Goal: Entertainment & Leisure: Browse casually

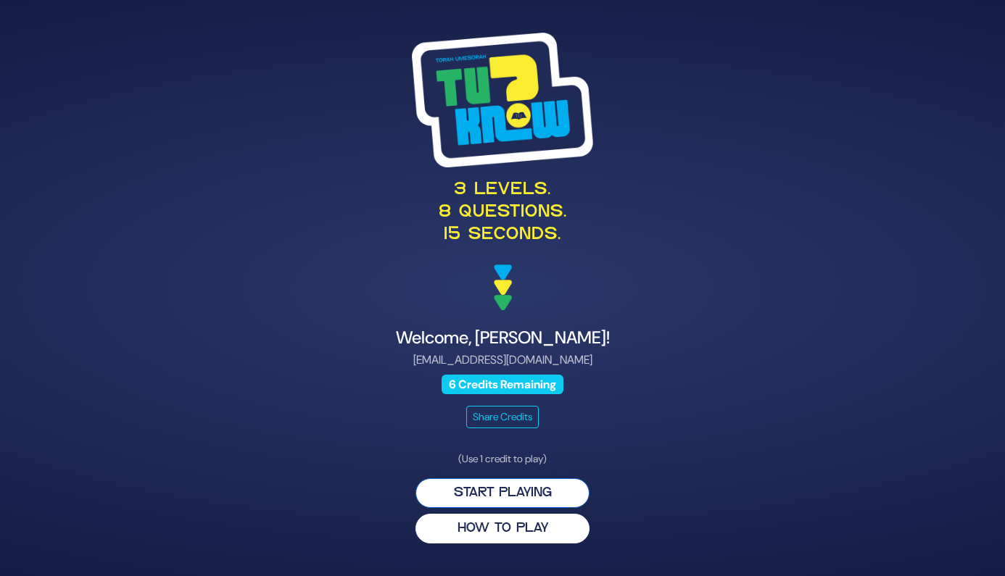
click at [521, 496] on button "Start Playing" at bounding box center [502, 494] width 174 height 30
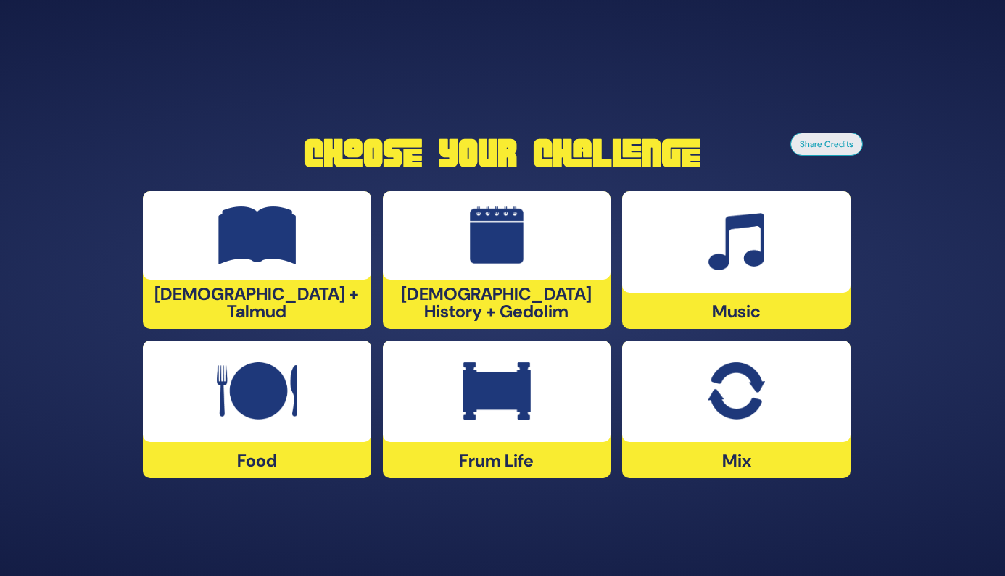
click at [220, 386] on img at bounding box center [257, 392] width 80 height 58
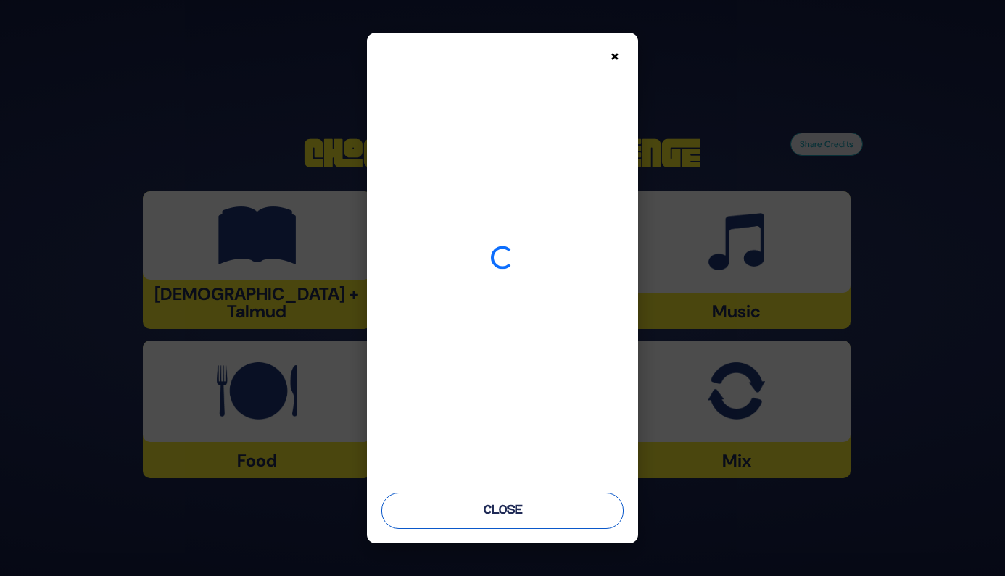
click at [547, 515] on button "Close" at bounding box center [502, 511] width 243 height 36
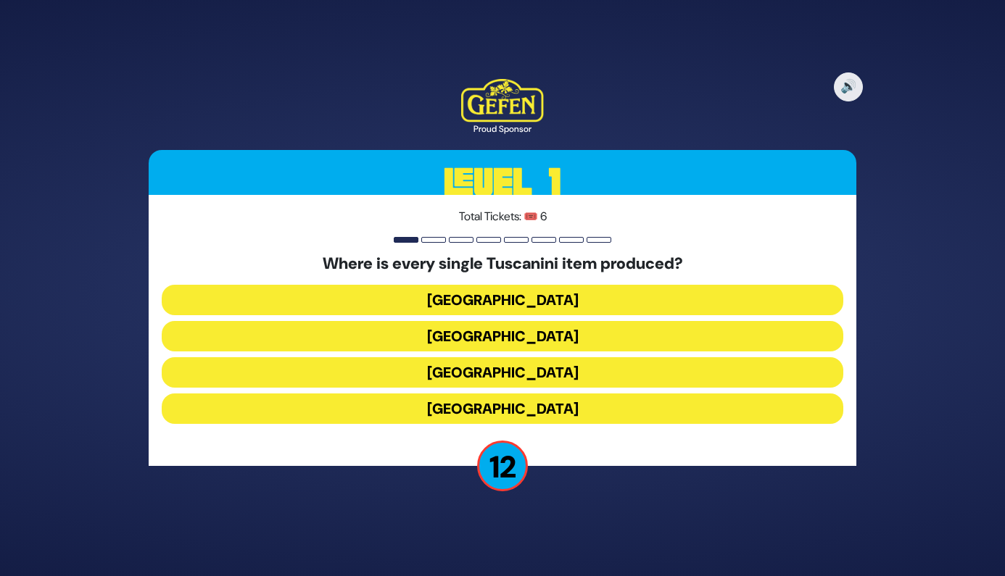
click at [502, 372] on button "Italy" at bounding box center [503, 372] width 682 height 30
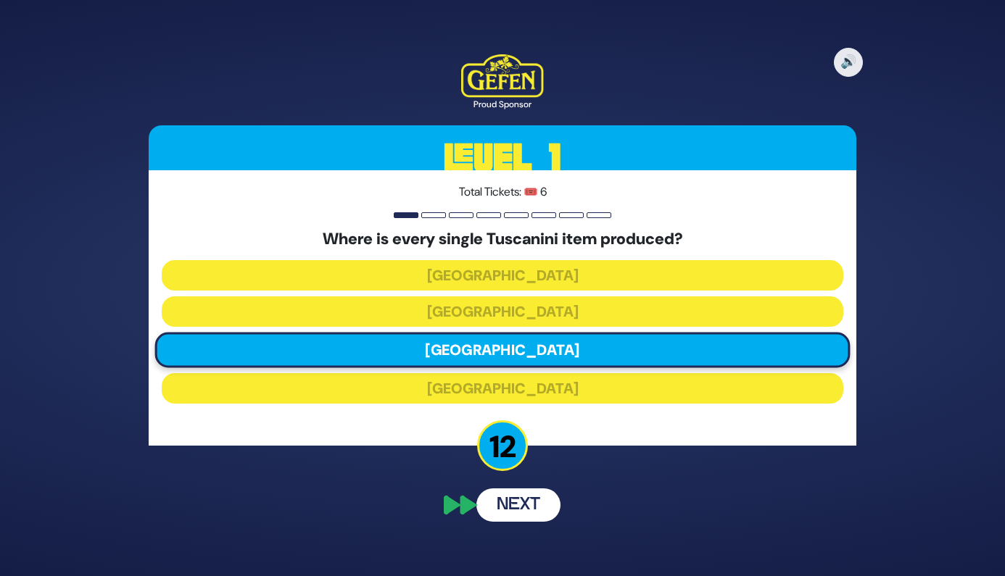
click at [500, 442] on p "12" at bounding box center [502, 446] width 51 height 51
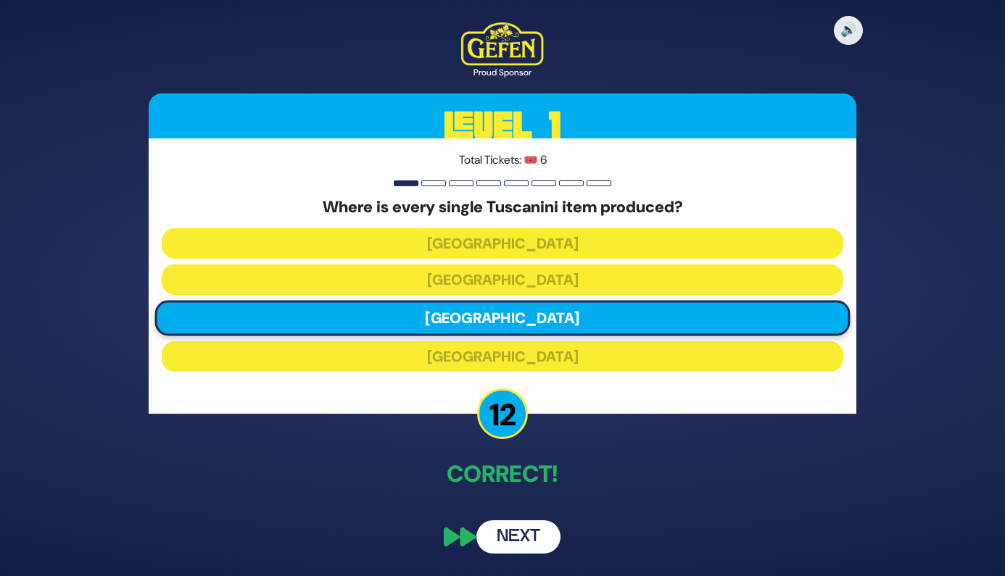
click at [520, 531] on button "Next" at bounding box center [518, 537] width 84 height 33
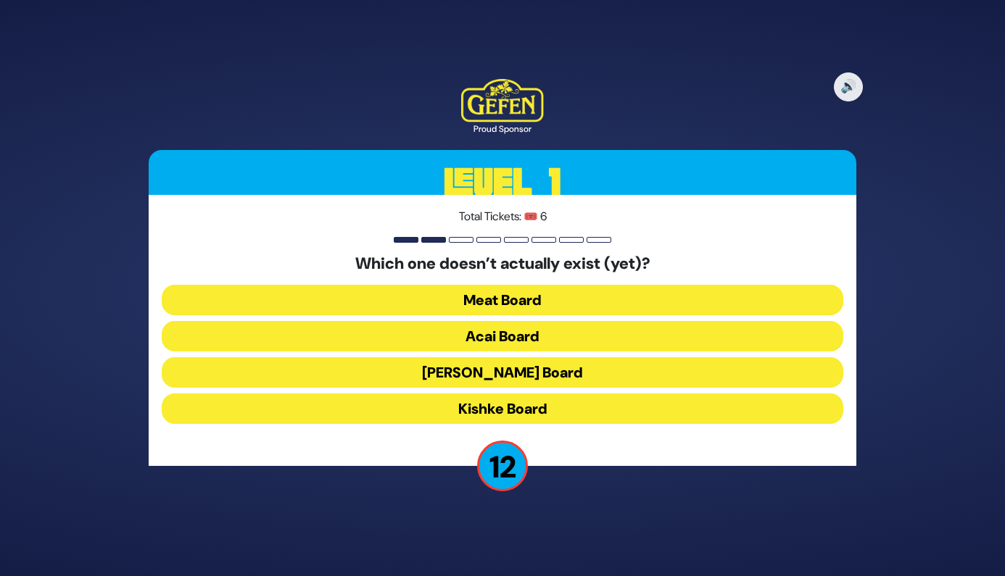
click at [520, 407] on button "Kishke Board" at bounding box center [503, 409] width 682 height 30
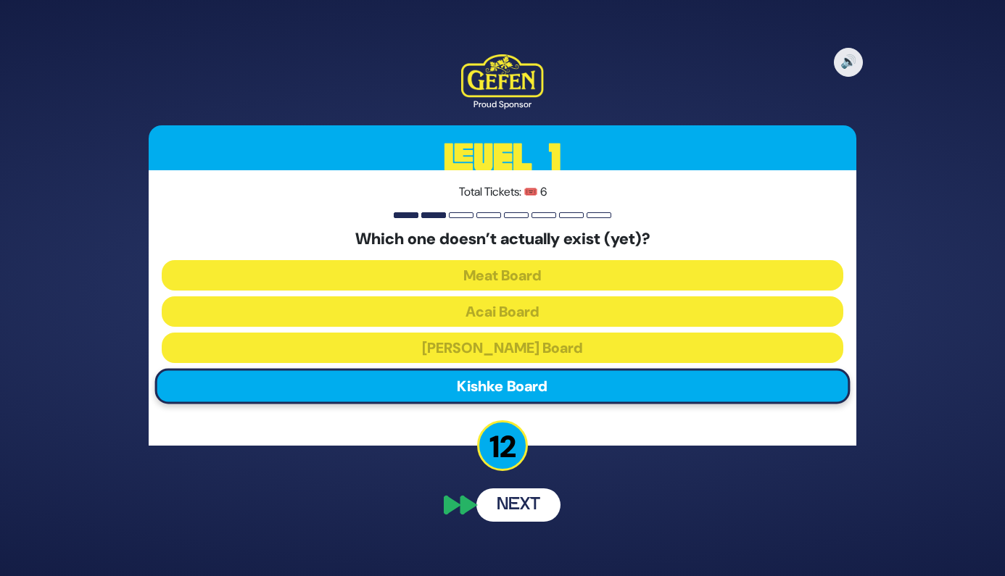
click at [524, 510] on div "🔊 Proud Sponsor Level 1 Total Tickets: 🎟️ 6 Which one doesn’t actually exist (y…" at bounding box center [502, 288] width 742 height 502
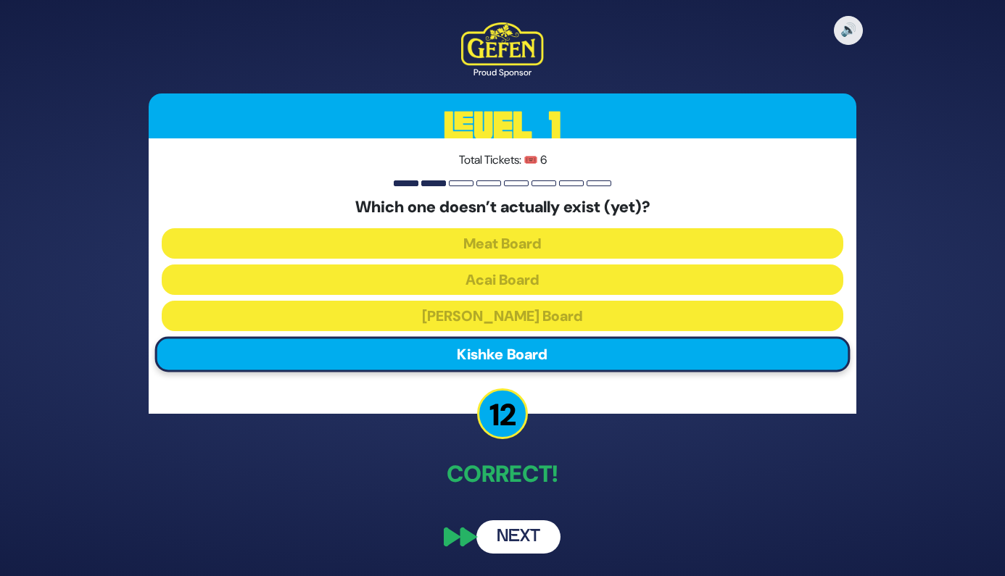
click at [518, 541] on button "Next" at bounding box center [518, 537] width 84 height 33
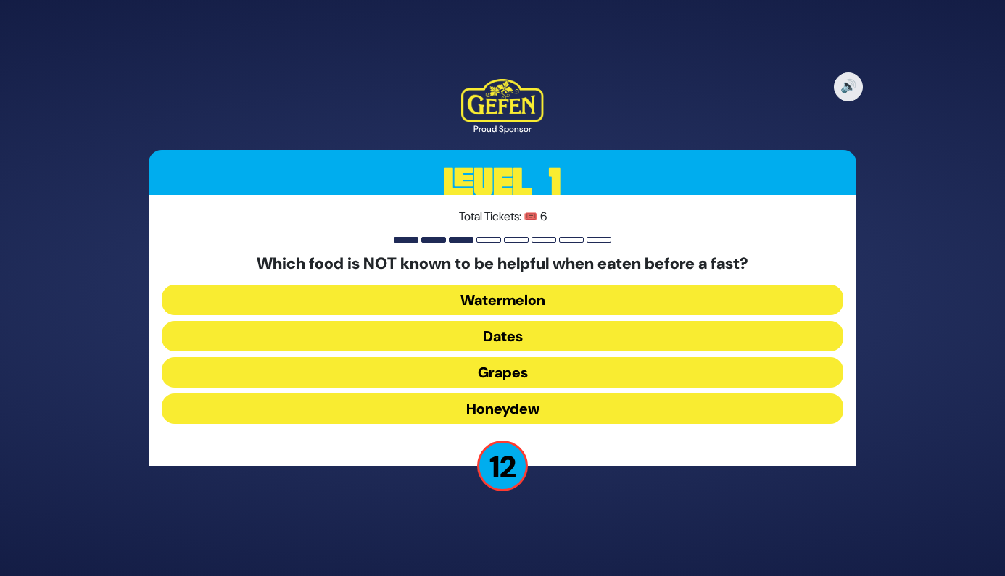
click at [487, 342] on button "Dates" at bounding box center [503, 336] width 682 height 30
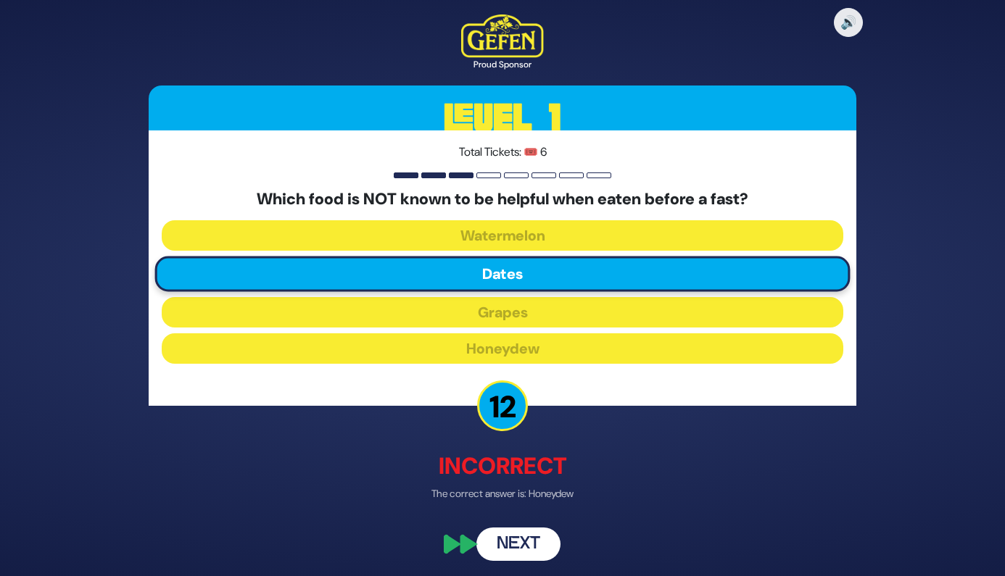
click at [525, 542] on button "Next" at bounding box center [518, 545] width 84 height 33
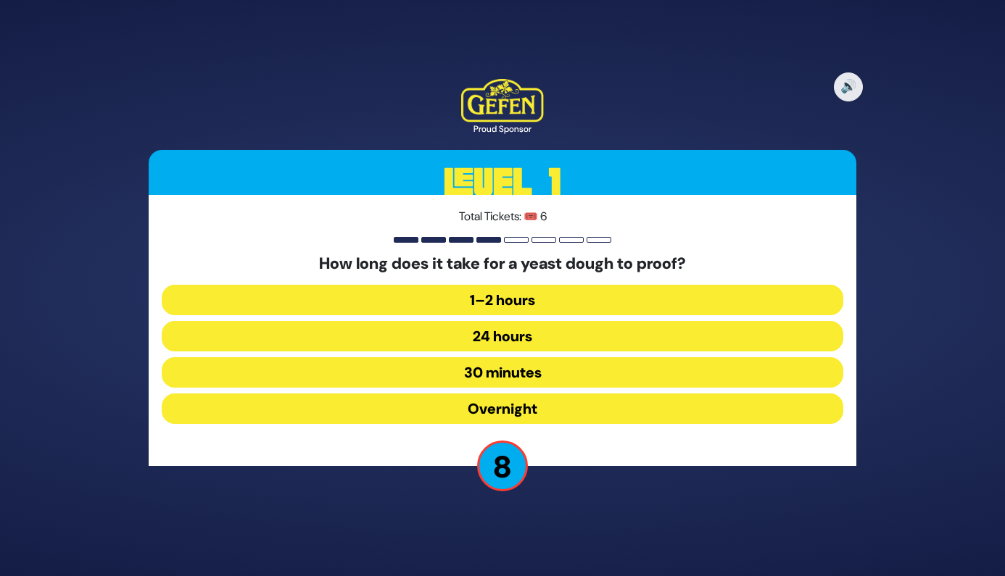
click at [515, 378] on button "30 minutes" at bounding box center [503, 372] width 682 height 30
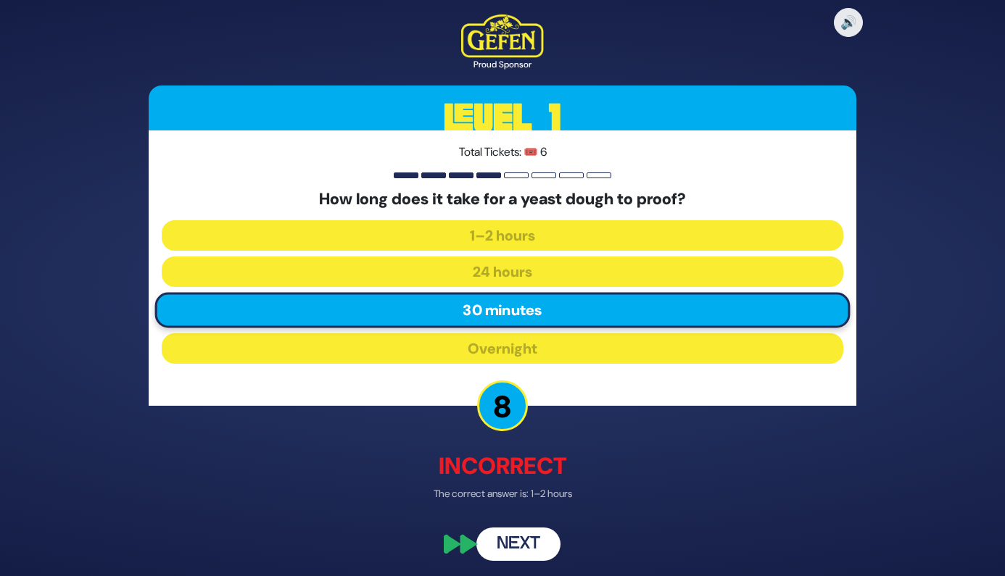
click at [529, 549] on button "Next" at bounding box center [518, 545] width 84 height 33
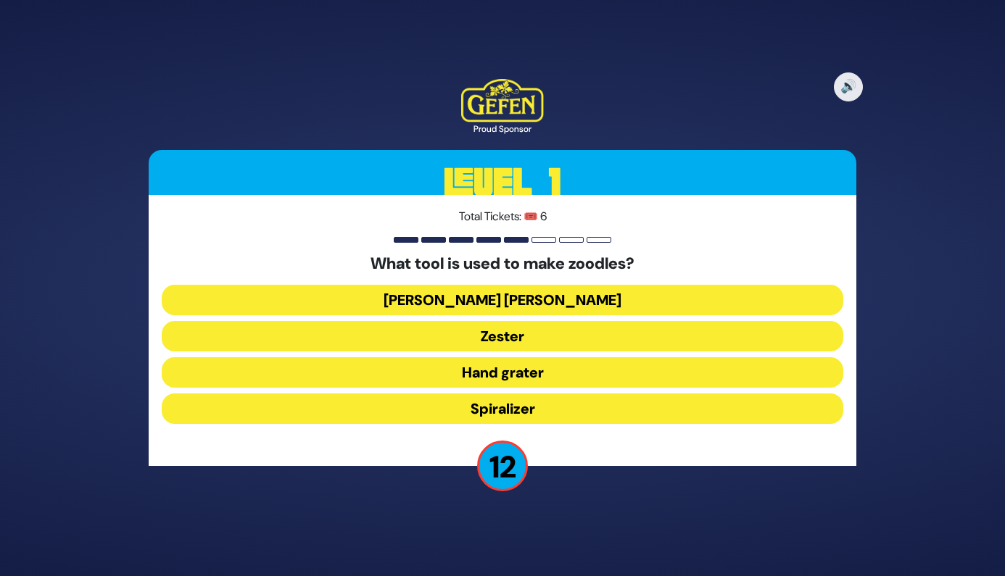
click at [507, 409] on button "Spiralizer" at bounding box center [503, 409] width 682 height 30
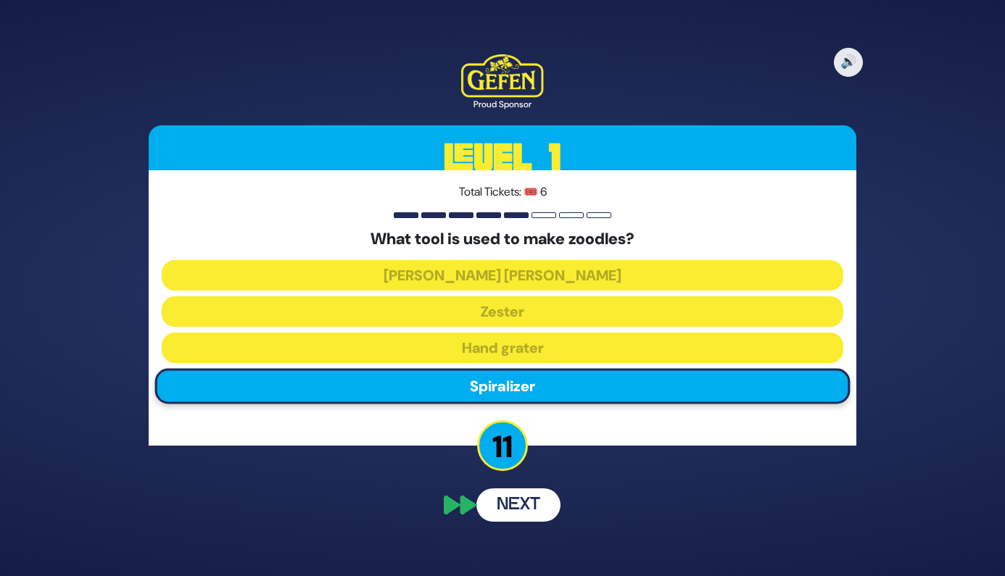
click at [523, 499] on button "Next" at bounding box center [518, 505] width 84 height 33
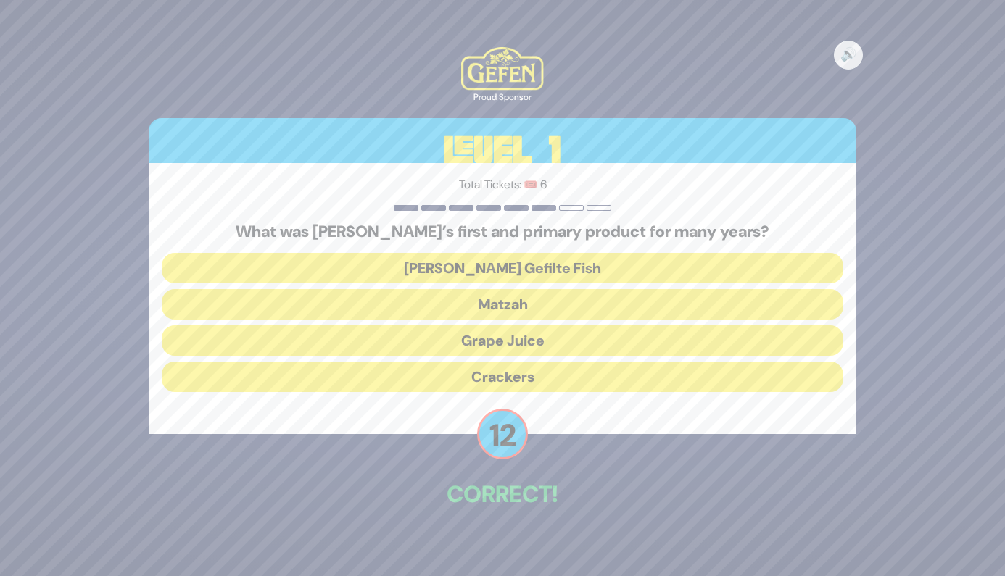
click at [507, 299] on button "Matzah" at bounding box center [503, 304] width 682 height 30
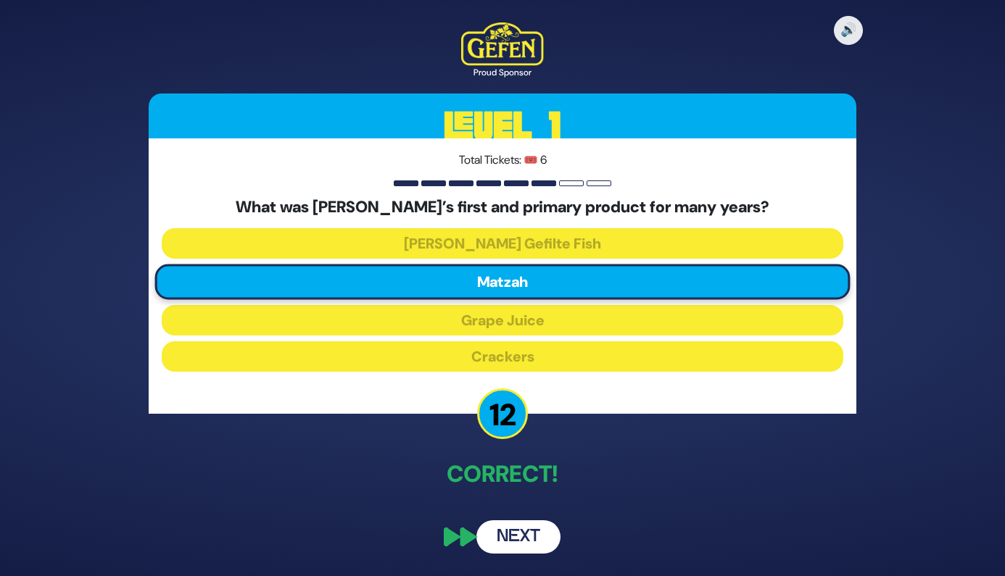
click at [526, 536] on button "Next" at bounding box center [518, 537] width 84 height 33
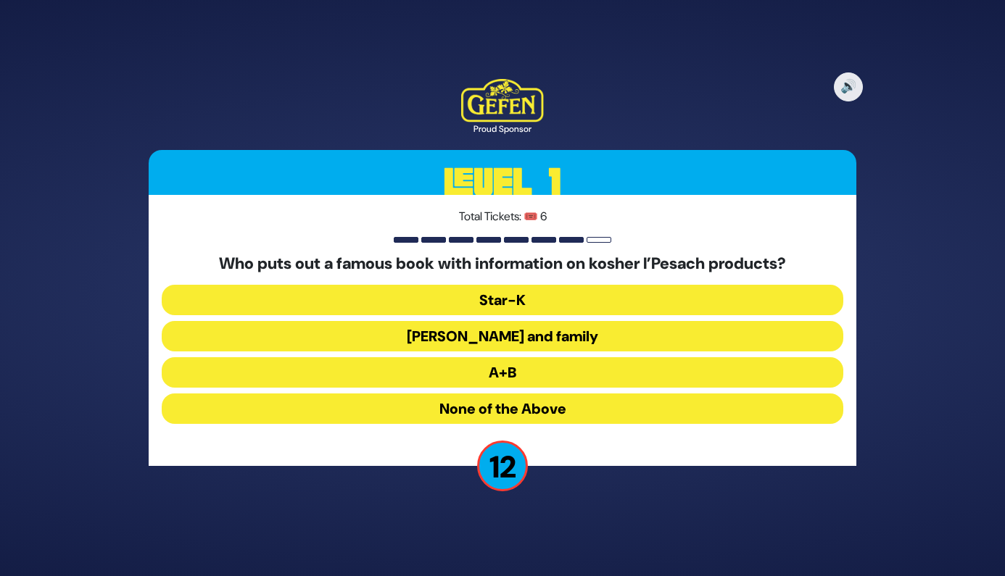
click at [494, 343] on button "[PERSON_NAME] and family" at bounding box center [503, 336] width 682 height 30
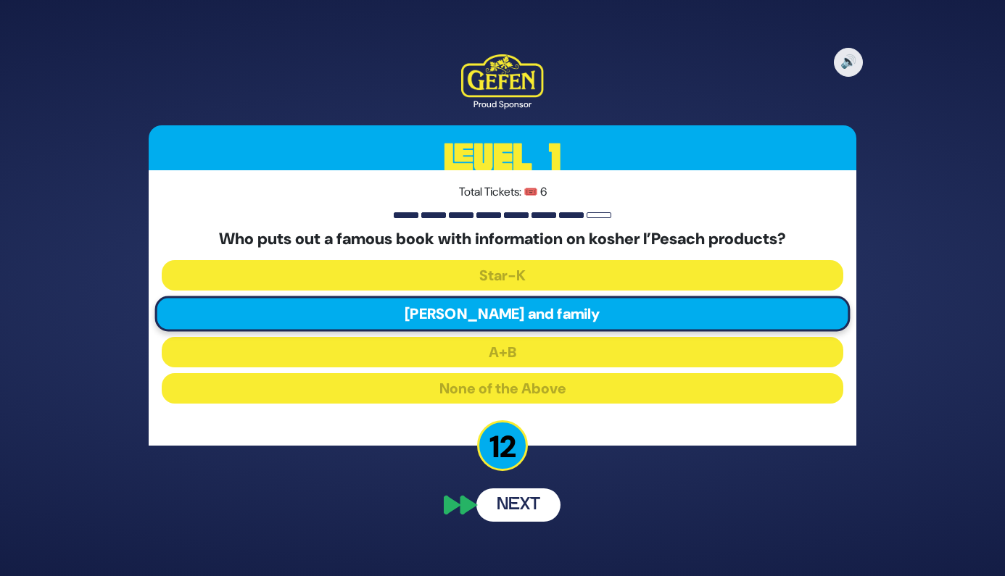
click at [521, 518] on button "Next" at bounding box center [518, 505] width 84 height 33
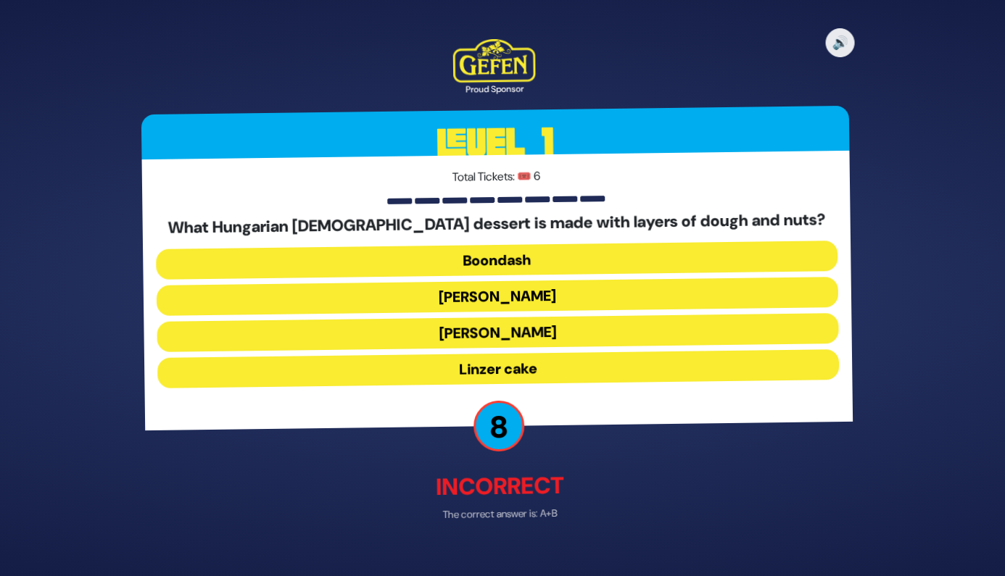
click at [524, 254] on button "Boondash" at bounding box center [503, 261] width 682 height 30
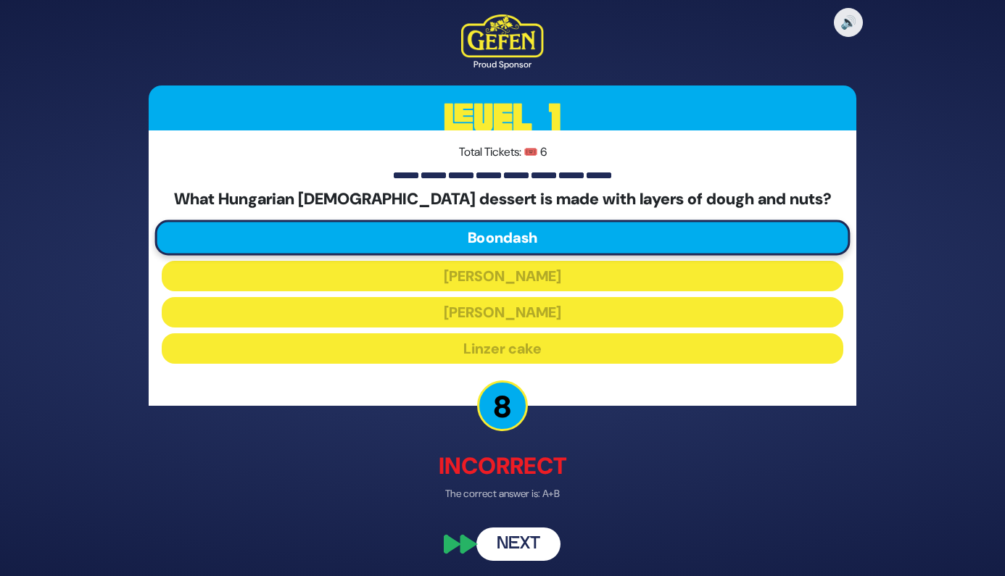
click at [536, 554] on button "Next" at bounding box center [518, 545] width 84 height 33
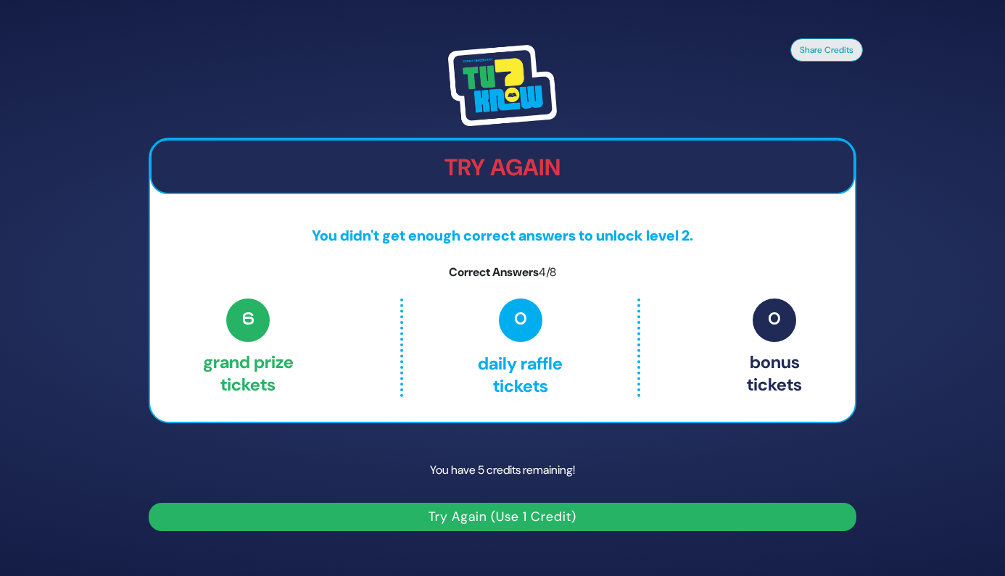
click at [525, 520] on button "Try Again (Use 1 Credit)" at bounding box center [503, 517] width 708 height 28
click at [473, 518] on button "Try Again (Use 1 Credit)" at bounding box center [503, 517] width 708 height 28
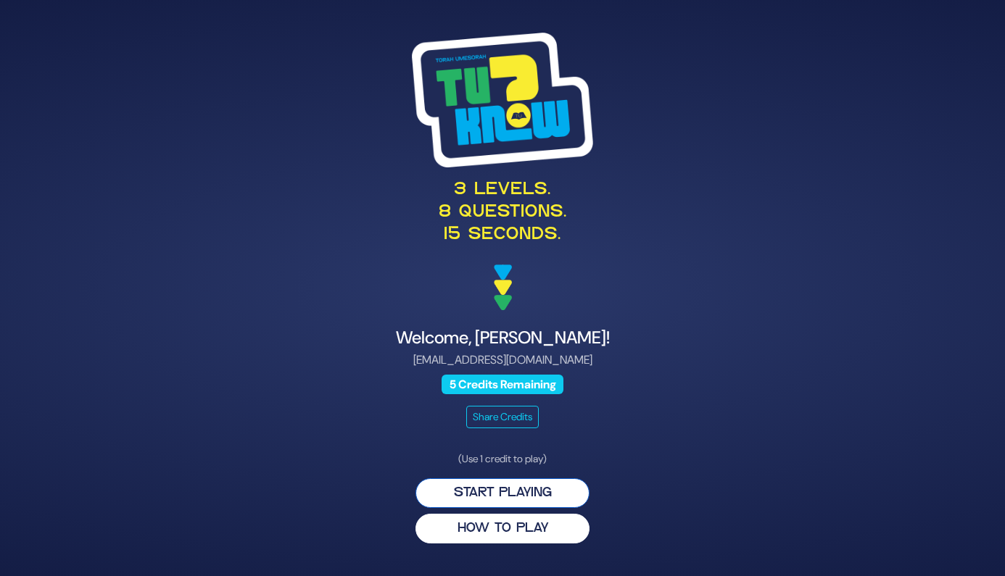
click at [504, 497] on button "Start Playing" at bounding box center [502, 494] width 174 height 30
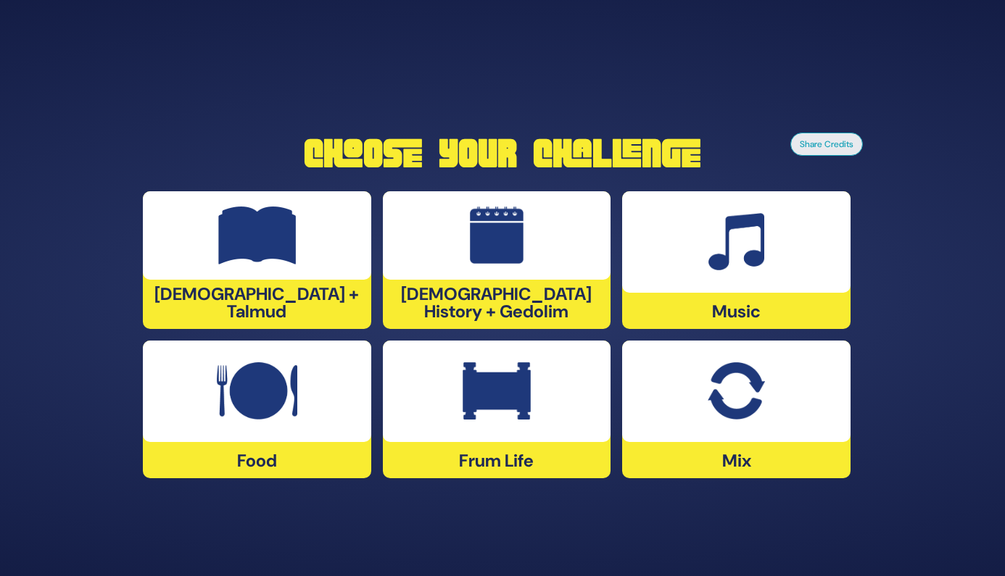
click at [253, 399] on img at bounding box center [257, 392] width 80 height 58
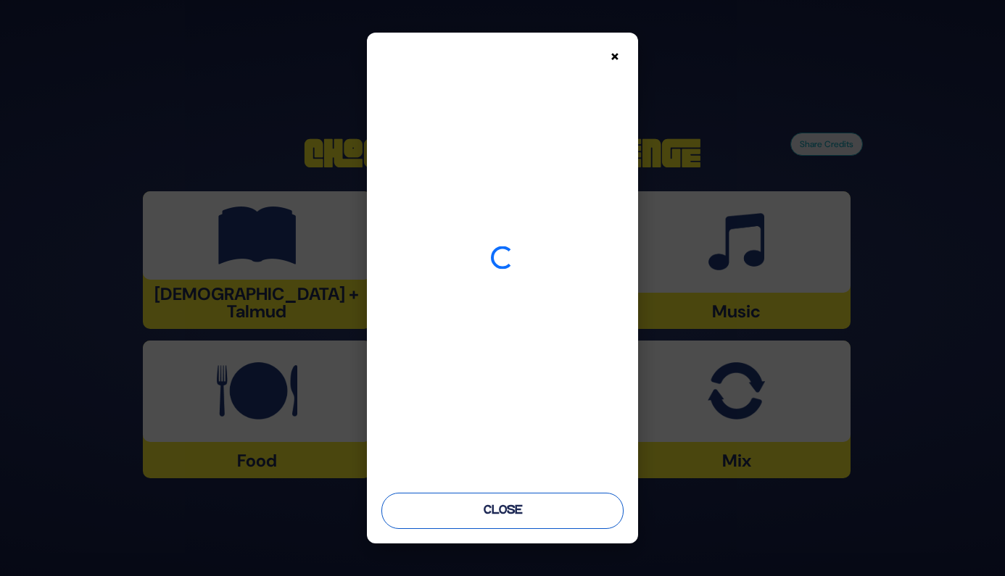
click at [493, 503] on button "Close" at bounding box center [502, 511] width 243 height 36
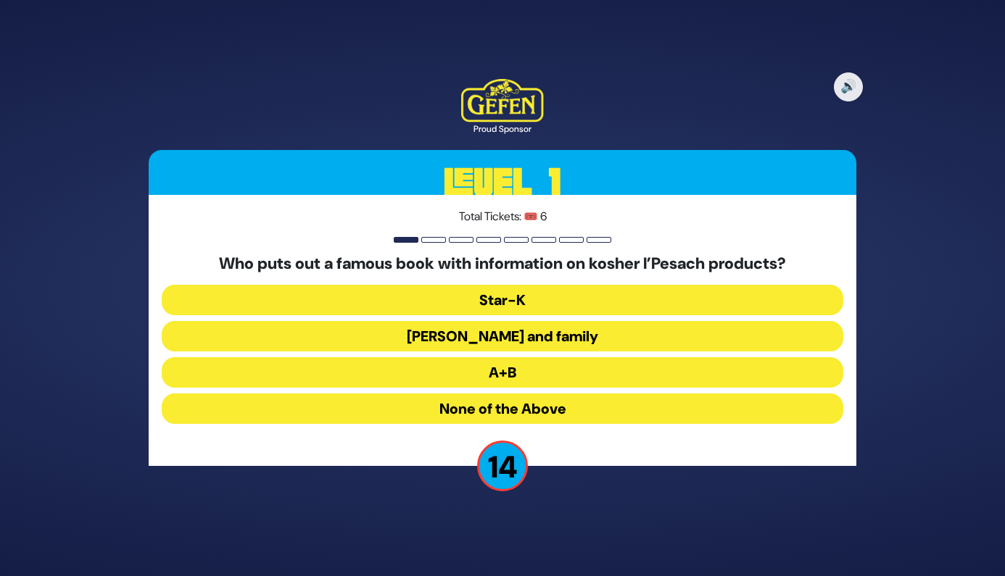
click at [517, 373] on button "A+B" at bounding box center [503, 372] width 682 height 30
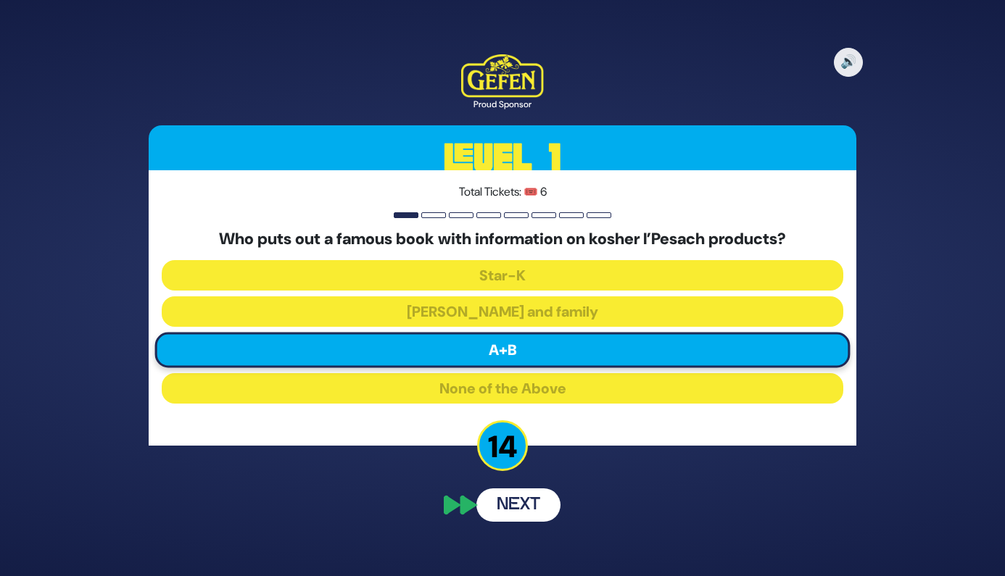
click at [522, 506] on button "Next" at bounding box center [518, 505] width 84 height 33
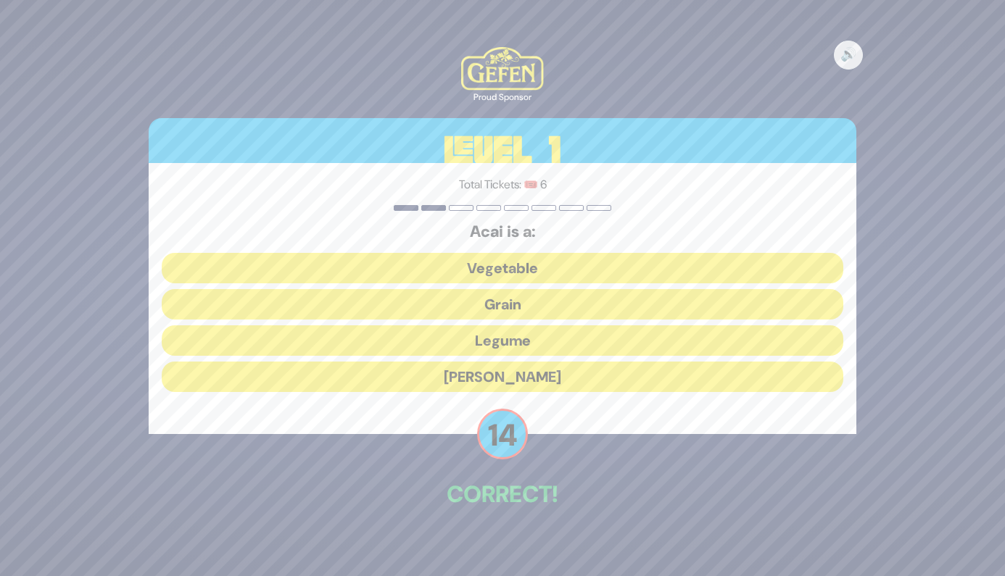
click at [527, 370] on button "[PERSON_NAME]" at bounding box center [503, 377] width 682 height 30
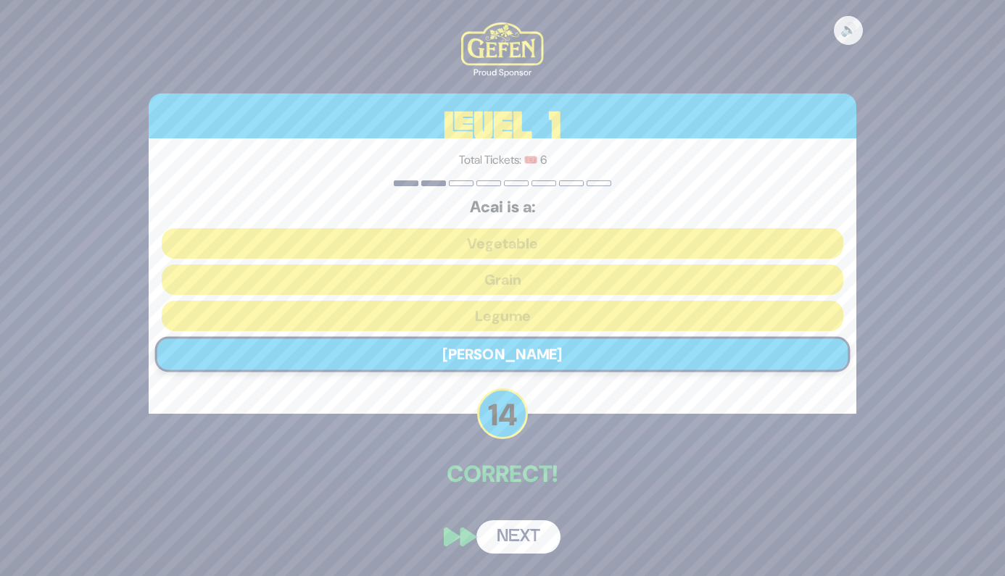
click at [513, 529] on button "Next" at bounding box center [518, 537] width 84 height 33
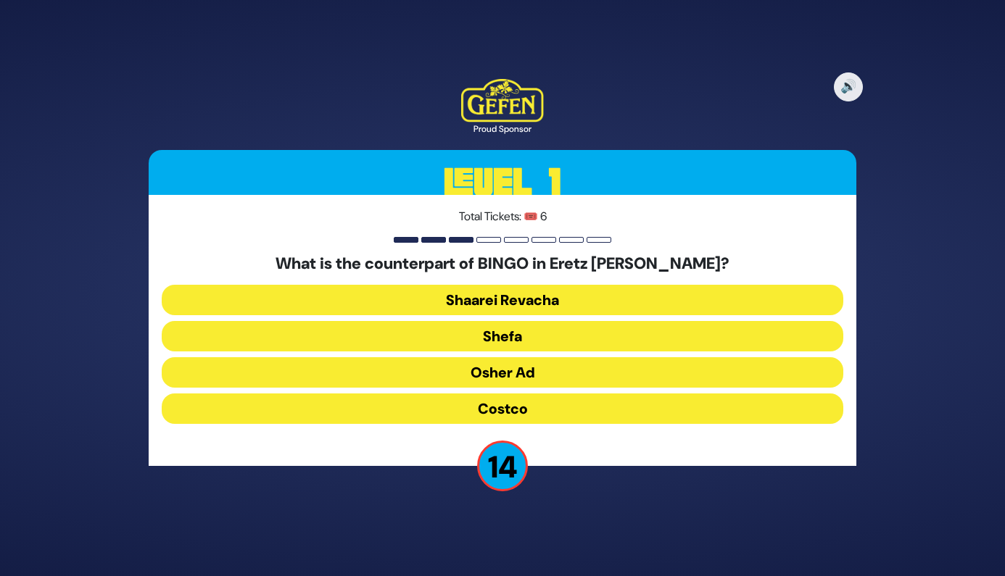
click at [489, 381] on button "Osher Ad" at bounding box center [503, 372] width 682 height 30
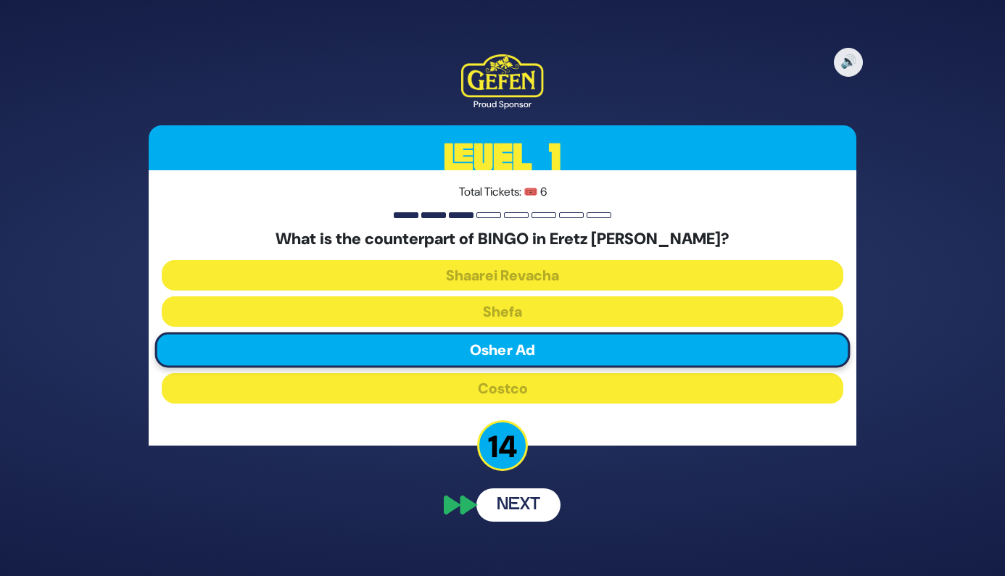
click at [539, 503] on button "Next" at bounding box center [518, 505] width 84 height 33
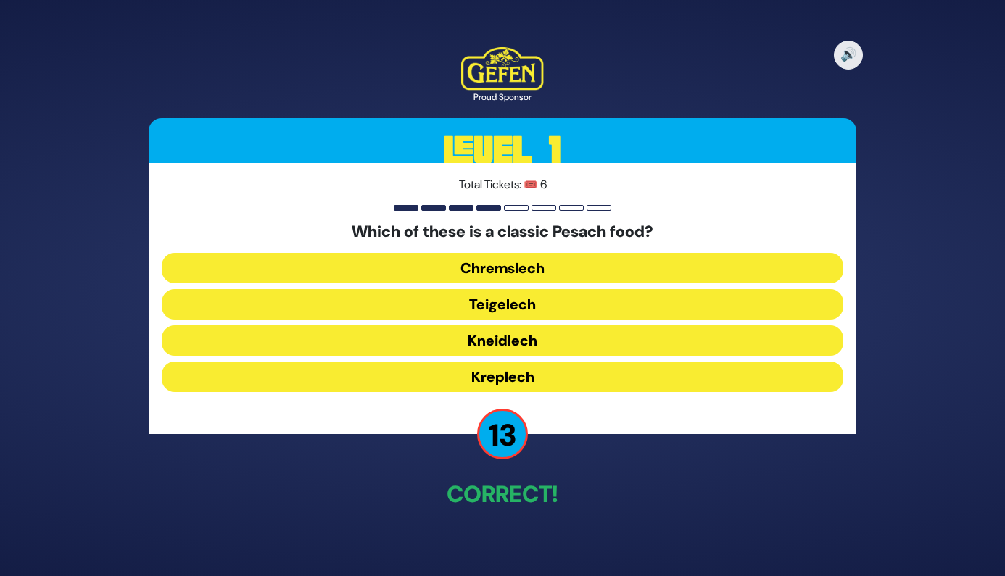
click at [515, 336] on button "Kneidlech" at bounding box center [503, 341] width 682 height 30
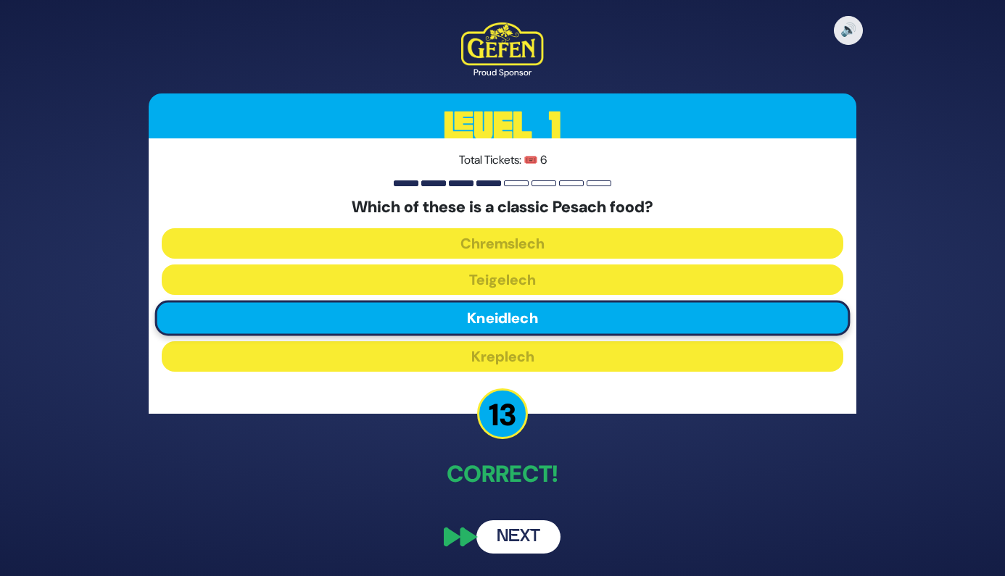
click at [529, 544] on button "Next" at bounding box center [518, 537] width 84 height 33
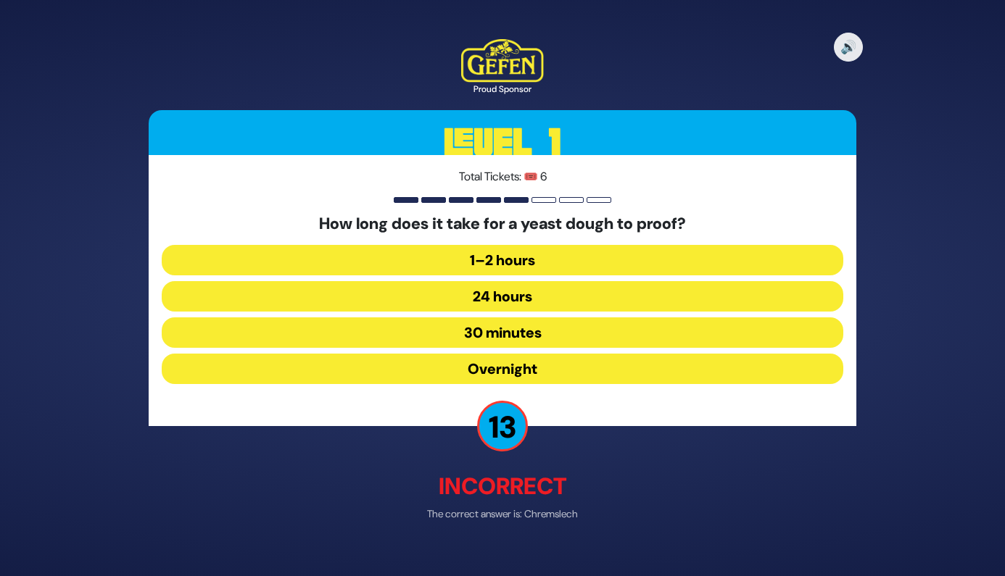
click at [497, 258] on button "1–2 hours" at bounding box center [503, 261] width 682 height 30
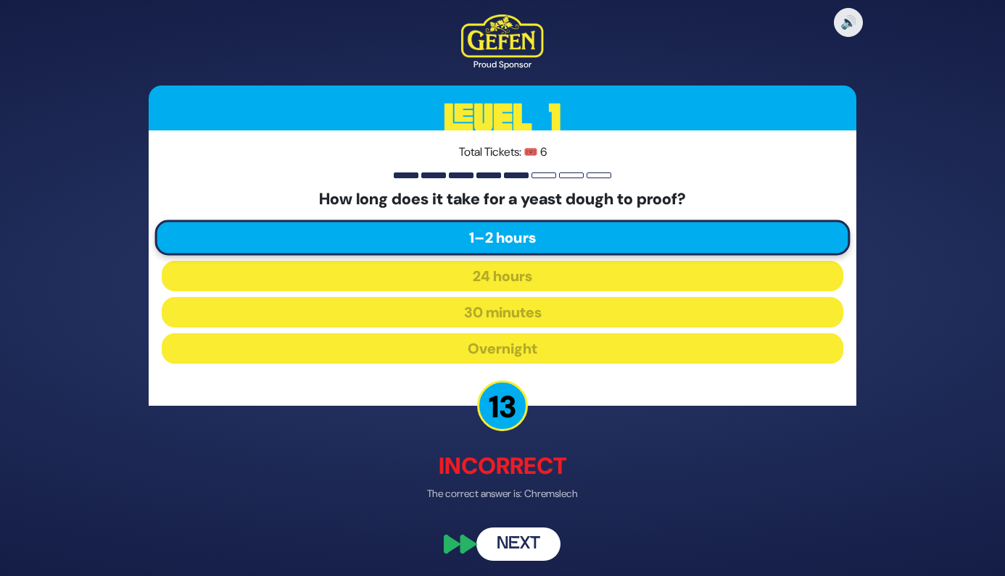
click at [529, 542] on button "Next" at bounding box center [518, 545] width 84 height 33
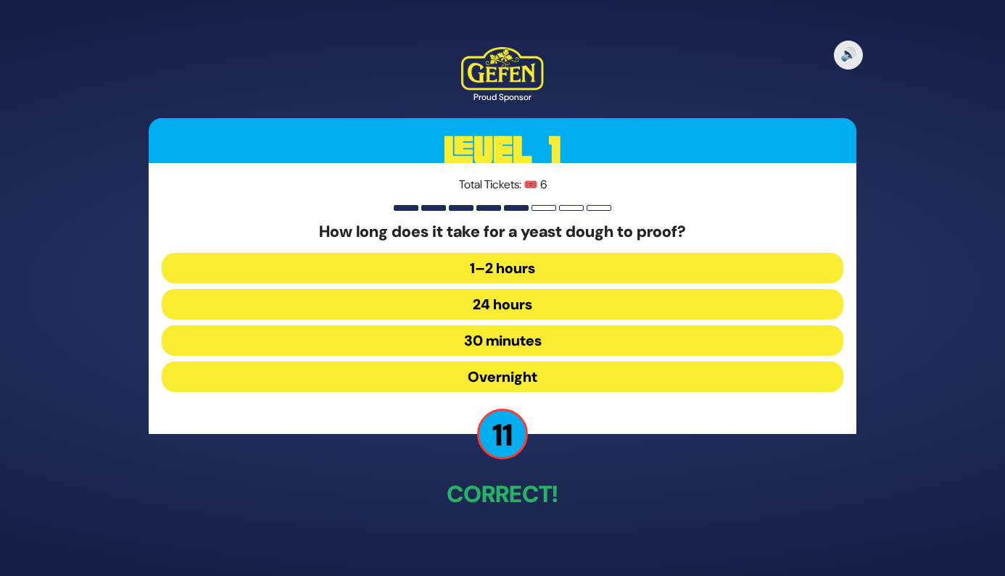
click at [482, 264] on button "1–2 hours" at bounding box center [503, 268] width 682 height 30
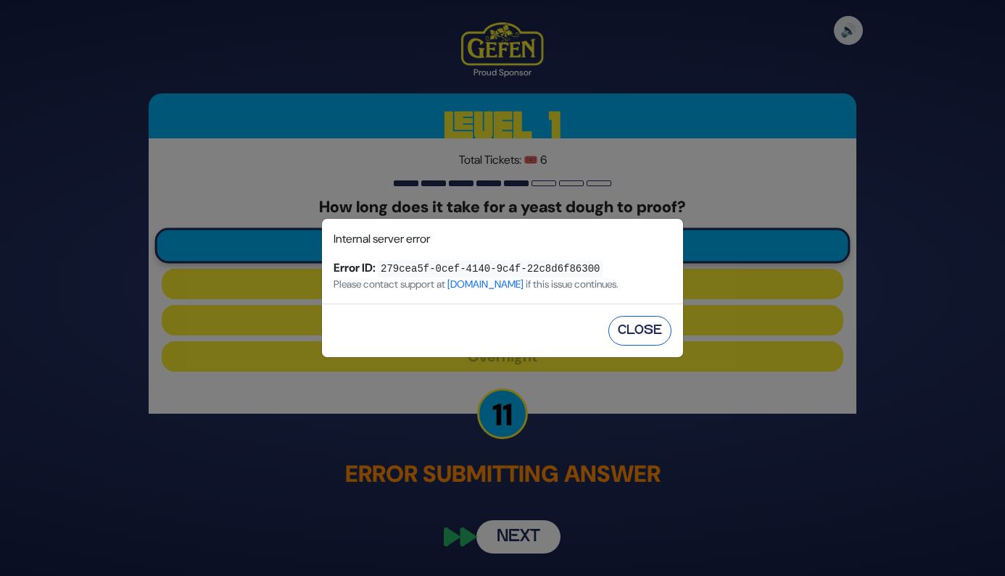
click at [634, 337] on button "Close" at bounding box center [639, 331] width 63 height 30
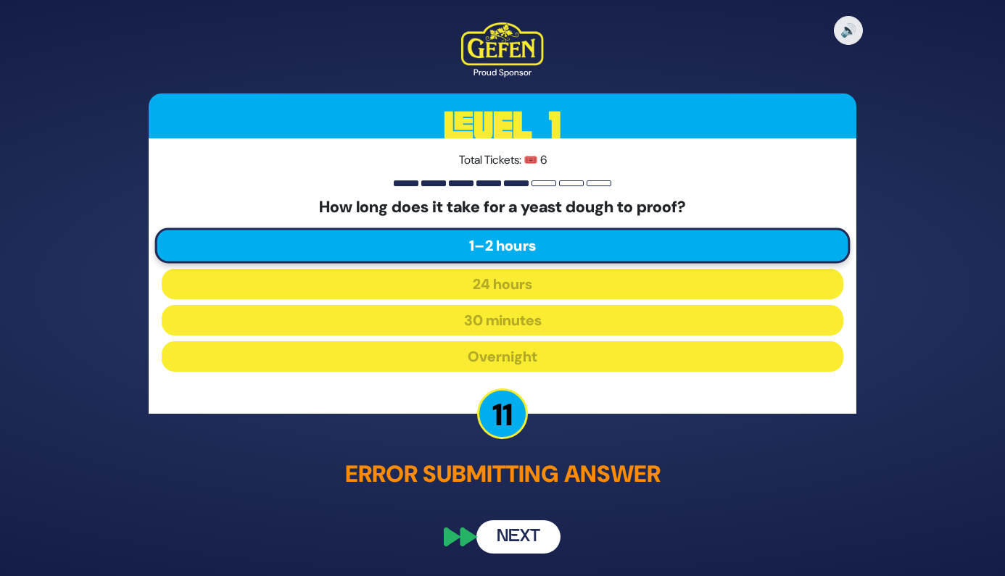
click at [508, 528] on button "Next" at bounding box center [518, 537] width 84 height 33
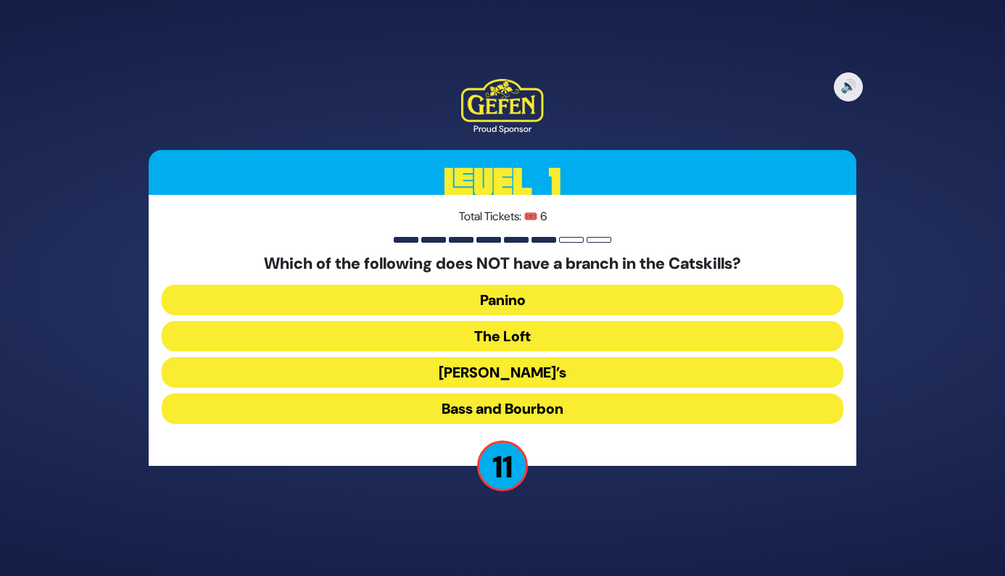
click at [482, 338] on button "The Loft" at bounding box center [503, 336] width 682 height 30
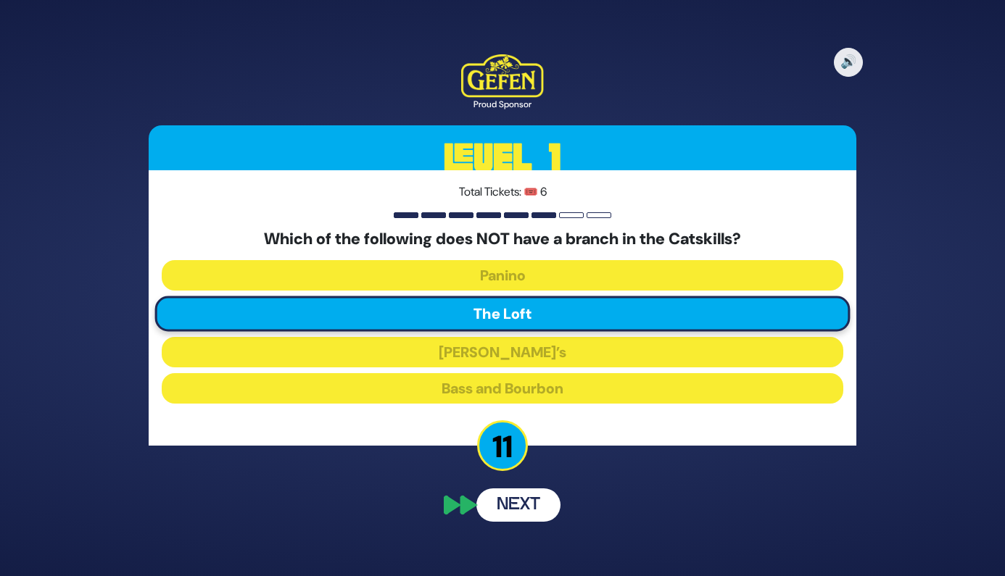
click at [518, 512] on button "Next" at bounding box center [518, 505] width 84 height 33
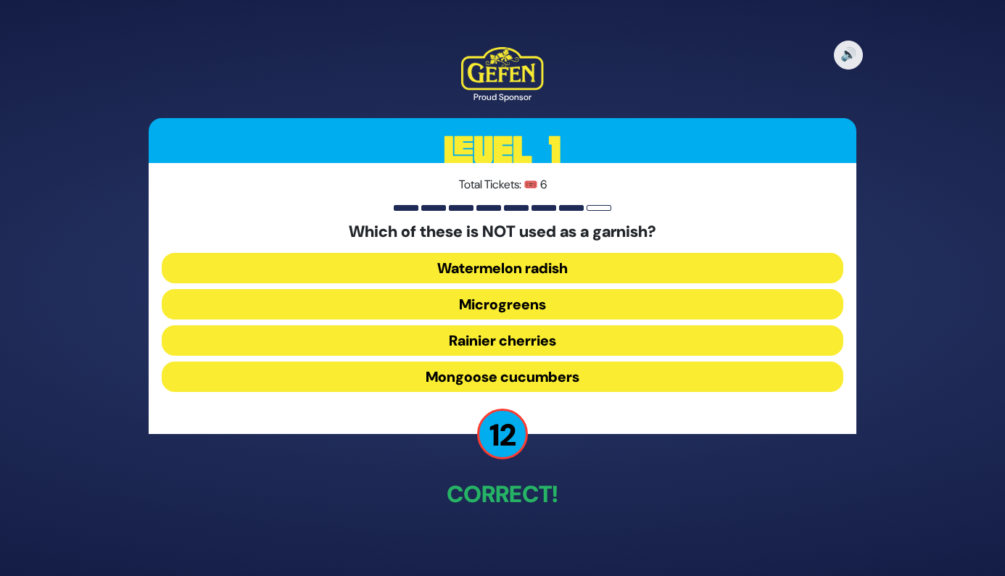
click at [481, 377] on button "Mongoose cucumbers" at bounding box center [503, 377] width 682 height 30
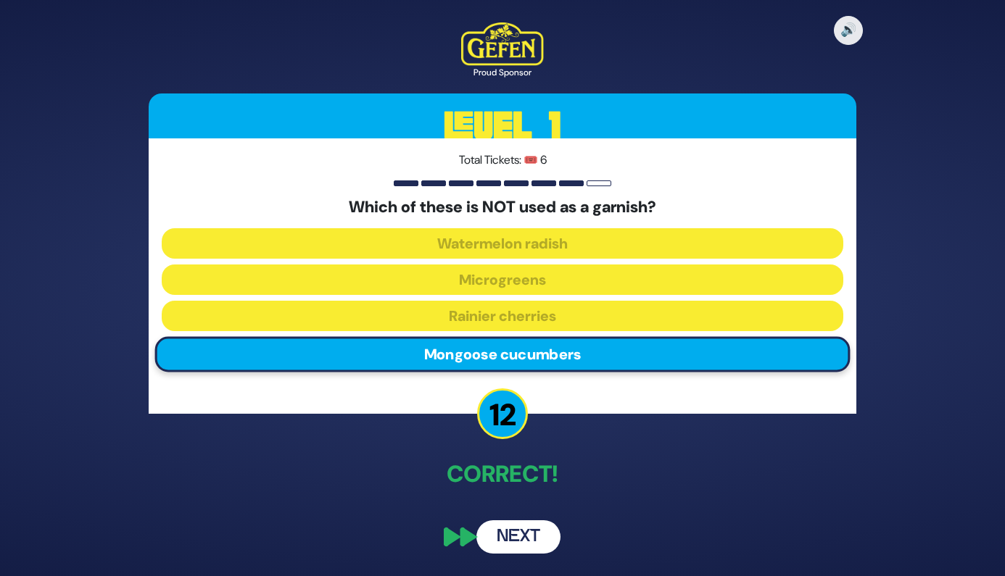
click at [513, 529] on button "Next" at bounding box center [518, 537] width 84 height 33
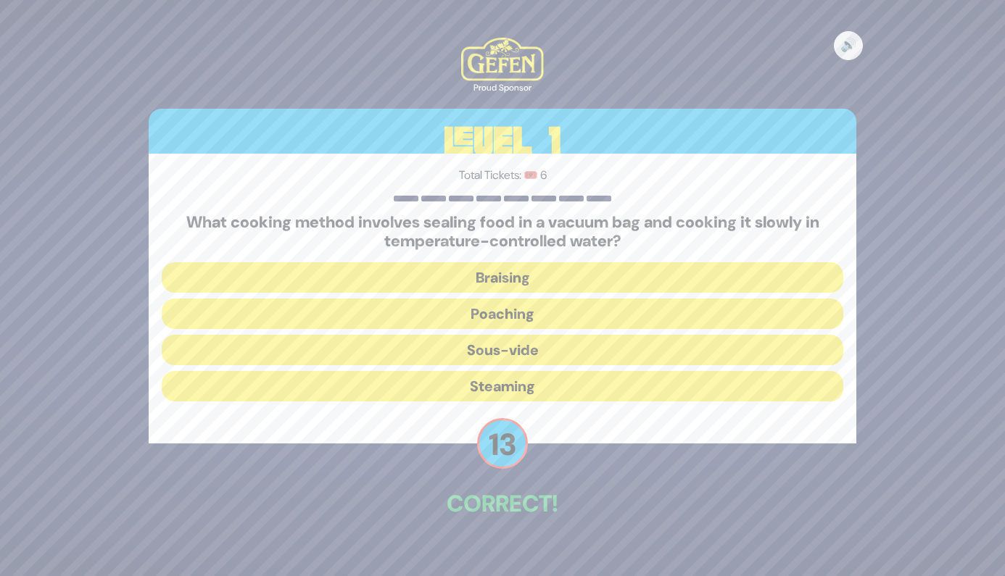
click at [523, 349] on button "Sous-vide" at bounding box center [503, 350] width 682 height 30
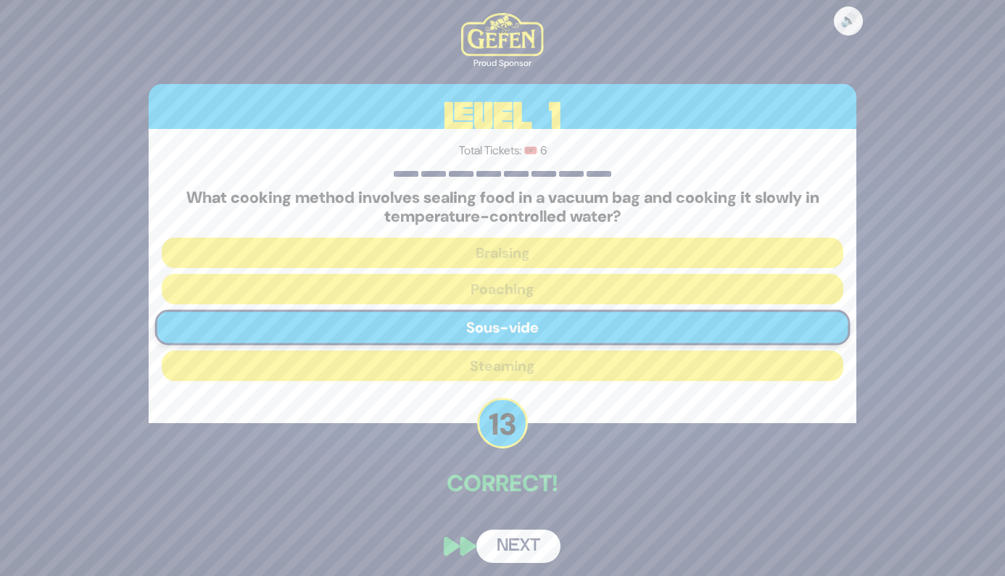
click at [520, 550] on button "Next" at bounding box center [518, 546] width 84 height 33
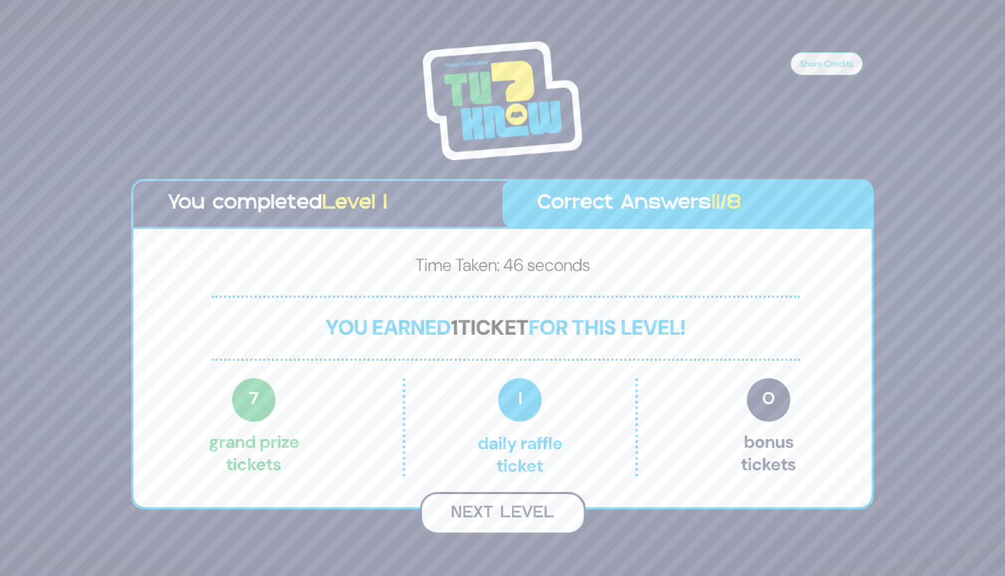
click at [509, 517] on button "Next Level" at bounding box center [503, 513] width 166 height 43
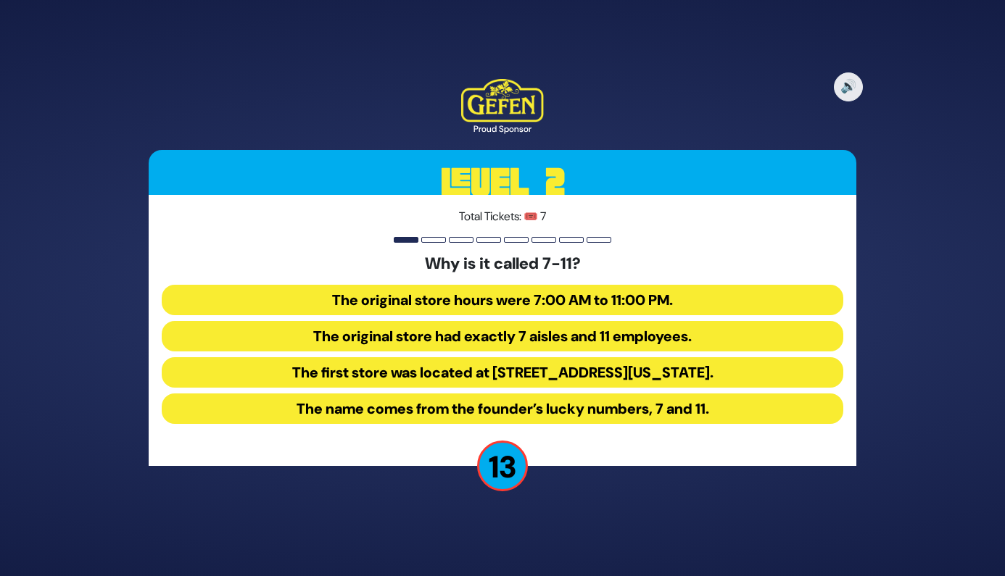
click at [616, 296] on button "The original store hours were 7:00 AM to 11:00 PM." at bounding box center [503, 300] width 682 height 30
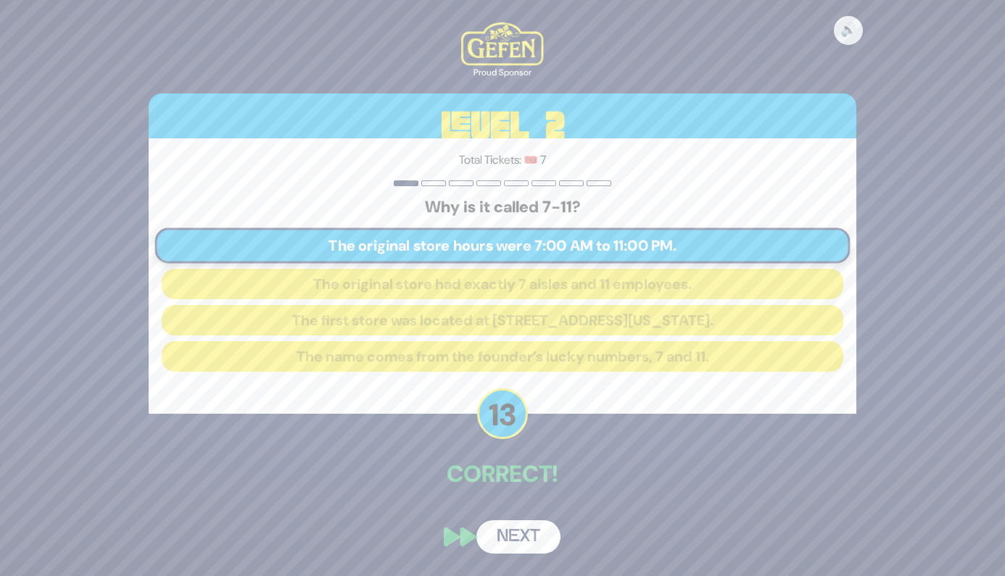
click at [518, 518] on div "🔊 Proud Sponsor Level 2 Total Tickets: 🎟️ 7 Why is it called 7-11? The original…" at bounding box center [502, 288] width 742 height 566
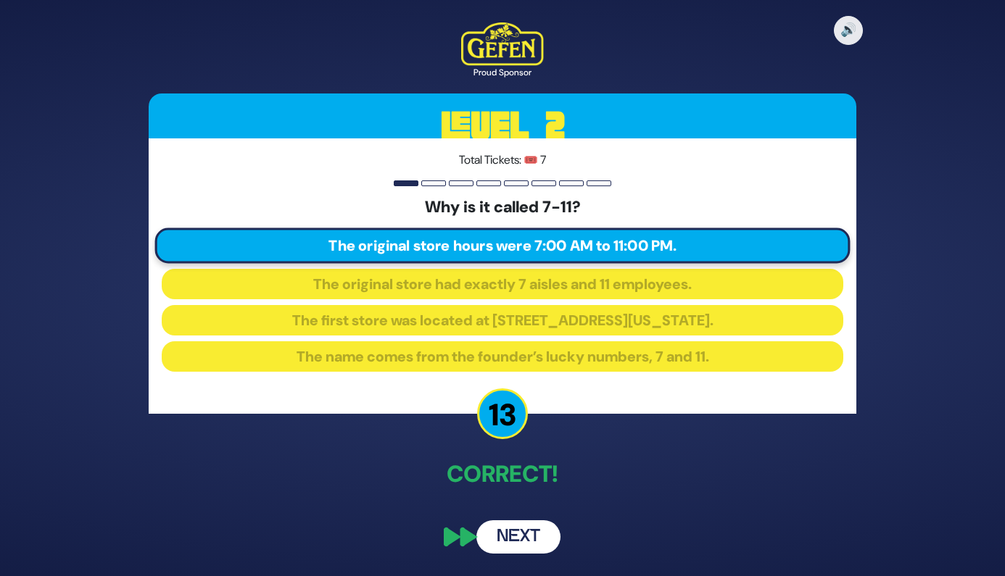
click at [501, 531] on button "Next" at bounding box center [518, 537] width 84 height 33
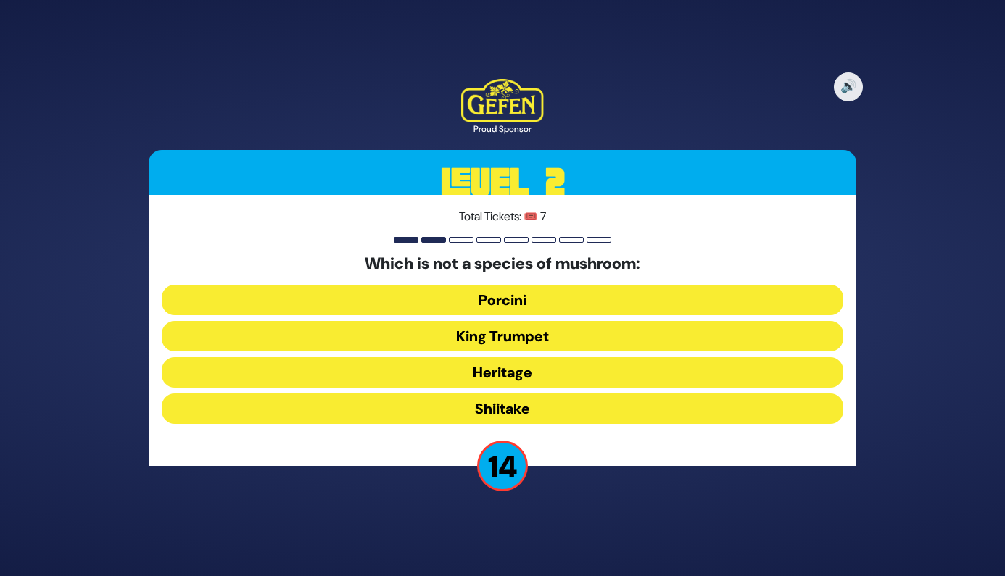
click at [563, 337] on button "King Trumpet" at bounding box center [503, 336] width 682 height 30
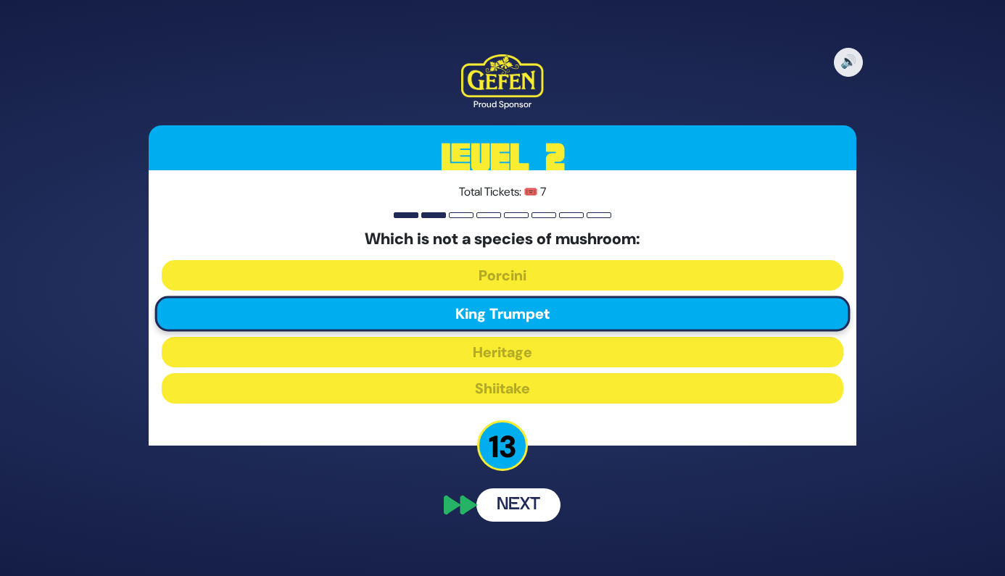
click at [515, 512] on button "Next" at bounding box center [518, 505] width 84 height 33
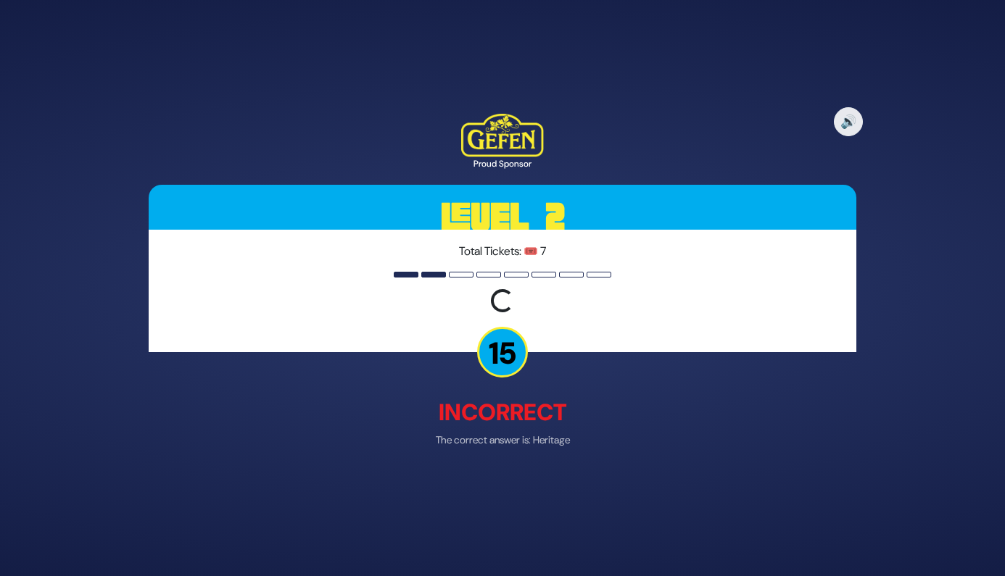
click at [529, 485] on div "🔊 Proud Sponsor Level 2 Total Tickets: 🎟️ 7 Loading question... 15 Incorrect Th…" at bounding box center [502, 288] width 1005 height 576
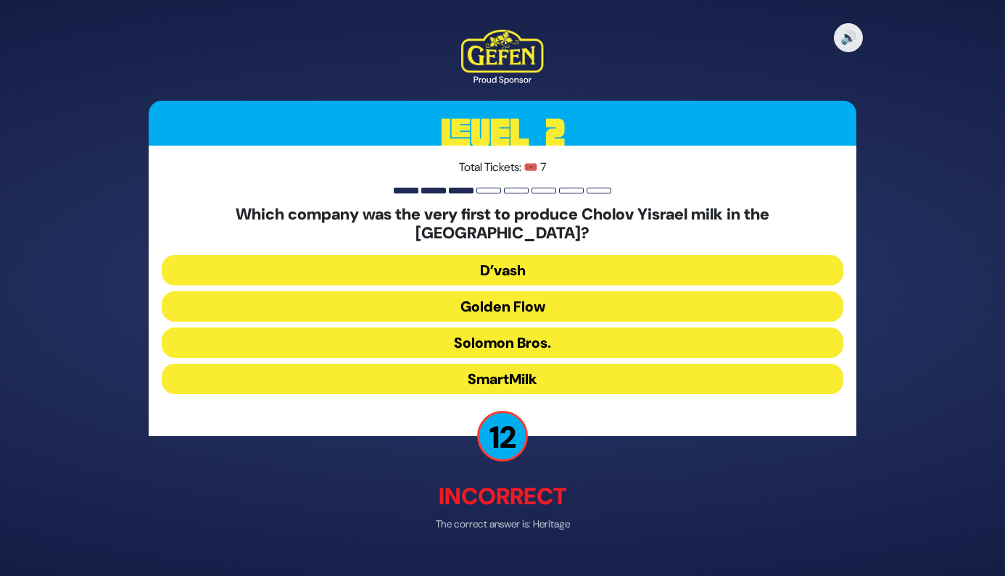
click at [537, 299] on button "Golden Flow" at bounding box center [503, 306] width 682 height 30
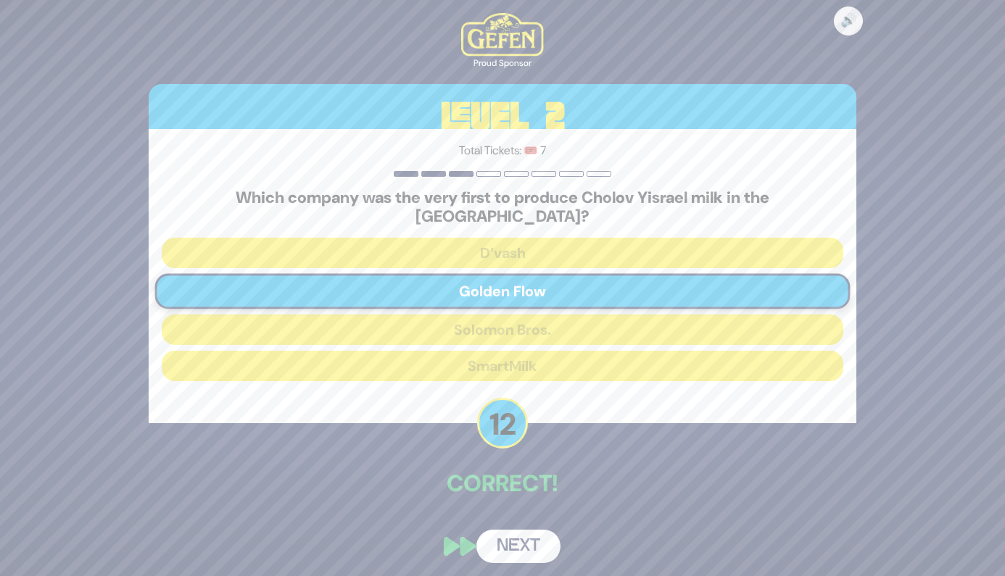
click at [530, 542] on button "Next" at bounding box center [518, 546] width 84 height 33
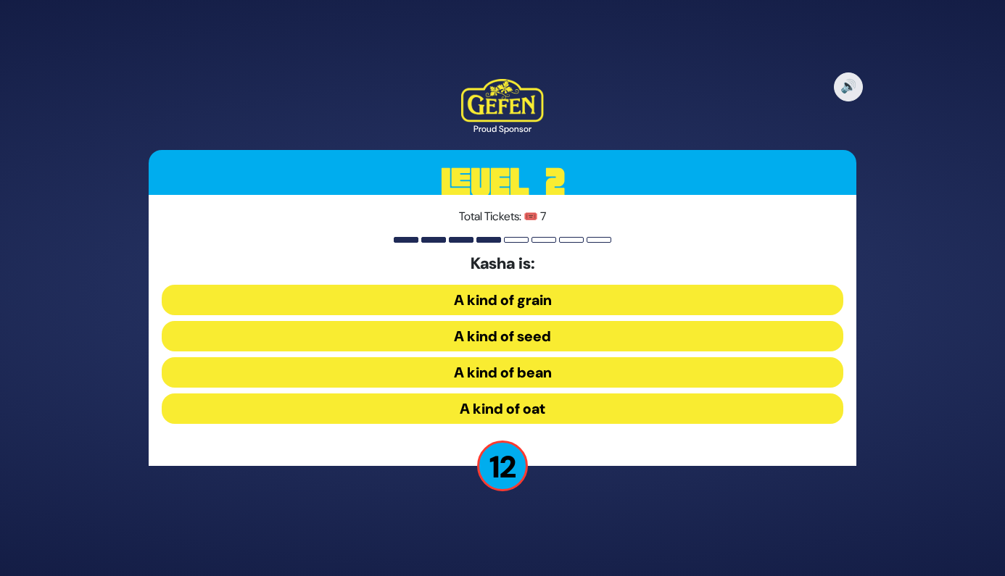
click at [571, 300] on button "A kind of grain" at bounding box center [503, 300] width 682 height 30
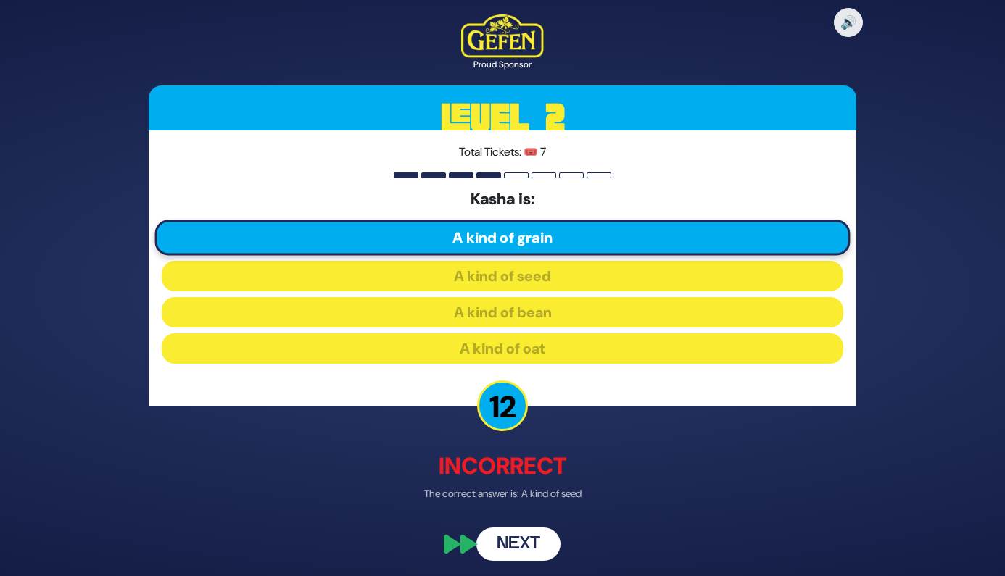
click at [507, 509] on div "🔊 Proud Sponsor Level 2 Total Tickets: 🎟️ 7 Kasha is: A kind of grain A kind of…" at bounding box center [502, 287] width 742 height 581
click at [518, 555] on button "Next" at bounding box center [518, 545] width 84 height 33
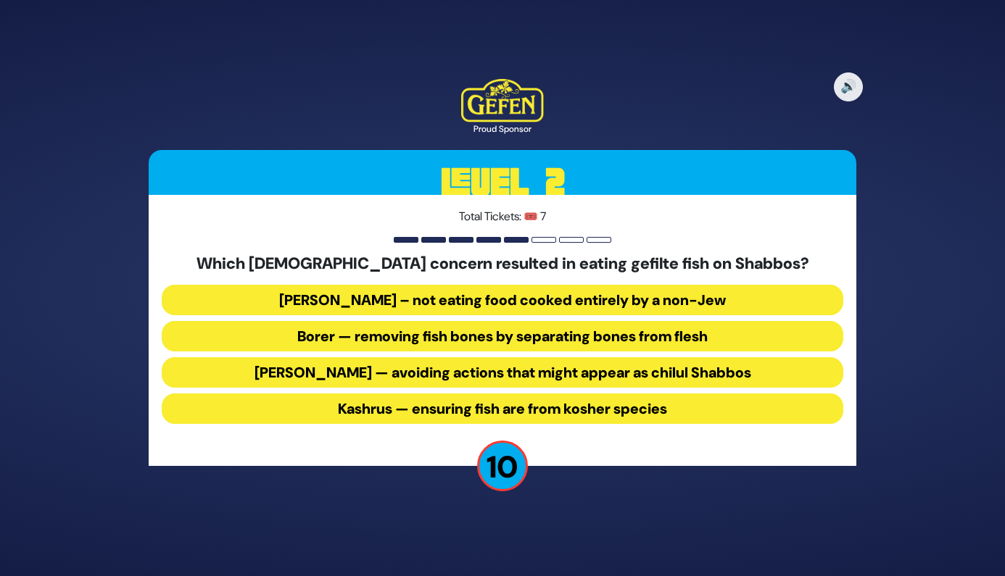
click at [444, 341] on button "Borer — removing fish bones by separating bones from flesh" at bounding box center [503, 336] width 682 height 30
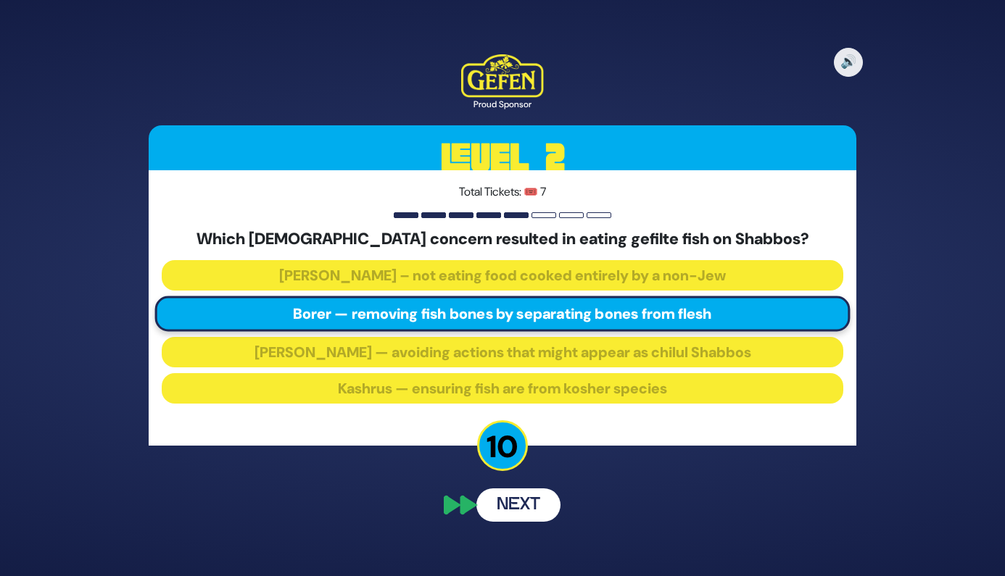
click at [540, 508] on button "Next" at bounding box center [518, 505] width 84 height 33
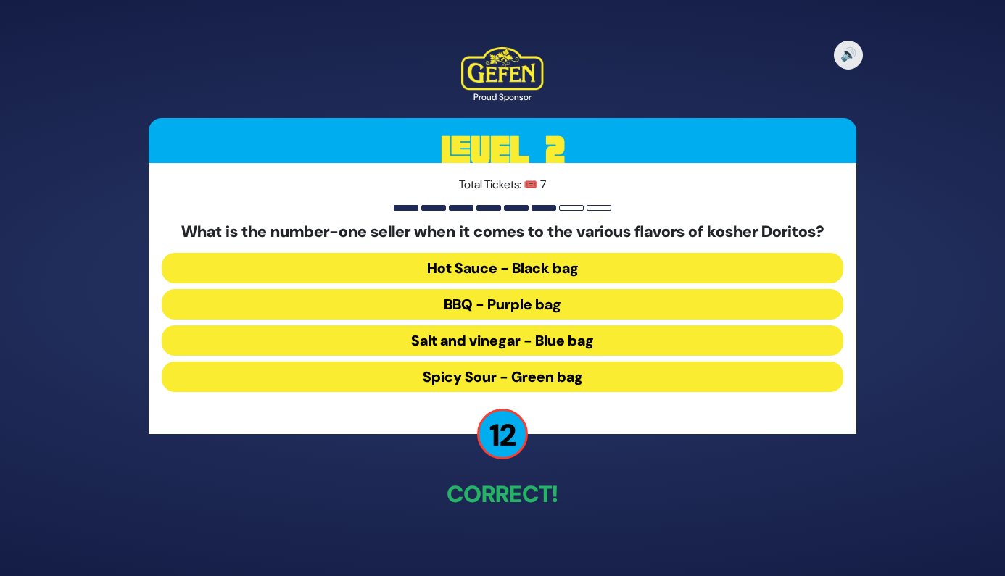
click at [595, 378] on button "Spicy Sour - Green bag" at bounding box center [503, 377] width 682 height 30
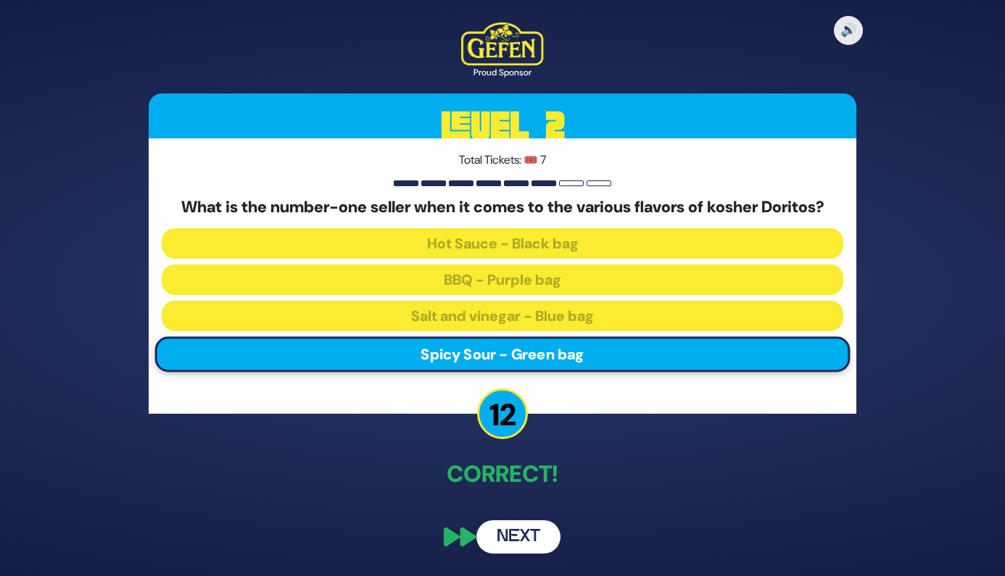
click at [515, 539] on button "Next" at bounding box center [518, 537] width 84 height 33
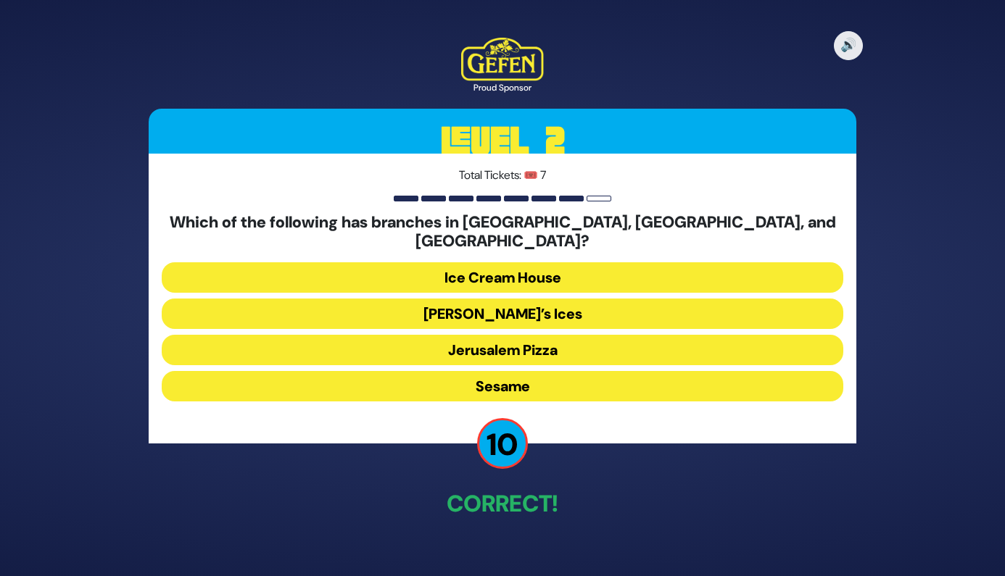
click at [569, 299] on button "Rita’s Ices" at bounding box center [503, 314] width 682 height 30
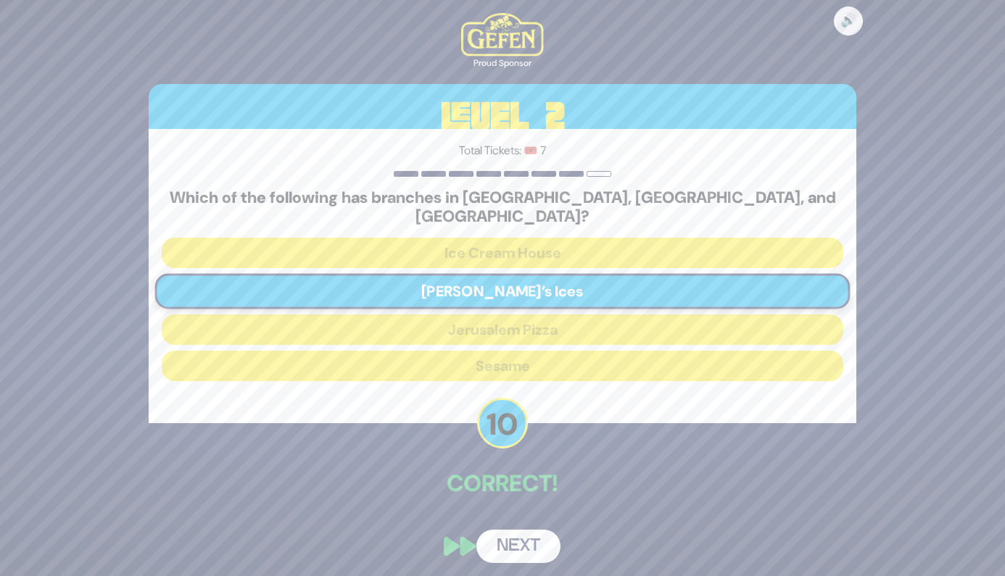
click at [508, 538] on button "Next" at bounding box center [518, 546] width 84 height 33
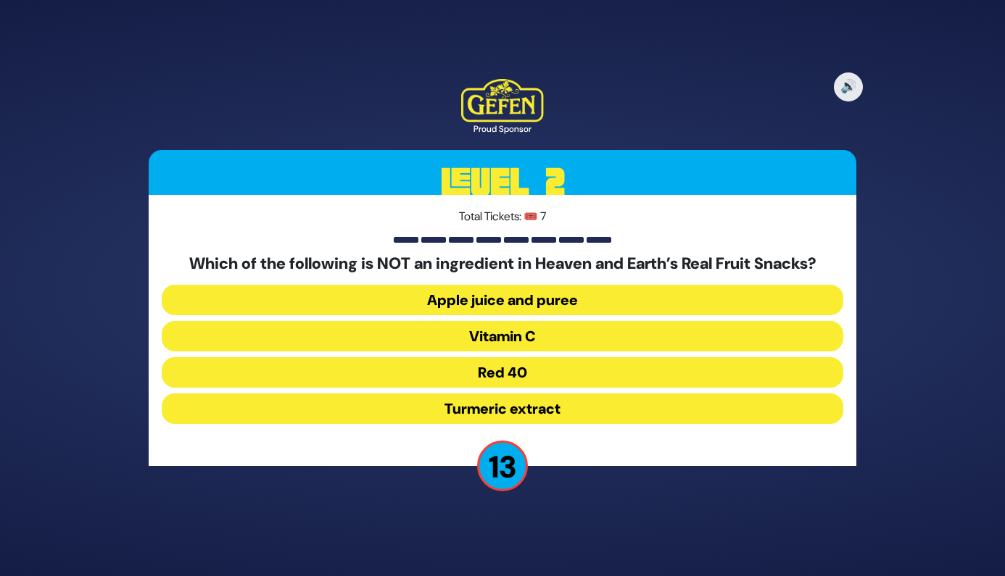
click at [444, 371] on button "Red 40" at bounding box center [503, 372] width 682 height 30
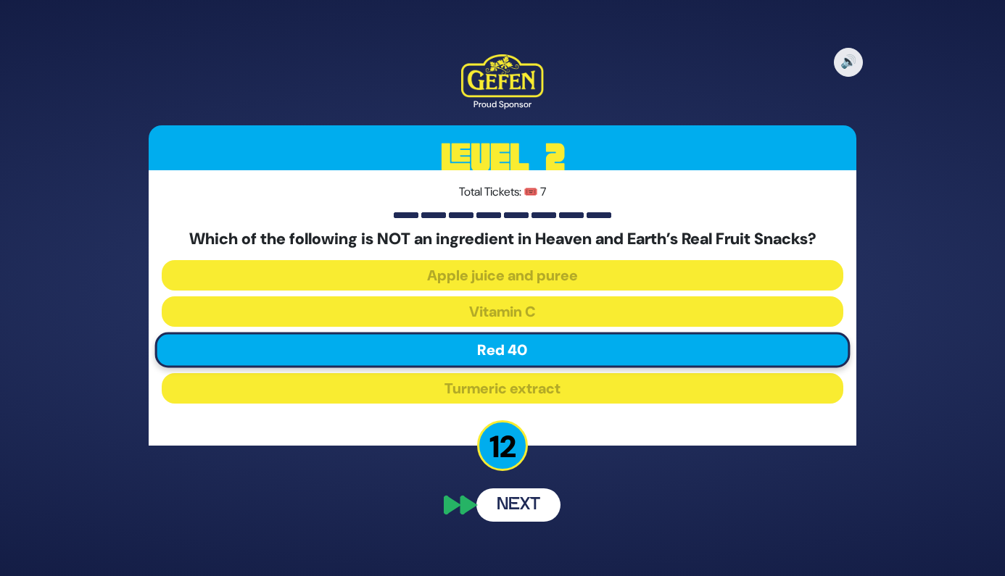
click at [538, 509] on button "Next" at bounding box center [518, 505] width 84 height 33
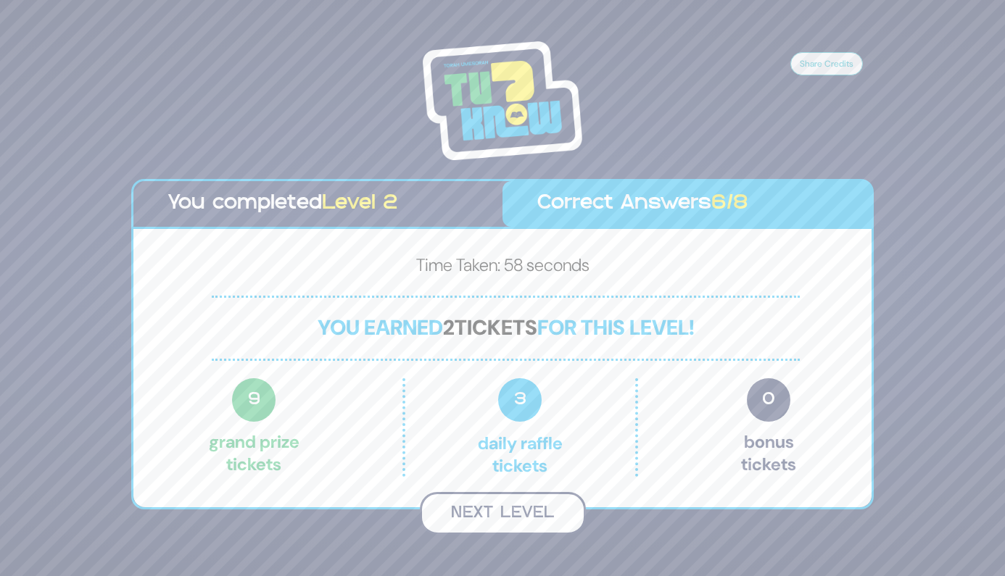
click at [542, 520] on button "Next Level" at bounding box center [503, 513] width 166 height 43
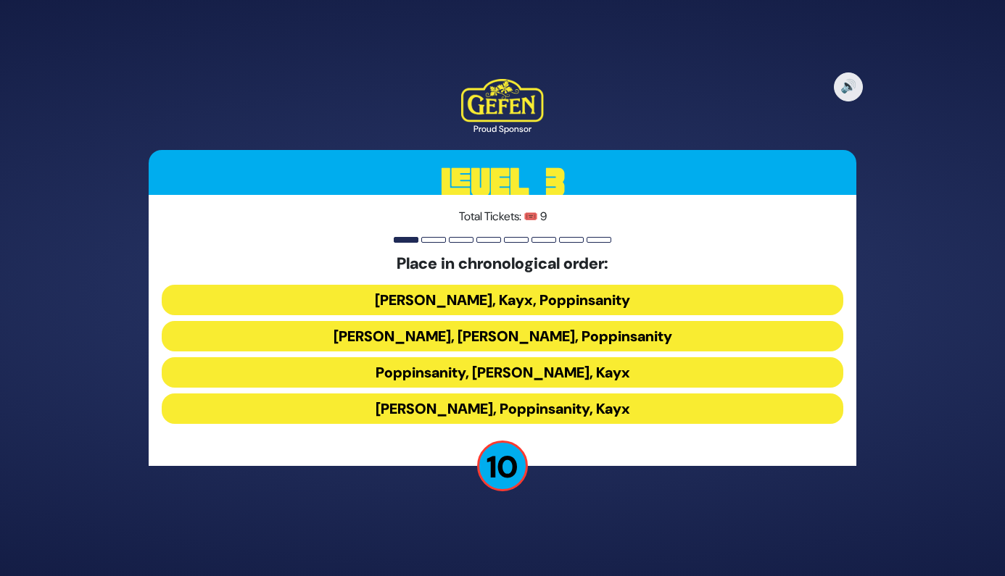
click at [592, 340] on button "Kayx, Siegelmans, Poppinsanity" at bounding box center [503, 336] width 682 height 30
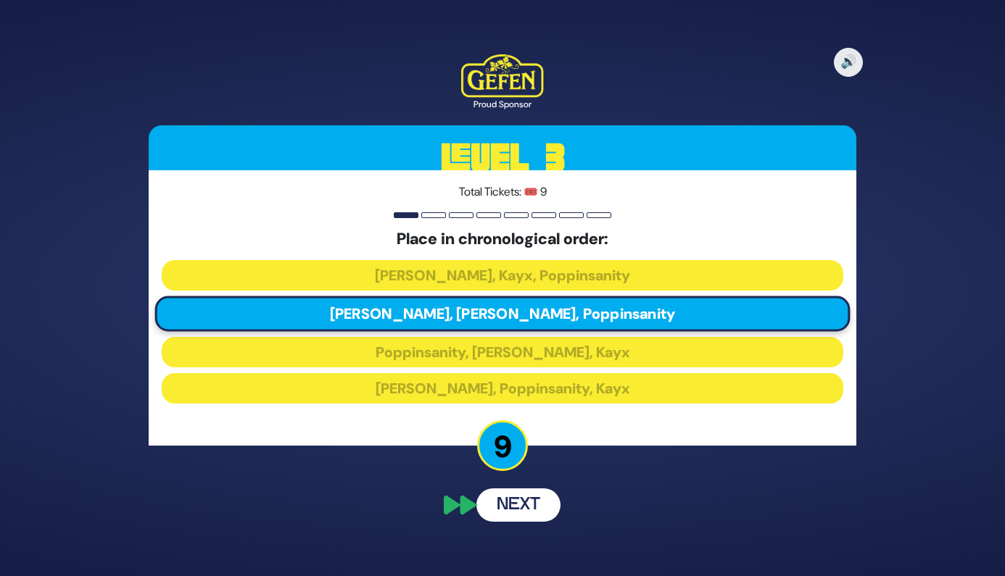
click at [529, 497] on button "Next" at bounding box center [518, 505] width 84 height 33
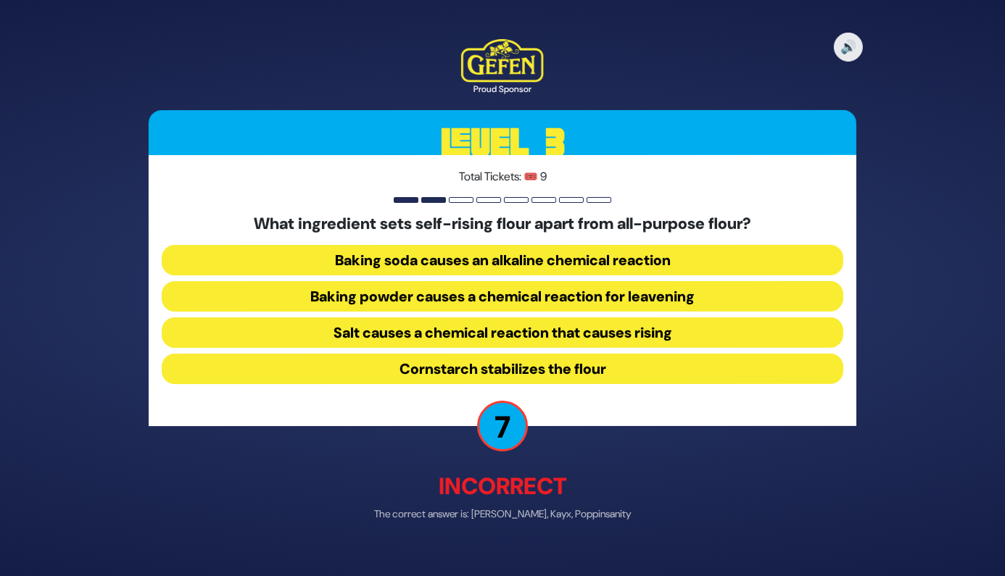
click at [431, 334] on button "Salt causes a chemical reaction that causes rising" at bounding box center [503, 333] width 682 height 30
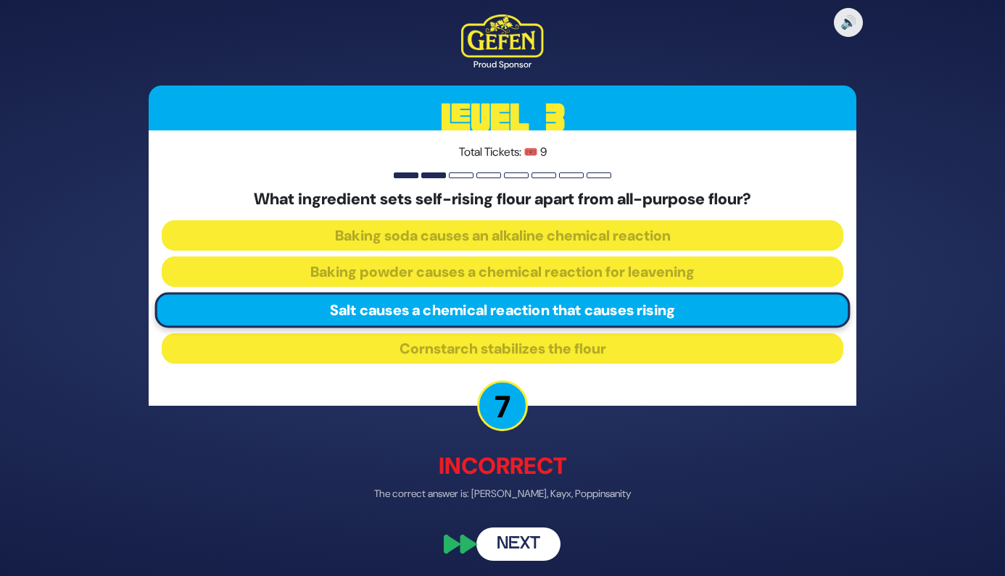
click at [513, 555] on button "Next" at bounding box center [518, 545] width 84 height 33
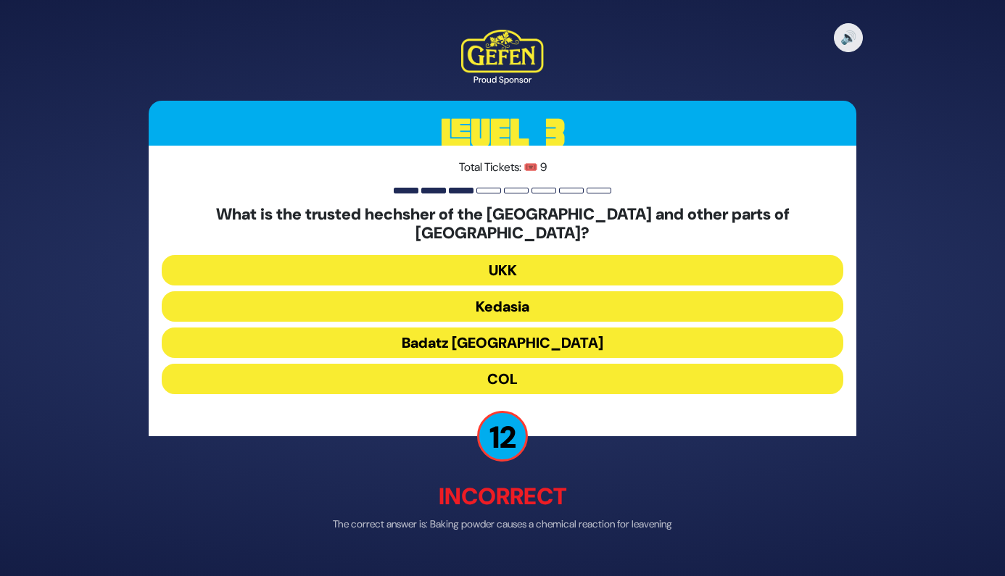
click at [536, 332] on button "Badatz London" at bounding box center [503, 343] width 682 height 30
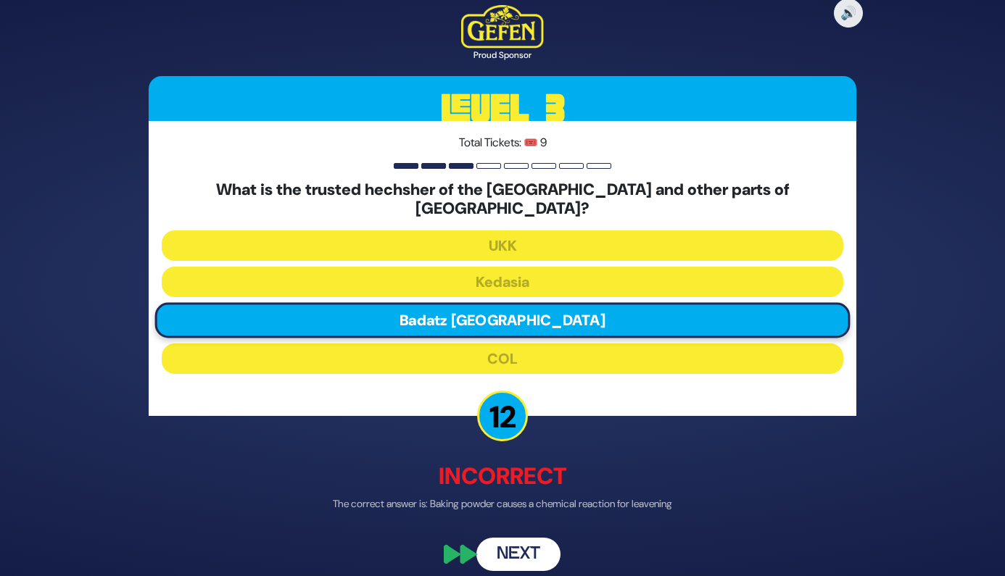
click at [513, 548] on button "Next" at bounding box center [518, 554] width 84 height 33
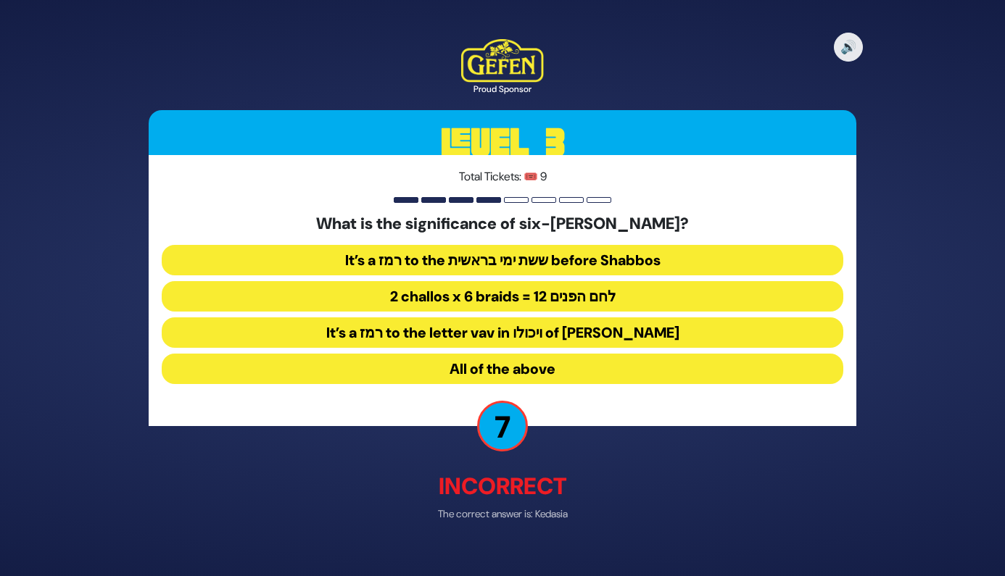
click at [455, 365] on button "All of the above" at bounding box center [503, 370] width 682 height 30
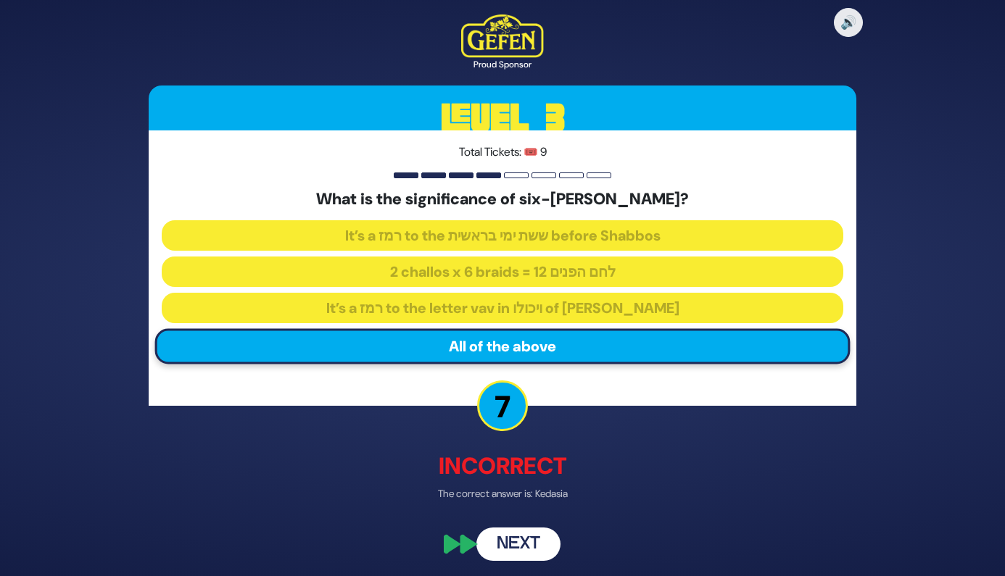
click at [515, 537] on button "Next" at bounding box center [518, 545] width 84 height 33
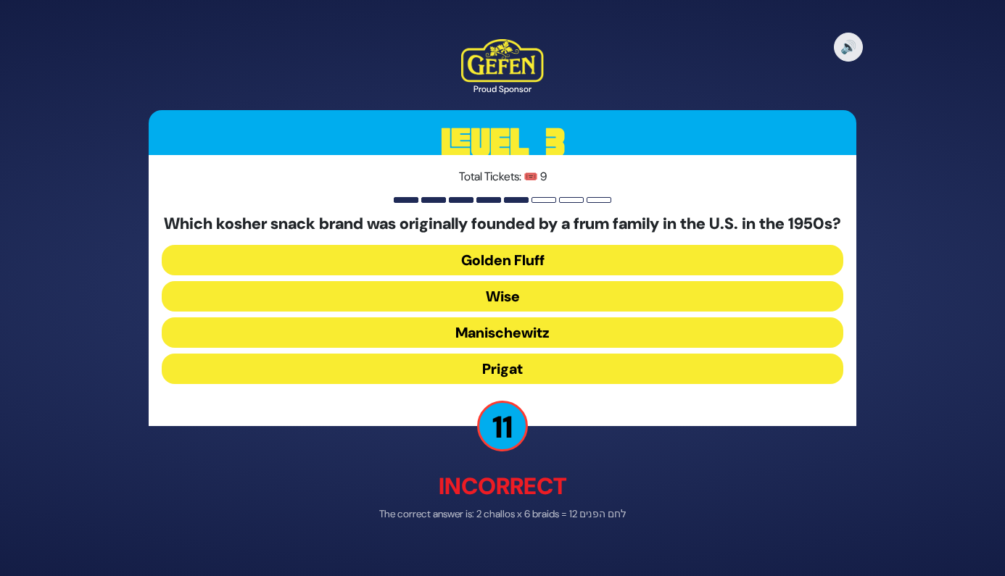
click at [573, 276] on button "Golden Fluff" at bounding box center [503, 261] width 682 height 30
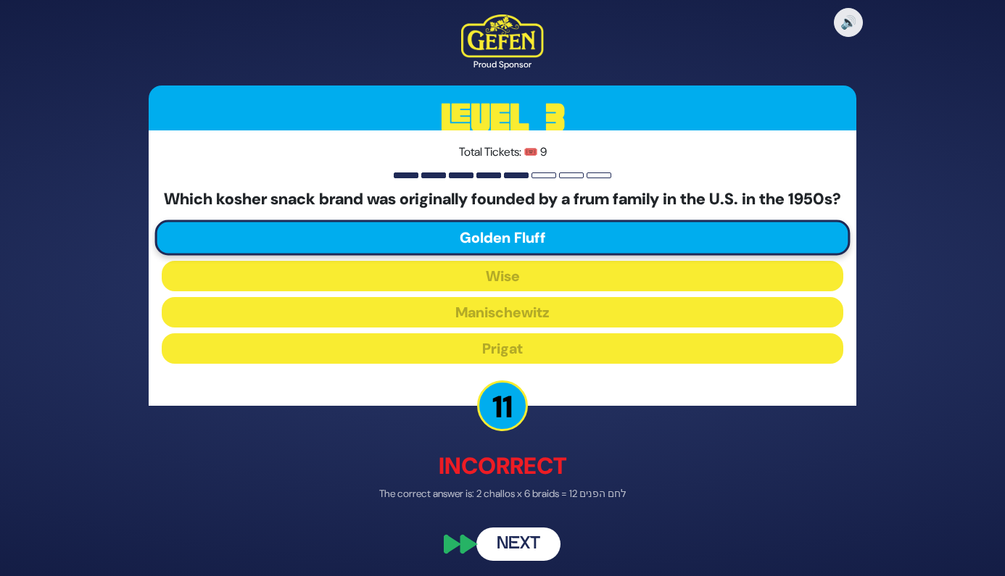
click at [531, 558] on button "Next" at bounding box center [518, 545] width 84 height 33
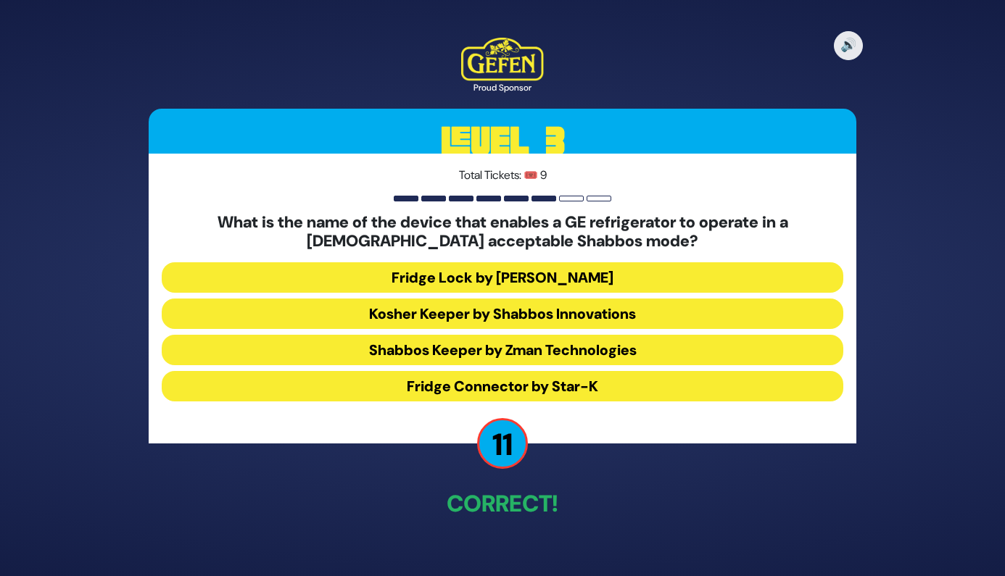
click at [587, 347] on button "Shabbos Keeper by Zman Technologies" at bounding box center [503, 350] width 682 height 30
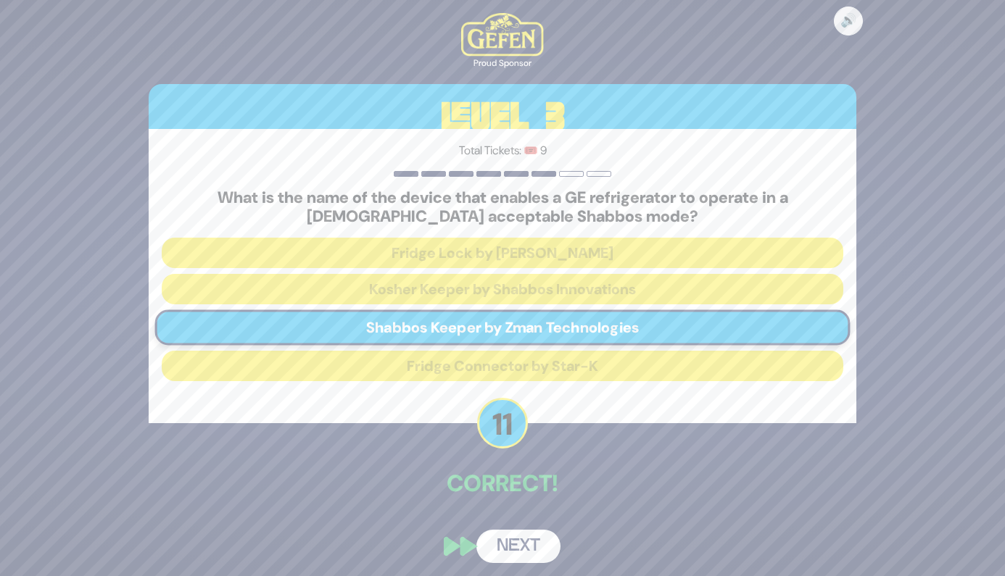
click at [523, 547] on button "Next" at bounding box center [518, 546] width 84 height 33
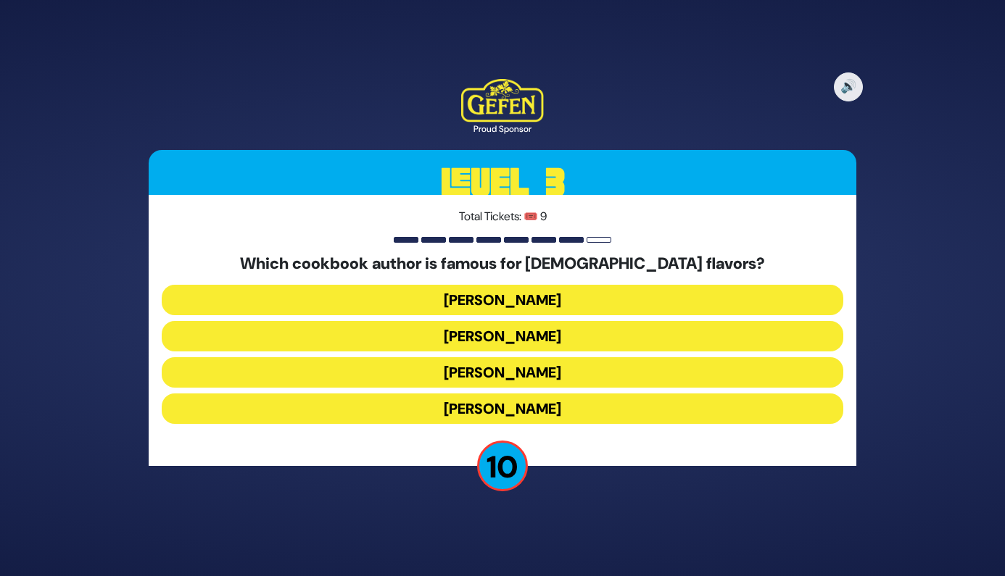
click at [516, 411] on button "Danielle Renov" at bounding box center [503, 409] width 682 height 30
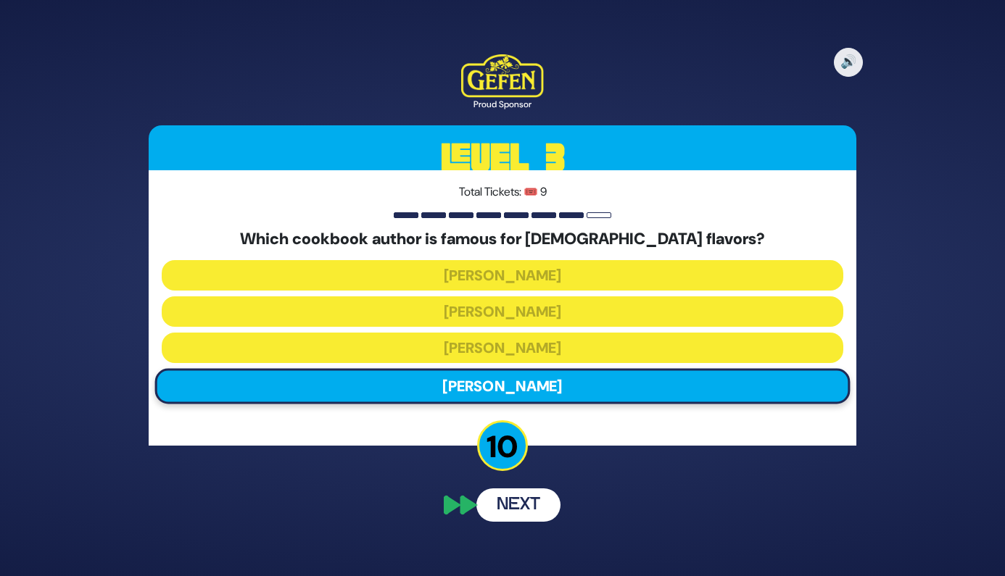
click at [526, 505] on button "Next" at bounding box center [518, 505] width 84 height 33
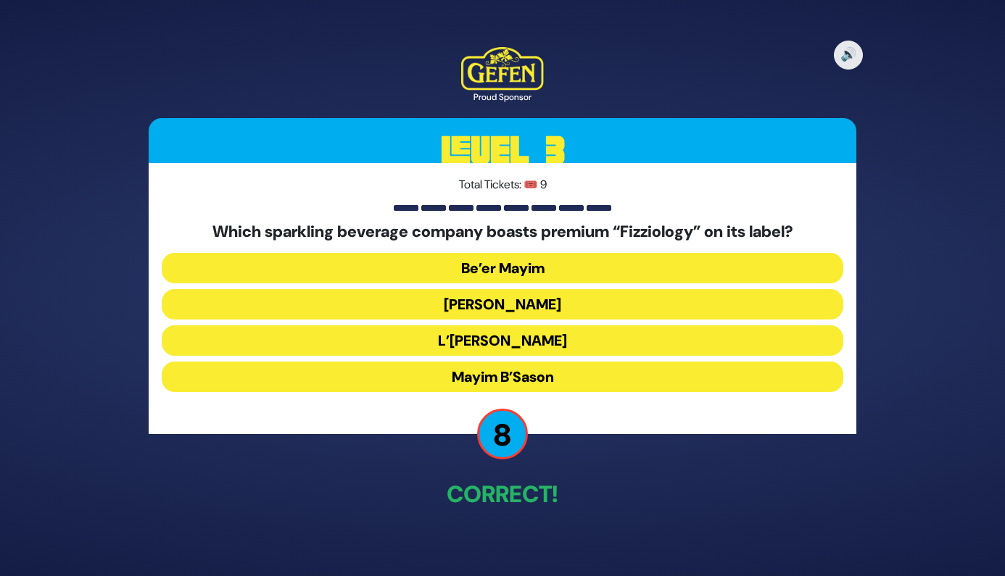
click at [544, 347] on button "L’Chaim" at bounding box center [503, 341] width 682 height 30
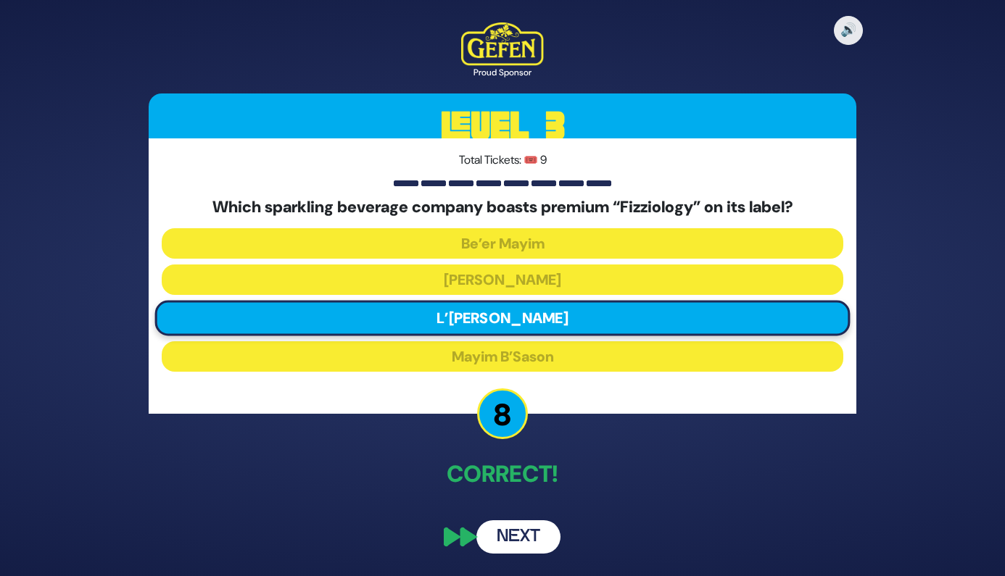
click at [544, 537] on button "Next" at bounding box center [518, 537] width 84 height 33
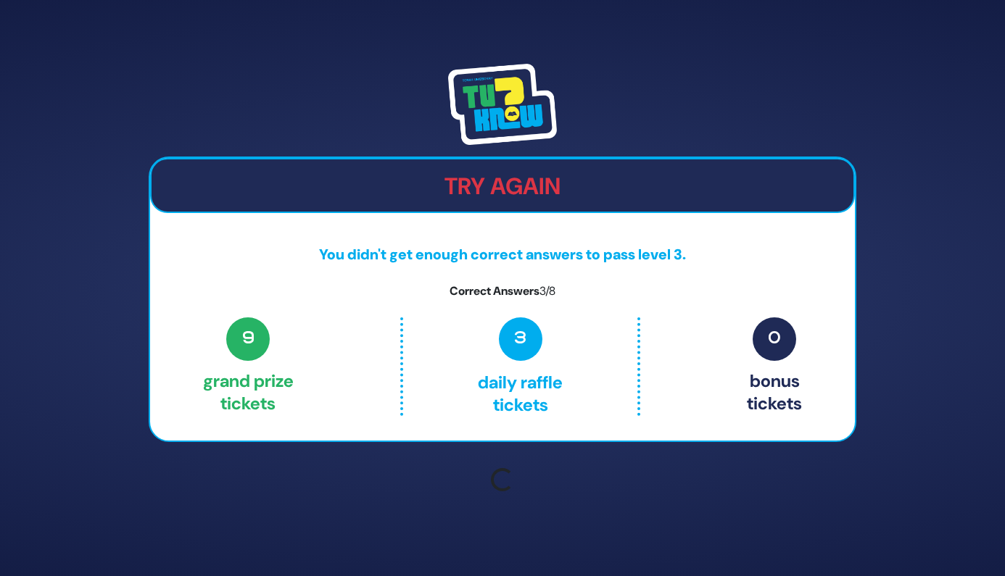
click at [508, 544] on div "Try Again You didn't get enough correct answers to pass level 3. Correct Answer…" at bounding box center [502, 288] width 1005 height 576
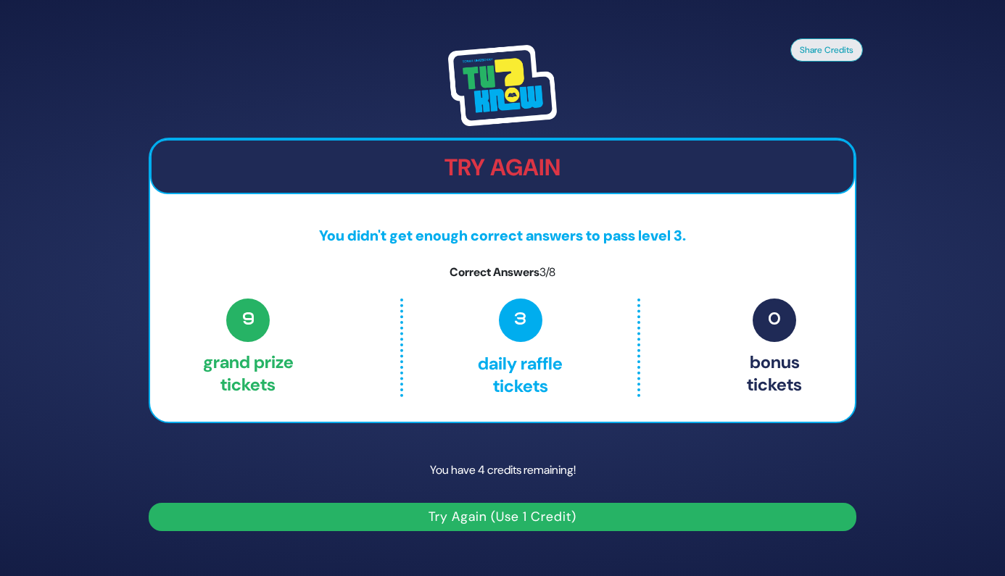
click at [510, 523] on button "Try Again (Use 1 Credit)" at bounding box center [503, 517] width 708 height 28
click at [486, 521] on button "Try Again (Use 1 Credit)" at bounding box center [503, 517] width 708 height 28
click at [504, 518] on button "Try Again (Use 1 Credit)" at bounding box center [503, 517] width 708 height 28
click at [483, 516] on button "Try Again (Use 1 Credit)" at bounding box center [503, 517] width 708 height 28
click at [473, 466] on p "You have 4 credits remaining!" at bounding box center [503, 471] width 708 height 42
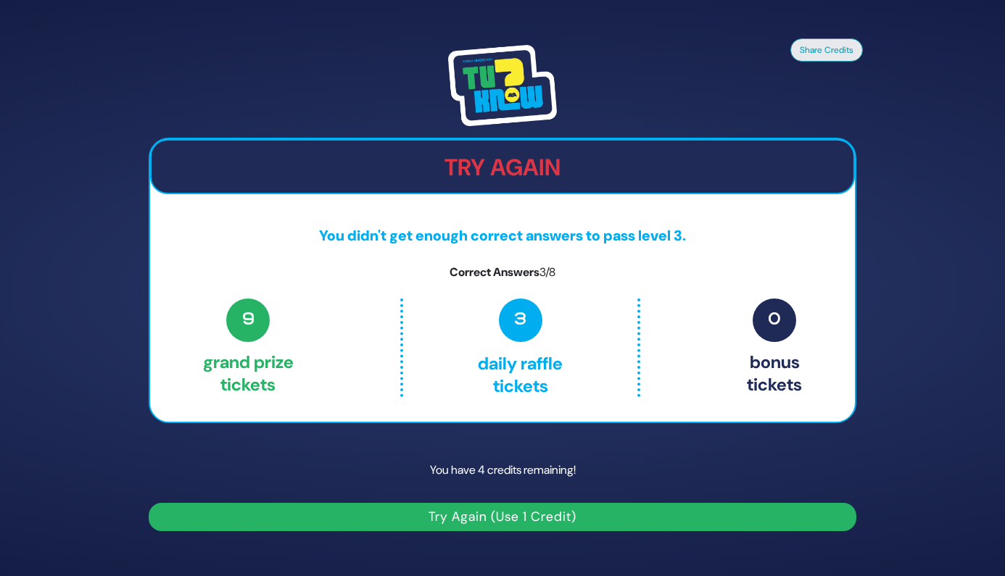
click at [498, 515] on button "Try Again (Use 1 Credit)" at bounding box center [503, 517] width 708 height 28
click at [448, 504] on button "Try Again (Use 1 Credit)" at bounding box center [503, 517] width 708 height 28
click at [410, 463] on p "You have 4 credits remaining!" at bounding box center [503, 471] width 708 height 42
click at [434, 507] on button "Try Again (Use 1 Credit)" at bounding box center [503, 517] width 708 height 28
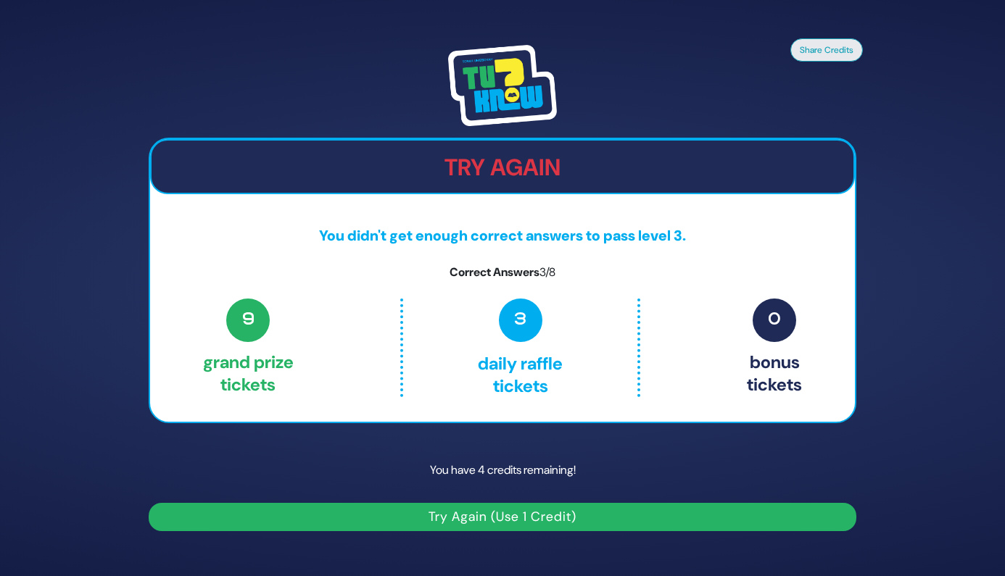
click at [447, 518] on button "Try Again (Use 1 Credit)" at bounding box center [503, 517] width 708 height 28
click at [848, 457] on p "You have 4 credits remaining!" at bounding box center [503, 471] width 708 height 42
click at [631, 510] on button "Try Again (Use 1 Credit)" at bounding box center [503, 517] width 708 height 28
click at [529, 529] on button "Try Again (Use 1 Credit)" at bounding box center [503, 517] width 708 height 28
click at [431, 508] on button "Try Again (Use 1 Credit)" at bounding box center [503, 517] width 708 height 28
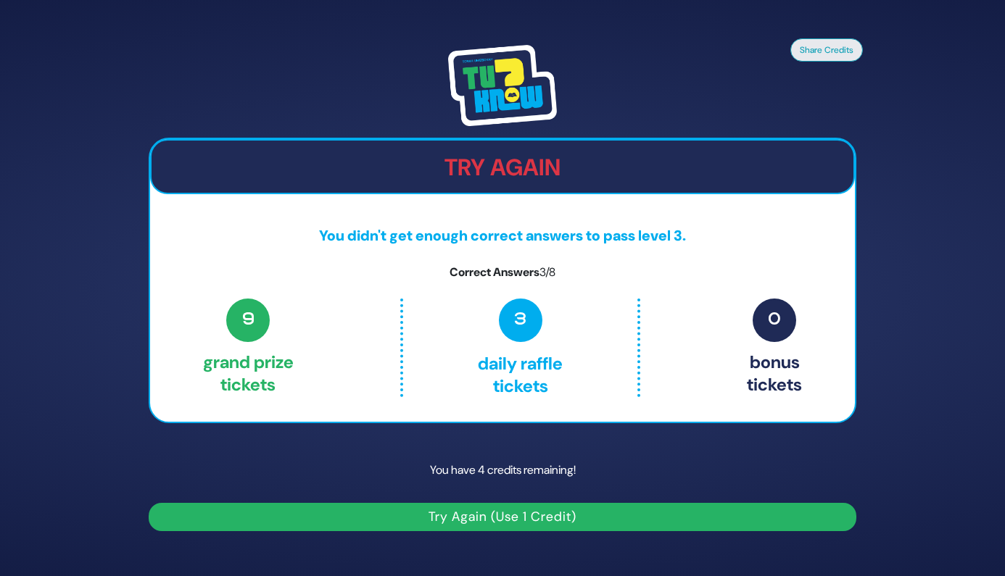
click at [402, 453] on p "You have 4 credits remaining!" at bounding box center [503, 471] width 708 height 42
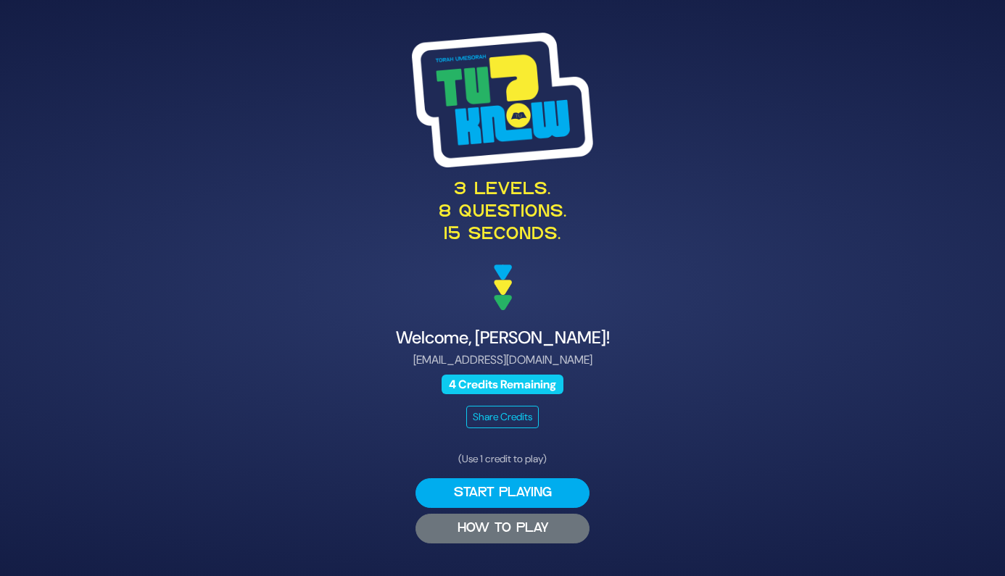
click at [509, 453] on p "(Use 1 credit to play)" at bounding box center [502, 459] width 174 height 15
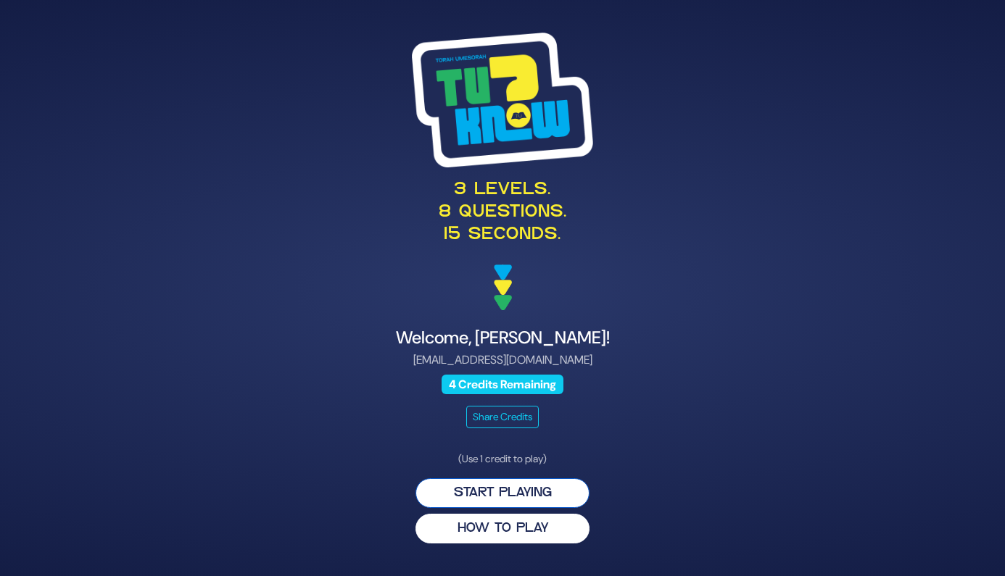
click at [503, 494] on button "Start Playing" at bounding box center [502, 494] width 174 height 30
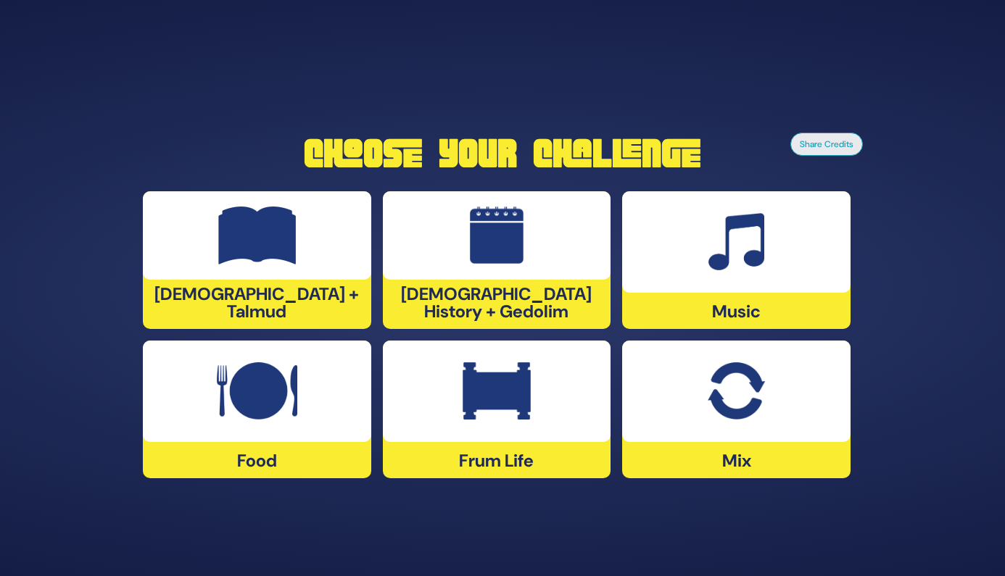
click at [242, 450] on div "Food" at bounding box center [257, 410] width 228 height 138
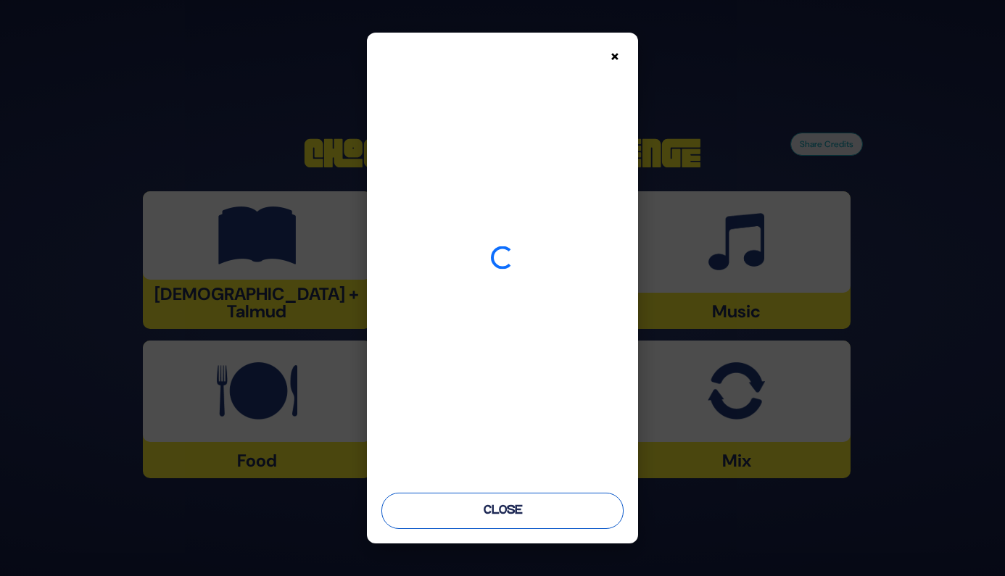
click at [495, 493] on button "Close" at bounding box center [502, 511] width 243 height 36
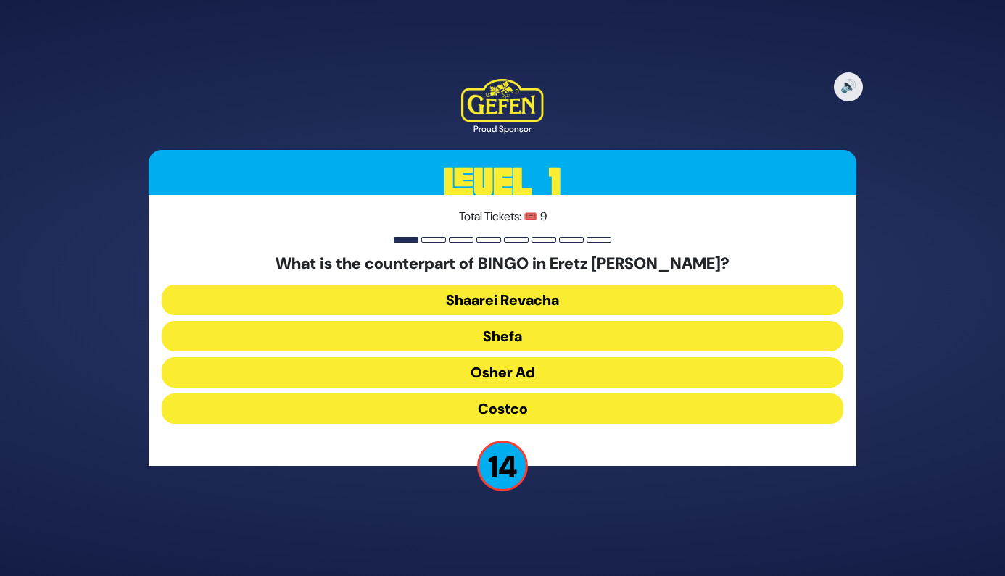
click at [500, 378] on button "Osher Ad" at bounding box center [503, 372] width 682 height 30
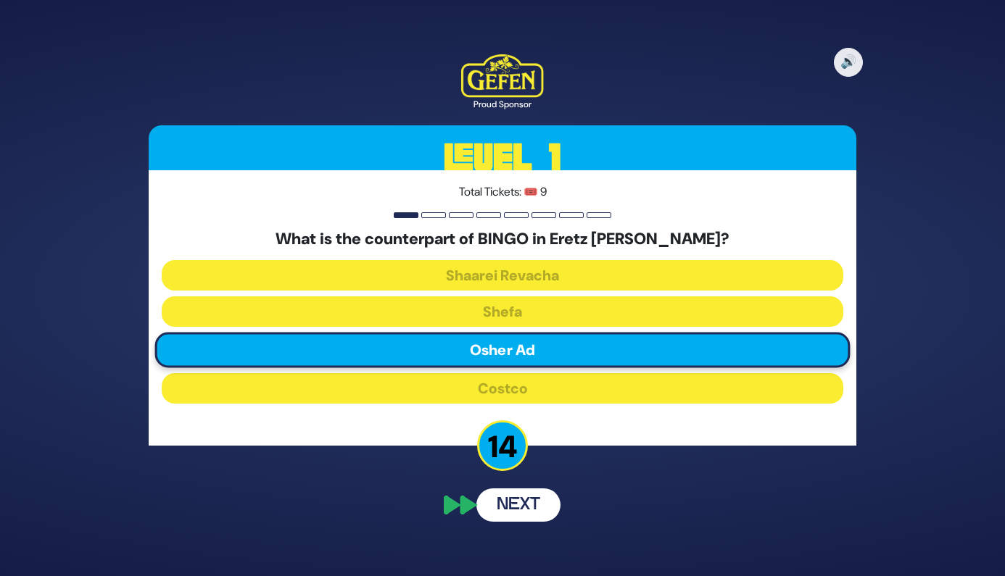
click at [528, 505] on button "Next" at bounding box center [518, 505] width 84 height 33
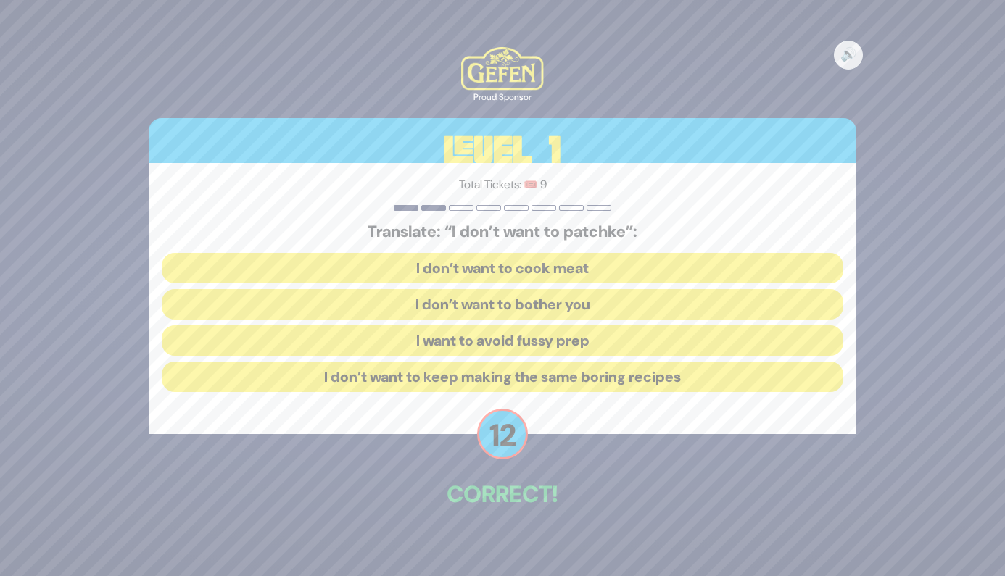
click at [563, 340] on button "I want to avoid fussy prep" at bounding box center [503, 341] width 682 height 30
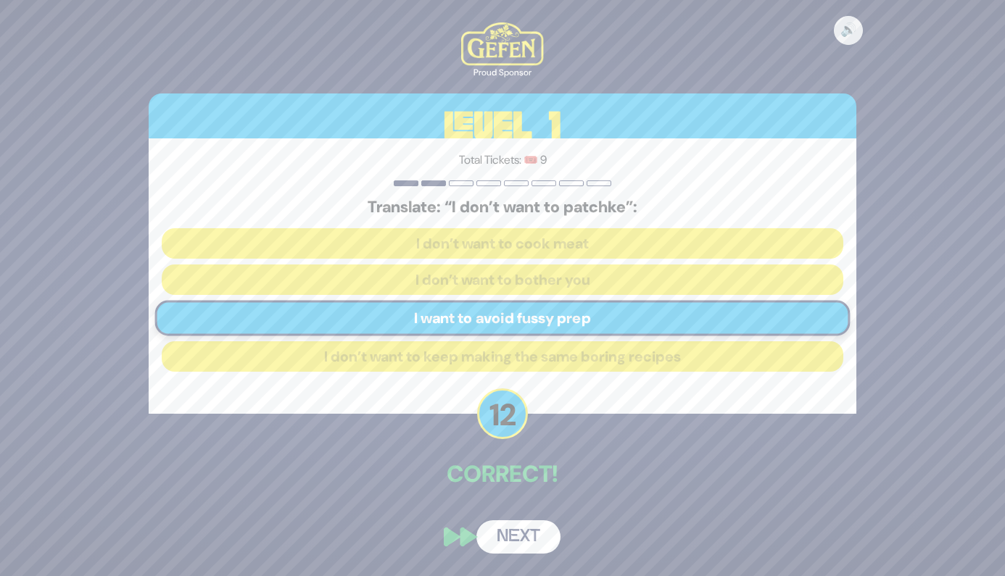
click at [518, 535] on button "Next" at bounding box center [518, 537] width 84 height 33
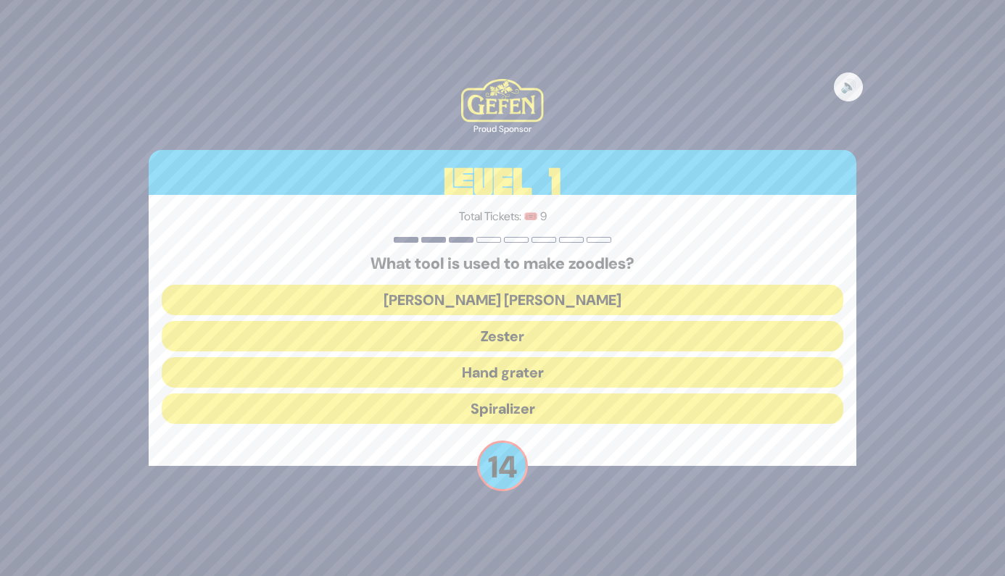
click at [542, 409] on button "Spiralizer" at bounding box center [503, 409] width 682 height 30
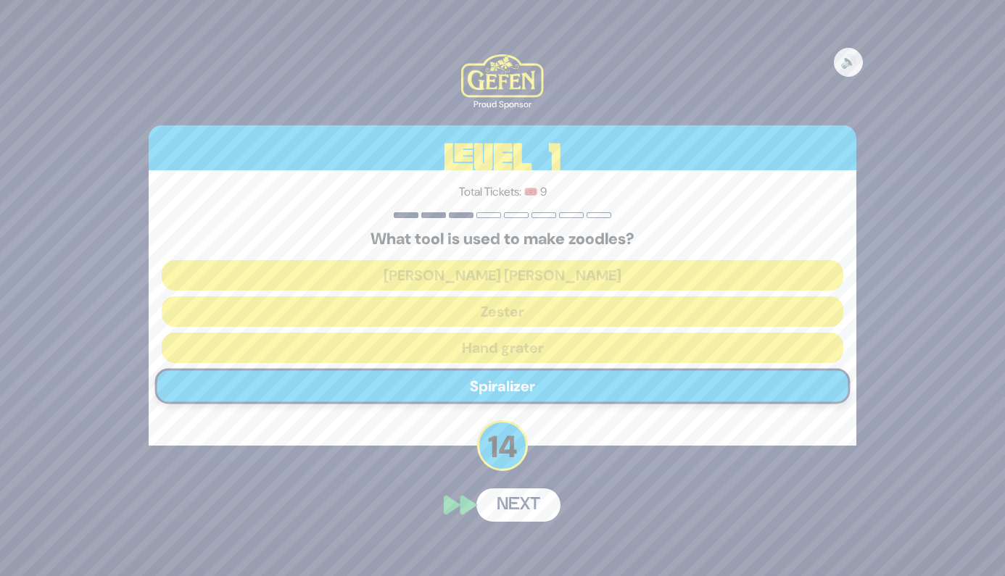
click at [518, 513] on button "Next" at bounding box center [518, 505] width 84 height 33
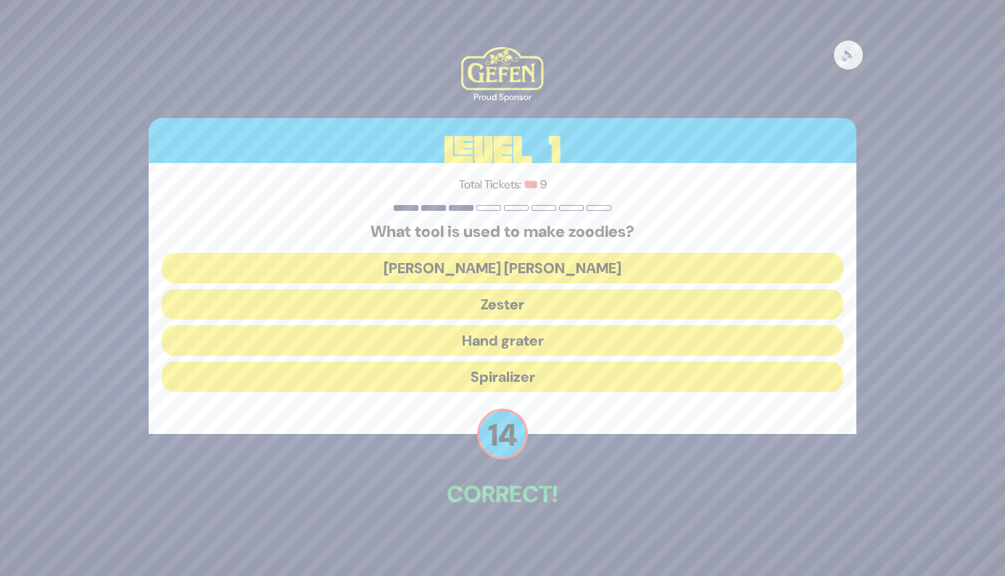
click at [551, 380] on button "Spiralizer" at bounding box center [503, 377] width 682 height 30
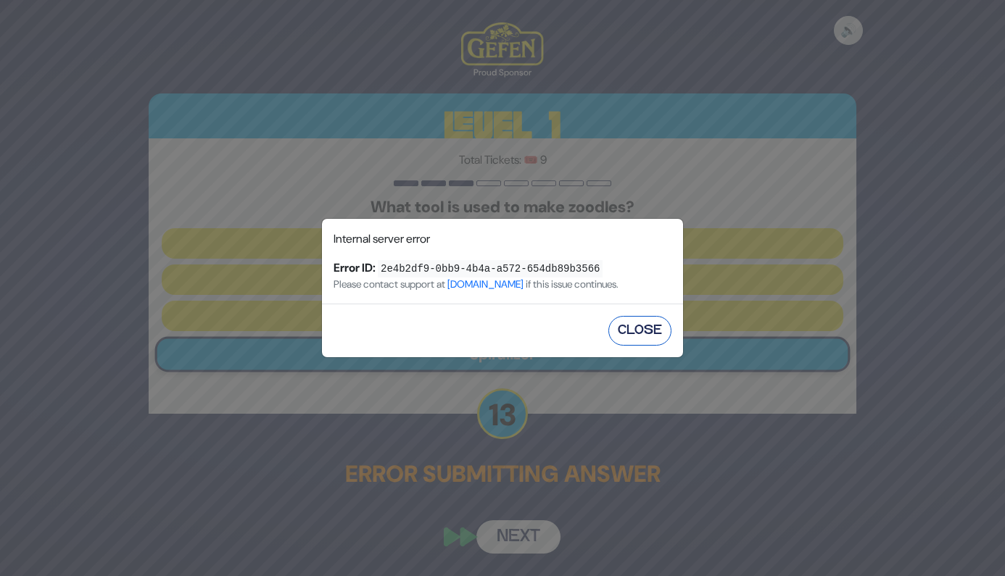
click at [645, 330] on button "Close" at bounding box center [639, 331] width 63 height 30
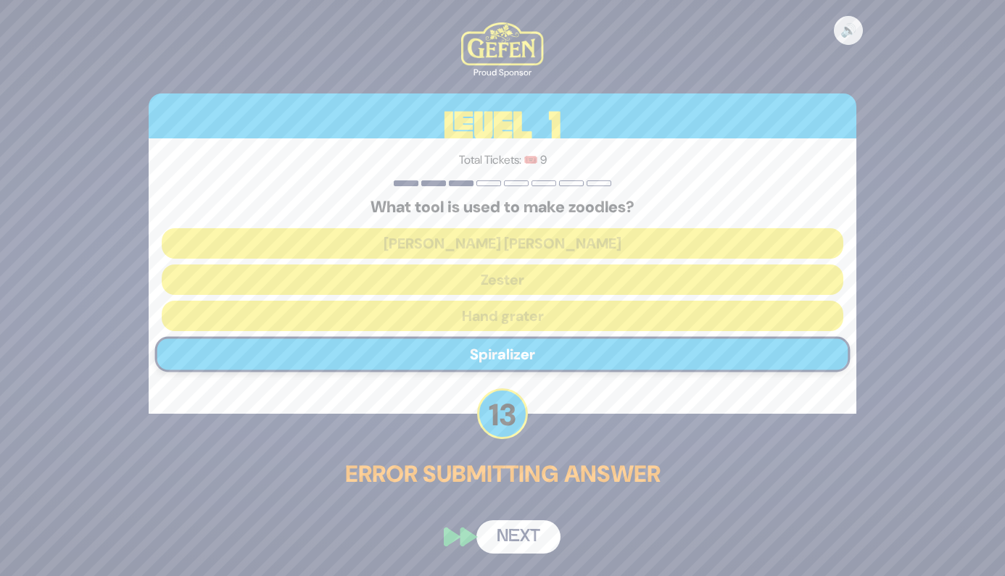
click at [526, 534] on button "Next" at bounding box center [518, 537] width 84 height 33
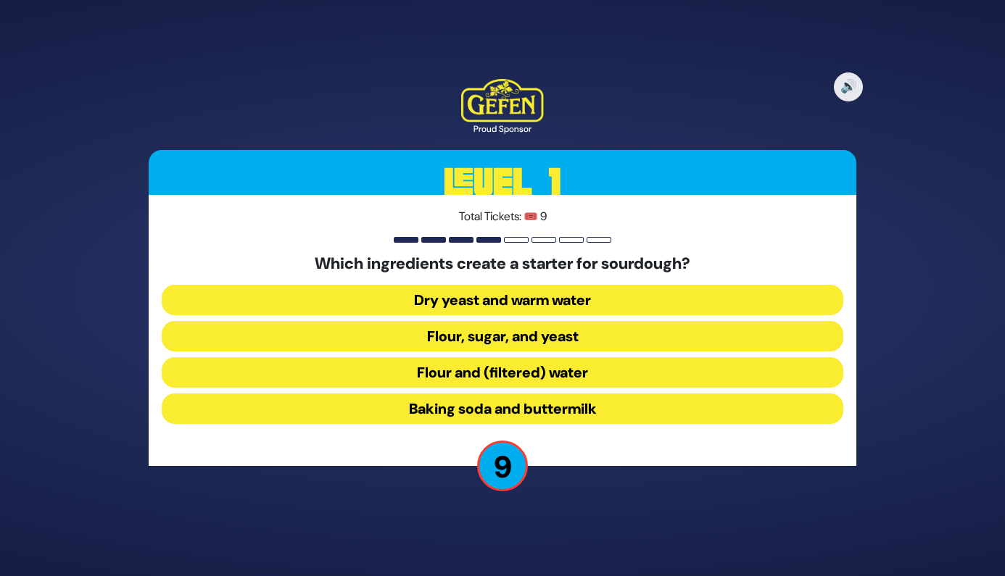
click at [516, 341] on button "Flour, sugar, and yeast" at bounding box center [503, 336] width 682 height 30
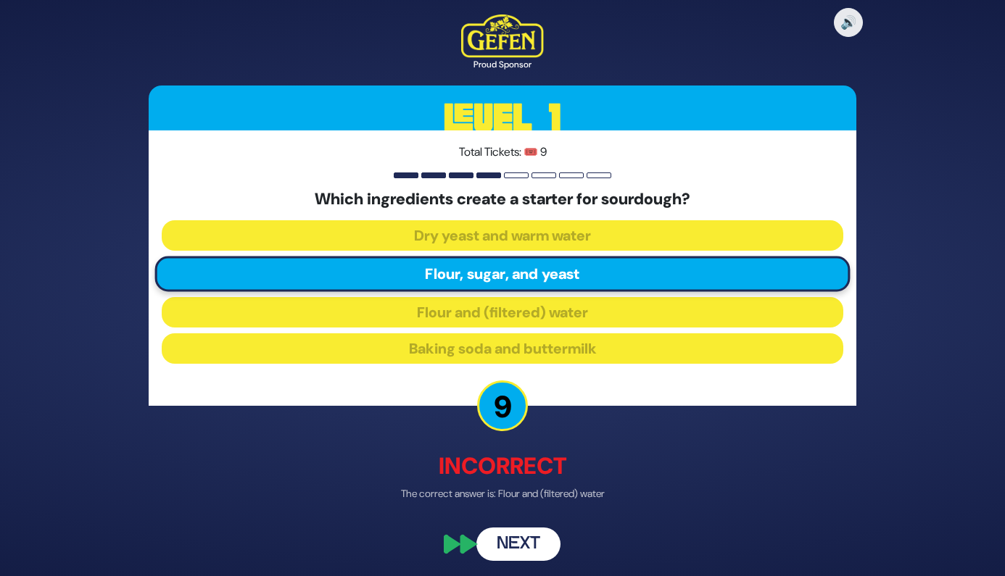
click at [528, 508] on div "🔊 Proud Sponsor Level 1 Total Tickets: 🎟️ 9 Which ingredients create a starter …" at bounding box center [502, 287] width 742 height 581
click at [524, 539] on button "Next" at bounding box center [518, 545] width 84 height 33
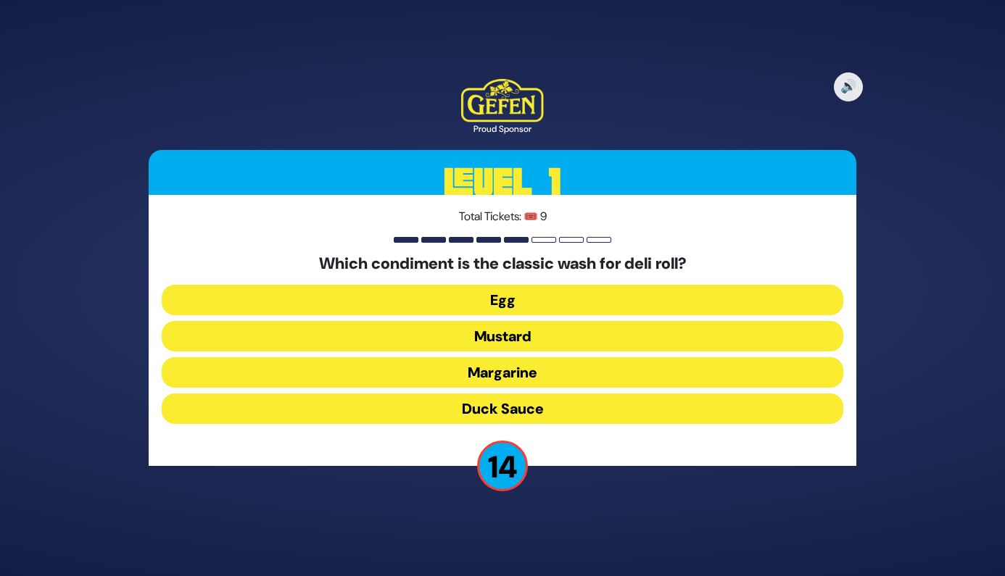
click at [534, 406] on button "Duck Sauce" at bounding box center [503, 409] width 682 height 30
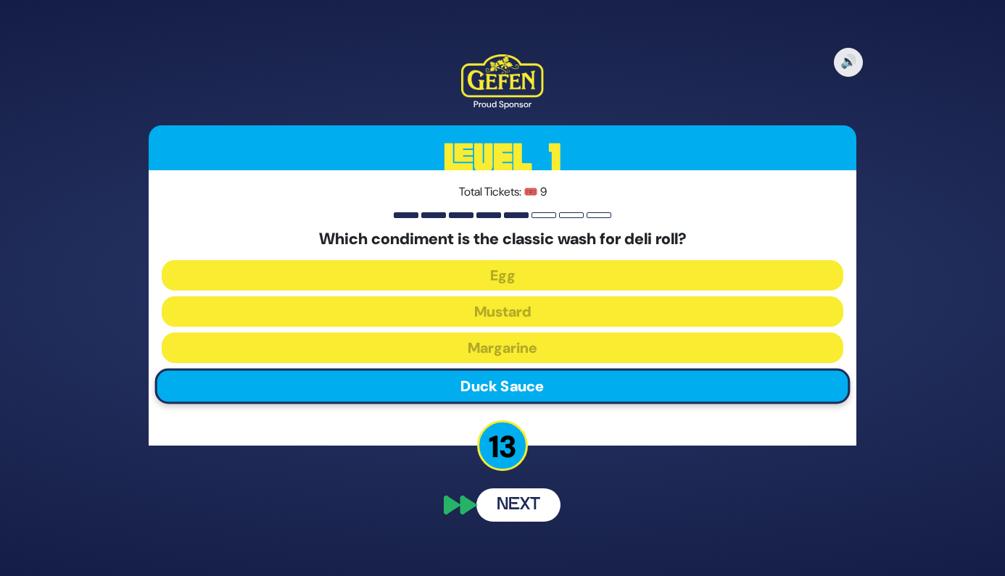
click at [528, 505] on div "🔊 Proud Sponsor Level 1 Total Tickets: 🎟️ 9 Which condiment is the classic wash…" at bounding box center [502, 288] width 742 height 502
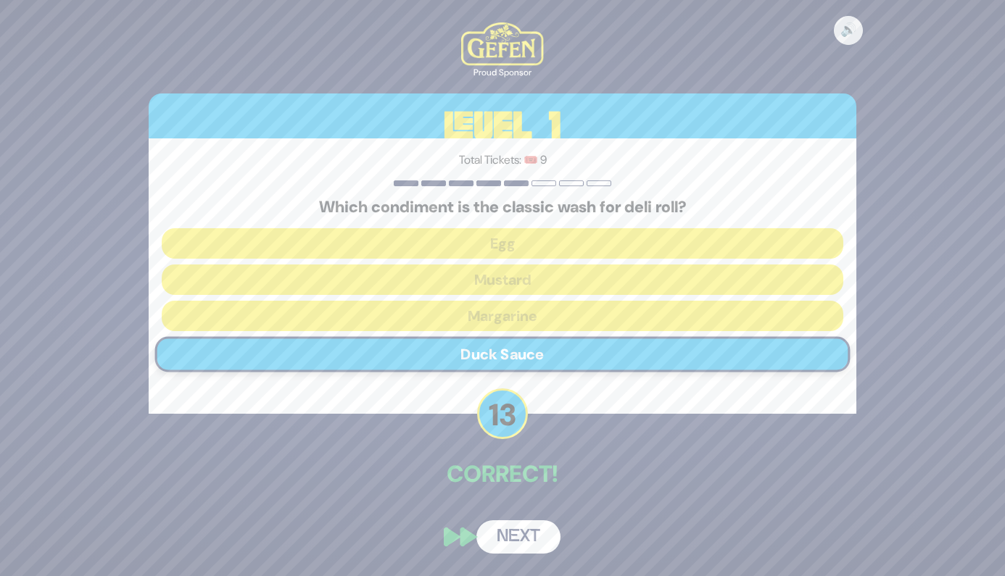
click at [528, 537] on button "Next" at bounding box center [518, 537] width 84 height 33
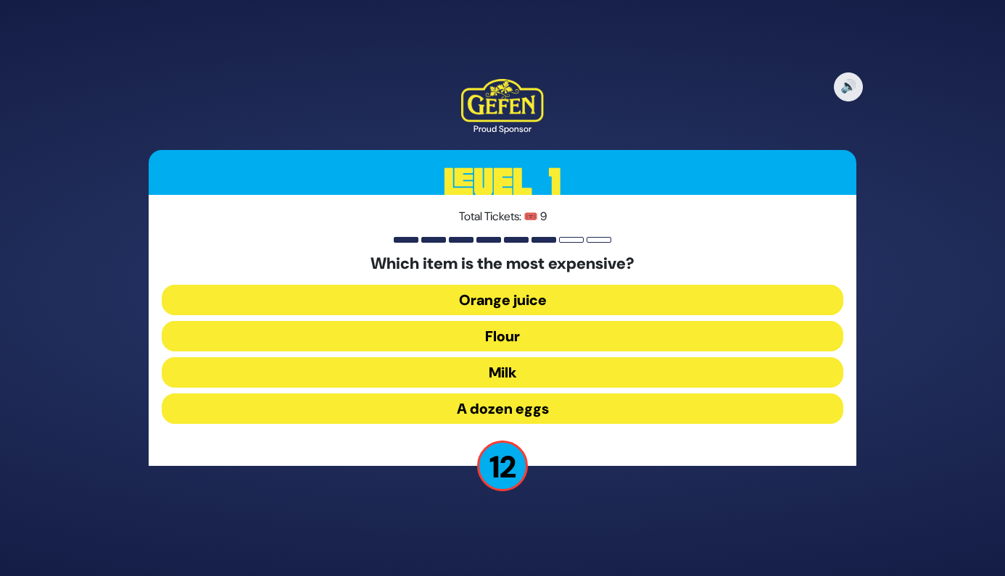
click at [578, 418] on button "A dozen eggs" at bounding box center [503, 409] width 682 height 30
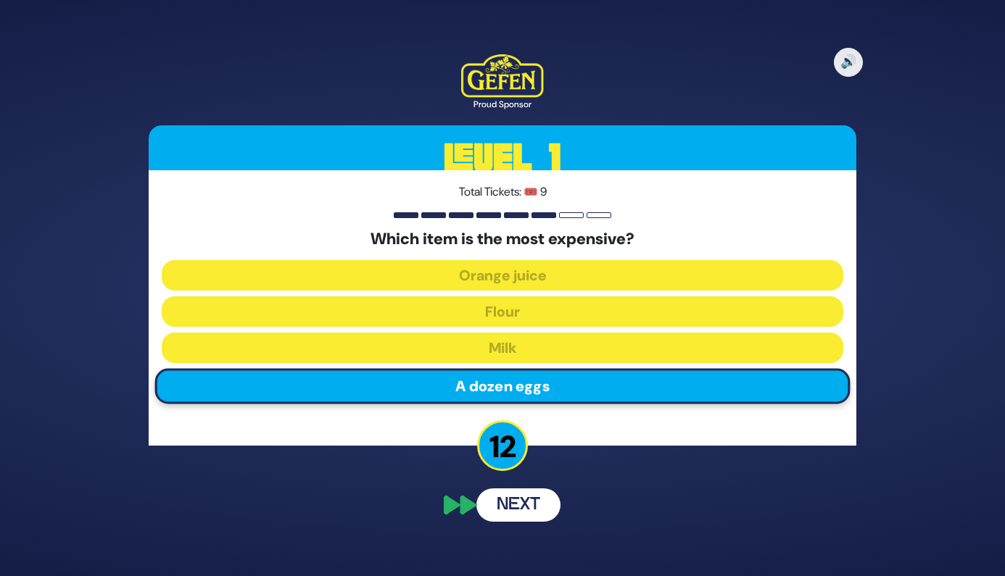
click at [526, 505] on button "Next" at bounding box center [518, 505] width 84 height 33
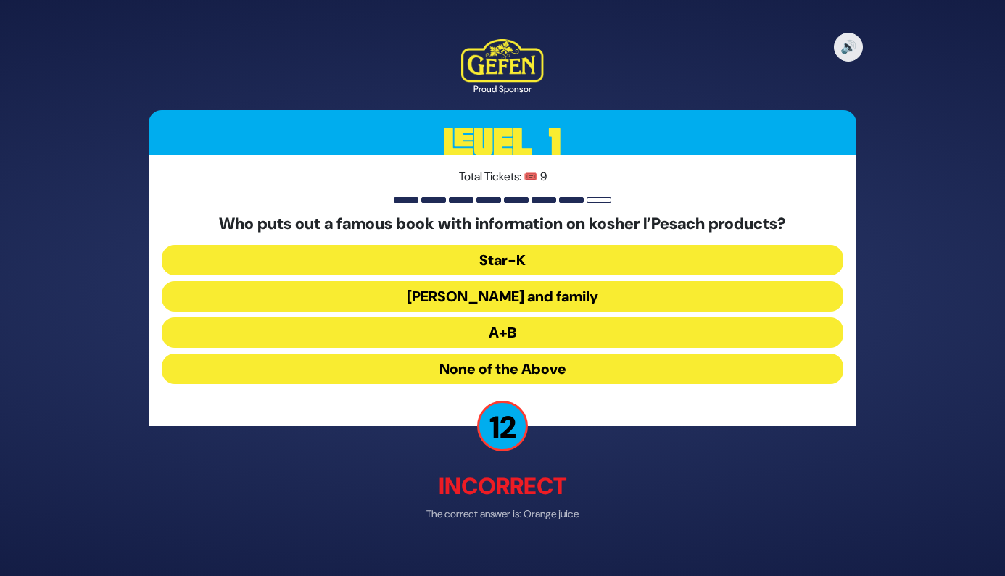
click at [507, 328] on button "A+B" at bounding box center [503, 333] width 682 height 30
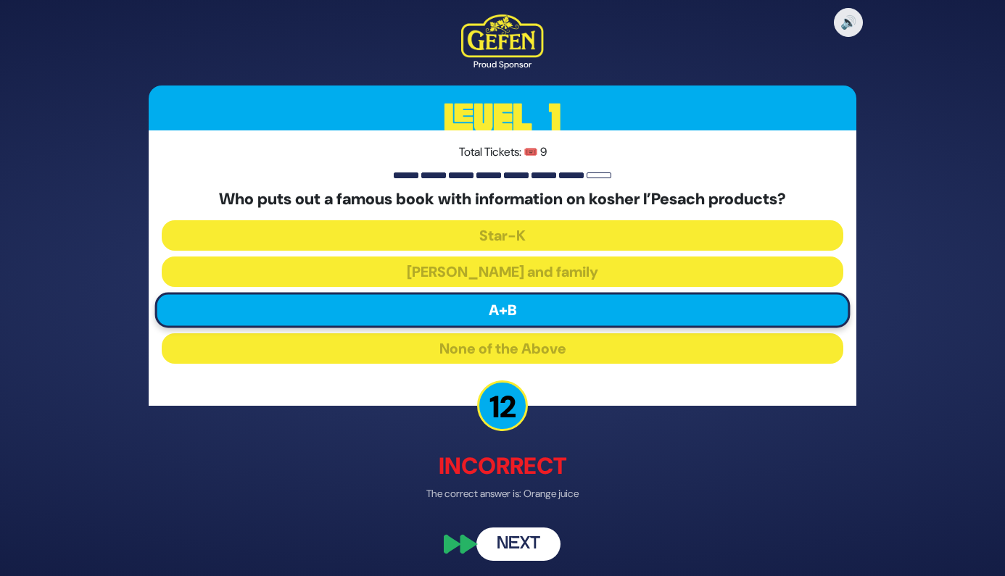
click at [534, 534] on button "Next" at bounding box center [518, 545] width 84 height 33
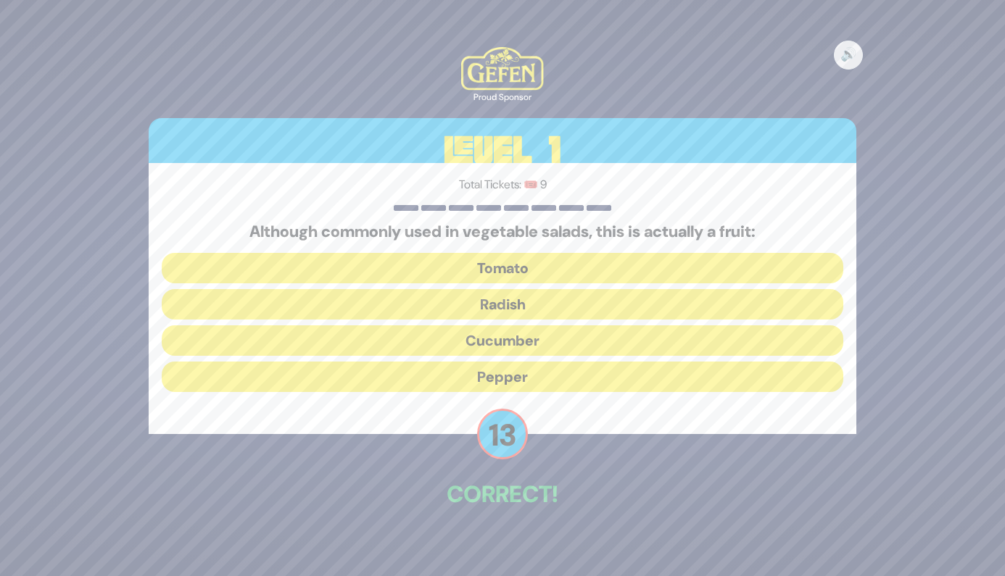
click at [512, 268] on button "Tomato" at bounding box center [503, 268] width 682 height 30
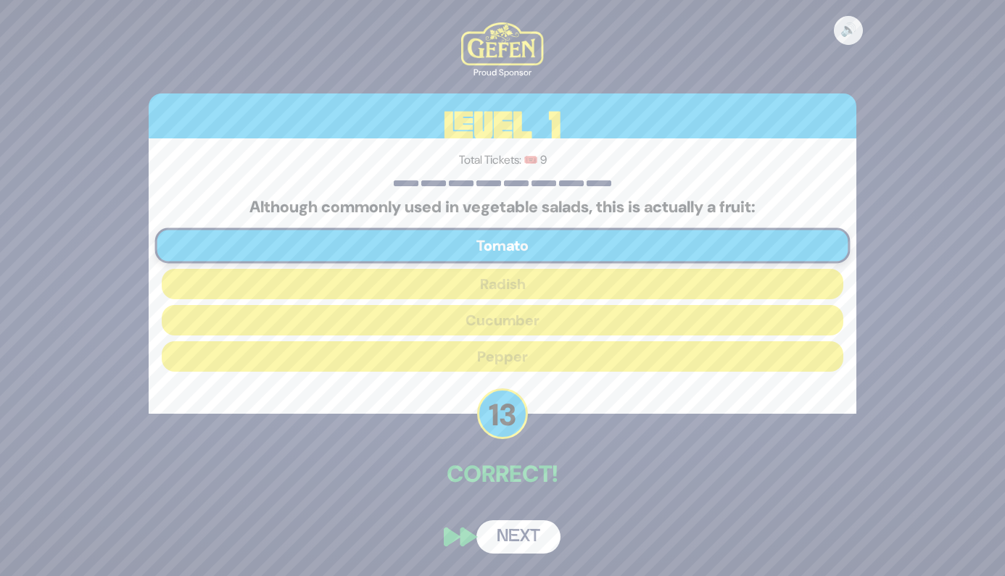
click at [521, 534] on button "Next" at bounding box center [518, 537] width 84 height 33
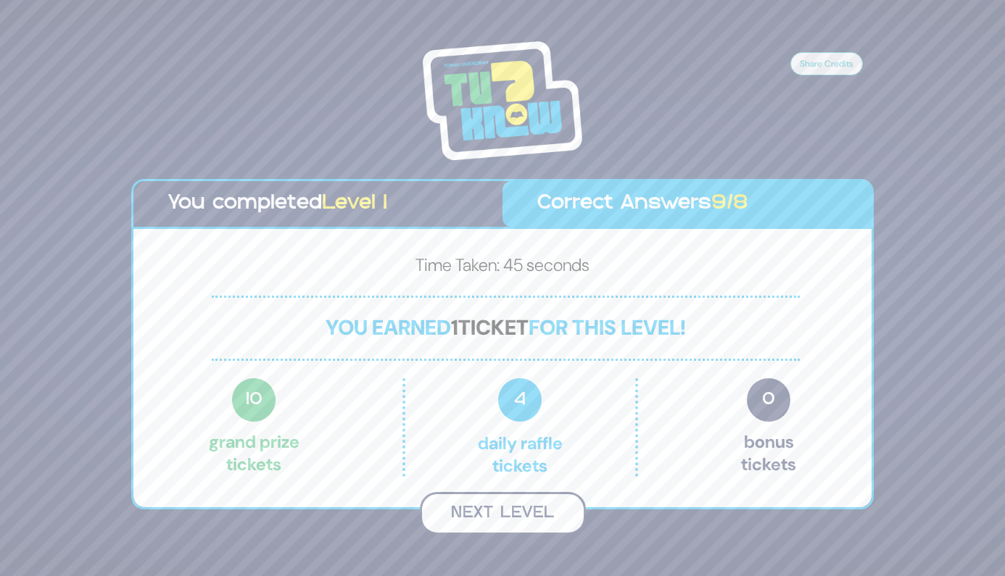
click at [515, 523] on button "Next Level" at bounding box center [503, 513] width 166 height 43
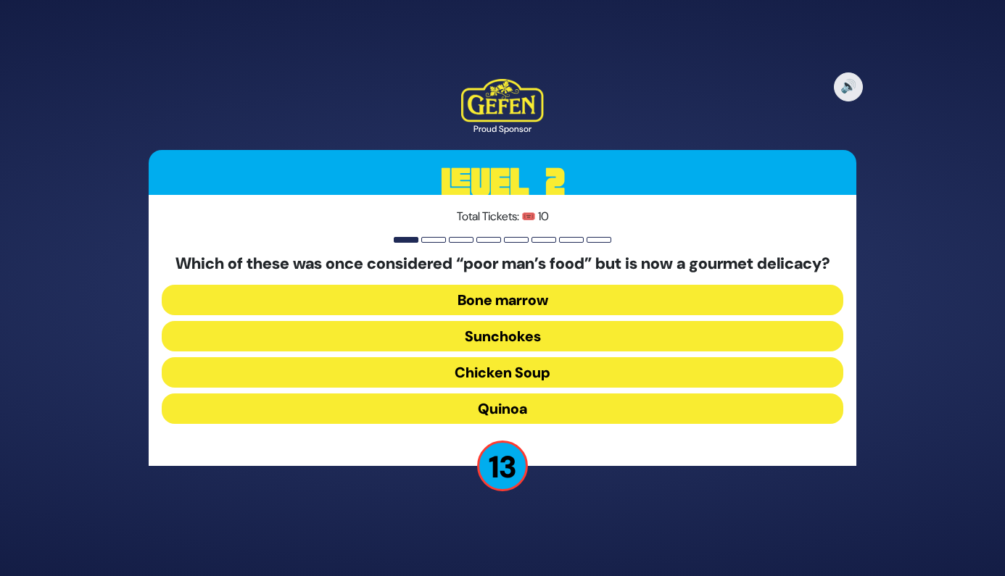
click at [551, 306] on button "Bone marrow" at bounding box center [503, 300] width 682 height 30
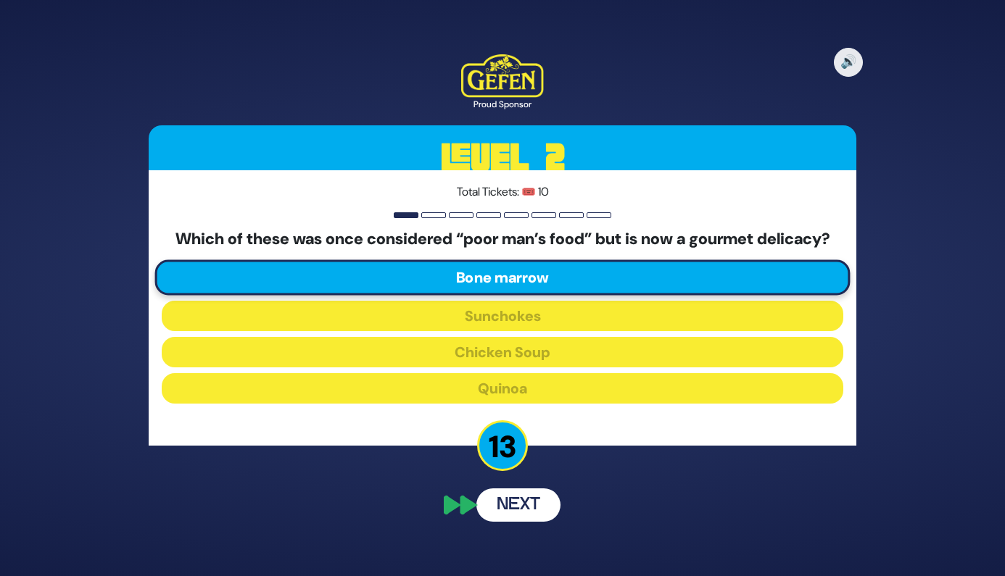
click at [534, 515] on button "Next" at bounding box center [518, 505] width 84 height 33
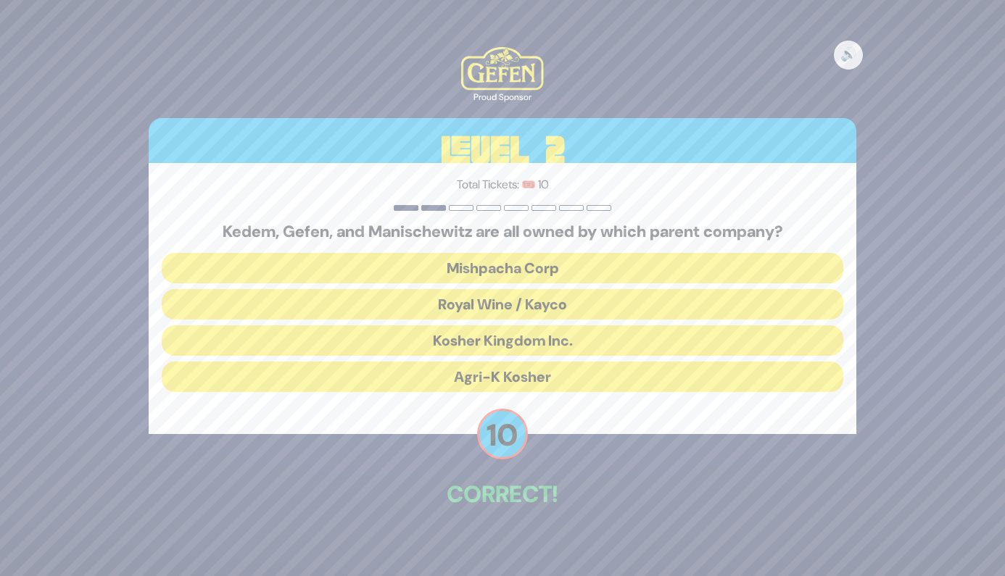
click at [500, 301] on button "Royal Wine / Kayco" at bounding box center [503, 304] width 682 height 30
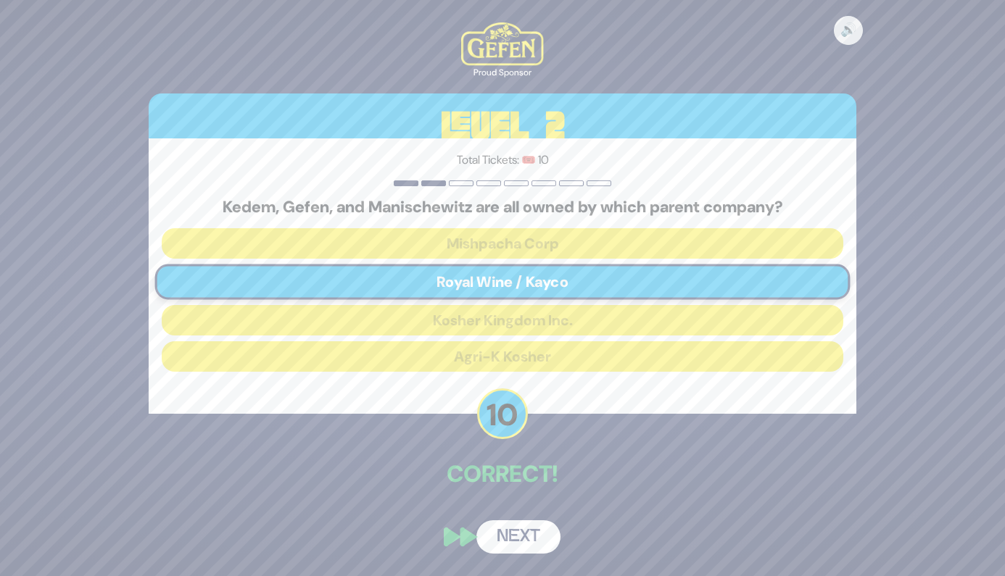
click at [530, 544] on button "Next" at bounding box center [518, 537] width 84 height 33
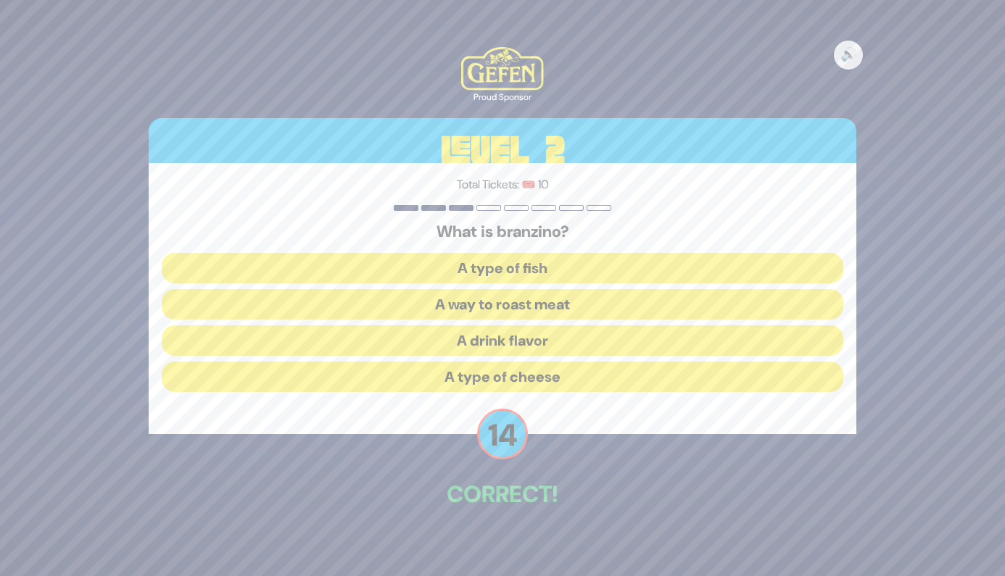
click at [532, 259] on button "A type of fish" at bounding box center [503, 268] width 682 height 30
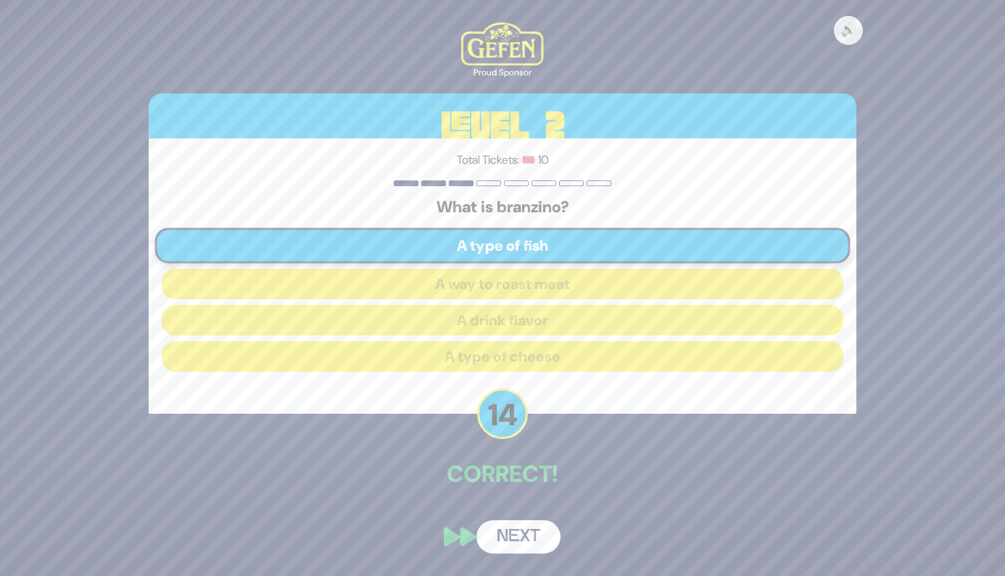
click at [523, 545] on button "Next" at bounding box center [518, 537] width 84 height 33
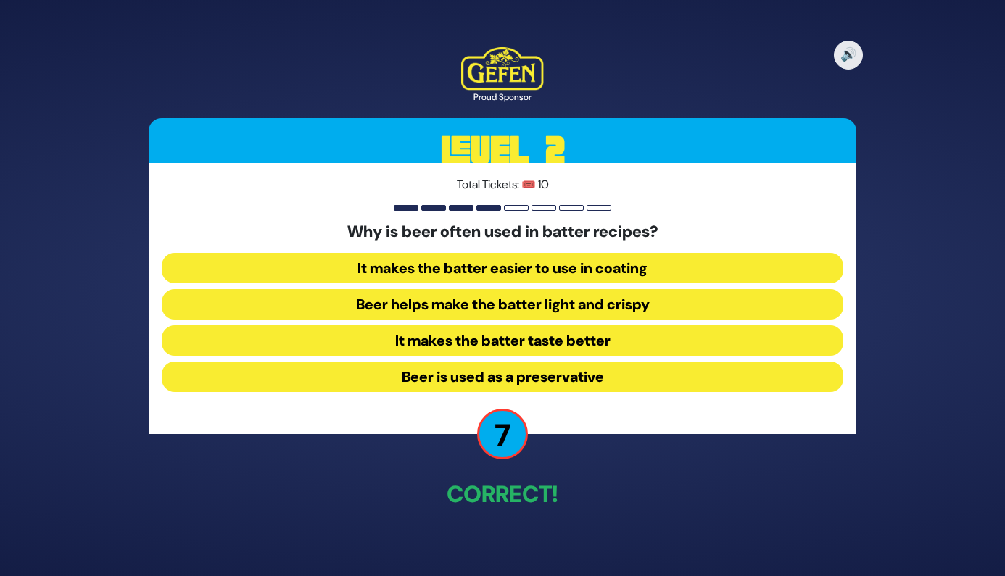
click at [474, 334] on button "It makes the batter taste better" at bounding box center [503, 341] width 682 height 30
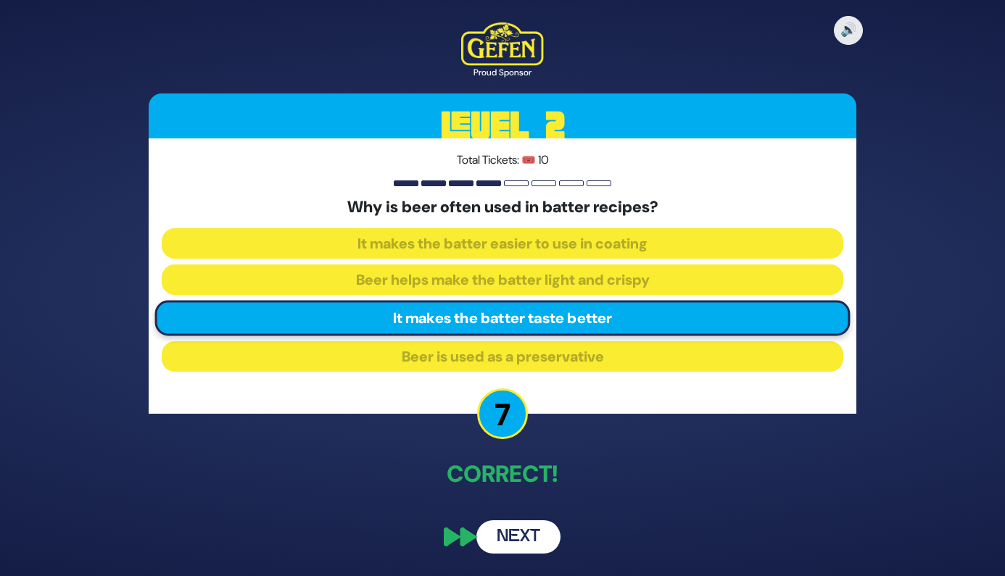
click at [515, 532] on button "Next" at bounding box center [518, 537] width 84 height 33
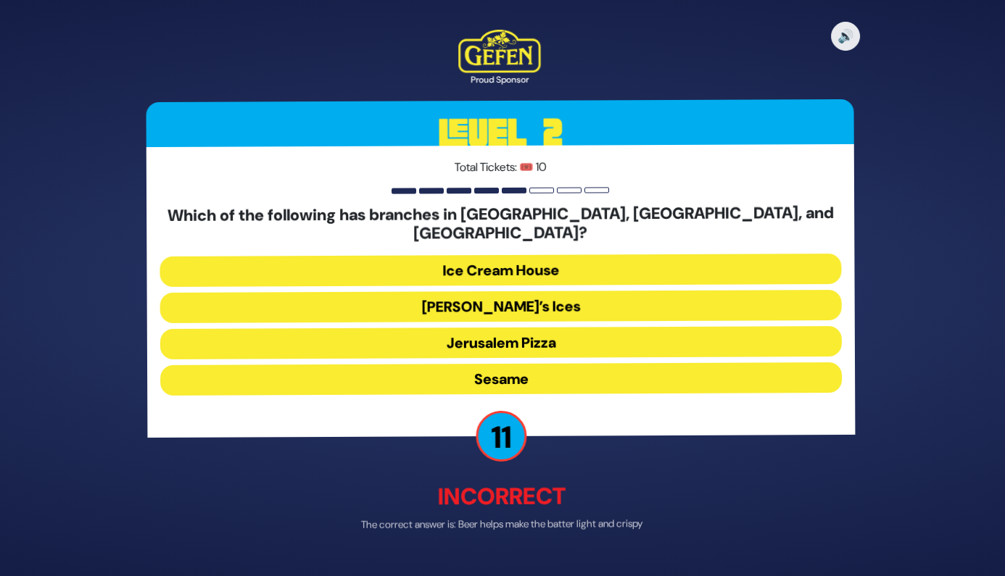
click at [557, 302] on button "[PERSON_NAME]’s Ices" at bounding box center [503, 306] width 682 height 30
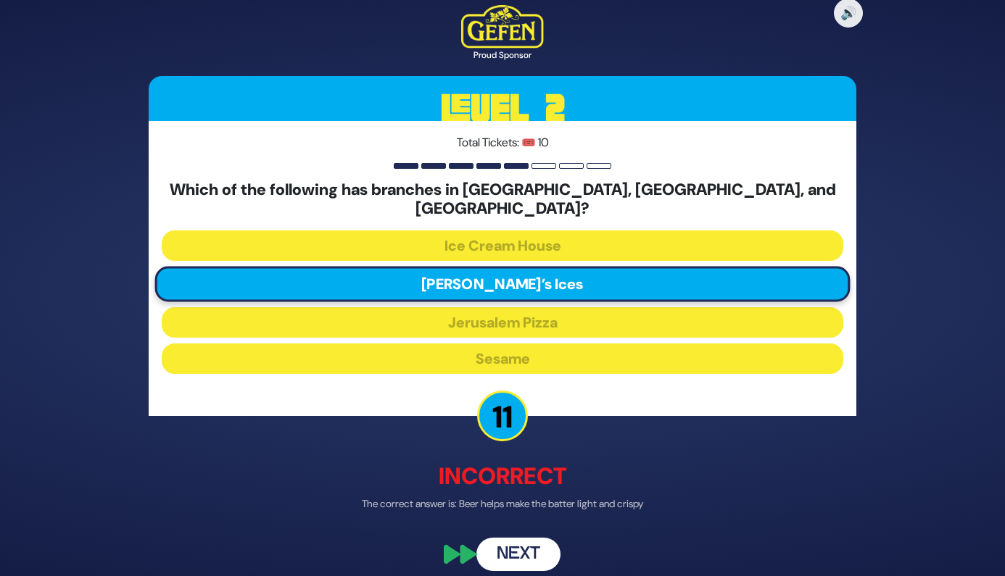
click at [537, 550] on button "Next" at bounding box center [518, 554] width 84 height 33
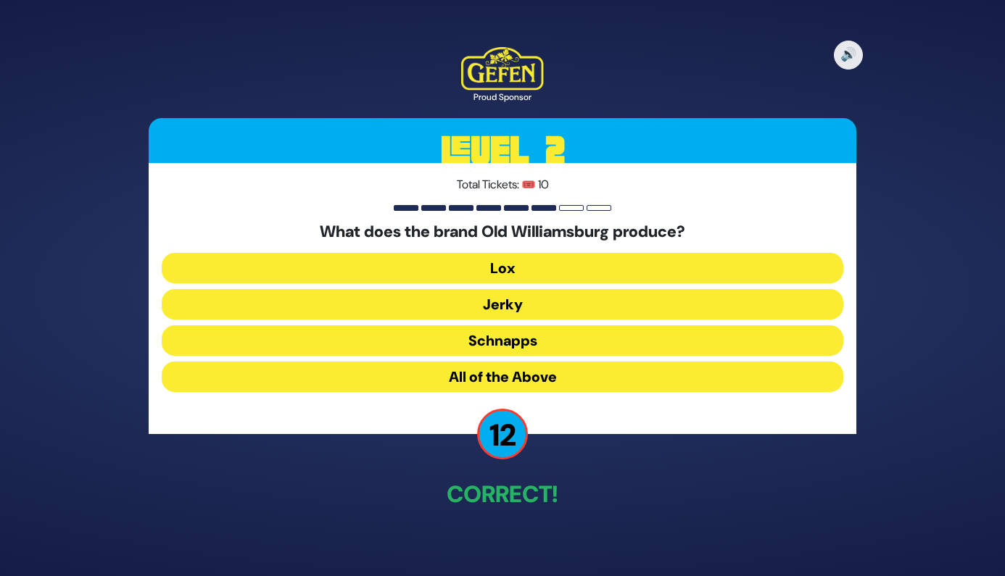
click at [520, 366] on button "All of the Above" at bounding box center [503, 377] width 682 height 30
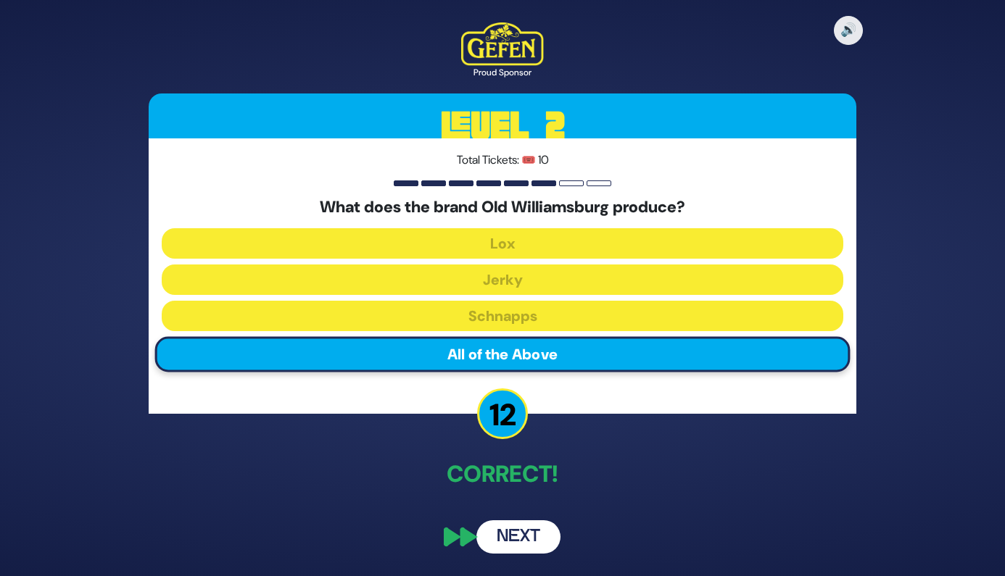
click at [537, 531] on button "Next" at bounding box center [518, 537] width 84 height 33
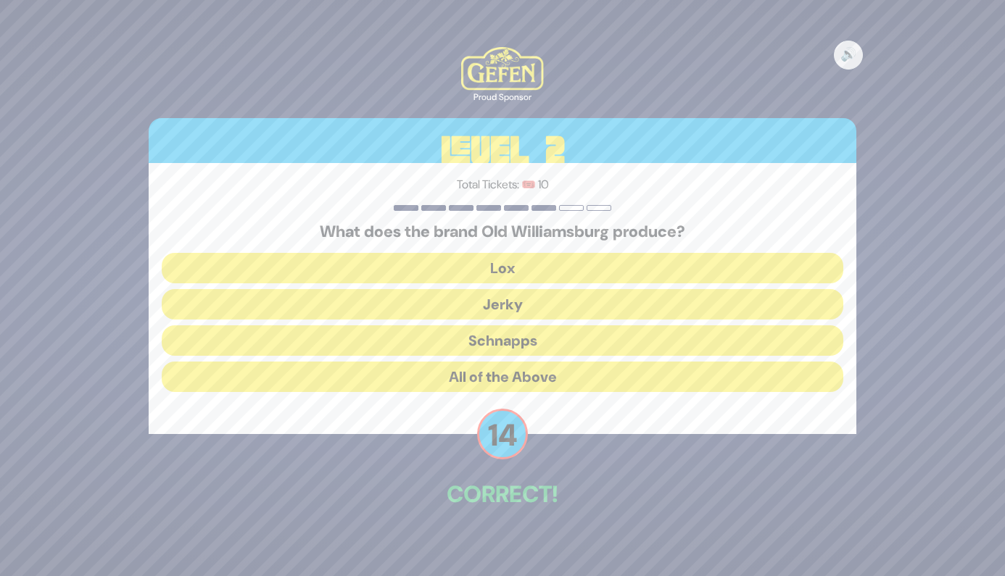
click at [604, 449] on div "🔊 Proud Sponsor Level 2 Total Tickets: 🎟️ 10 What does the brand Old Williamsbu…" at bounding box center [502, 288] width 742 height 517
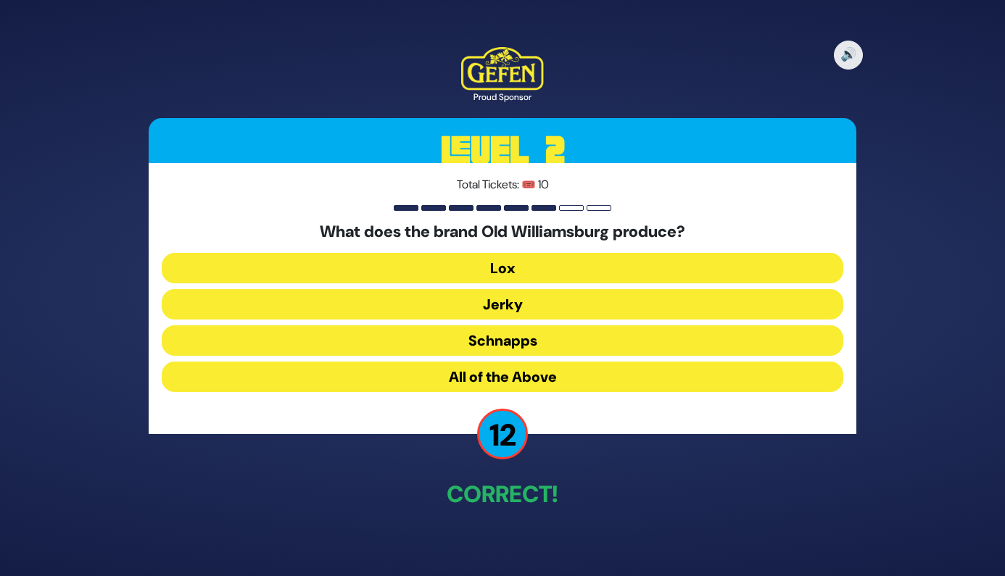
click at [569, 375] on button "All of the Above" at bounding box center [503, 377] width 682 height 30
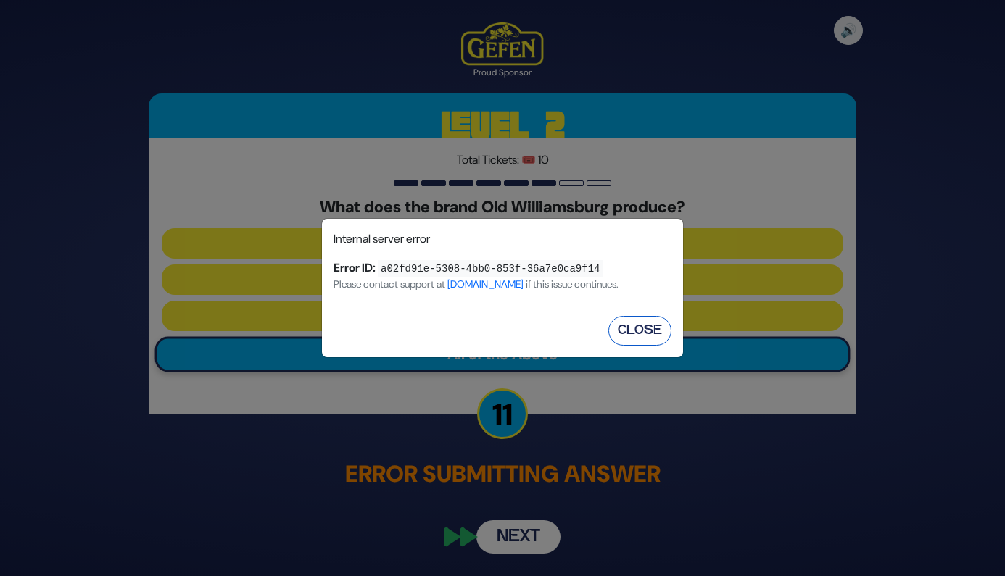
click at [640, 322] on button "Close" at bounding box center [639, 331] width 63 height 30
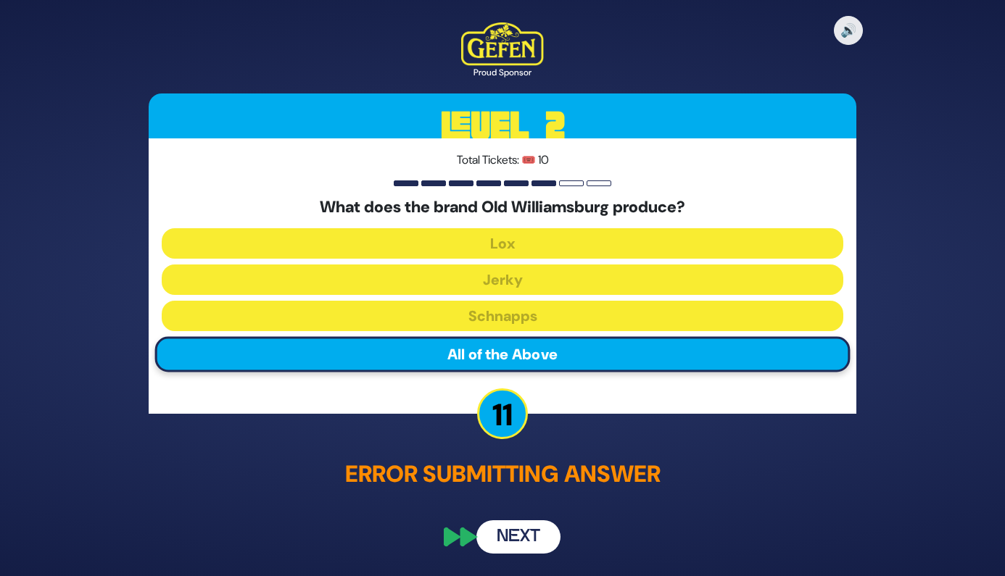
click at [523, 539] on button "Next" at bounding box center [518, 537] width 84 height 33
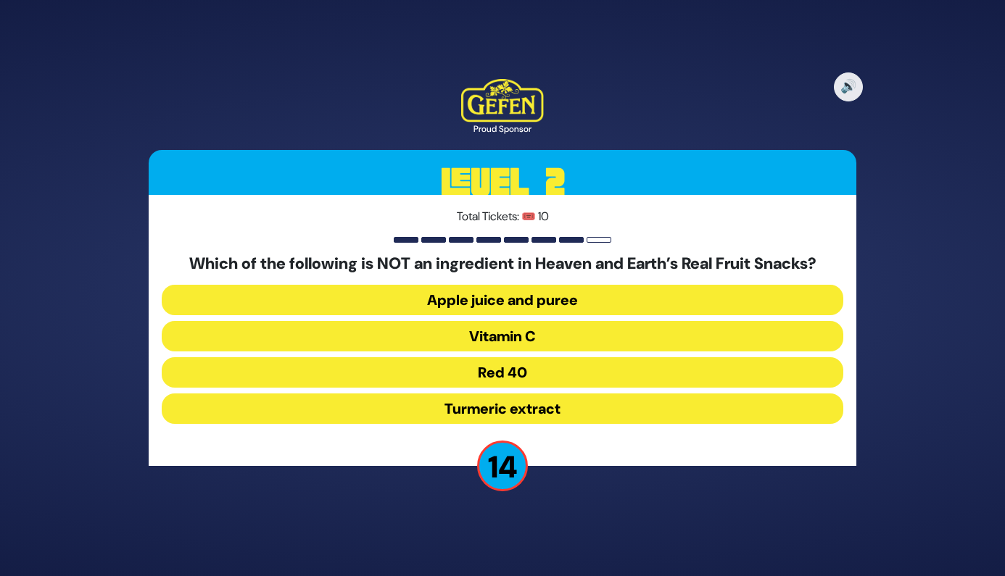
click at [548, 368] on button "Red 40" at bounding box center [503, 372] width 682 height 30
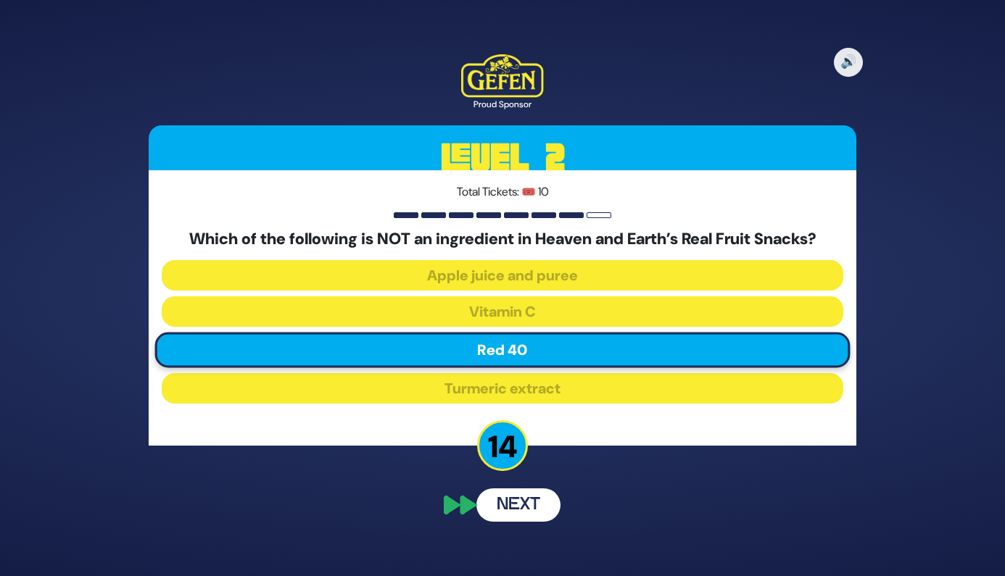
click at [522, 508] on button "Next" at bounding box center [518, 505] width 84 height 33
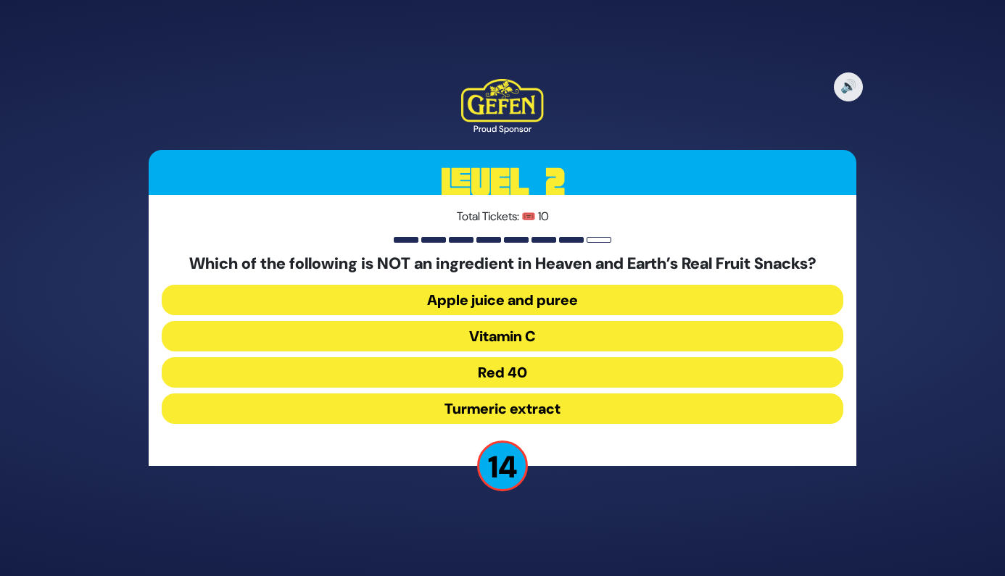
click at [526, 374] on button "Red 40" at bounding box center [503, 372] width 682 height 30
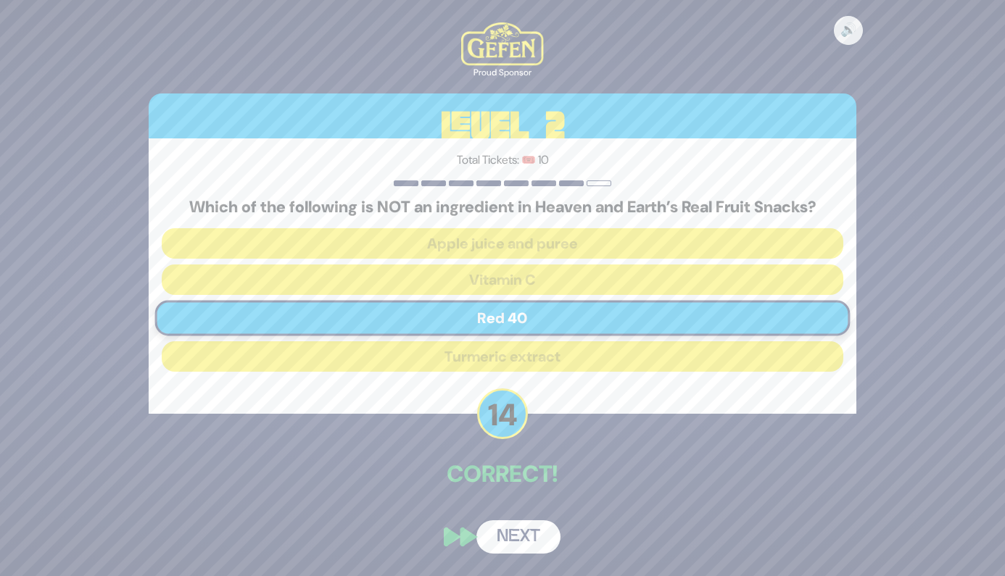
click at [531, 505] on div "🔊 Proud Sponsor Level 2 Total Tickets: 🎟️ 10 Which of the following is NOT an i…" at bounding box center [502, 288] width 742 height 566
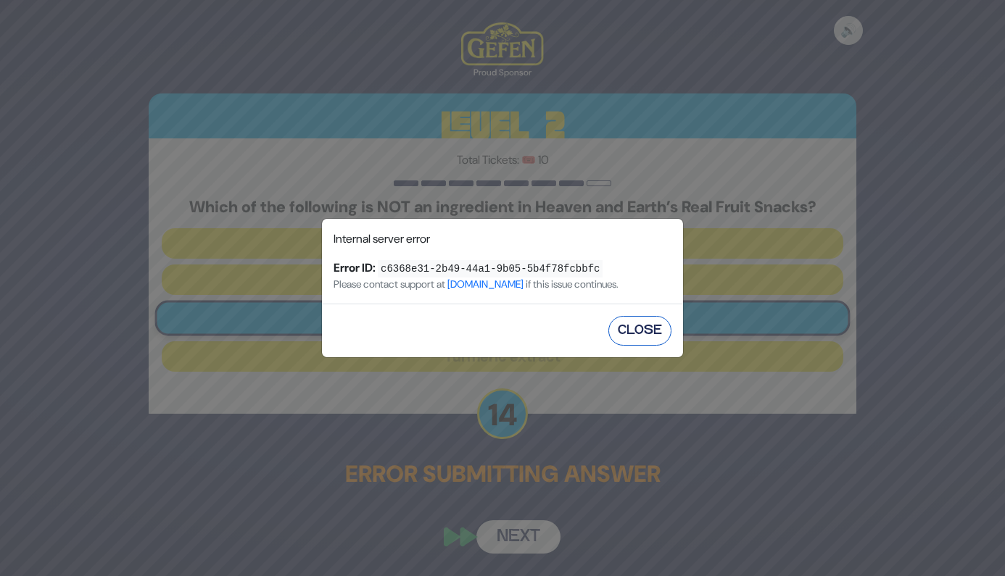
click at [652, 320] on button "Close" at bounding box center [639, 331] width 63 height 30
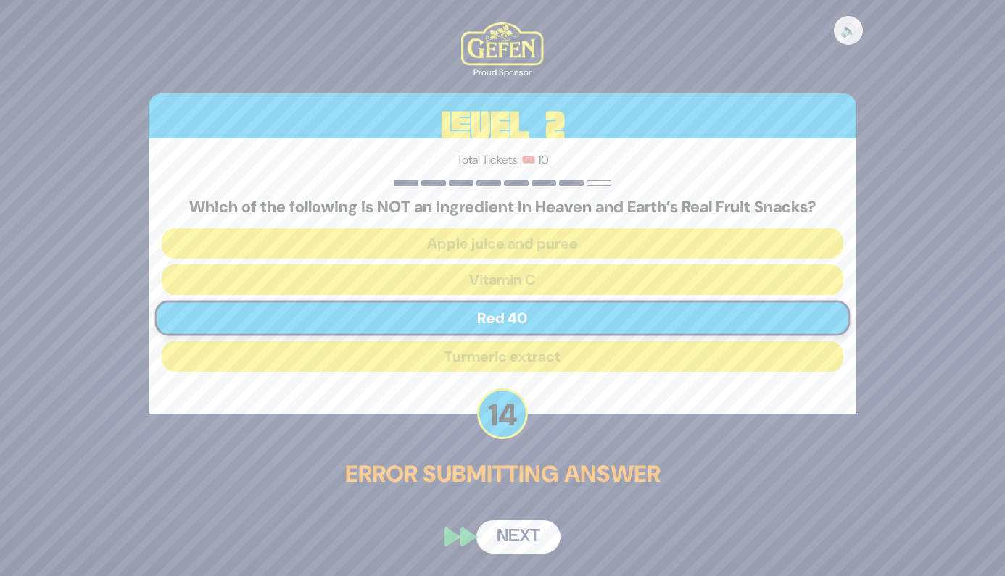
click at [530, 533] on button "Next" at bounding box center [518, 537] width 84 height 33
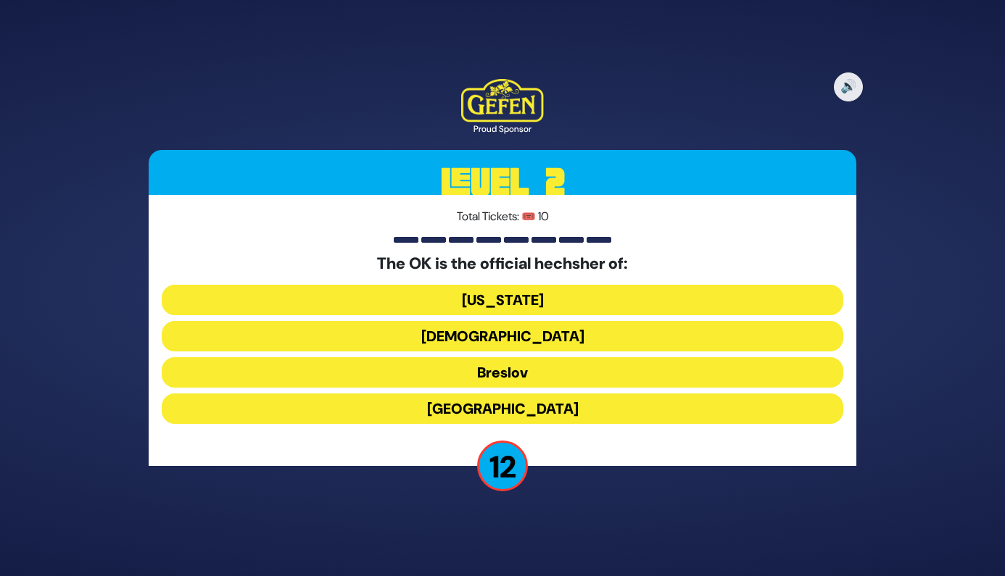
click at [566, 301] on button "New York" at bounding box center [503, 300] width 682 height 30
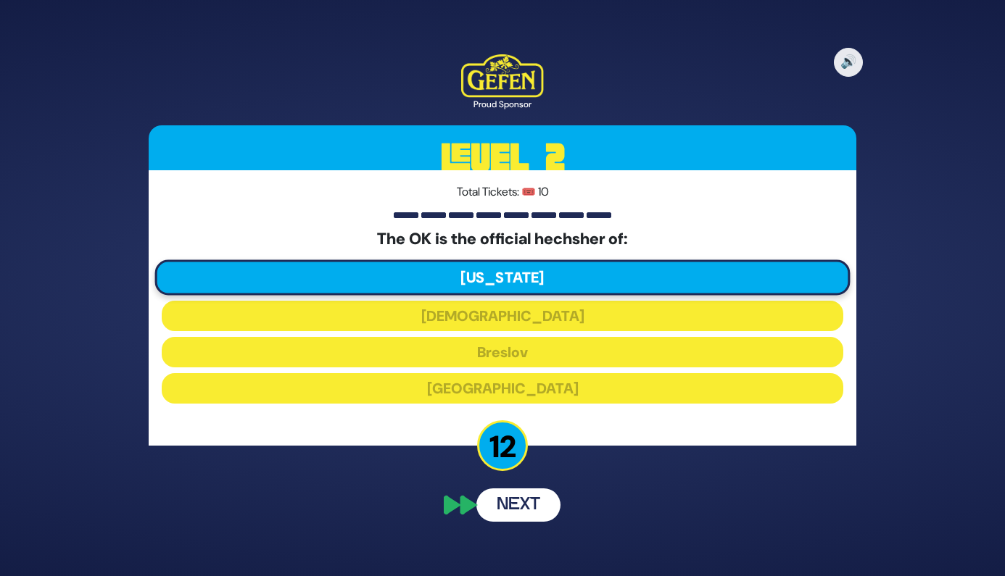
click at [527, 515] on button "Next" at bounding box center [518, 505] width 84 height 33
click at [518, 505] on button "Next" at bounding box center [518, 505] width 84 height 33
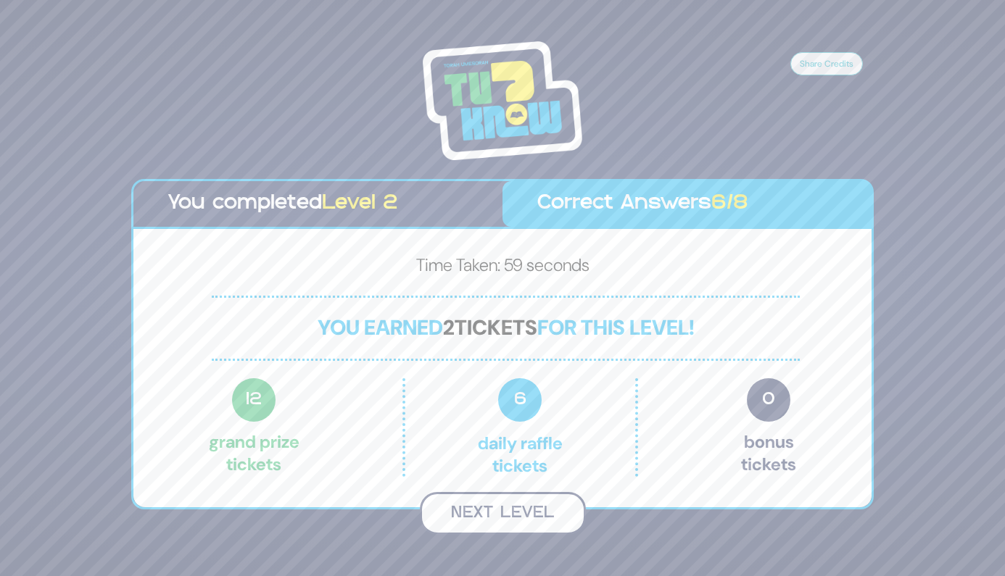
click at [532, 521] on button "Next Level" at bounding box center [503, 513] width 166 height 43
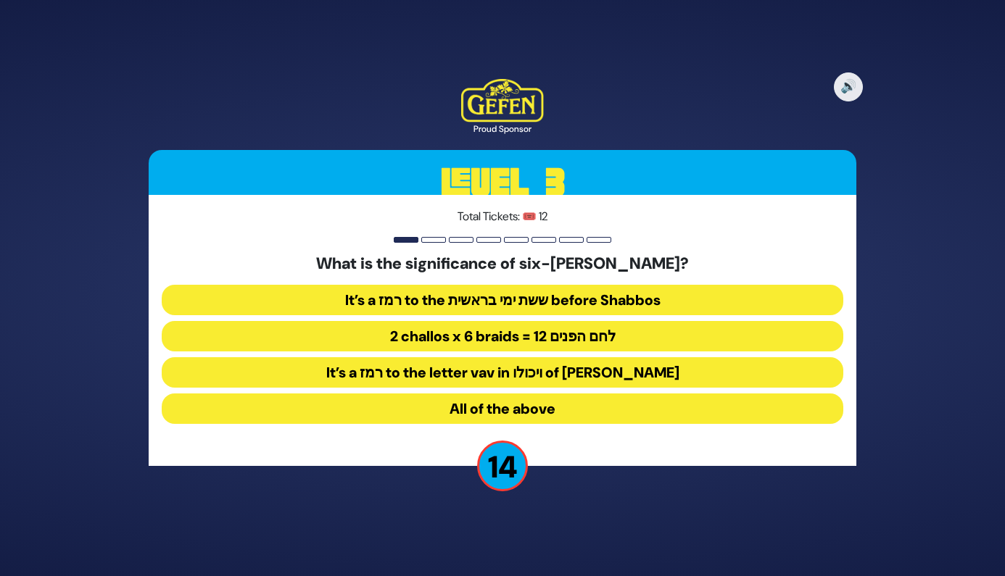
click at [540, 341] on button "2 challos x 6 braids = 12 לחם הפנים" at bounding box center [503, 336] width 682 height 30
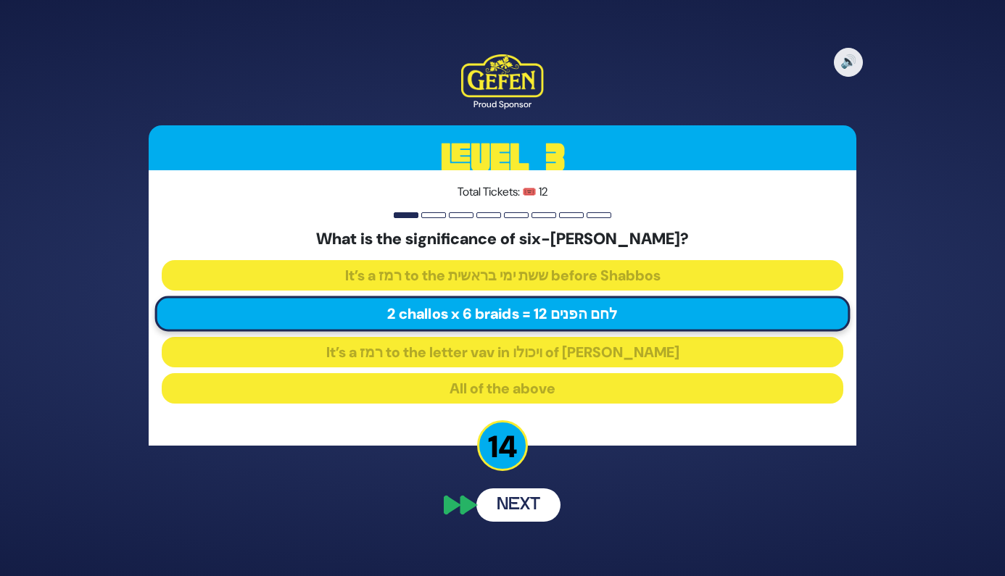
click at [534, 513] on button "Next" at bounding box center [518, 505] width 84 height 33
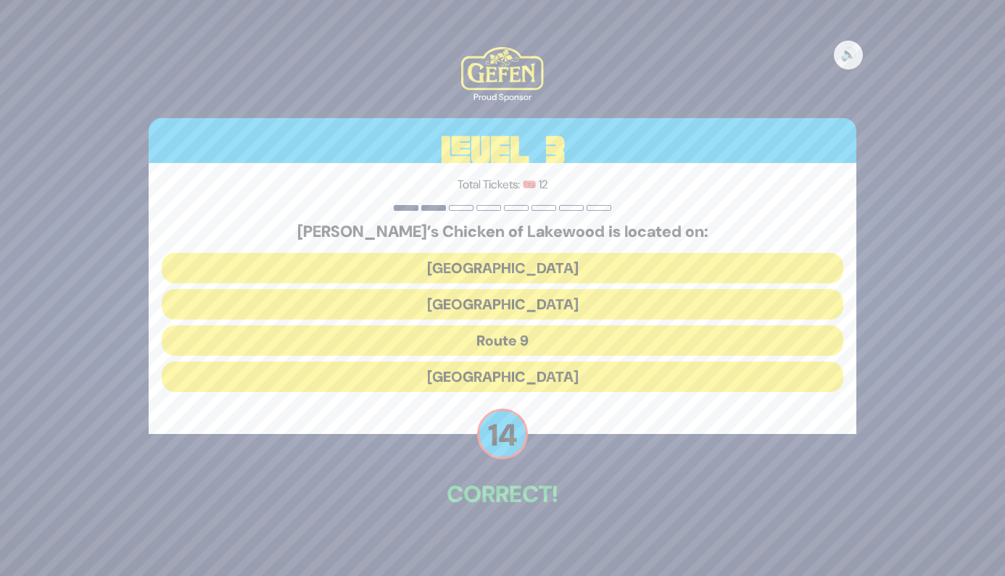
click at [526, 310] on button "Cedarbridge Avenue" at bounding box center [503, 304] width 682 height 30
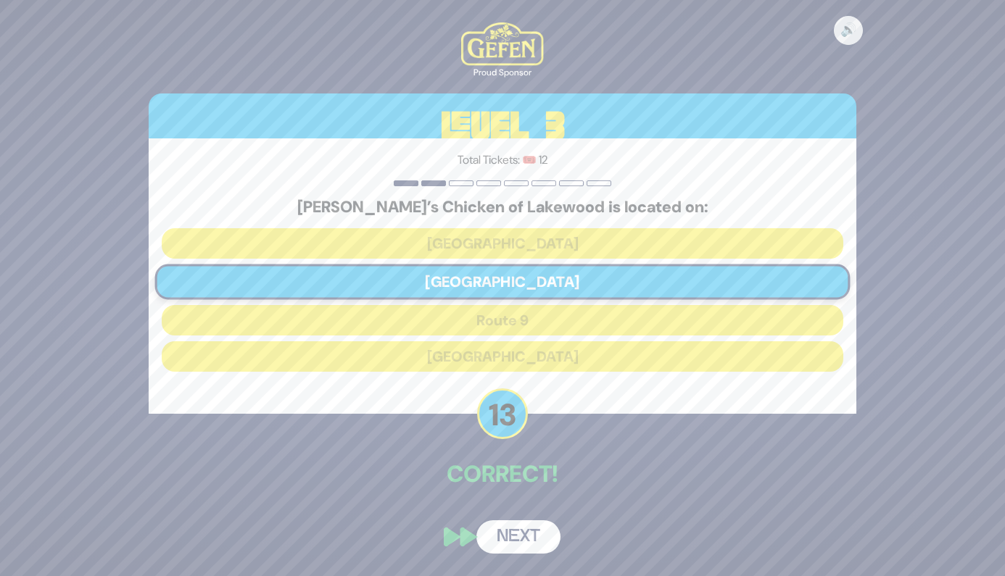
click at [521, 534] on button "Next" at bounding box center [518, 537] width 84 height 33
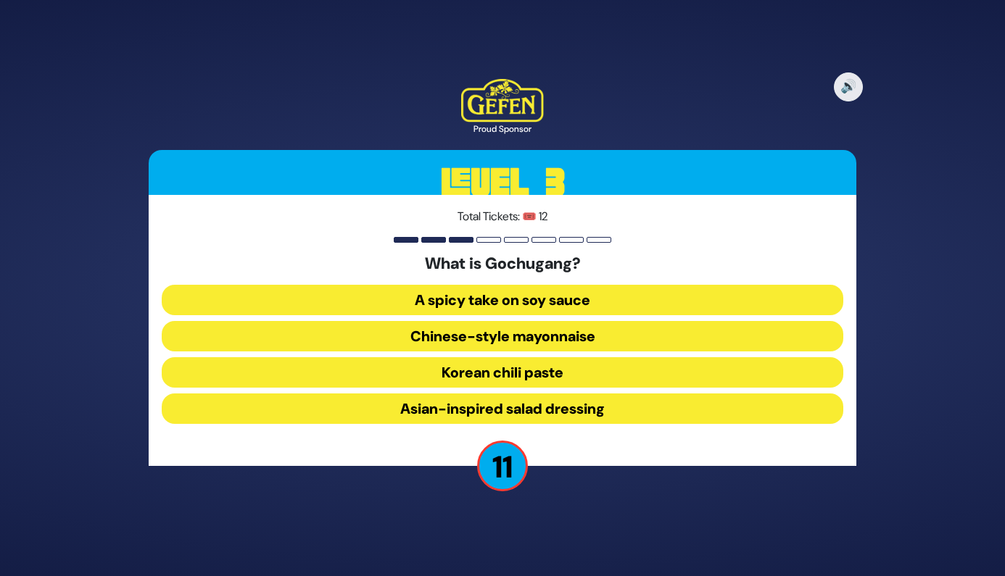
click at [564, 370] on button "Korean chili paste" at bounding box center [503, 372] width 682 height 30
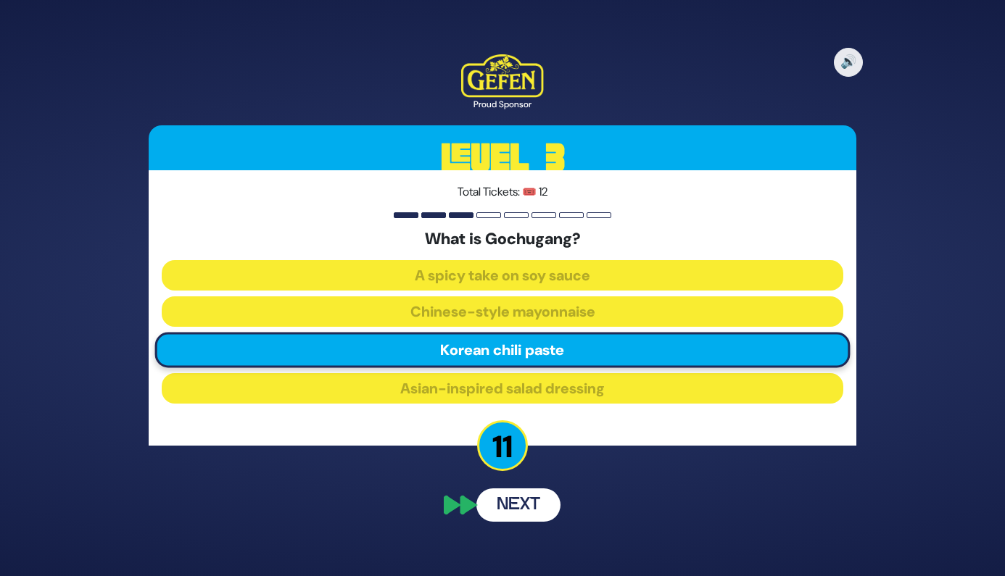
click at [536, 508] on button "Next" at bounding box center [518, 505] width 84 height 33
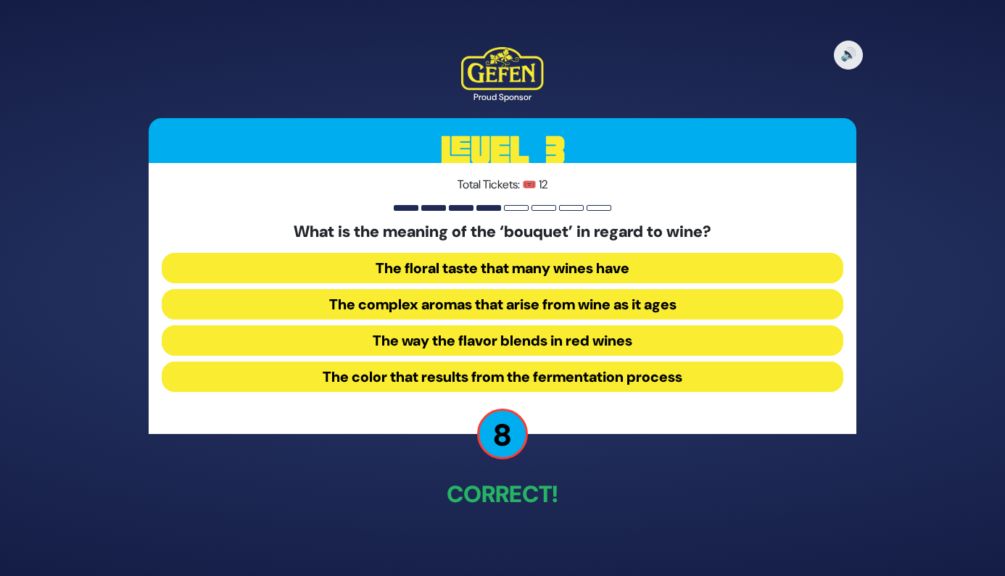
click at [571, 264] on button "The floral taste that many wines have" at bounding box center [503, 268] width 682 height 30
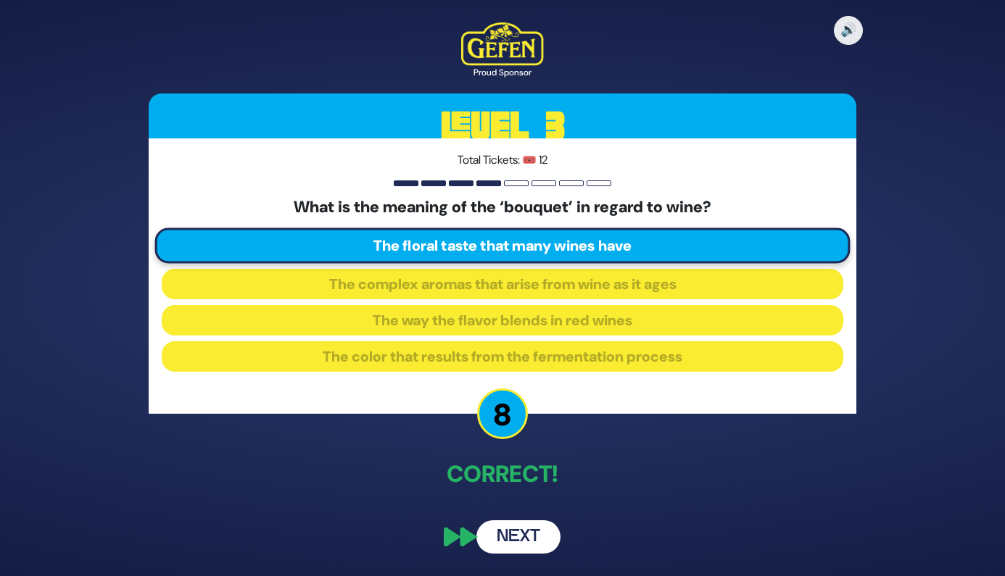
click at [526, 536] on button "Next" at bounding box center [518, 537] width 84 height 33
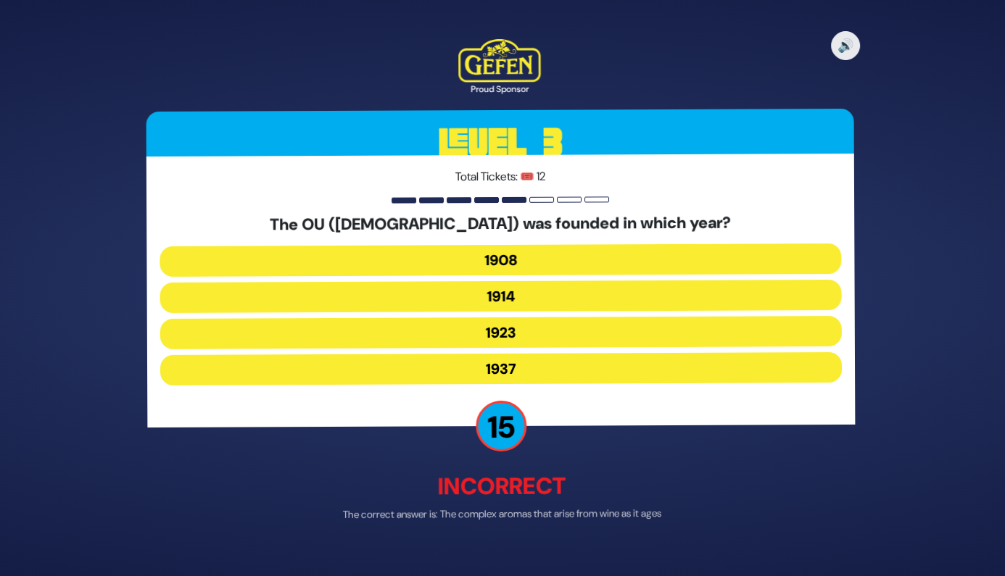
click at [540, 441] on div "🔊 Proud Sponsor Level 3 Total Tickets: 🎟️ 12 The OU (Orthodox Union) was founde…" at bounding box center [502, 288] width 742 height 532
click at [528, 337] on button "1923" at bounding box center [503, 333] width 682 height 30
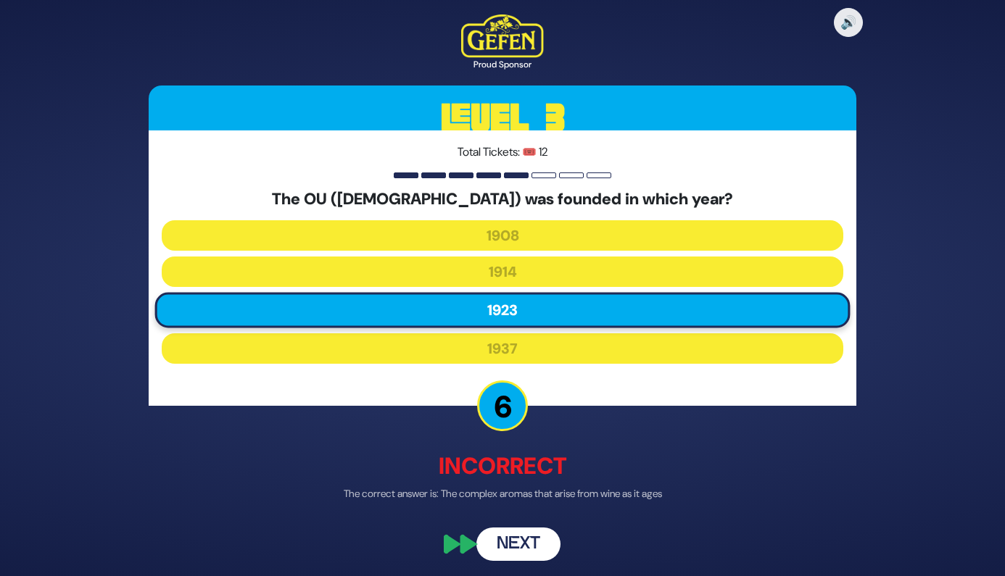
click at [525, 542] on button "Next" at bounding box center [518, 545] width 84 height 33
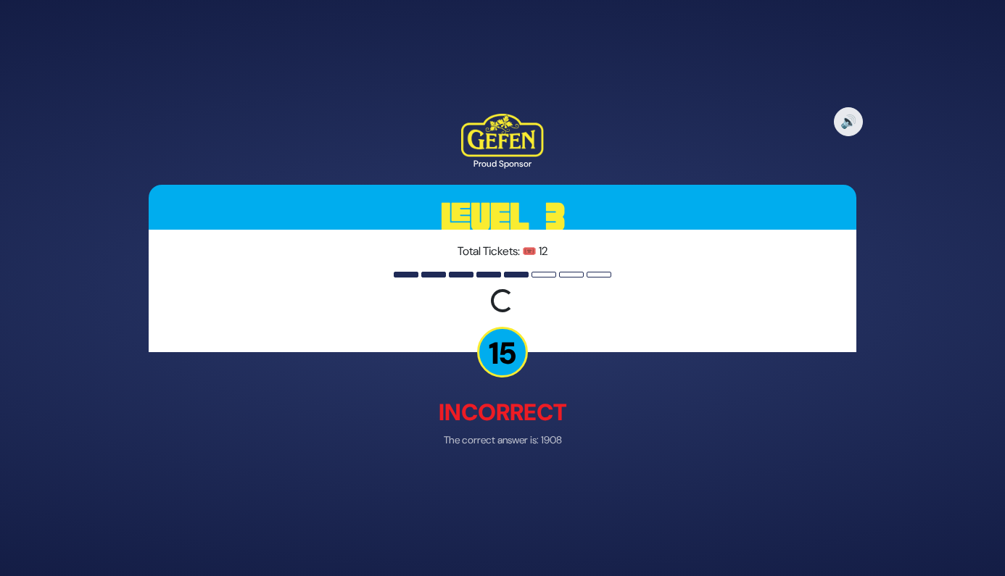
click at [623, 428] on p "Incorrect" at bounding box center [503, 412] width 708 height 35
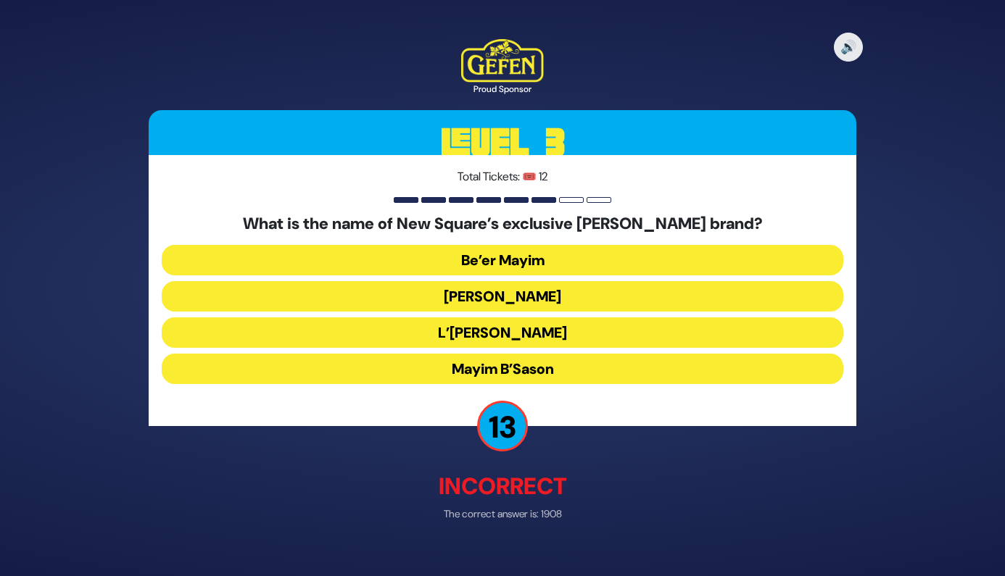
click at [550, 298] on button "[PERSON_NAME]" at bounding box center [503, 297] width 682 height 30
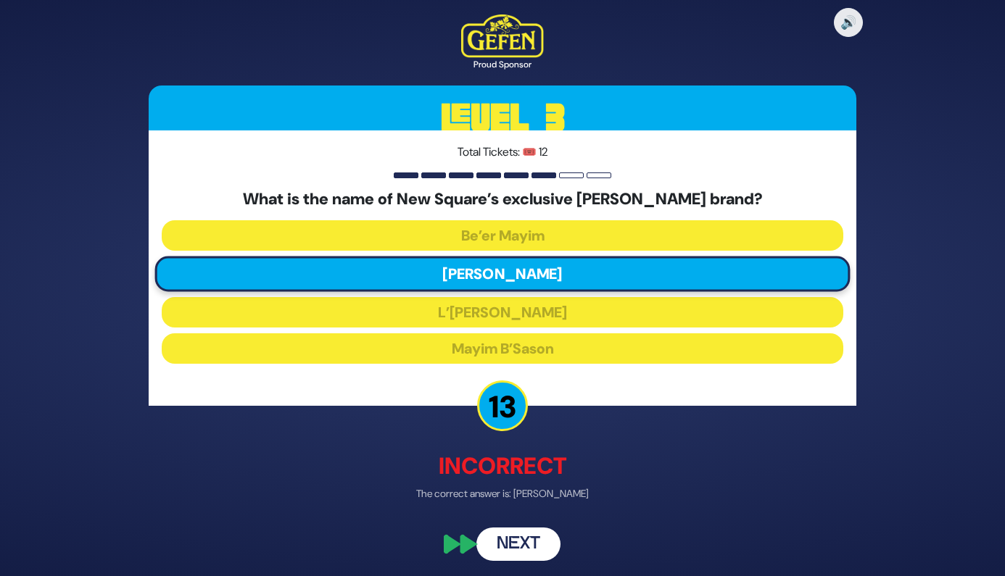
click at [547, 547] on button "Next" at bounding box center [518, 545] width 84 height 33
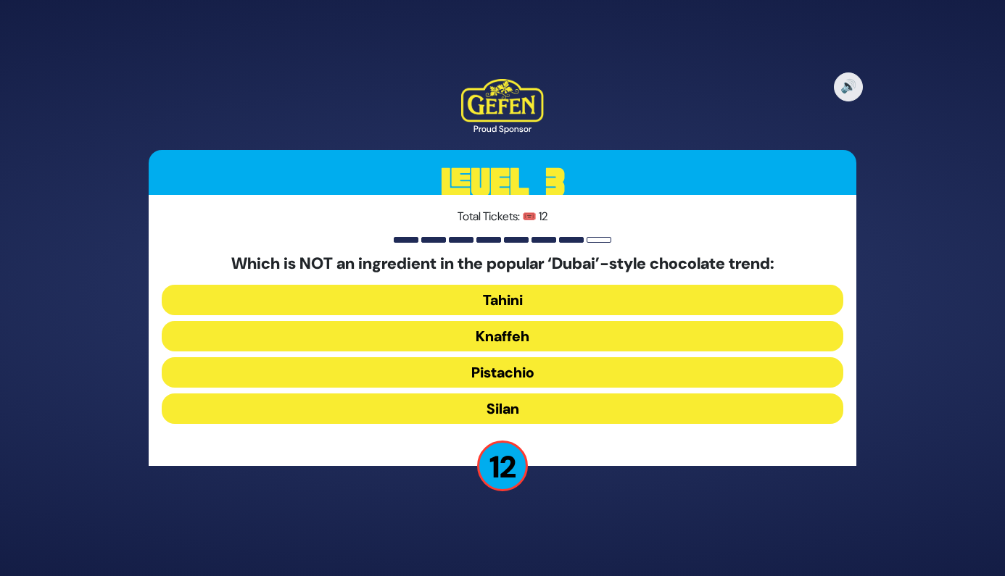
click at [547, 415] on button "Silan" at bounding box center [503, 409] width 682 height 30
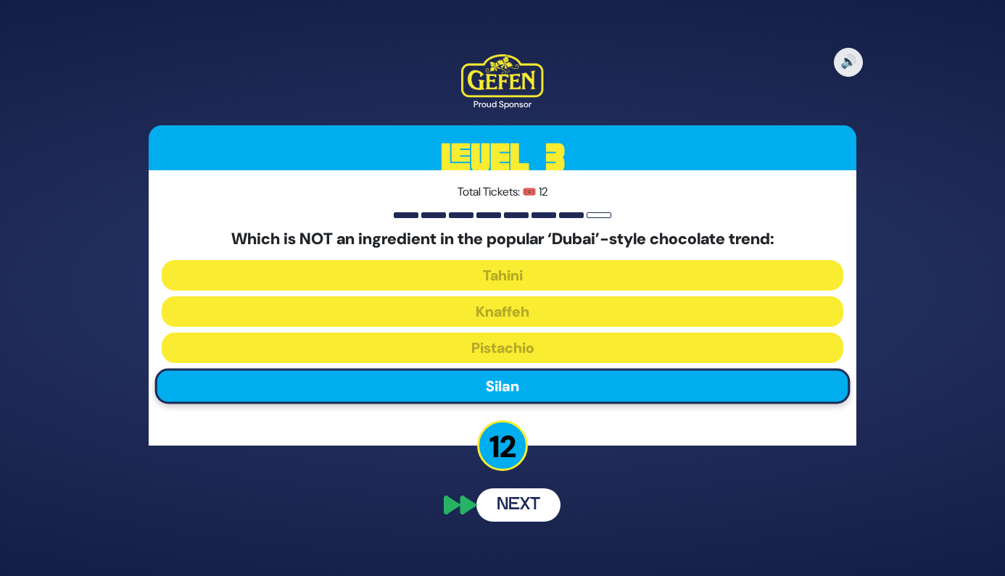
click at [527, 509] on button "Next" at bounding box center [518, 505] width 84 height 33
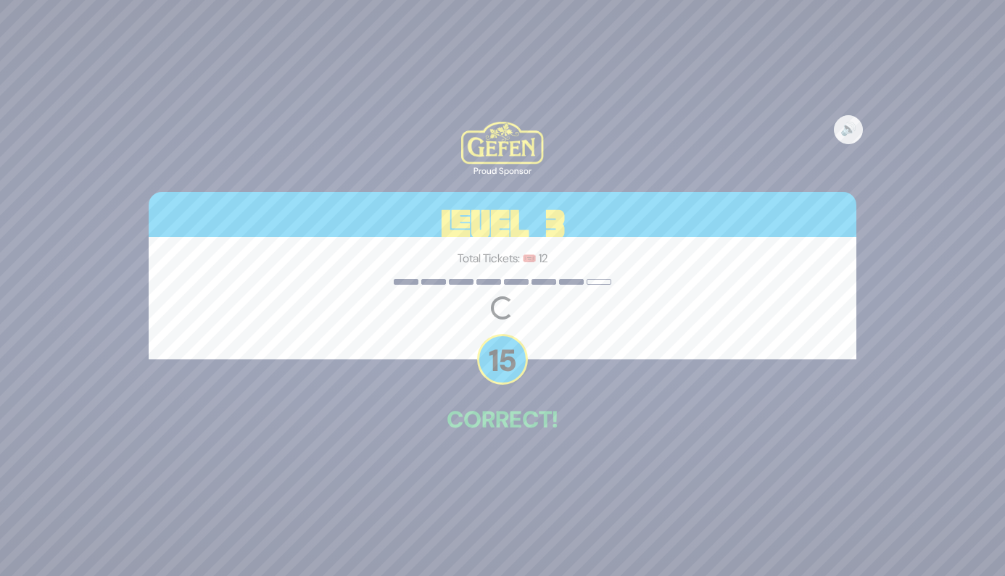
click at [550, 471] on div "🔊 Proud Sponsor Level 3 Total Tickets: 🎟️ 12 Loading question... 15 Correct!" at bounding box center [502, 288] width 742 height 368
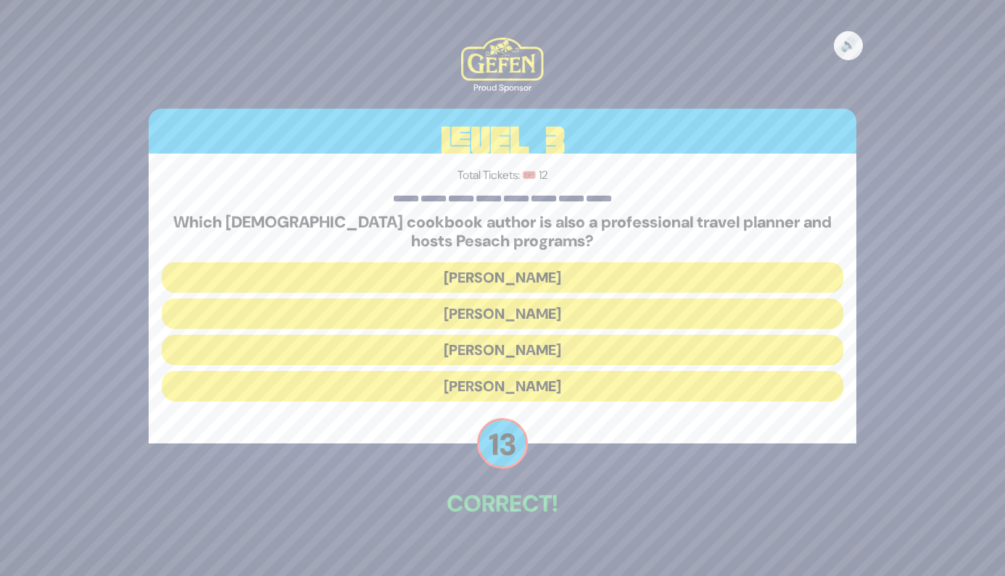
click at [523, 314] on button "Naomi Nachman" at bounding box center [503, 314] width 682 height 30
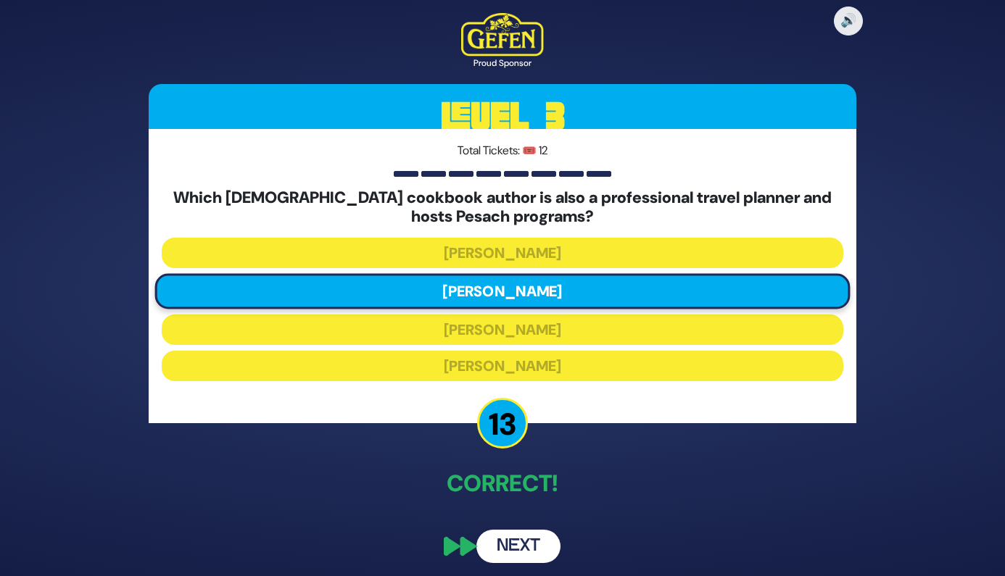
click at [538, 544] on button "Next" at bounding box center [518, 546] width 84 height 33
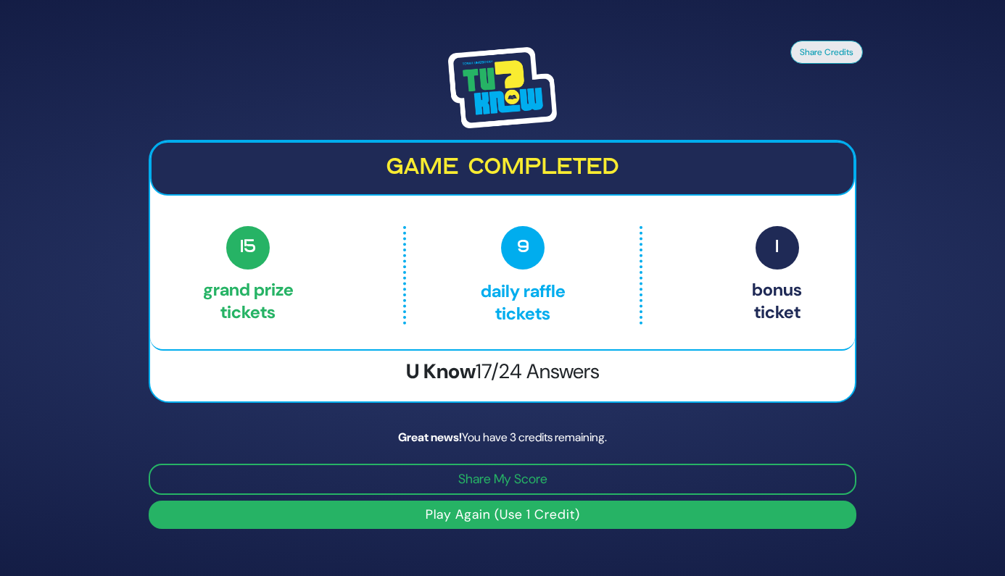
click at [505, 517] on button "Play Again (Use 1 Credit)" at bounding box center [503, 515] width 708 height 28
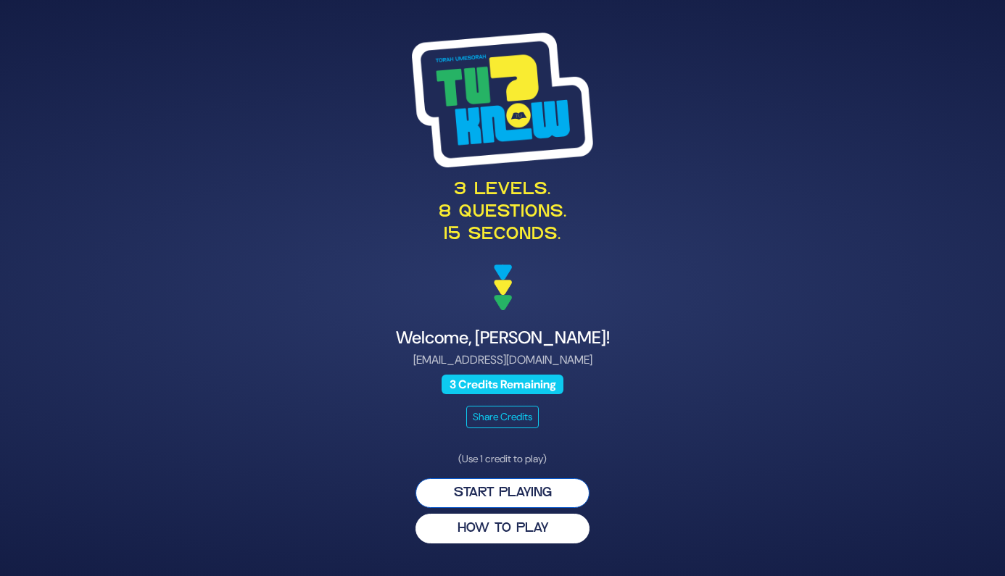
click at [490, 497] on button "Start Playing" at bounding box center [502, 494] width 174 height 30
click at [474, 494] on button "Start Playing" at bounding box center [502, 494] width 174 height 30
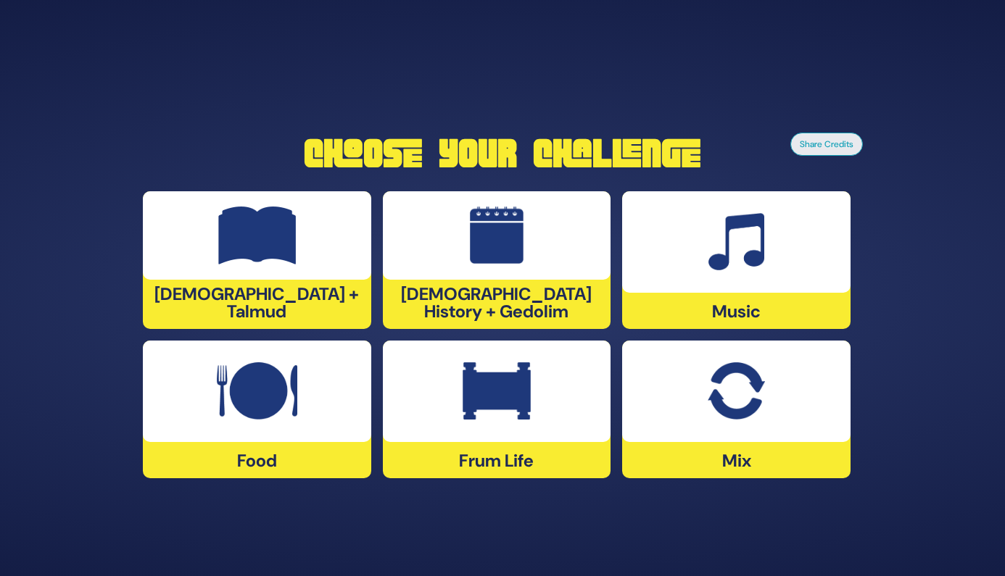
click at [299, 261] on div at bounding box center [257, 235] width 228 height 88
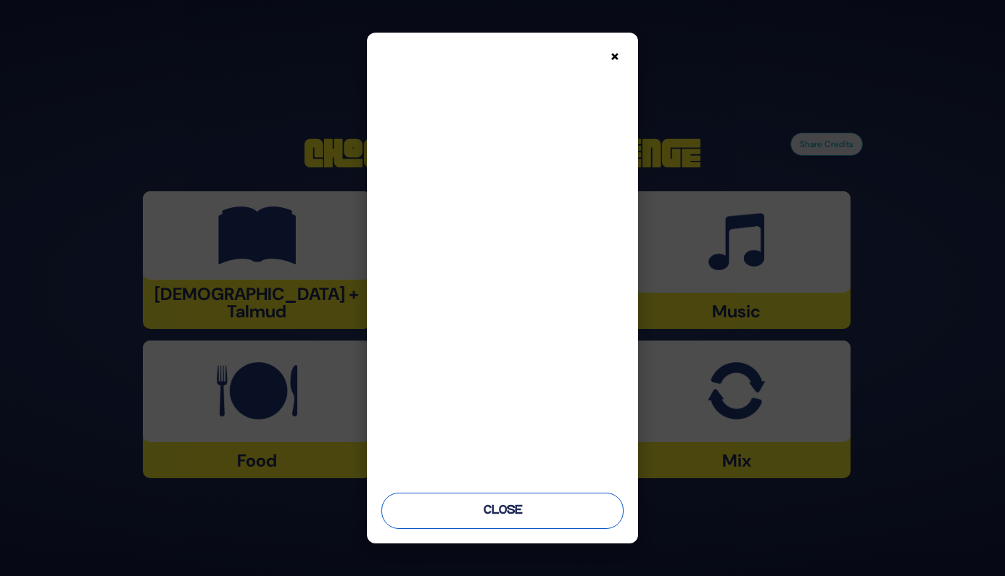
click at [536, 518] on button "Close" at bounding box center [502, 511] width 243 height 36
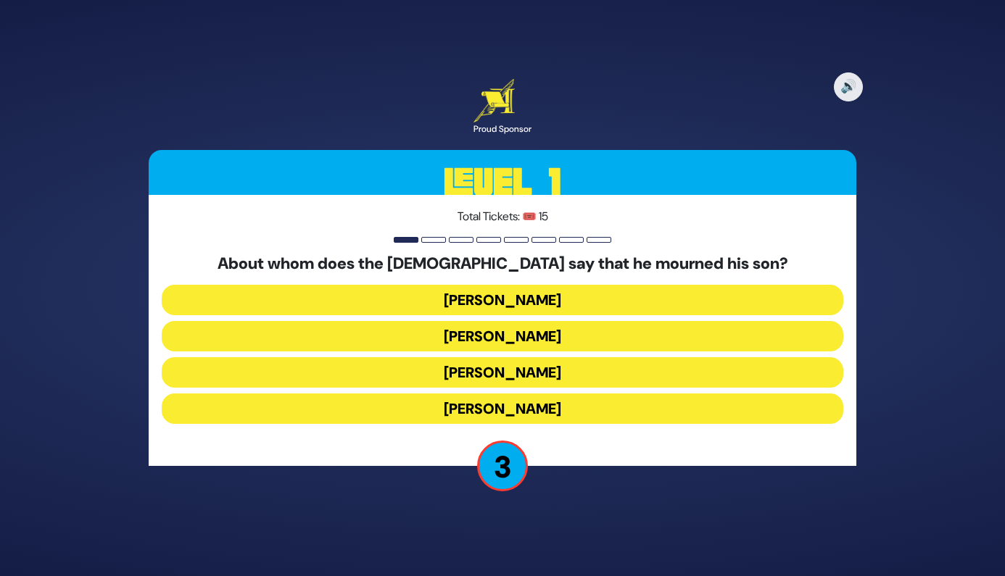
click at [576, 340] on button "Yaakov Avinu" at bounding box center [503, 336] width 682 height 30
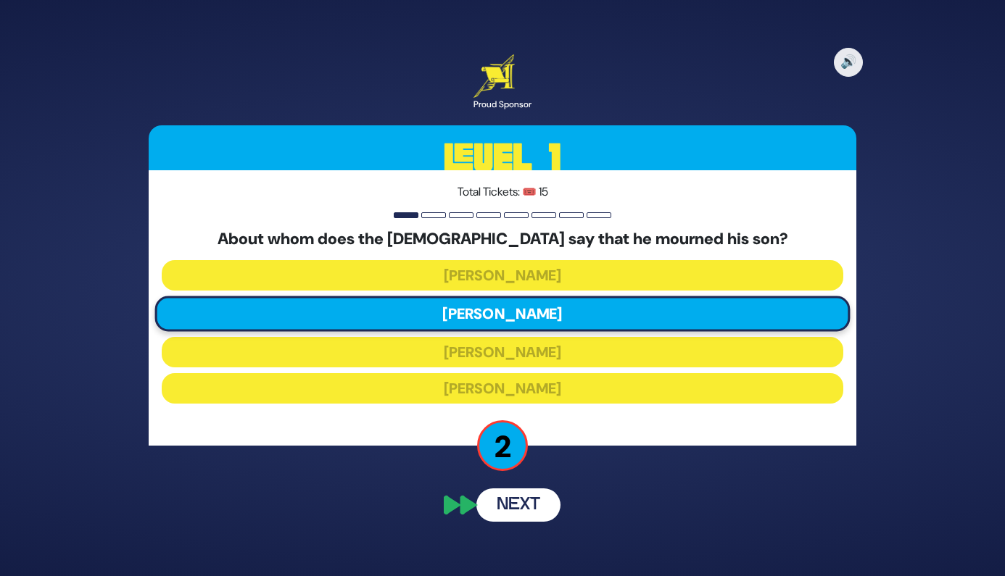
click at [515, 504] on button "Next" at bounding box center [518, 505] width 84 height 33
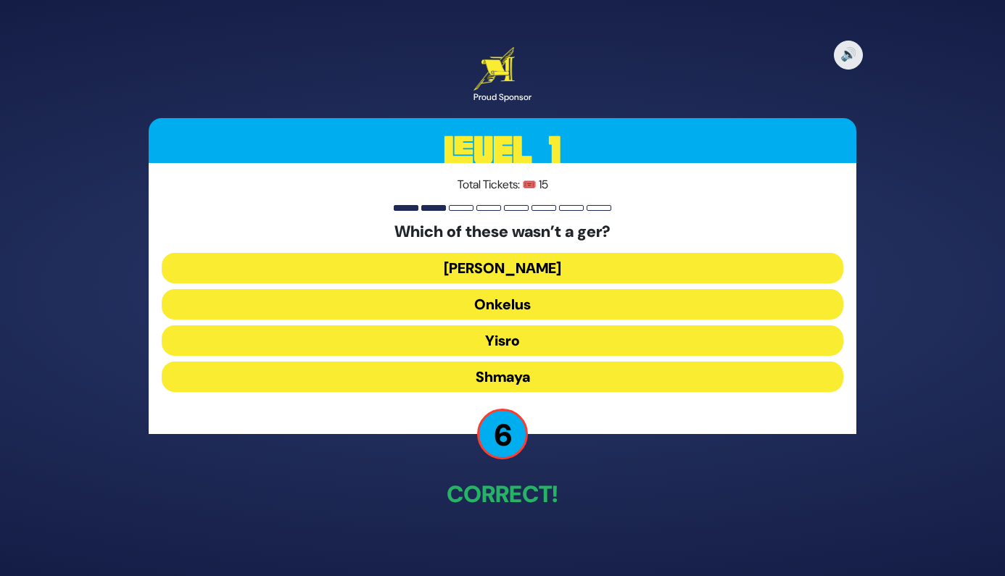
click at [519, 268] on button "Ovadia" at bounding box center [503, 268] width 682 height 30
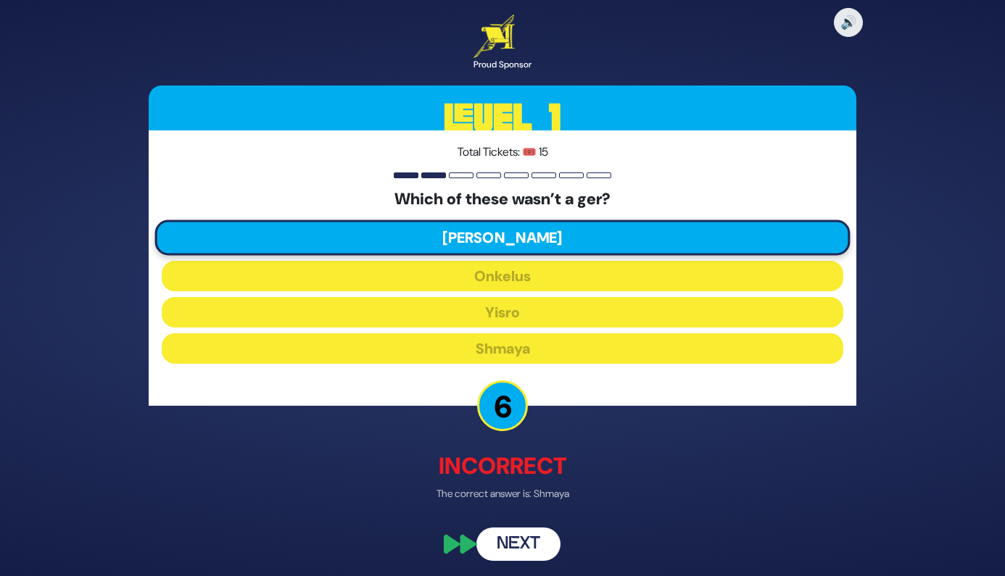
click at [533, 538] on button "Next" at bounding box center [518, 545] width 84 height 33
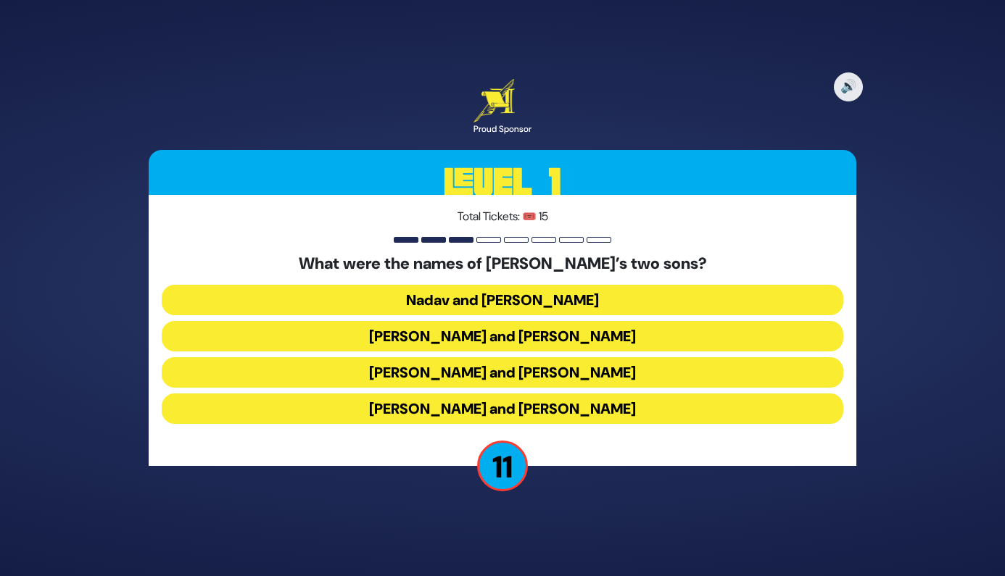
click at [544, 408] on button "Gershom and Eliezer" at bounding box center [503, 409] width 682 height 30
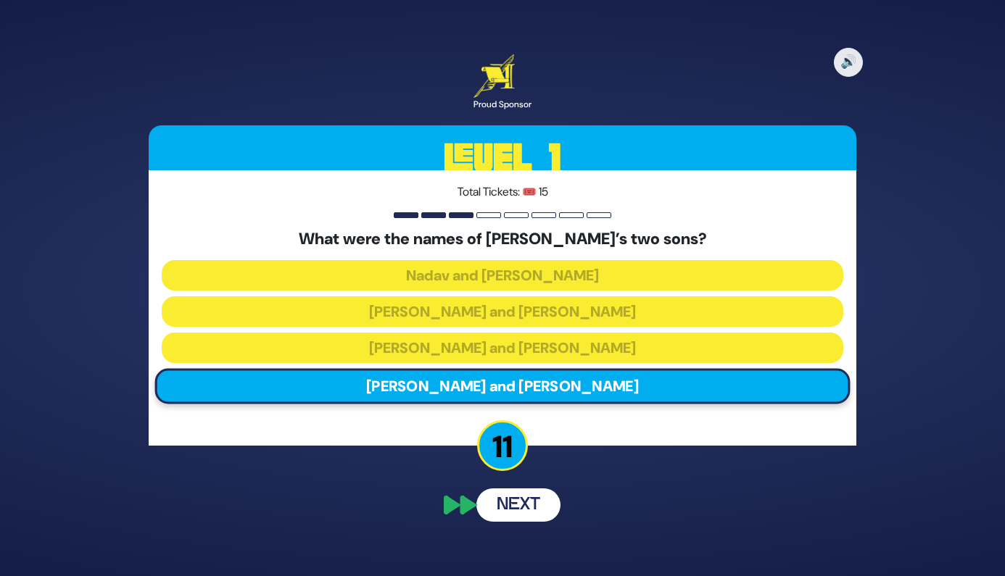
click at [530, 510] on button "Next" at bounding box center [518, 505] width 84 height 33
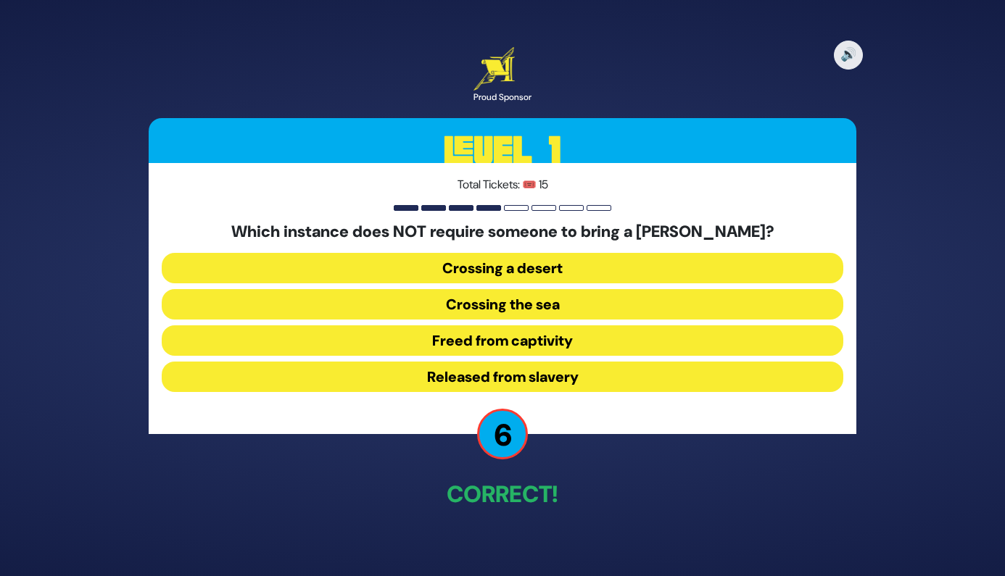
click at [582, 382] on button "Released from slavery" at bounding box center [503, 377] width 682 height 30
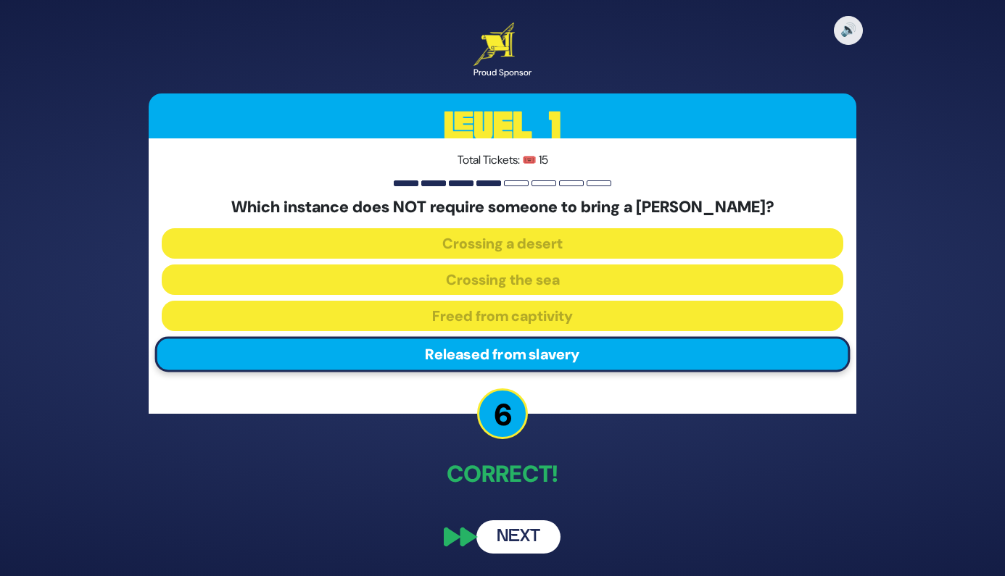
click at [519, 549] on button "Next" at bounding box center [518, 537] width 84 height 33
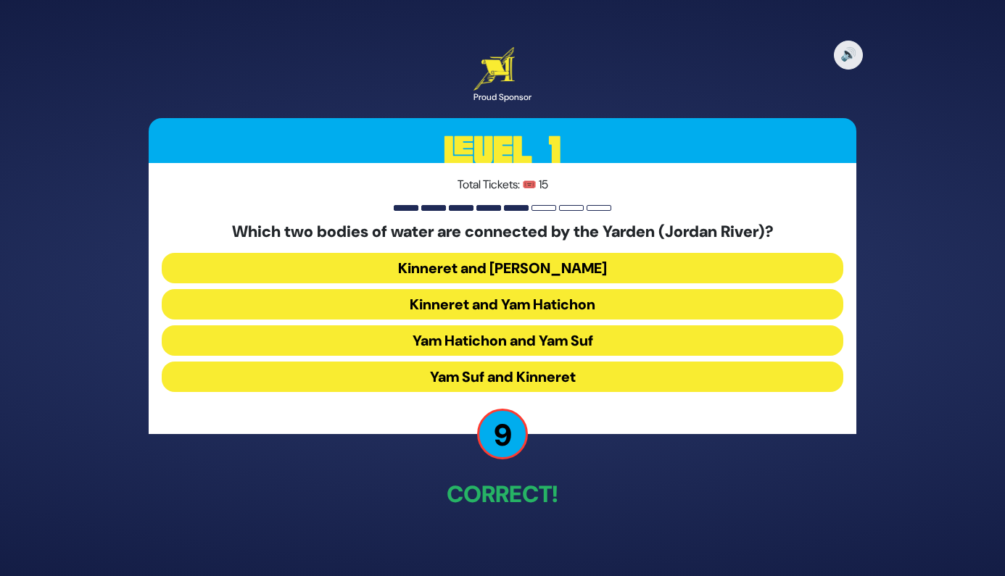
click at [549, 273] on button "Kinneret and Yam Hamelach" at bounding box center [503, 268] width 682 height 30
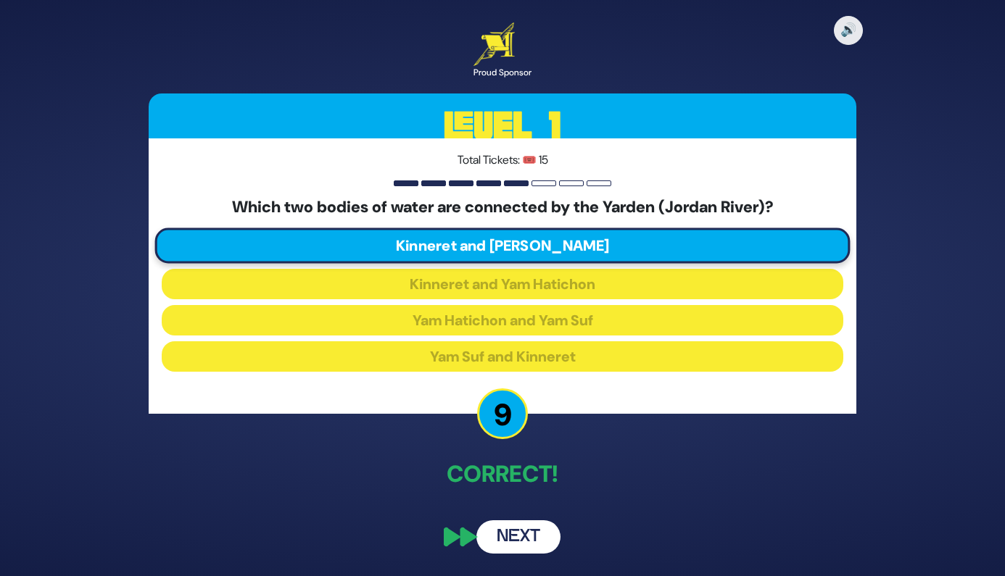
click at [523, 548] on button "Next" at bounding box center [518, 537] width 84 height 33
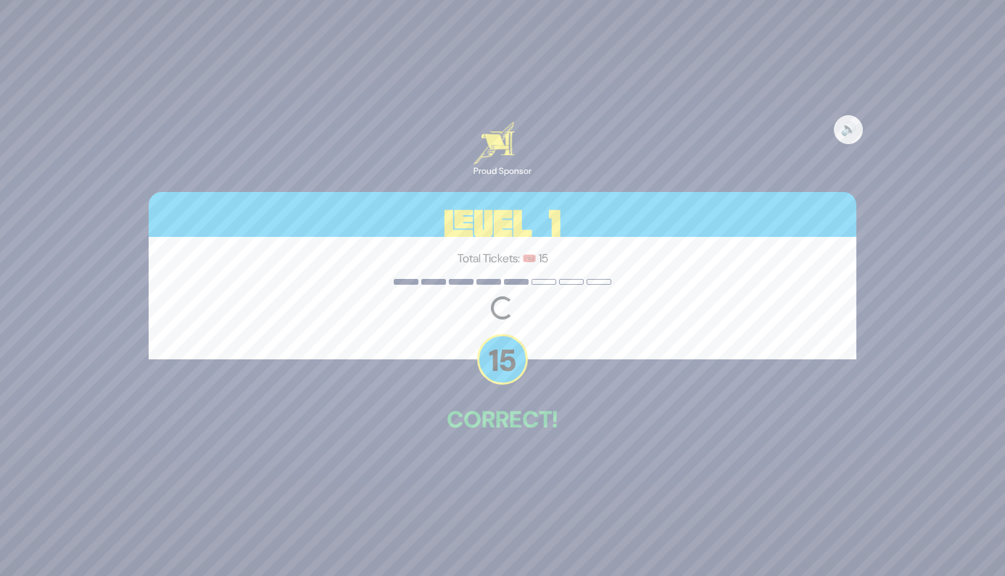
click at [630, 405] on p "Correct!" at bounding box center [503, 419] width 708 height 35
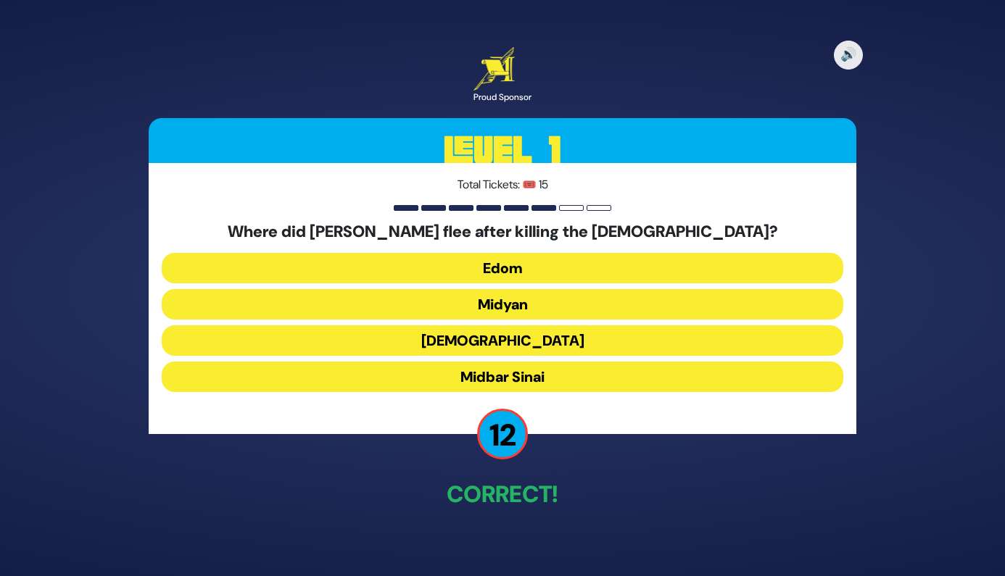
click at [542, 312] on button "Midyan" at bounding box center [503, 304] width 682 height 30
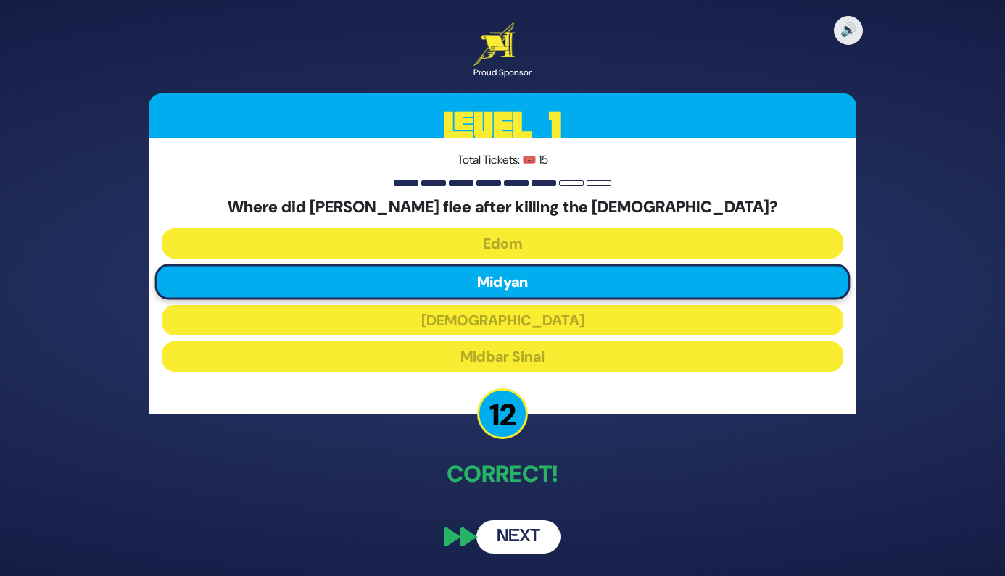
click at [520, 539] on button "Next" at bounding box center [518, 537] width 84 height 33
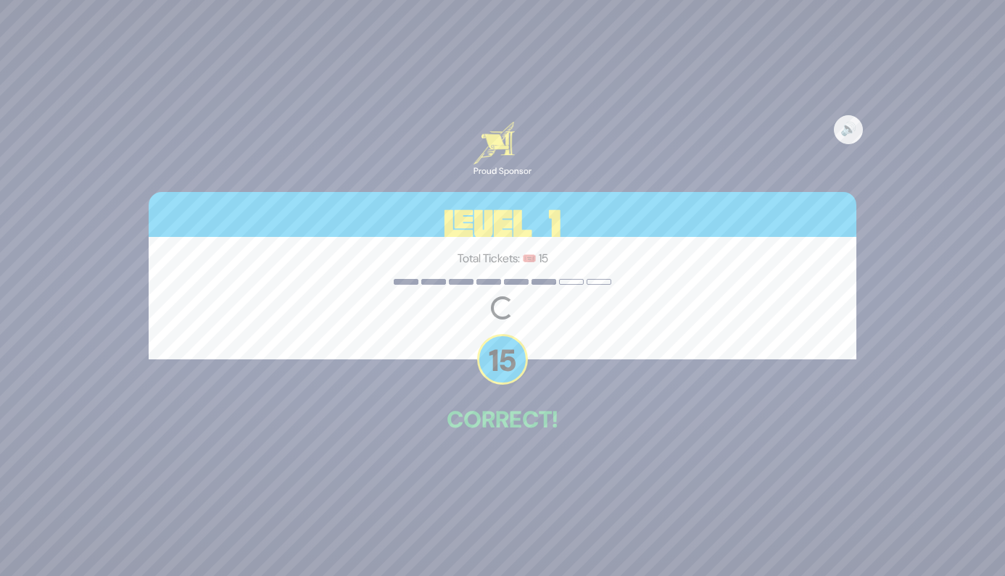
click at [627, 437] on p "Correct!" at bounding box center [503, 419] width 708 height 35
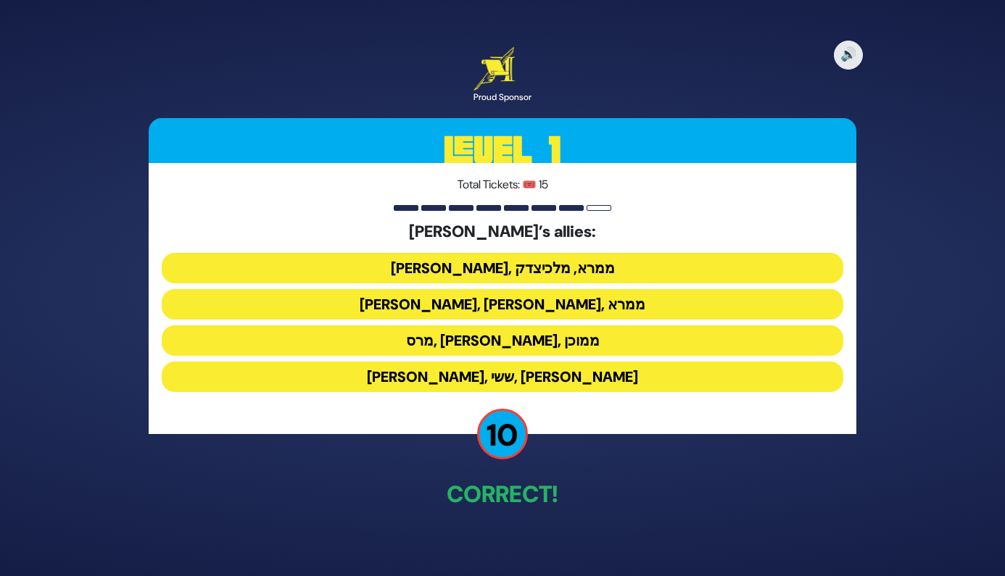
click at [548, 302] on button "ענר, אשכול, ממרא" at bounding box center [503, 304] width 682 height 30
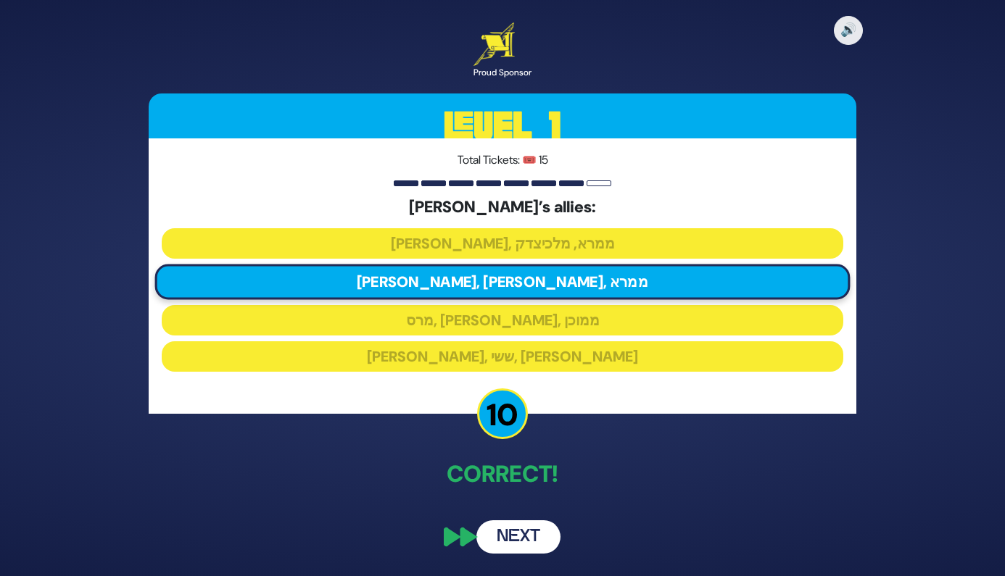
click at [538, 547] on button "Next" at bounding box center [518, 537] width 84 height 33
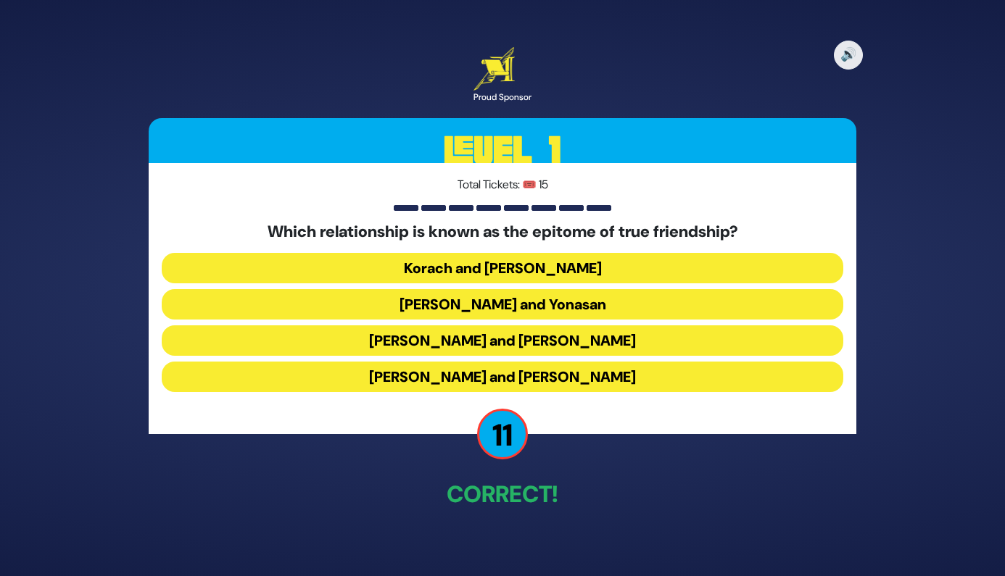
click at [541, 309] on button "Dovid and Yonasan" at bounding box center [503, 304] width 682 height 30
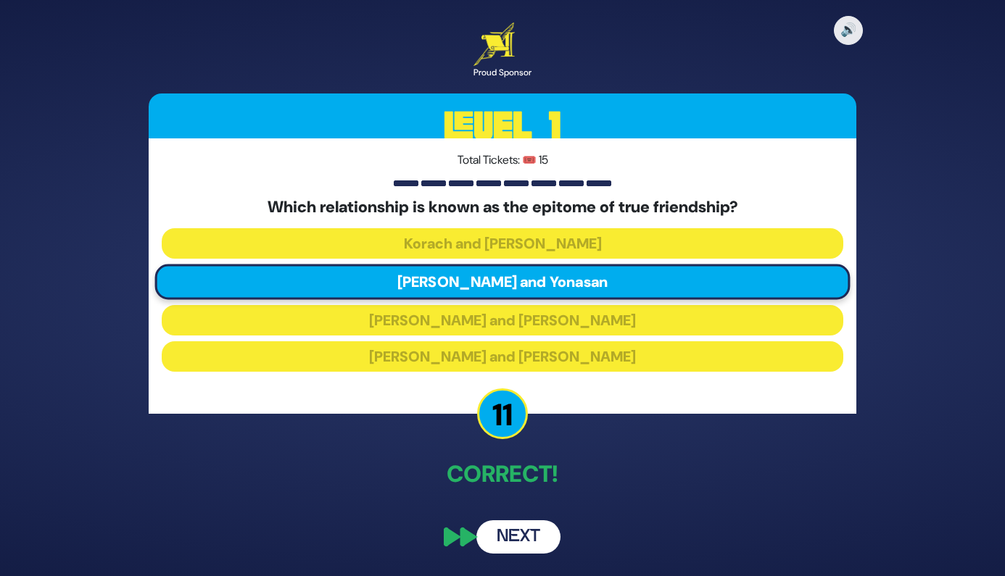
click at [539, 539] on button "Next" at bounding box center [518, 537] width 84 height 33
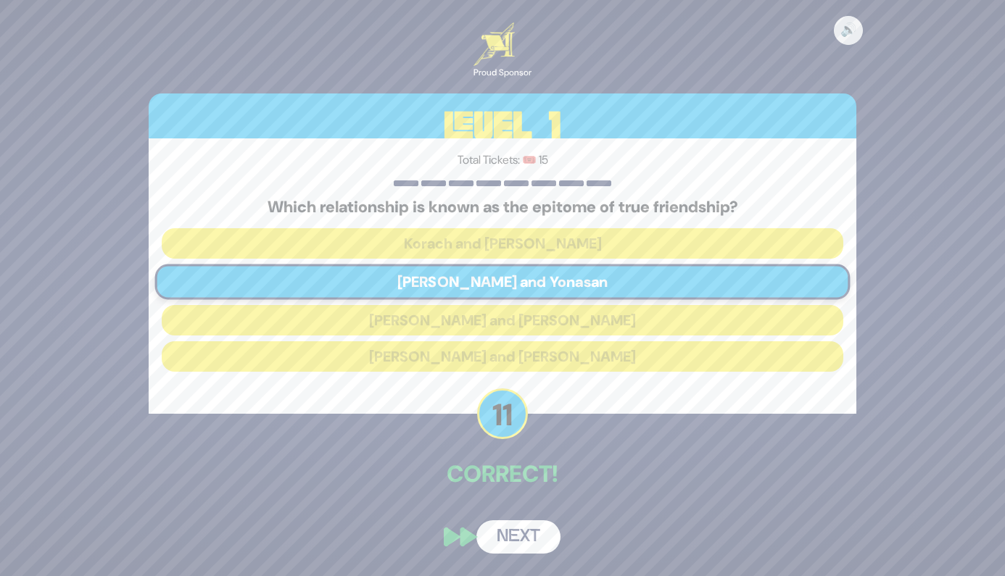
click at [507, 556] on div "🔊 Proud Sponsor Level 1 Total Tickets: 🎟️ 15 Which relationship is known as the…" at bounding box center [502, 288] width 742 height 566
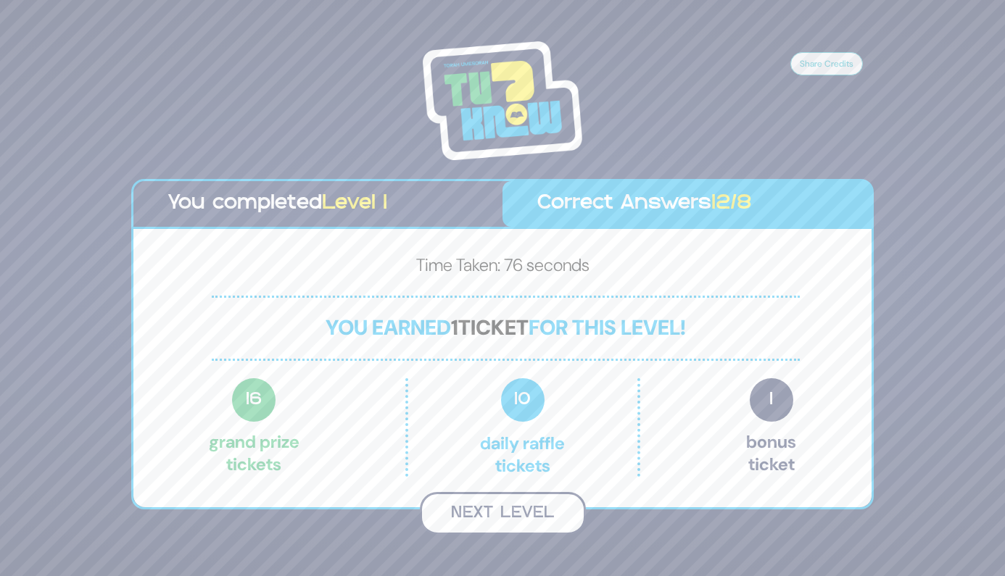
click at [505, 521] on button "Next Level" at bounding box center [503, 513] width 166 height 43
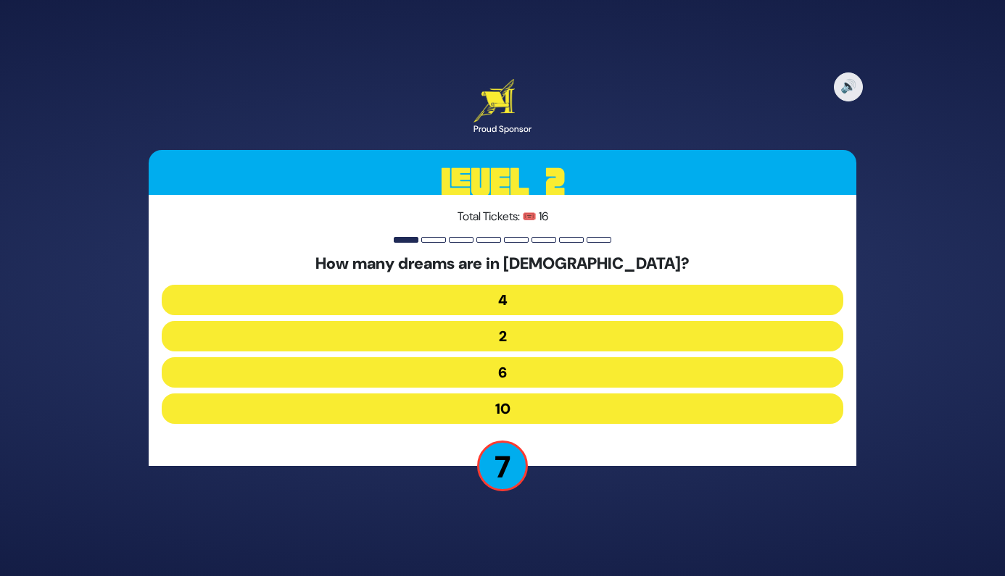
click at [592, 405] on button "10" at bounding box center [503, 409] width 682 height 30
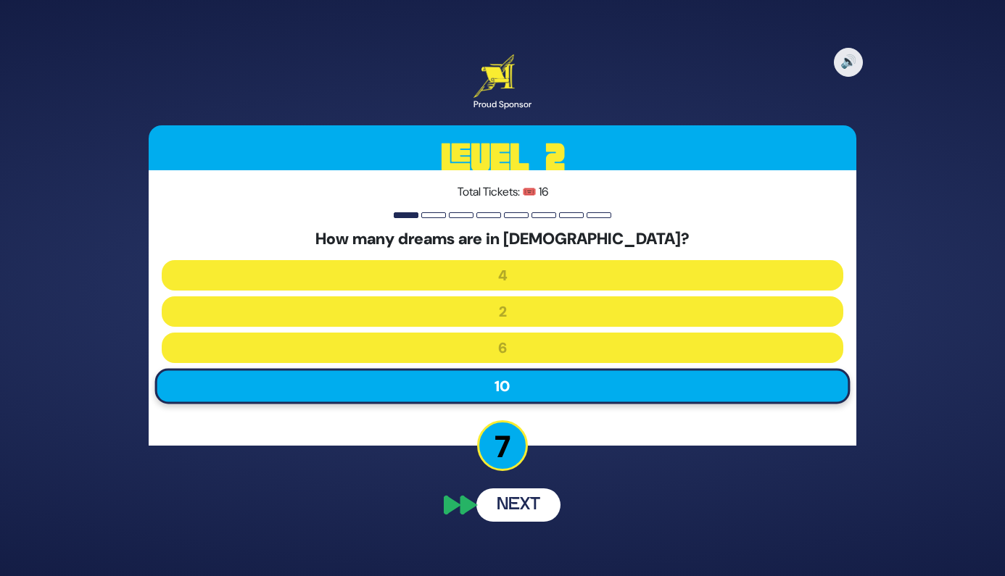
click at [523, 505] on button "Next" at bounding box center [518, 505] width 84 height 33
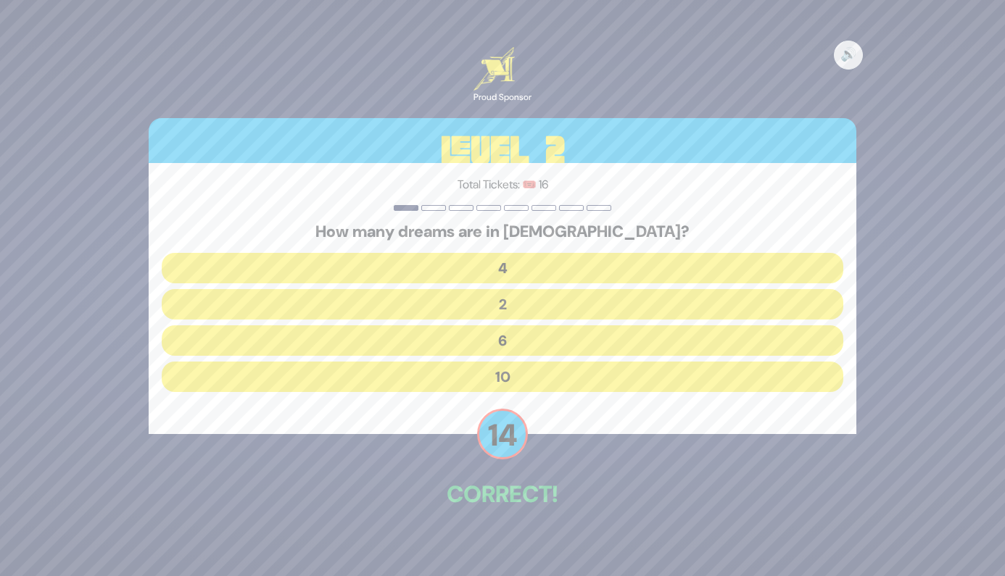
click at [560, 395] on div "How many dreams are in ספר בראשית? 4 2 6 10" at bounding box center [503, 310] width 682 height 175
click at [554, 381] on button "10" at bounding box center [503, 377] width 682 height 30
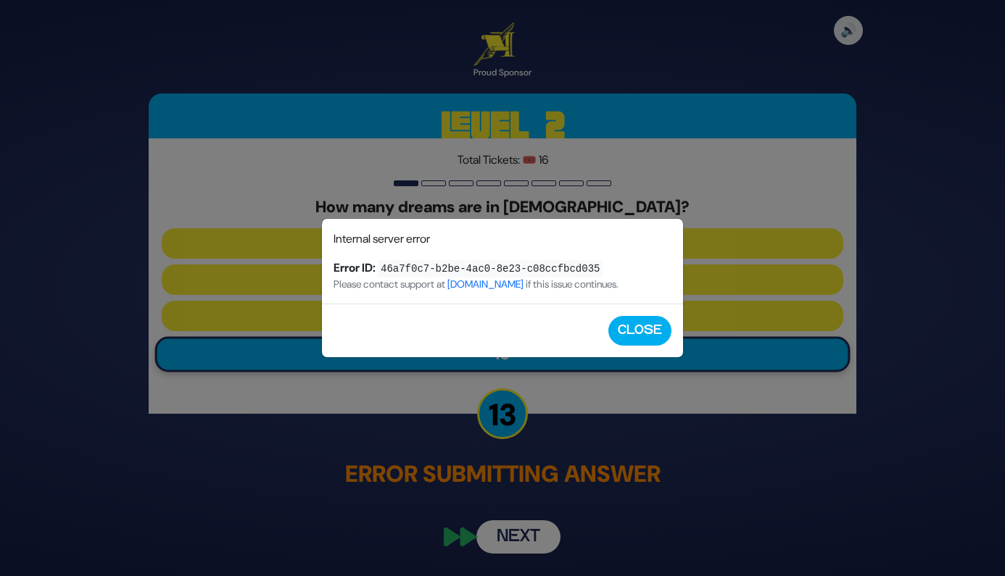
click at [517, 527] on div "Question Submission Error Internal server error Error ID: 46a7f0c7-b2be-4ac0-8e…" at bounding box center [502, 288] width 1005 height 576
click at [639, 322] on button "Close" at bounding box center [639, 331] width 63 height 30
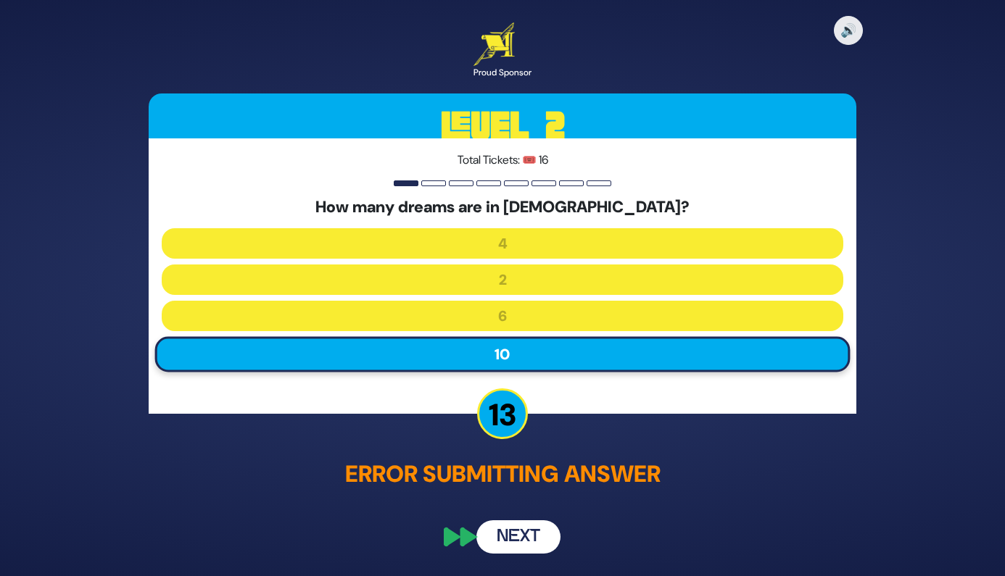
click at [519, 542] on button "Next" at bounding box center [518, 537] width 84 height 33
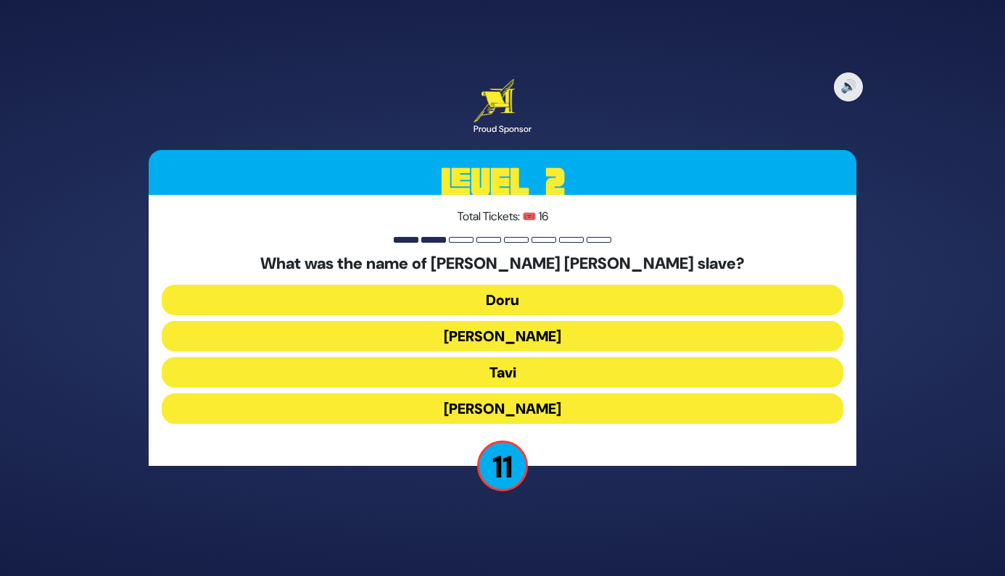
click at [536, 370] on button "Tavi" at bounding box center [503, 372] width 682 height 30
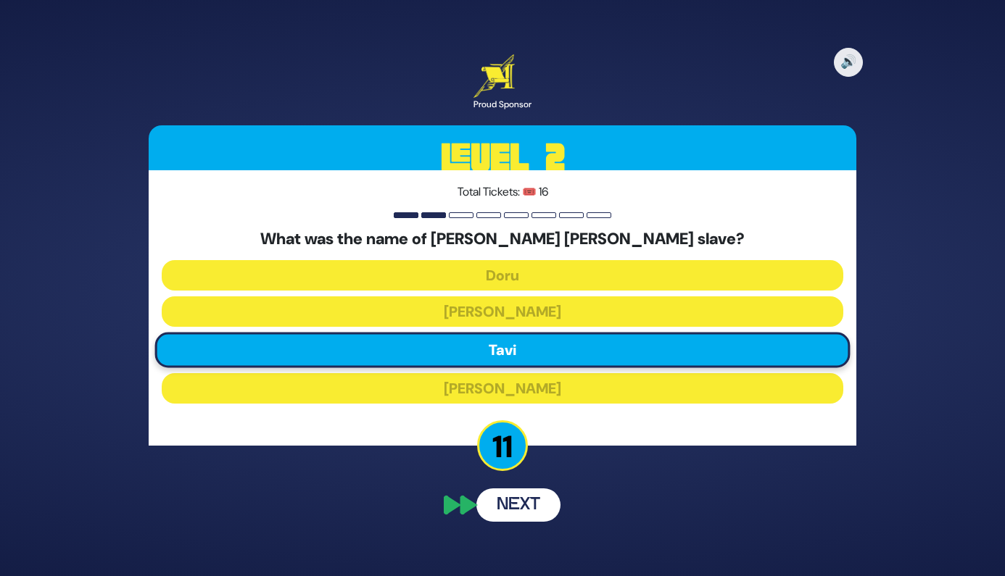
click at [533, 510] on button "Next" at bounding box center [518, 505] width 84 height 33
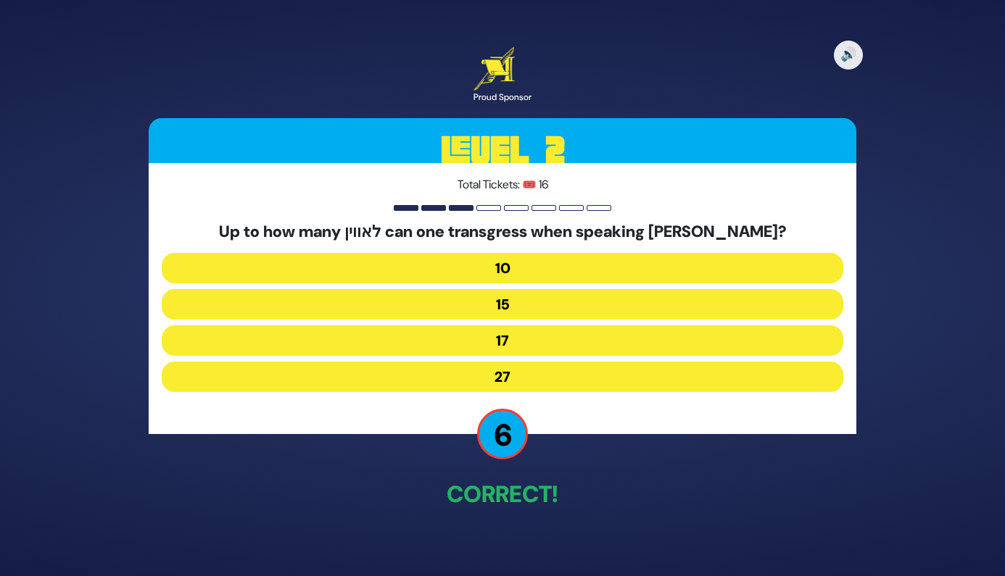
click at [584, 386] on button "27" at bounding box center [503, 377] width 682 height 30
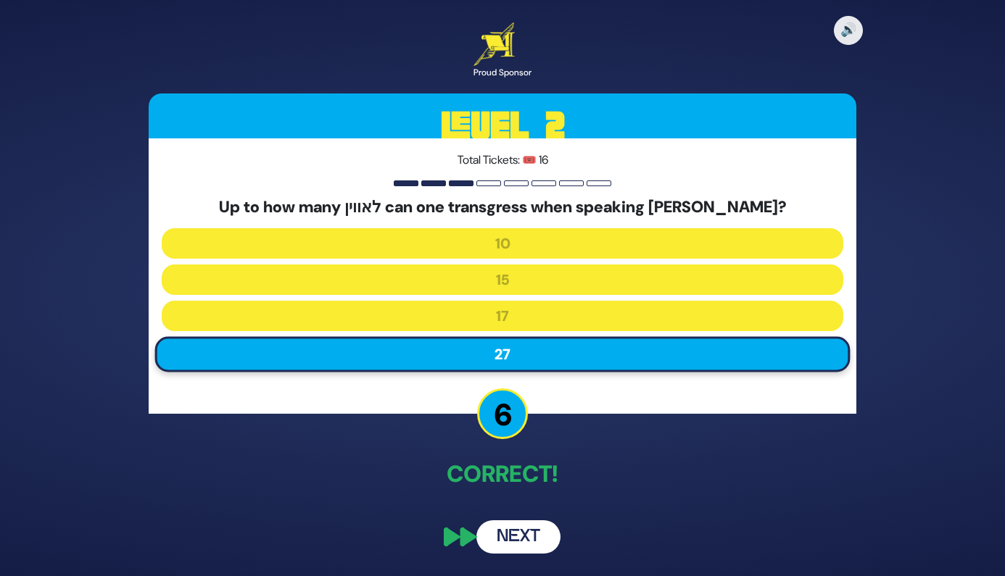
click at [531, 533] on button "Next" at bounding box center [518, 537] width 84 height 33
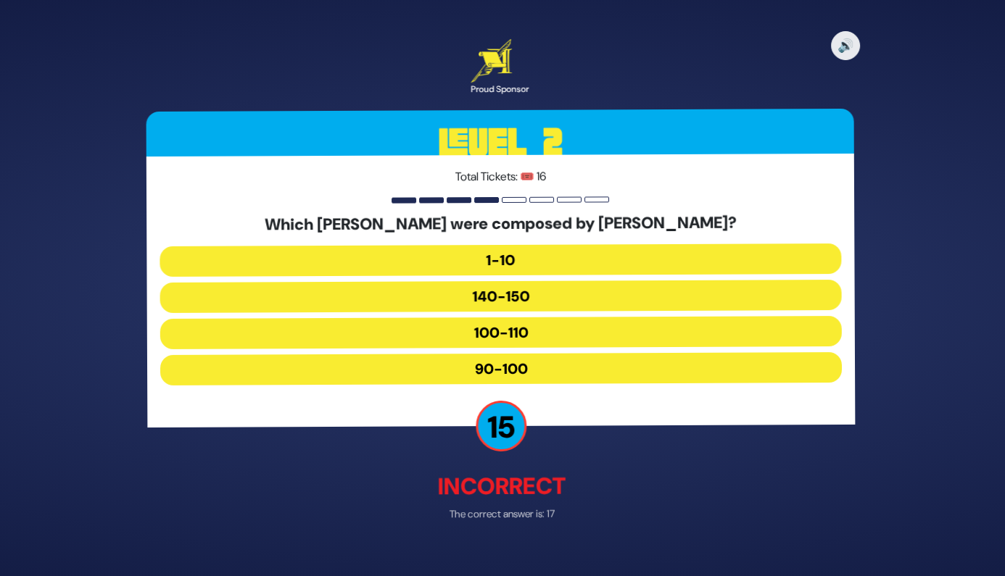
click at [634, 410] on div "Total Tickets: 🎟️ 16 Which Mizmorei Tehillim were composed by Moshe Rabbeinu? 1…" at bounding box center [503, 290] width 708 height 271
click at [568, 336] on button "100-110" at bounding box center [503, 333] width 682 height 30
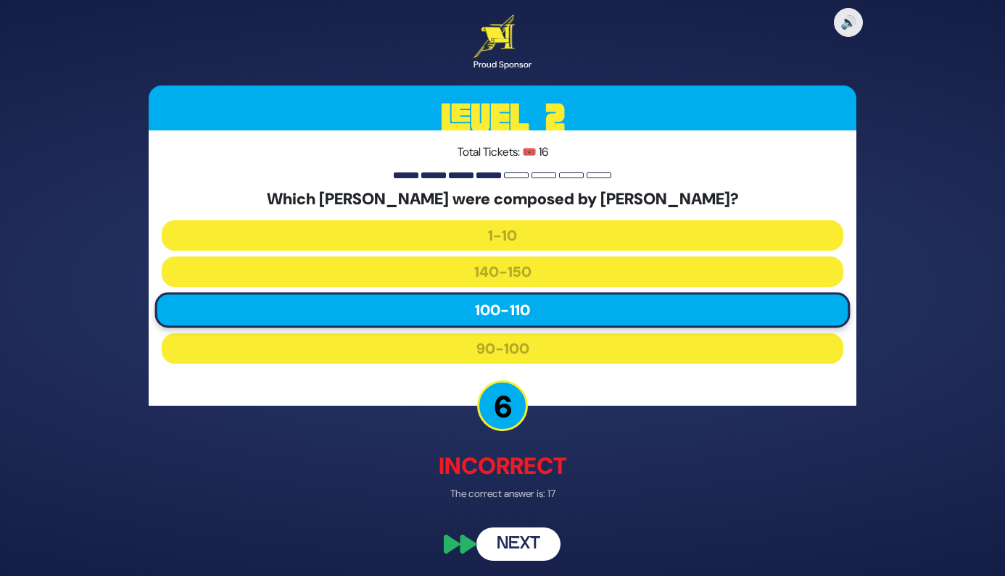
click at [529, 544] on button "Next" at bounding box center [518, 545] width 84 height 33
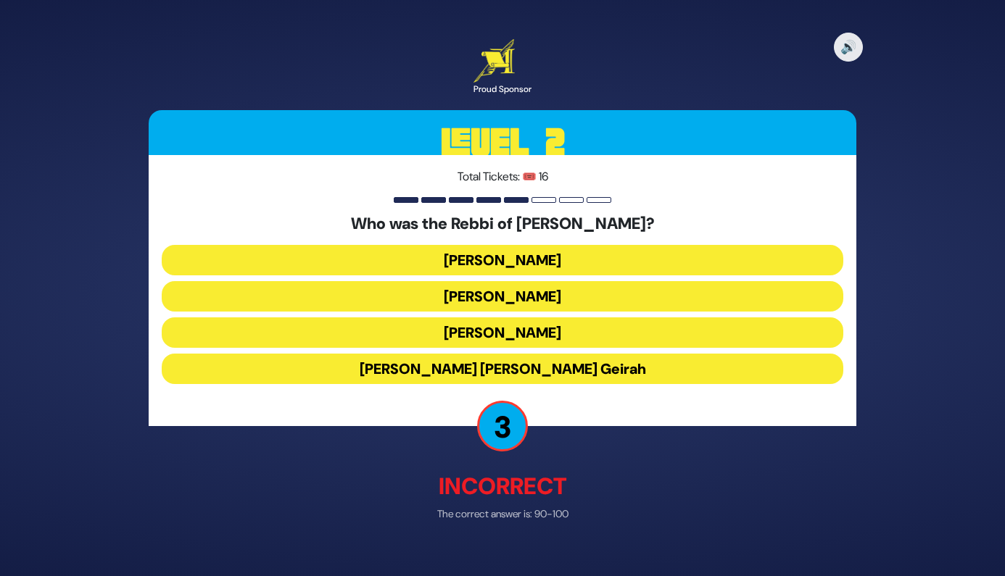
click at [547, 306] on button "Achiya Hashiloni" at bounding box center [503, 297] width 682 height 30
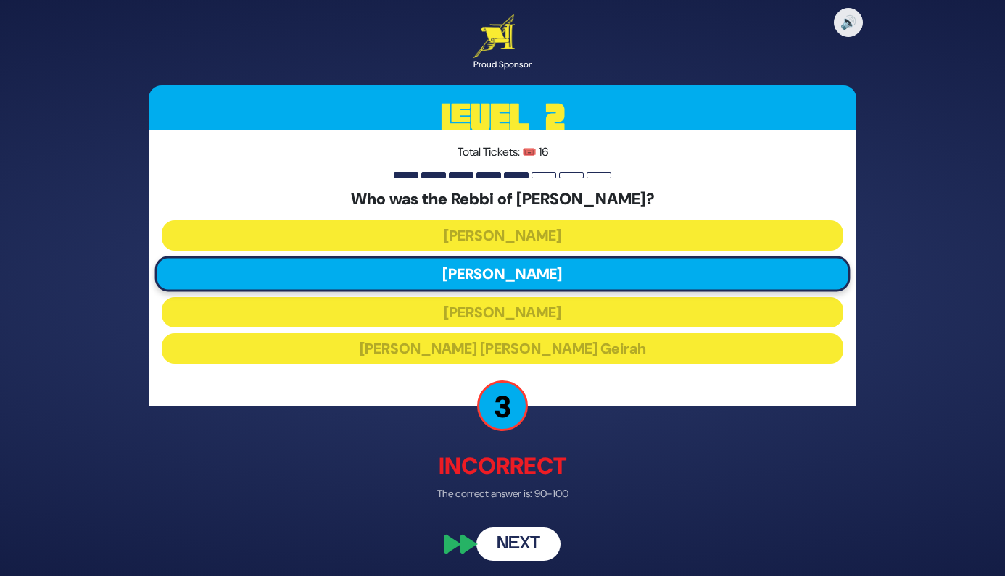
click at [542, 546] on button "Next" at bounding box center [518, 545] width 84 height 33
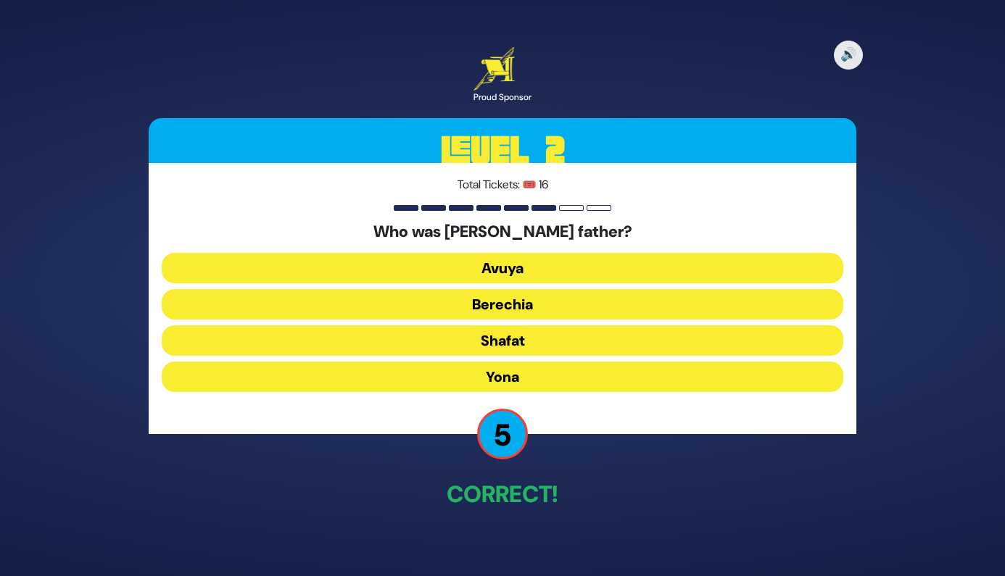
click at [496, 272] on button "Avuya" at bounding box center [503, 268] width 682 height 30
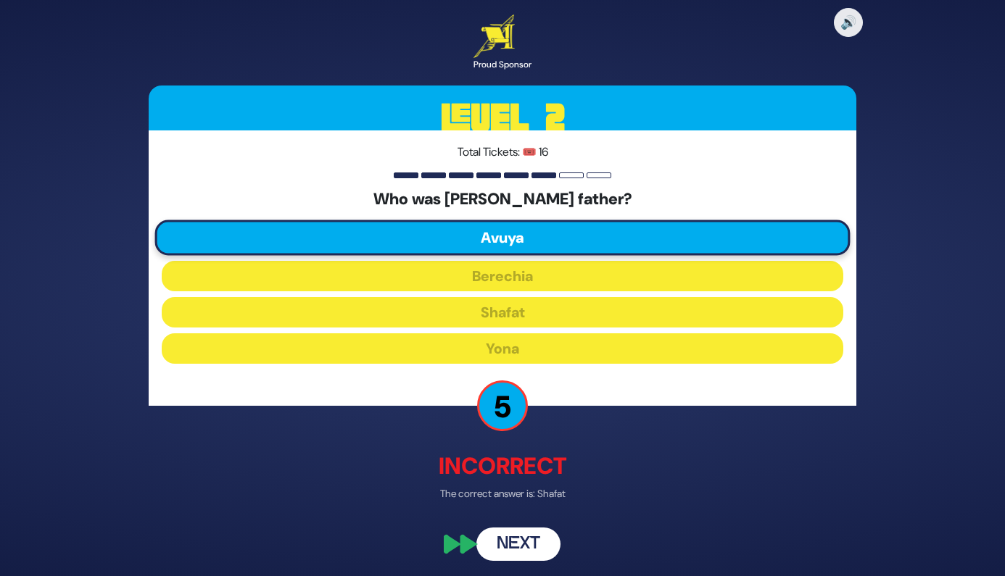
click at [529, 550] on button "Next" at bounding box center [518, 545] width 84 height 33
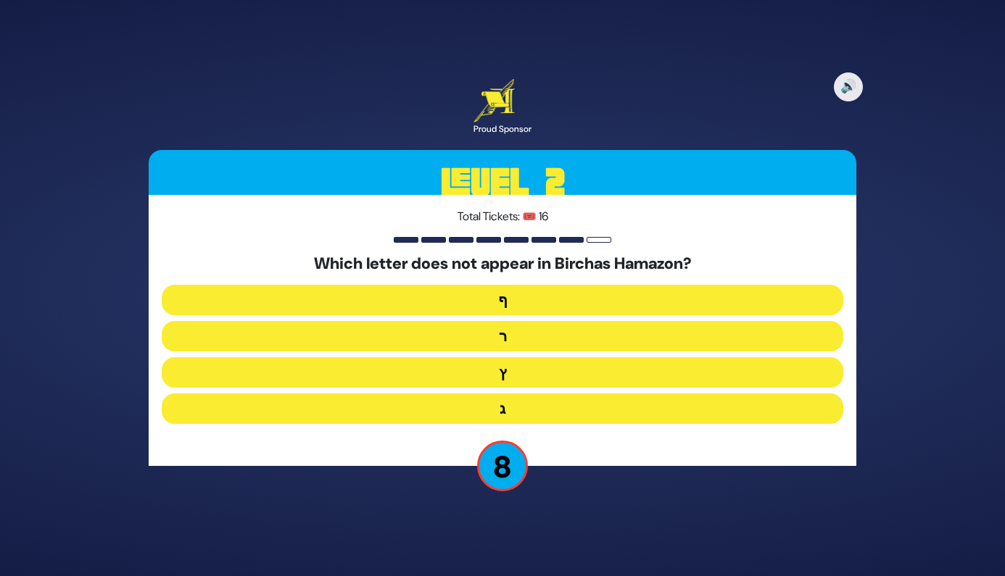
click at [525, 305] on button "ף" at bounding box center [503, 300] width 682 height 30
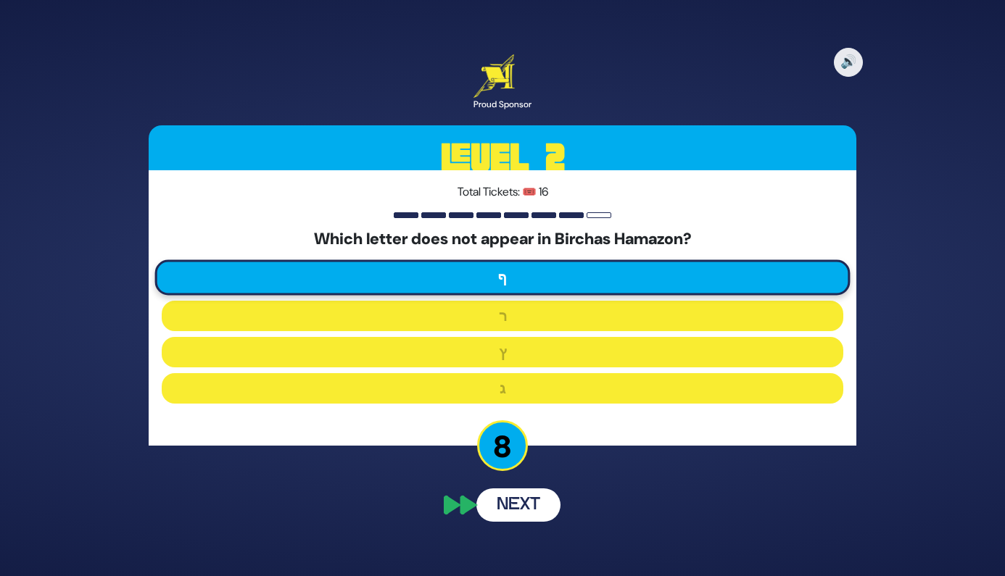
click at [523, 511] on button "Next" at bounding box center [518, 505] width 84 height 33
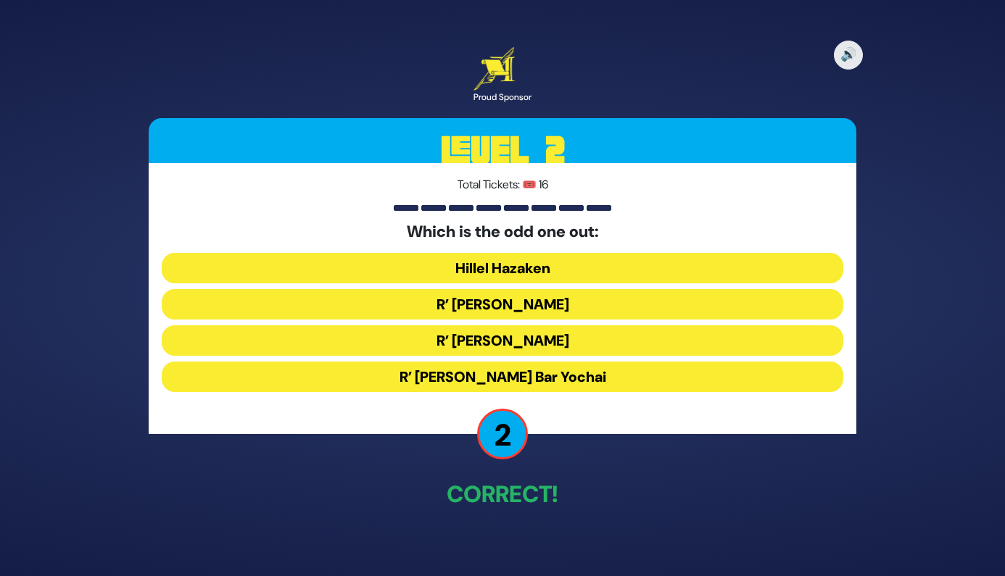
click at [544, 375] on button "R’ Shimon Bar Yochai" at bounding box center [503, 377] width 682 height 30
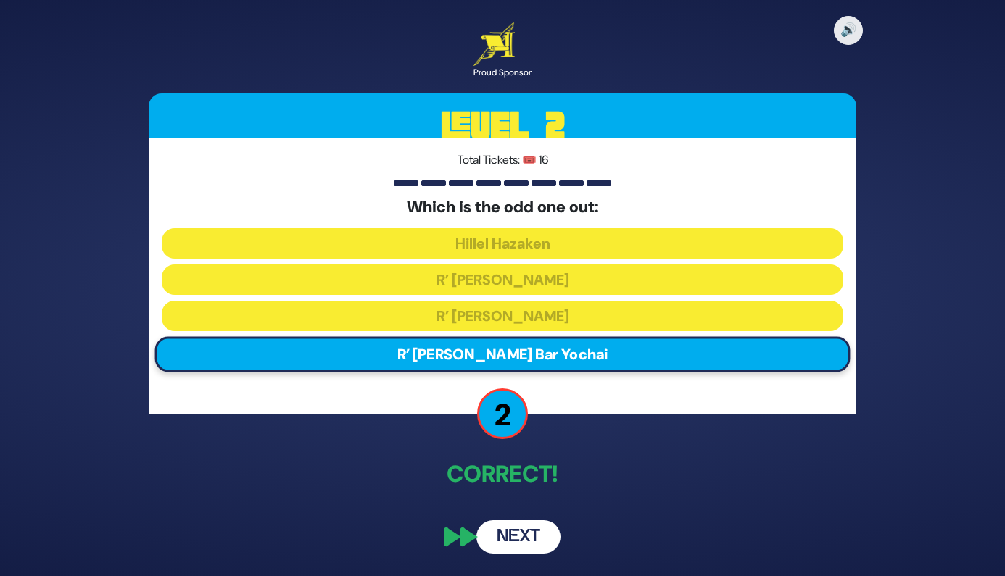
click at [538, 532] on button "Next" at bounding box center [518, 537] width 84 height 33
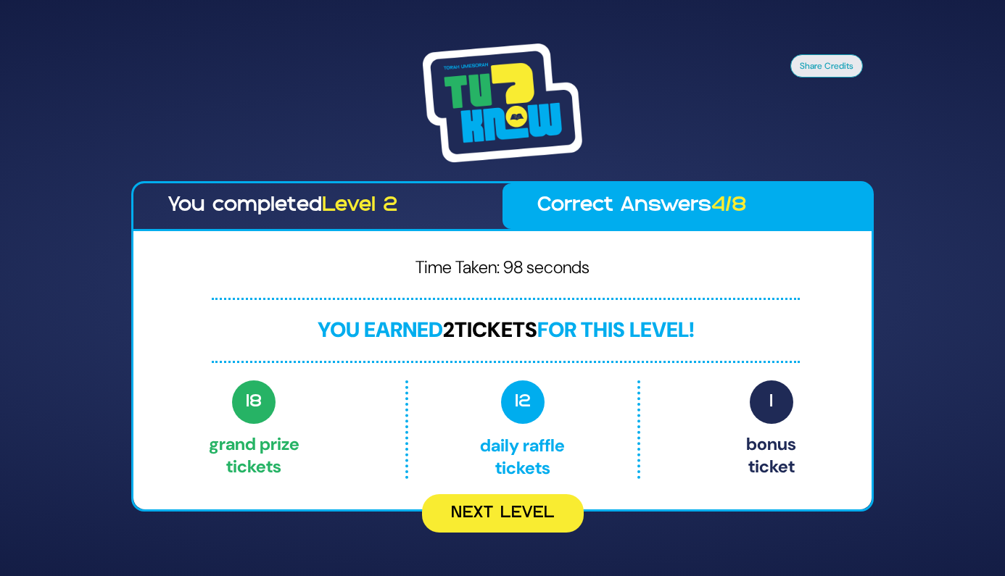
click at [524, 534] on div "Share Credits You completed Level 2 Correct Answers 4/8 Time Taken: 98 seconds …" at bounding box center [502, 288] width 1005 height 576
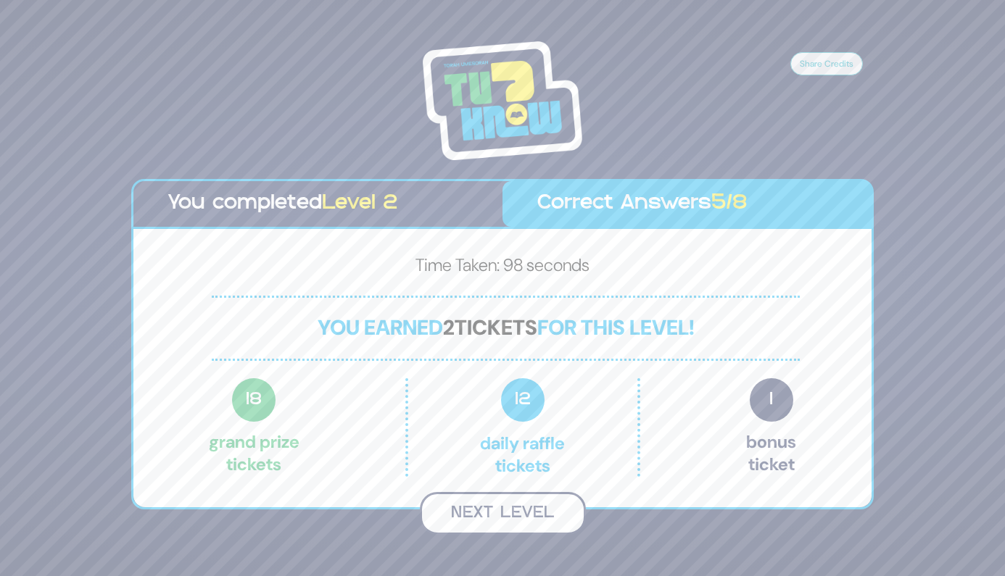
click at [507, 509] on button "Next Level" at bounding box center [503, 513] width 166 height 43
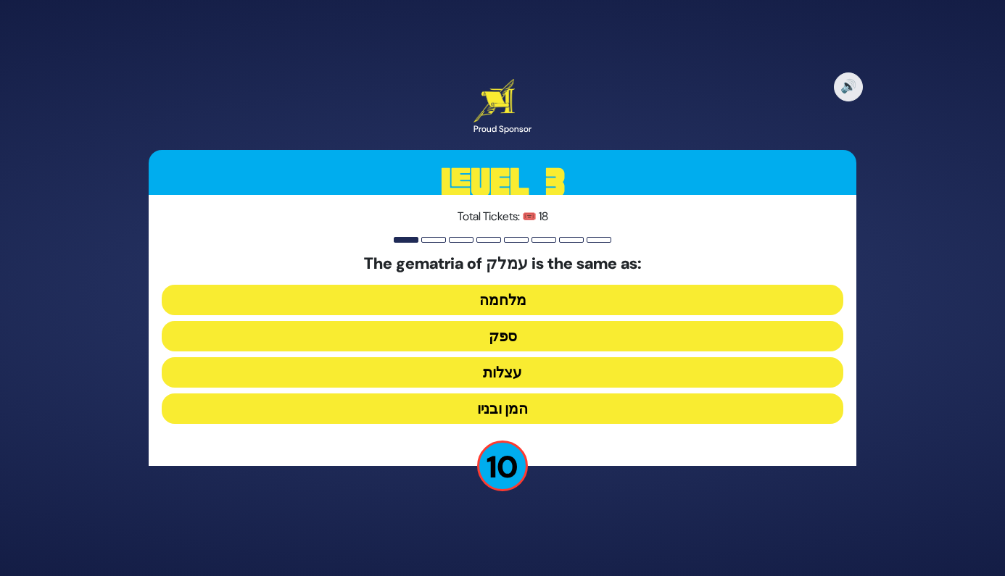
click at [540, 342] on button "ספק" at bounding box center [503, 336] width 682 height 30
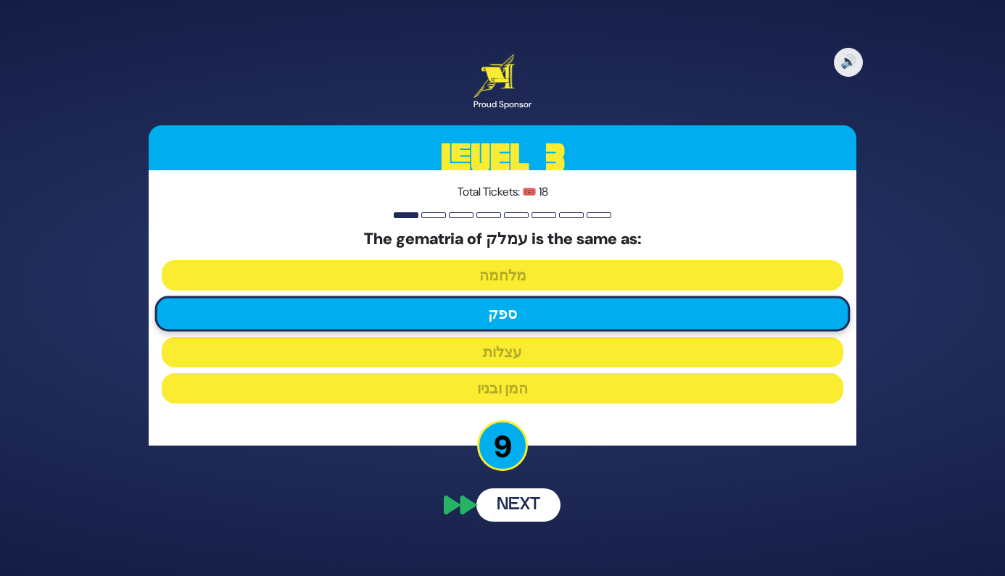
click at [533, 504] on button "Next" at bounding box center [518, 505] width 84 height 33
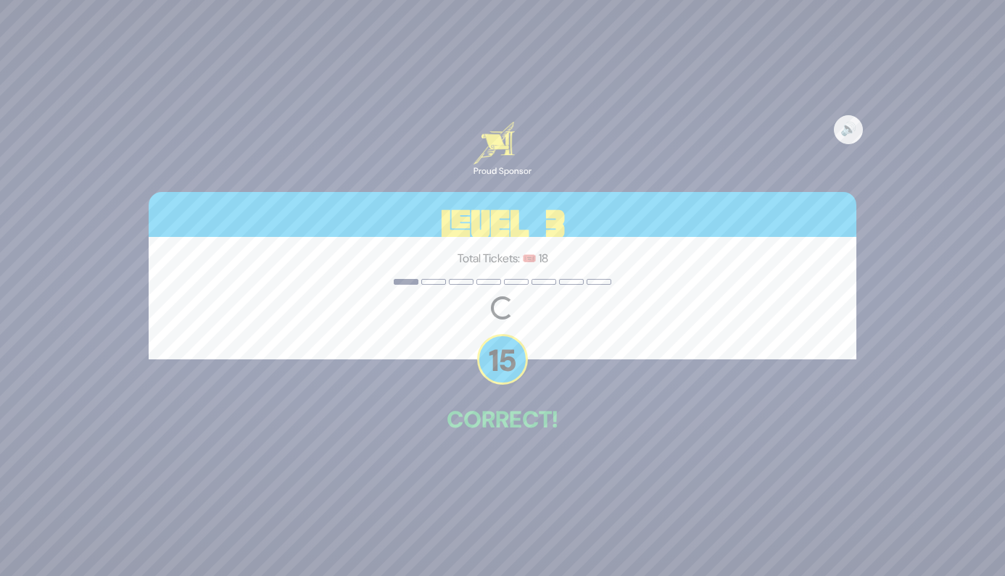
click at [600, 446] on div "🔊 Proud Sponsor Level 3 Total Tickets: 🎟️ 18 Loading question... 15 Correct!" at bounding box center [502, 288] width 742 height 368
click at [605, 404] on div "🔊 Proud Sponsor Level 3 Total Tickets: 🎟️ 18 Loading question... 15 Correct!" at bounding box center [502, 288] width 742 height 368
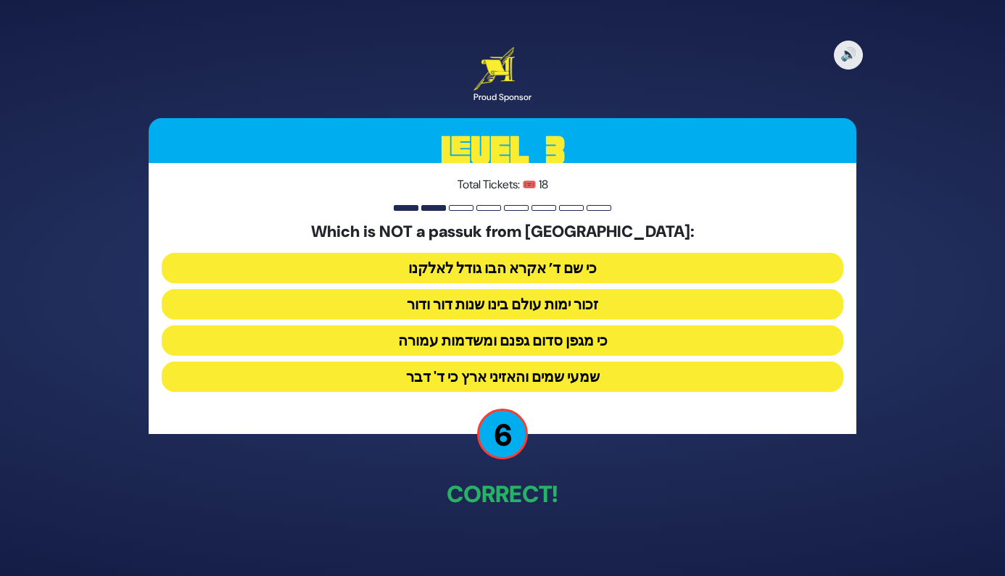
click at [589, 376] on button "שמעי שמים והאזיני ארץ כי ד' דבר" at bounding box center [503, 377] width 682 height 30
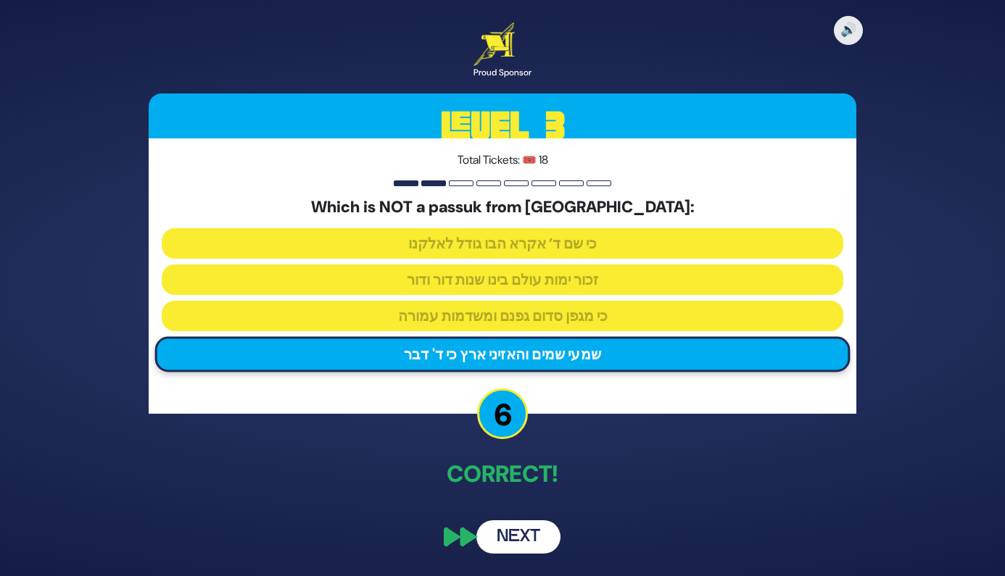
click at [524, 526] on button "Next" at bounding box center [518, 537] width 84 height 33
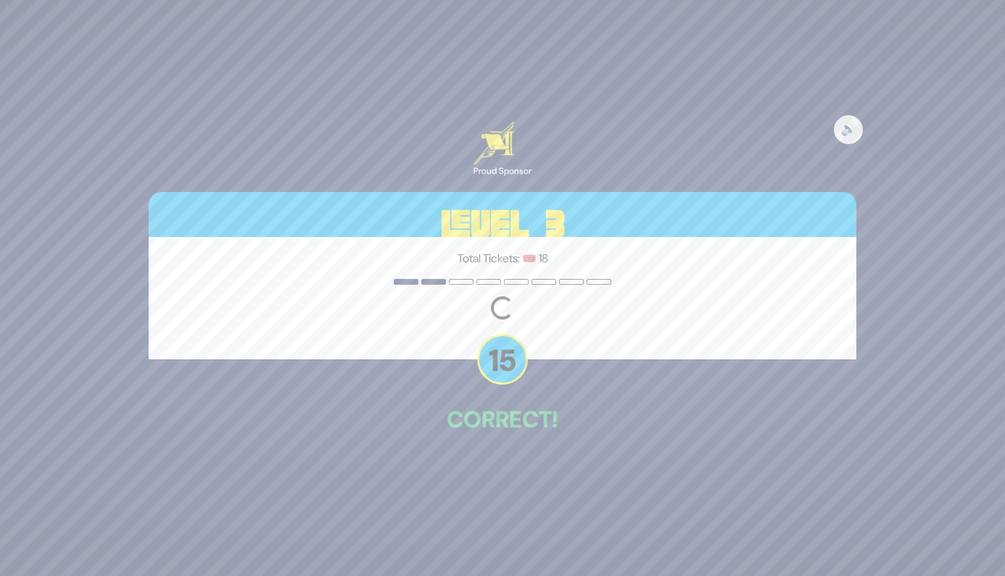
click at [624, 425] on p "Correct!" at bounding box center [503, 419] width 708 height 35
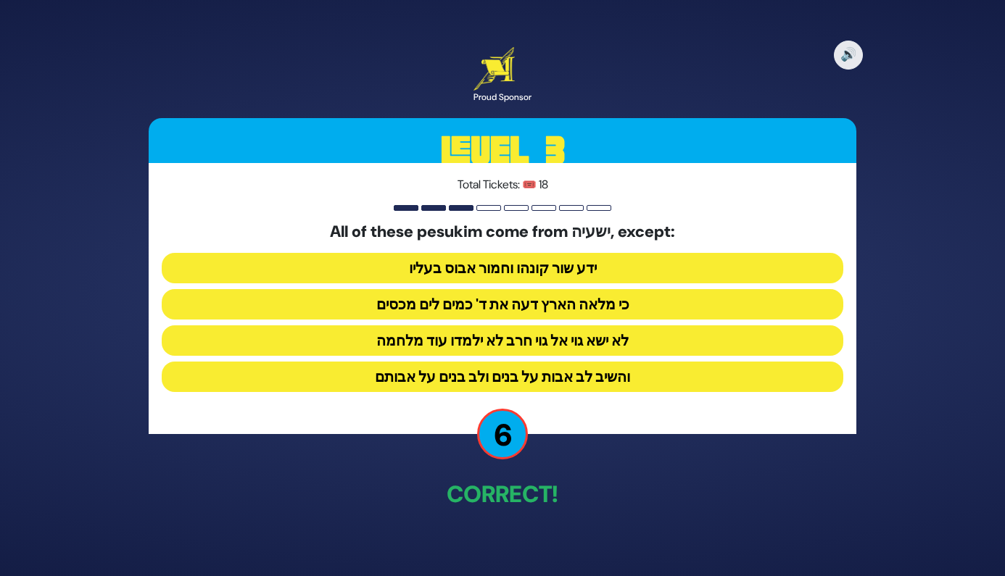
click at [608, 381] on button "והשיב לב אבות על בנים ולב בנים על אבותם" at bounding box center [503, 377] width 682 height 30
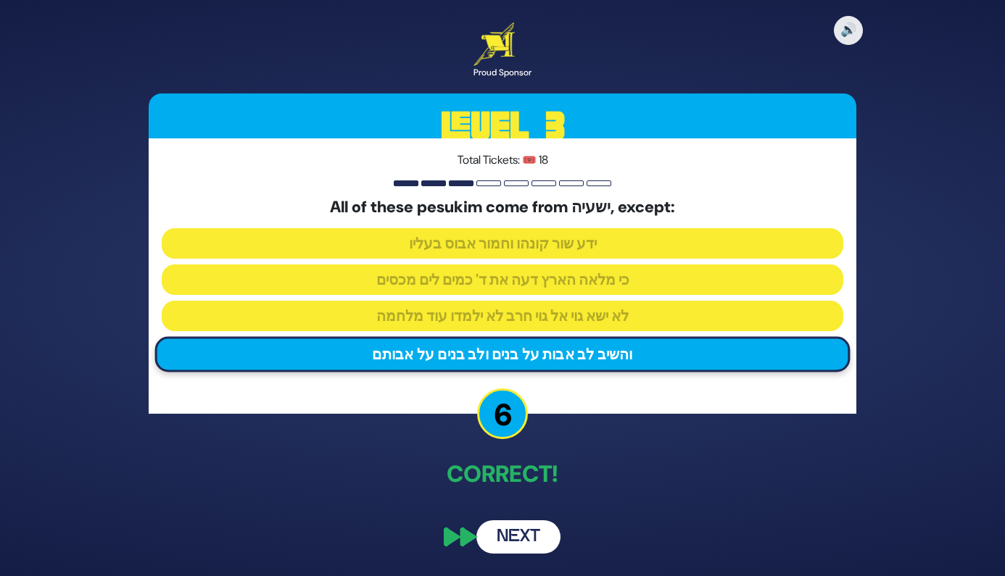
click at [529, 539] on button "Next" at bounding box center [518, 537] width 84 height 33
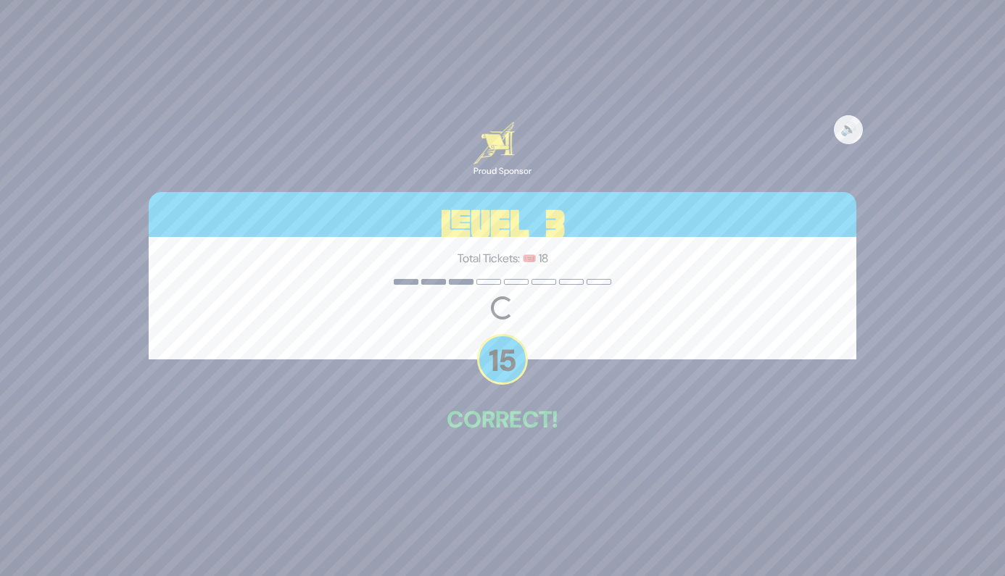
click at [631, 395] on div "🔊 Proud Sponsor Level 3 Total Tickets: 🎟️ 18 Loading question... 15 Correct!" at bounding box center [502, 288] width 742 height 368
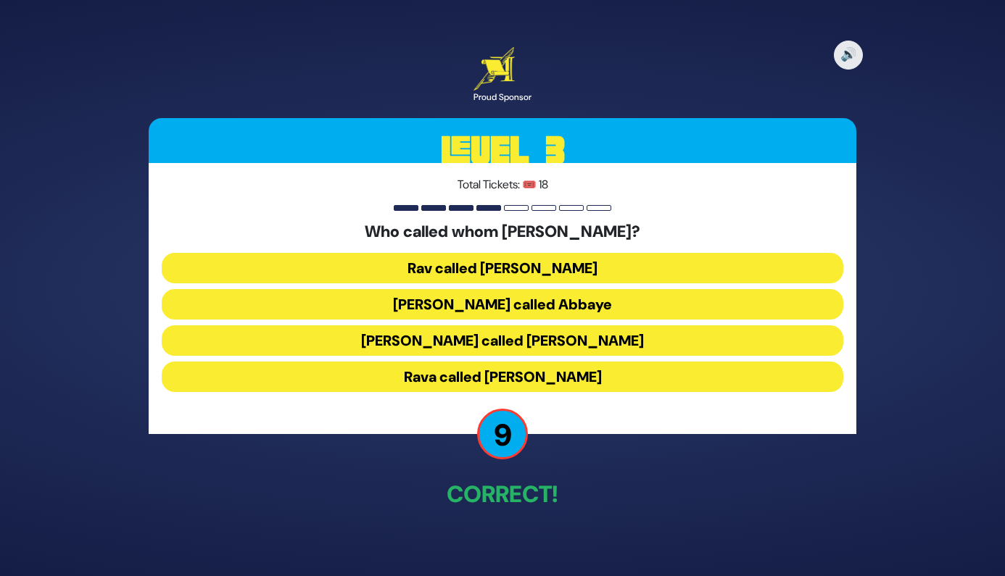
click at [573, 345] on button "Shmuel called Rav Yehuda" at bounding box center [503, 341] width 682 height 30
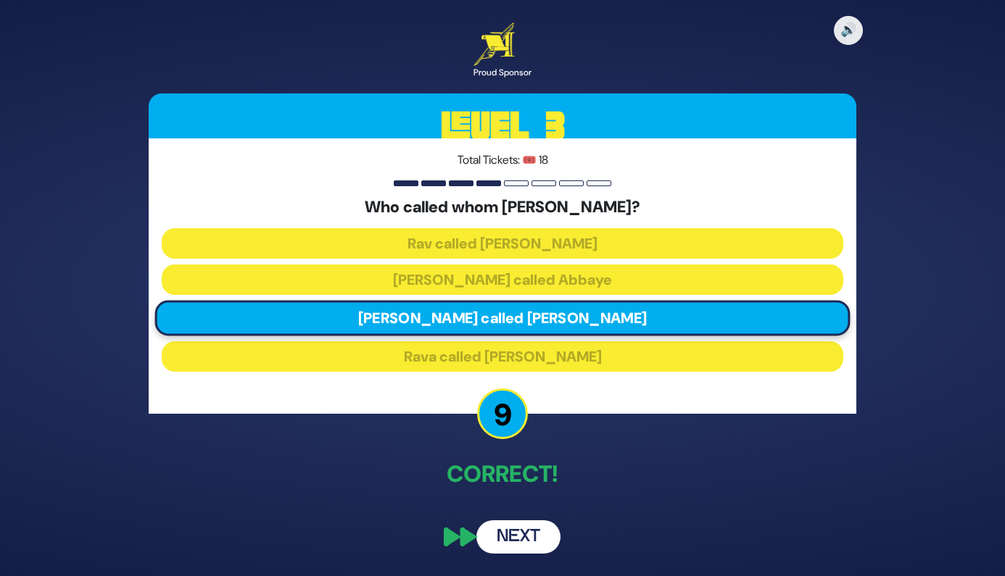
click at [541, 534] on button "Next" at bounding box center [518, 537] width 84 height 33
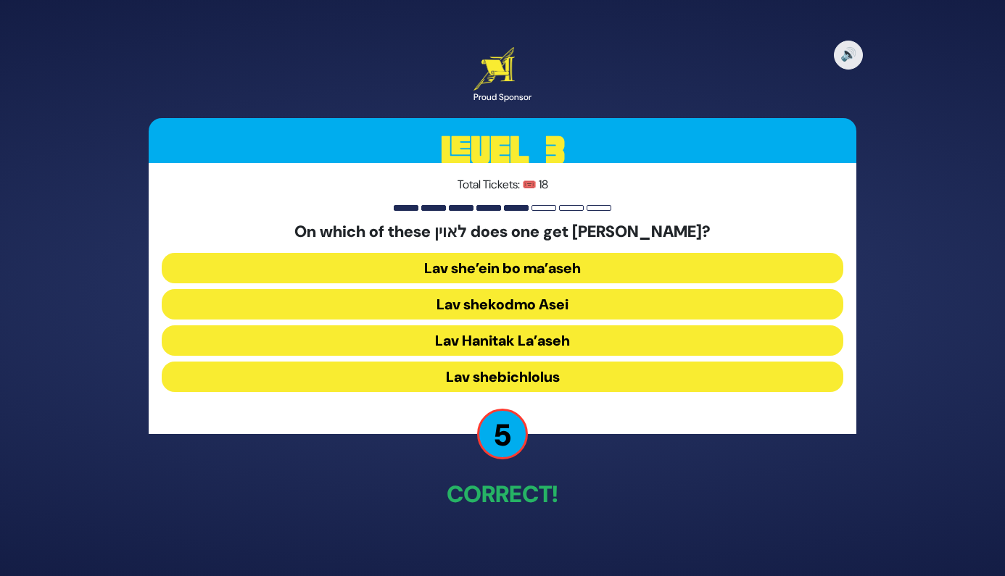
click at [565, 304] on button "Lav shekodmo Asei" at bounding box center [503, 304] width 682 height 30
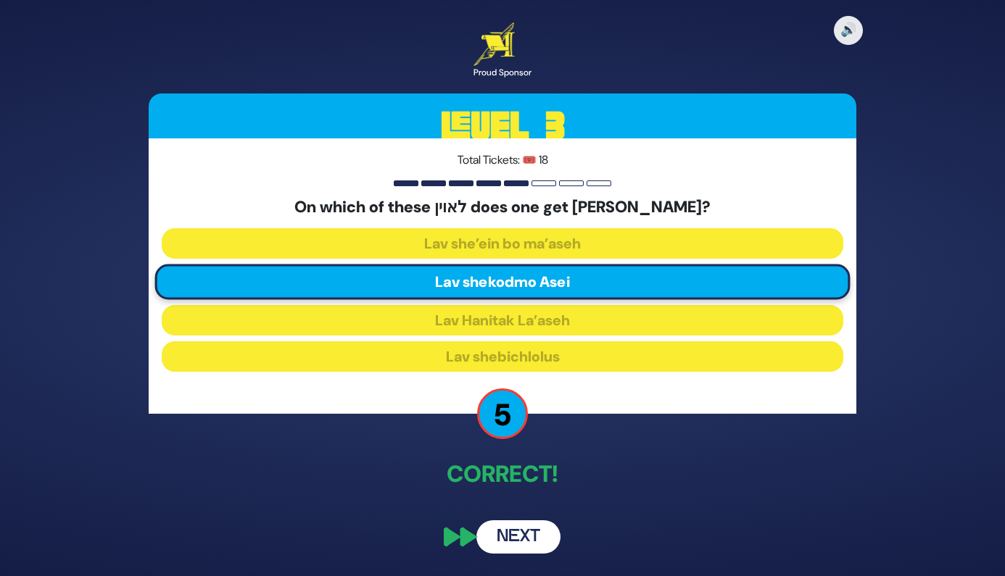
click at [544, 542] on button "Next" at bounding box center [518, 537] width 84 height 33
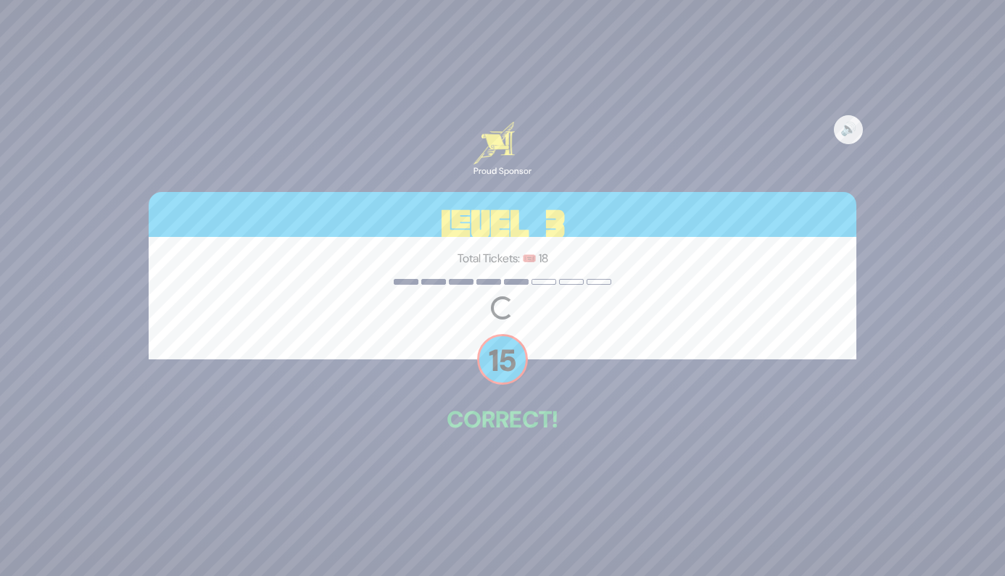
click at [616, 464] on div "🔊 Proud Sponsor Level 3 Total Tickets: 🎟️ 18 Loading question... 15 Correct!" at bounding box center [502, 288] width 742 height 368
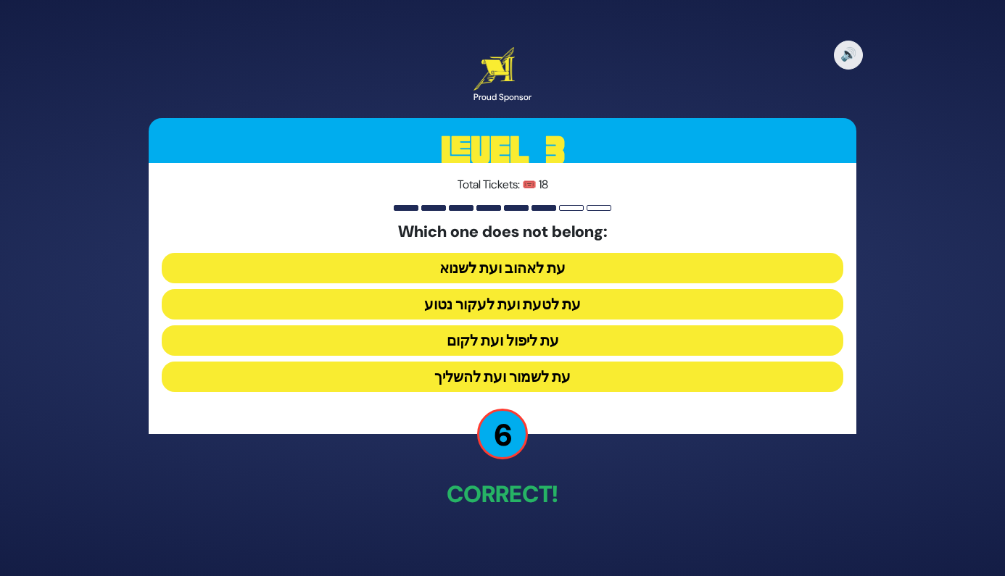
click at [574, 306] on button "עת לטעת ועת לעקור נטוע" at bounding box center [503, 304] width 682 height 30
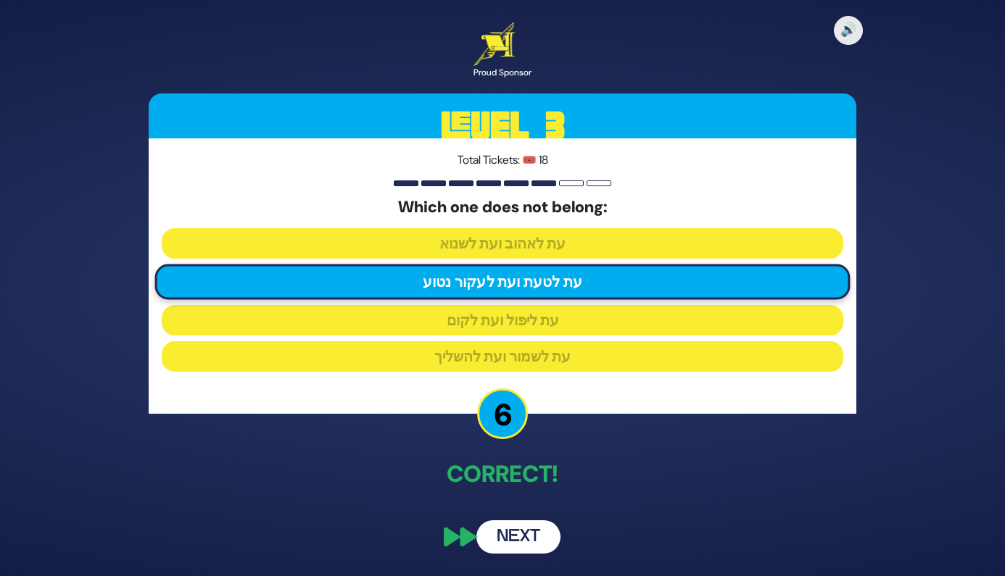
click at [541, 537] on button "Next" at bounding box center [518, 537] width 84 height 33
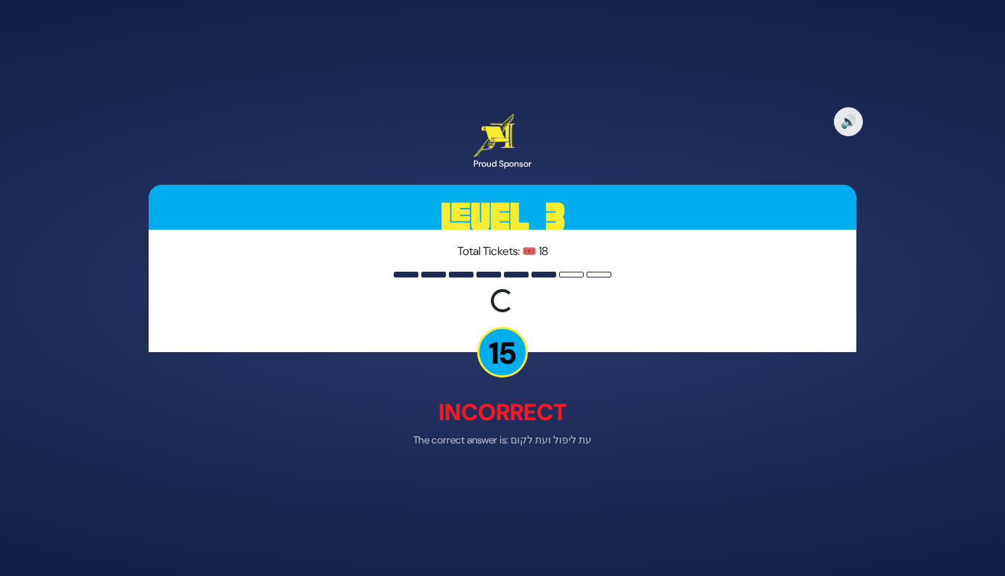
click at [637, 420] on p "Incorrect" at bounding box center [503, 412] width 708 height 35
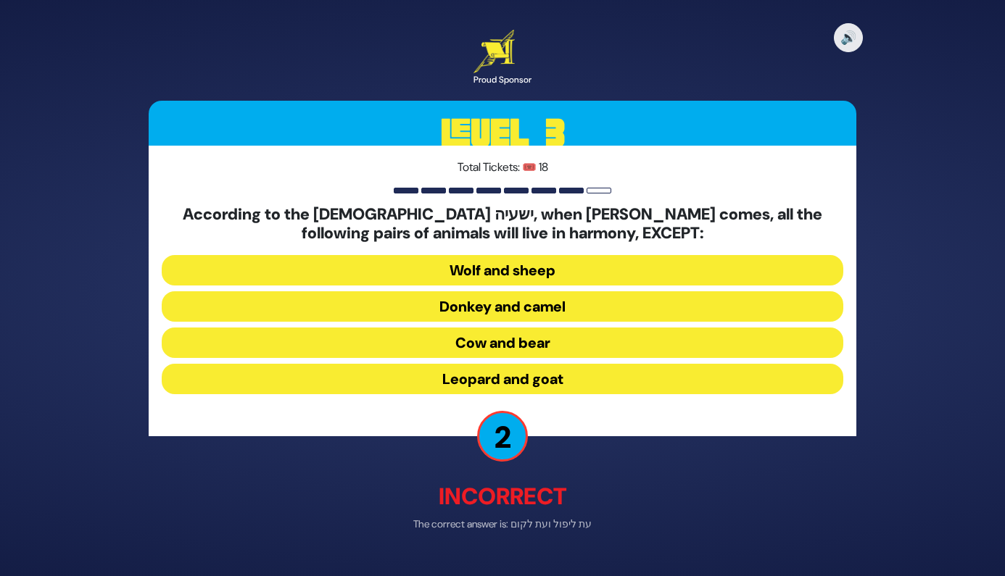
click at [555, 273] on button "Wolf and sheep" at bounding box center [503, 270] width 682 height 30
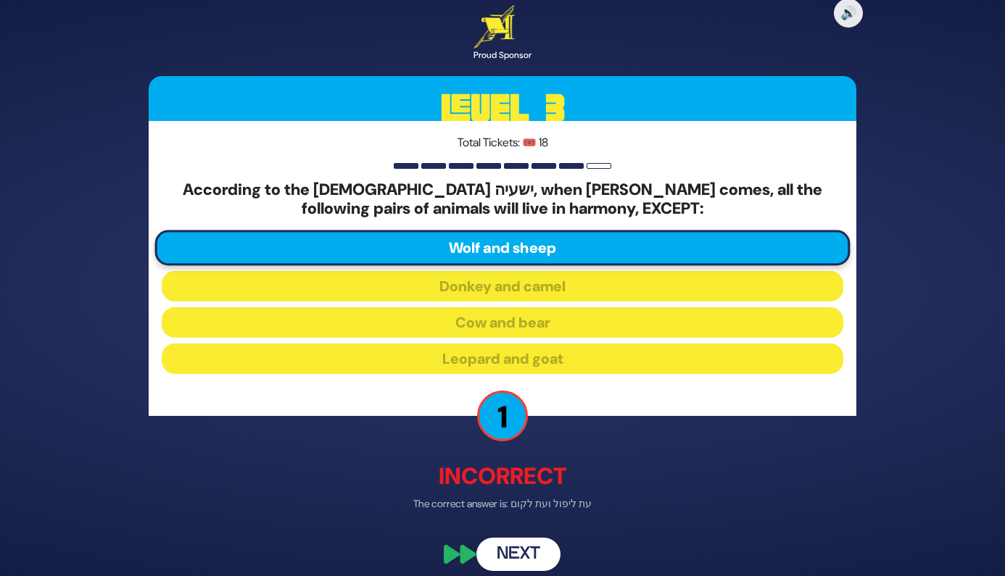
click at [535, 563] on button "Next" at bounding box center [518, 554] width 84 height 33
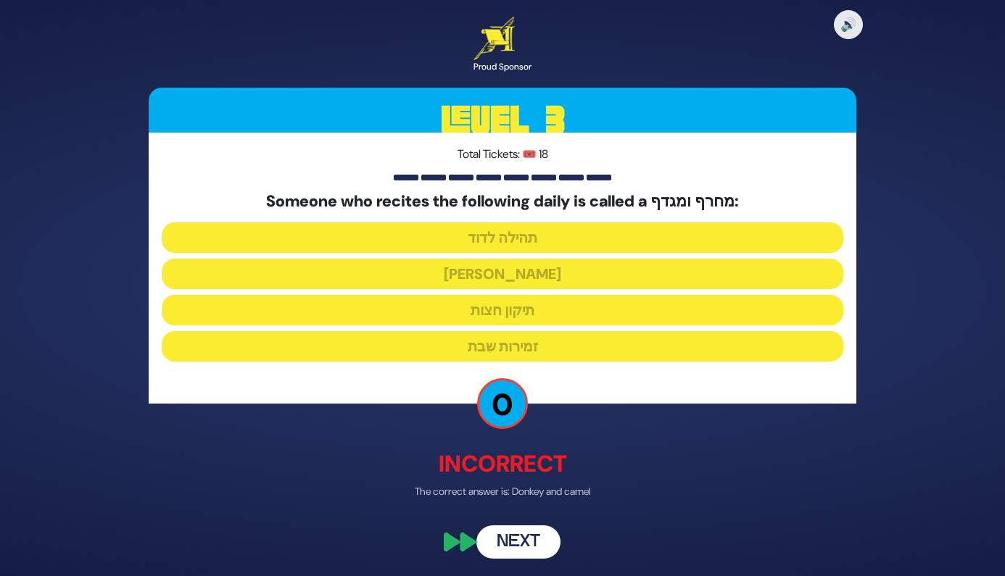
click at [544, 329] on div "Someone who recites the following daily is called a מחרף ומגדף: תהילה לדוד הלל …" at bounding box center [503, 279] width 682 height 175
click at [529, 544] on button "Next" at bounding box center [518, 542] width 84 height 33
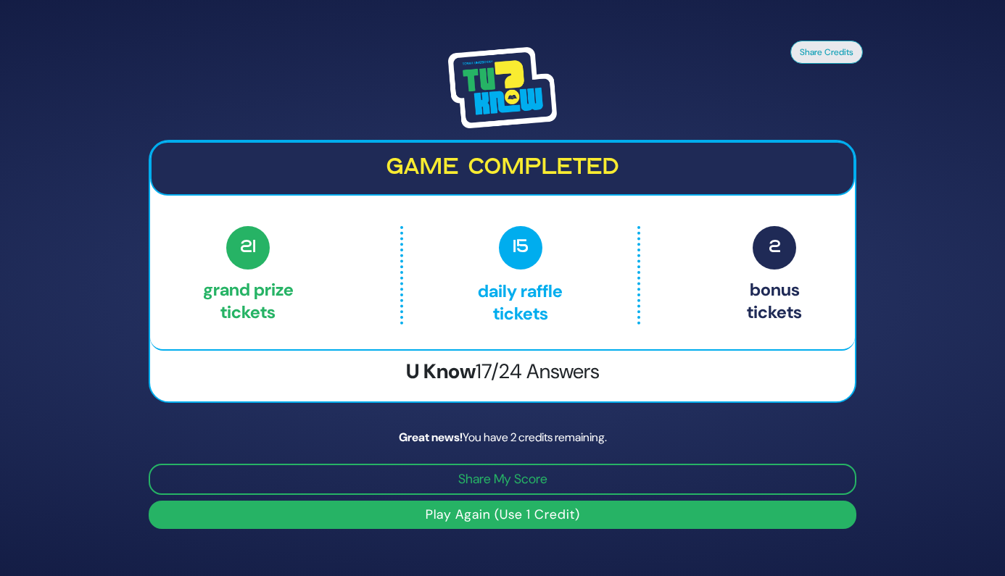
click at [481, 515] on button "Play Again (Use 1 Credit)" at bounding box center [503, 515] width 708 height 28
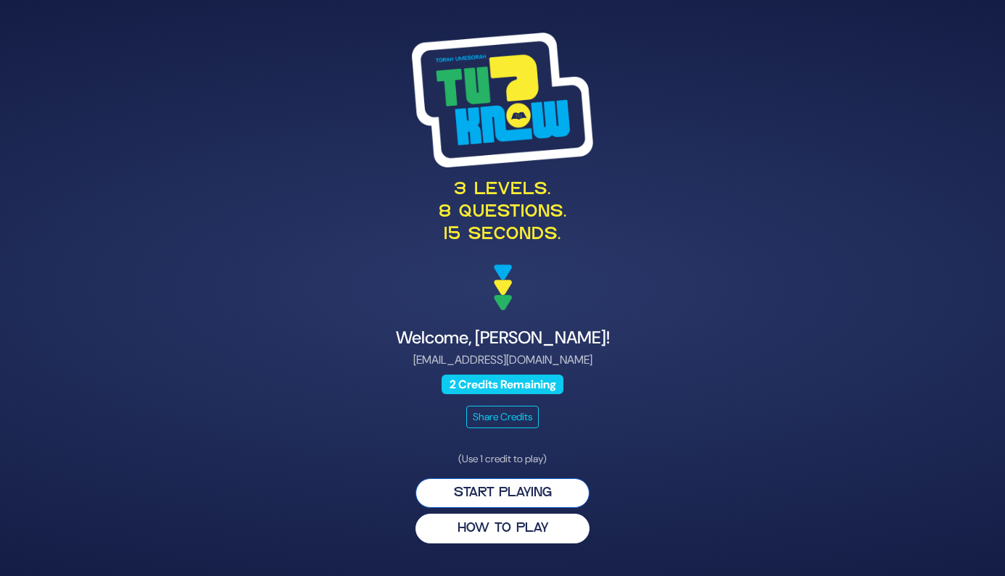
click at [494, 484] on button "Start Playing" at bounding box center [502, 494] width 174 height 30
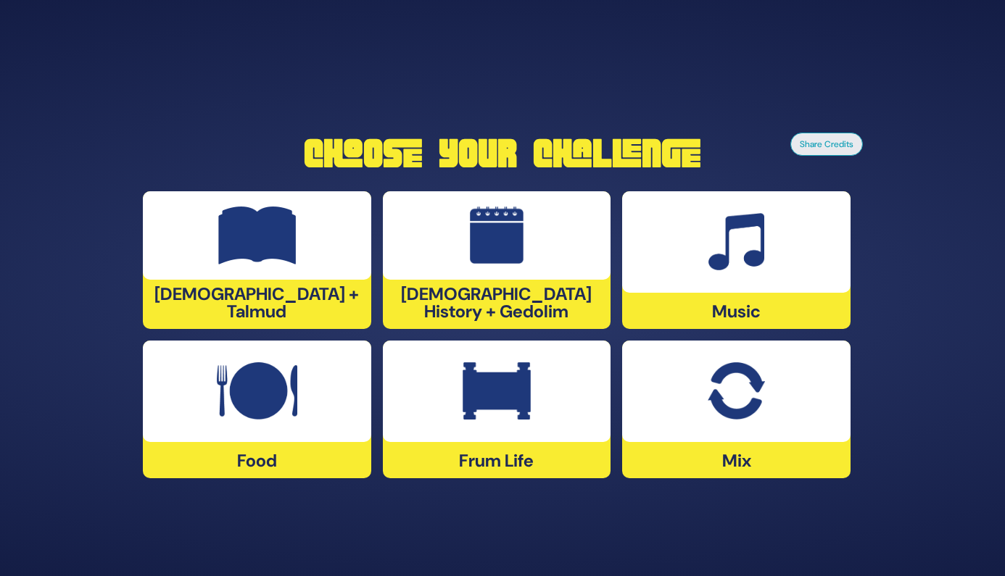
click at [476, 423] on div at bounding box center [497, 392] width 228 height 102
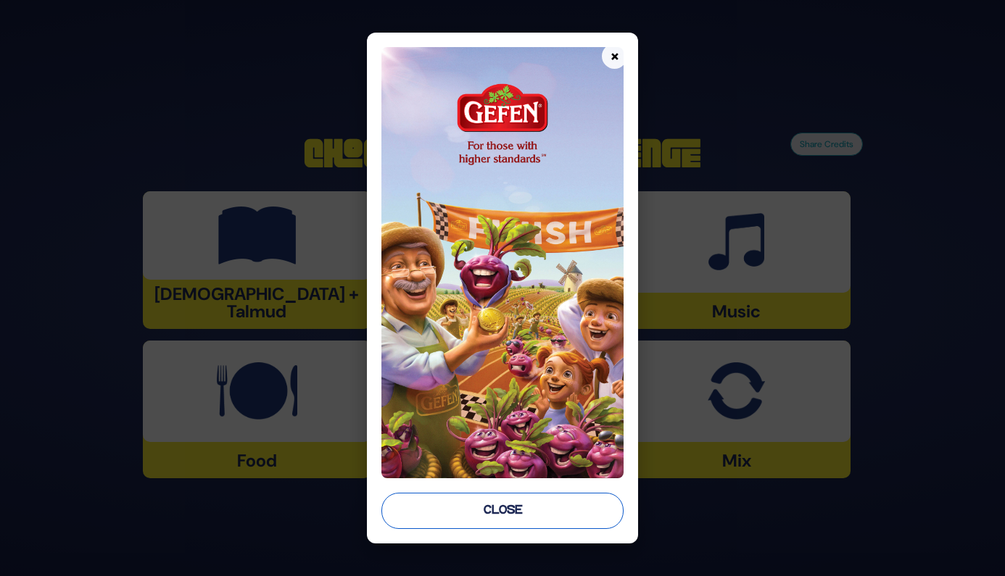
click at [484, 522] on button "Close" at bounding box center [502, 511] width 243 height 36
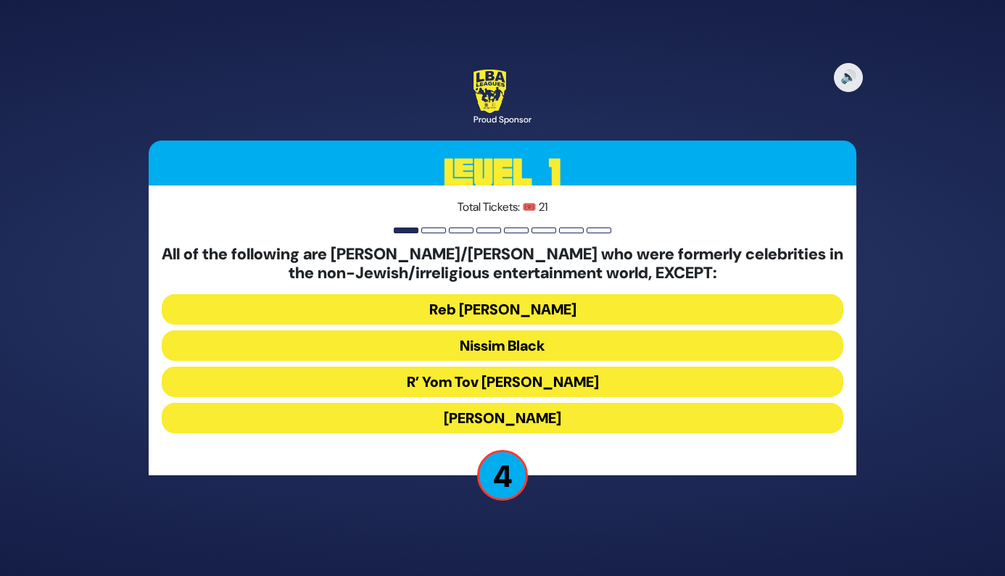
click at [468, 381] on button "R’ Yom Tov [PERSON_NAME]" at bounding box center [503, 382] width 682 height 30
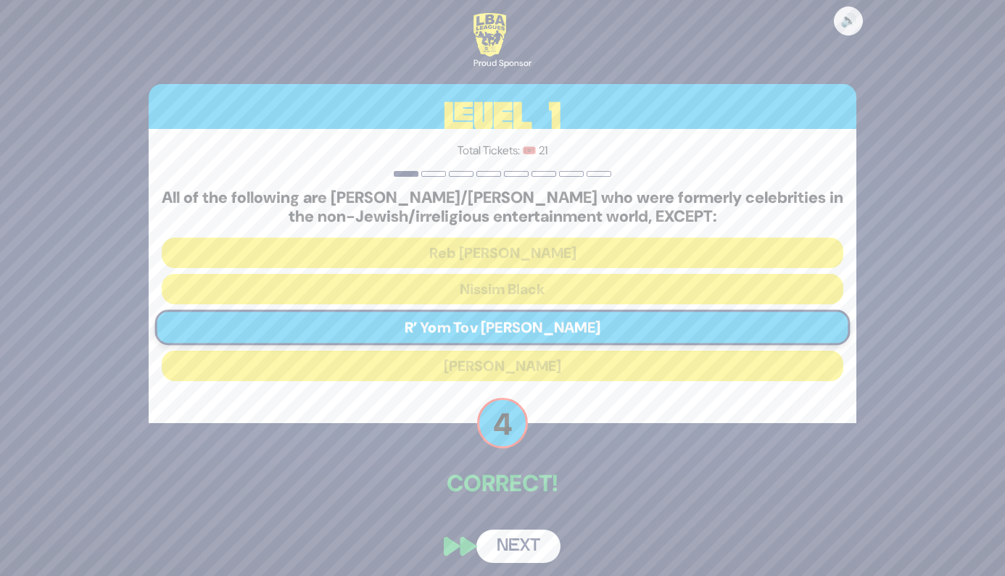
click at [520, 515] on div "🔊 Proud Sponsor Level 1 Total Tickets: 🎟️ 21 All of the following are baalei te…" at bounding box center [502, 289] width 742 height 586
click at [515, 541] on button "Next" at bounding box center [518, 546] width 84 height 33
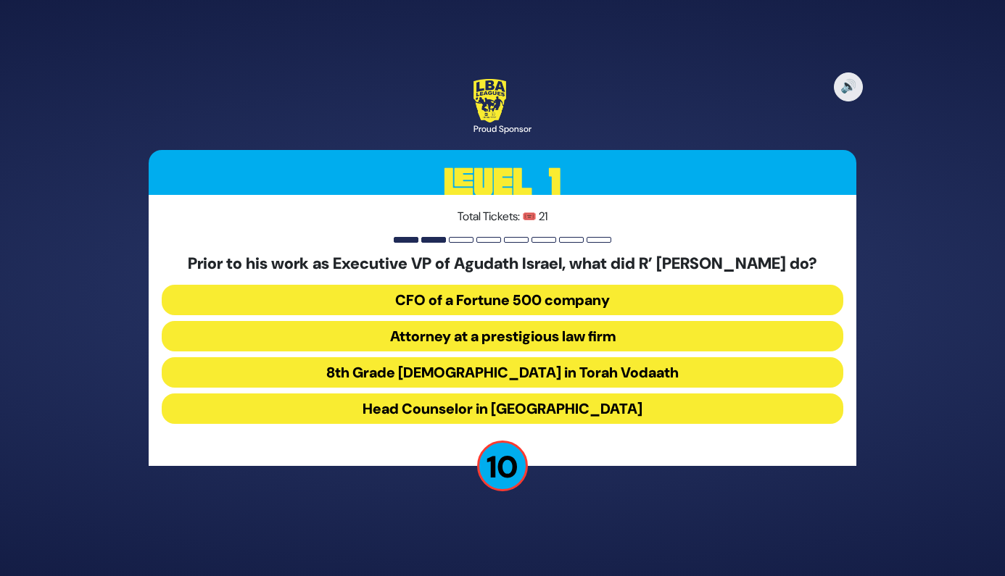
click at [508, 345] on button "Attorney at a prestigious law firm" at bounding box center [503, 336] width 682 height 30
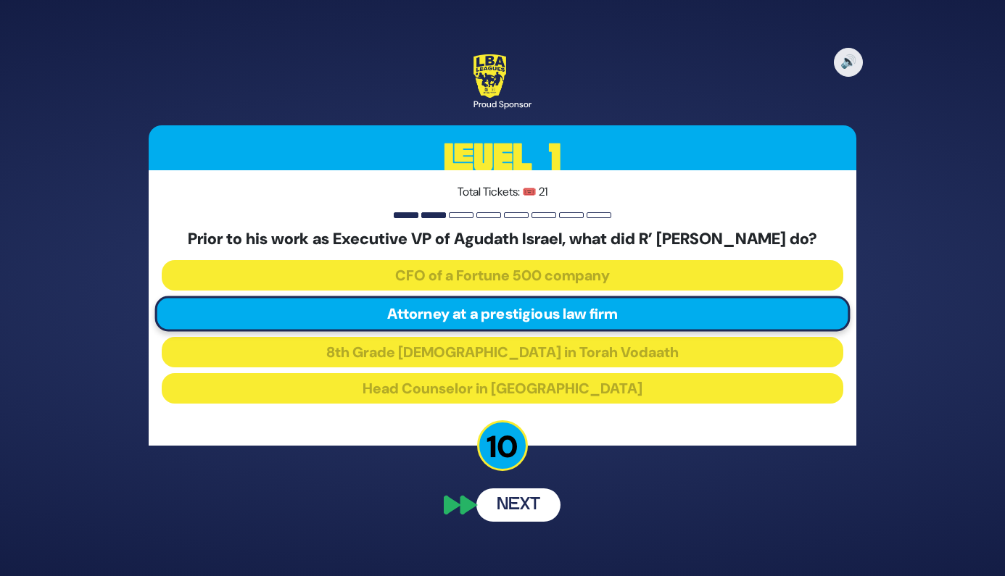
click at [513, 522] on button "Next" at bounding box center [518, 505] width 84 height 33
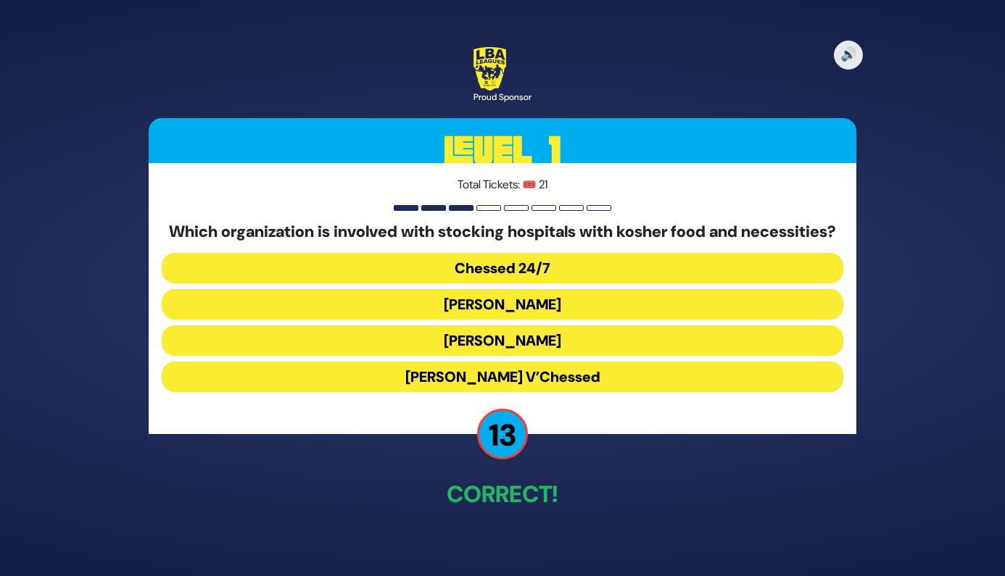
click at [532, 271] on button "Chessed 24/7" at bounding box center [503, 268] width 682 height 30
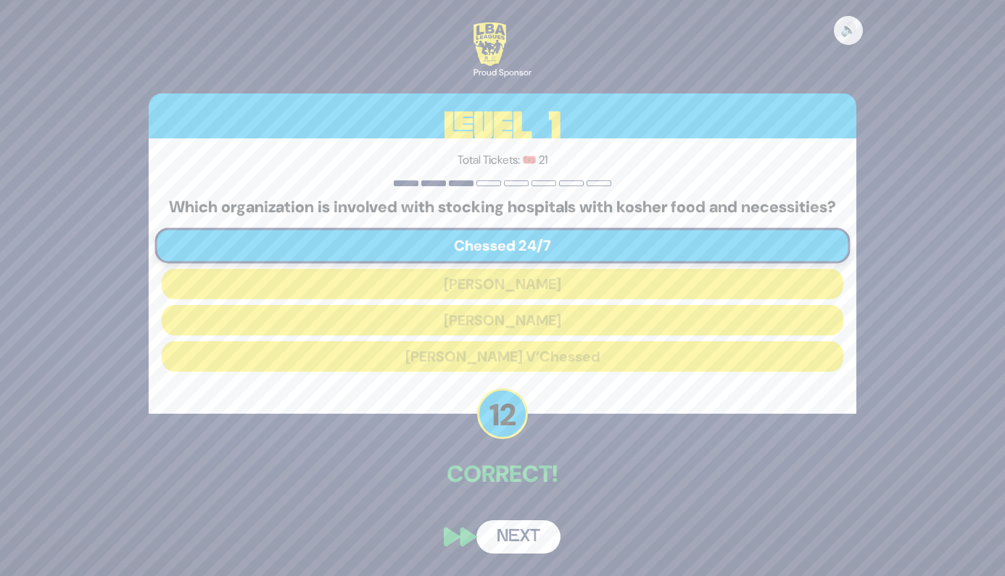
click at [515, 544] on button "Next" at bounding box center [518, 537] width 84 height 33
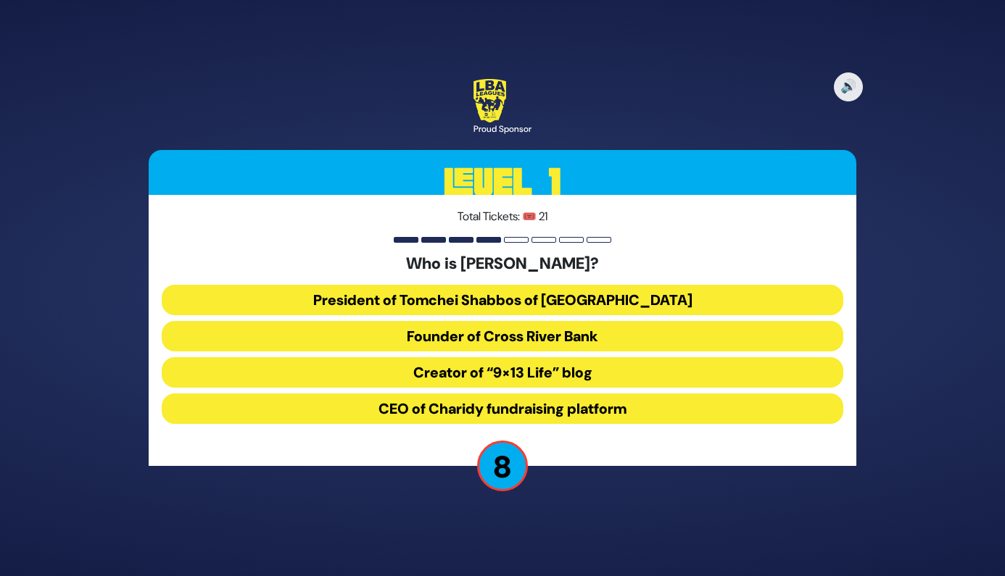
click at [490, 299] on button "President of Tomchei Shabbos of Rockland County" at bounding box center [503, 300] width 682 height 30
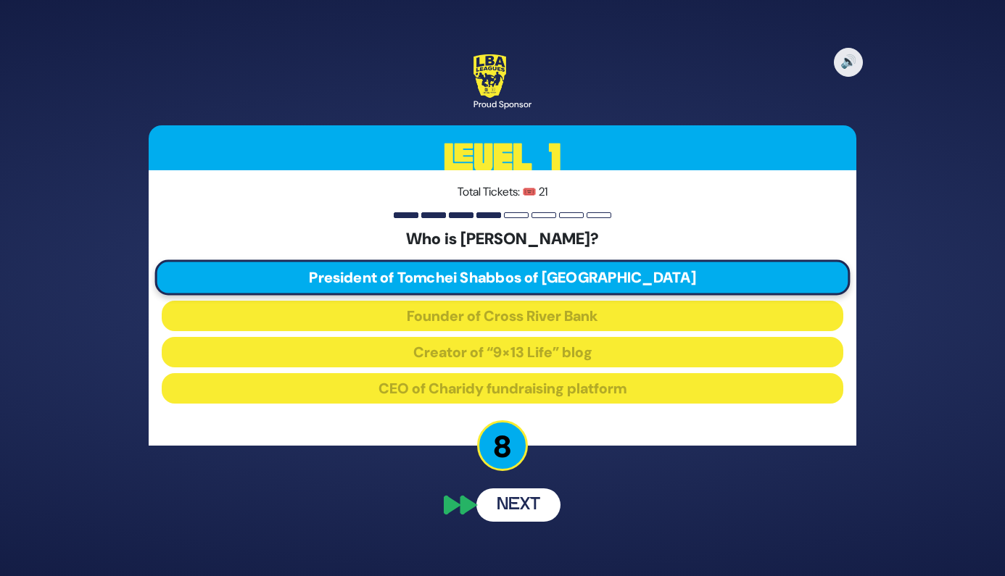
click at [522, 492] on button "Next" at bounding box center [518, 505] width 84 height 33
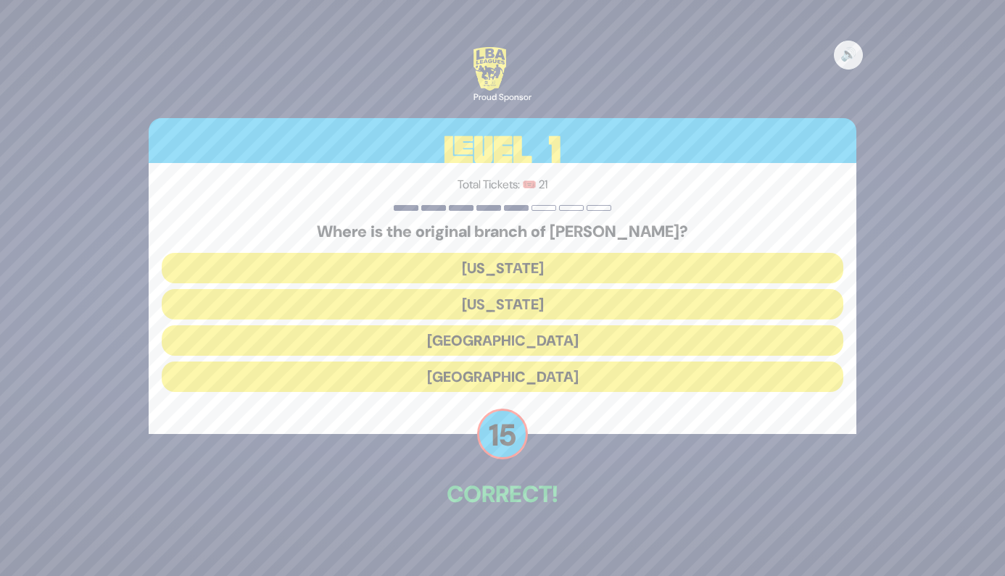
click at [397, 408] on div "Total Tickets: 🎟️ 21 Where is the original branch of Charles Tyrwhitt? New York…" at bounding box center [503, 298] width 708 height 271
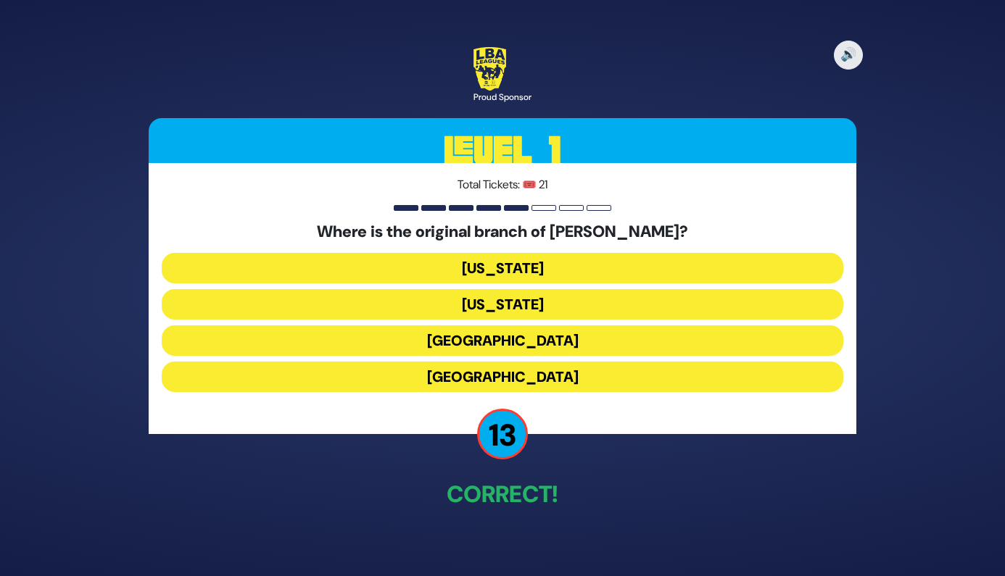
click at [444, 344] on button "London" at bounding box center [503, 341] width 682 height 30
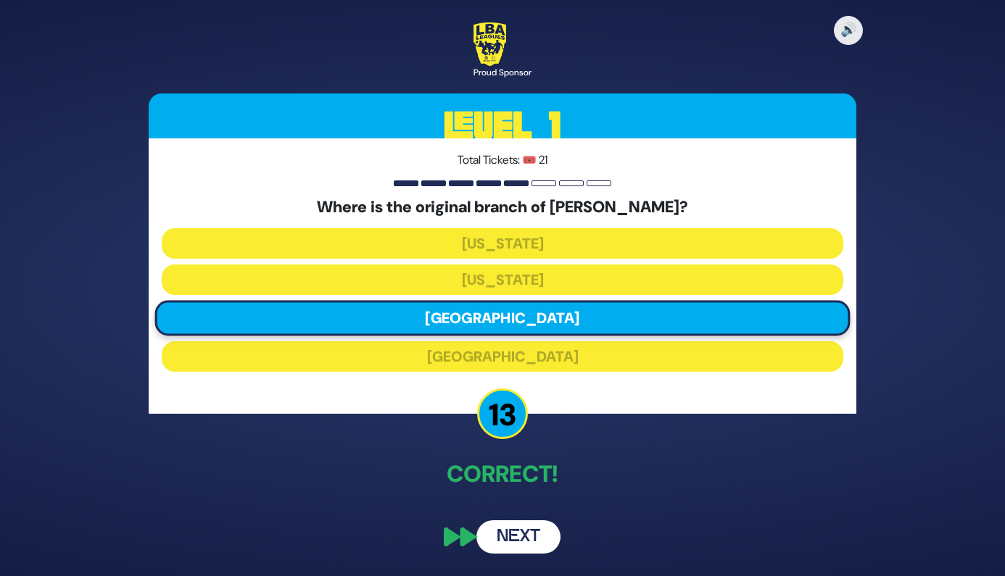
click at [539, 539] on button "Next" at bounding box center [518, 537] width 84 height 33
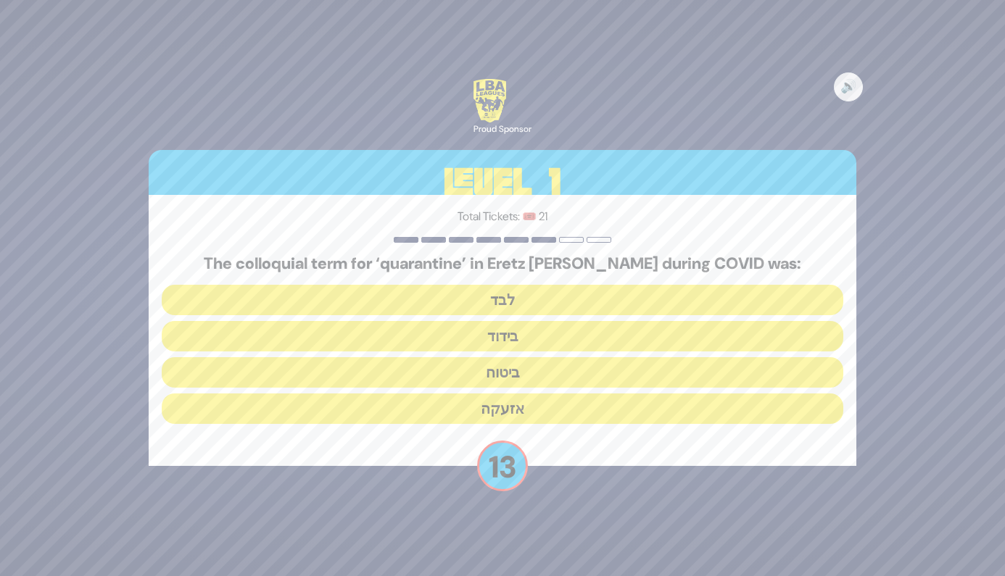
click at [497, 341] on button "בידוד" at bounding box center [503, 336] width 682 height 30
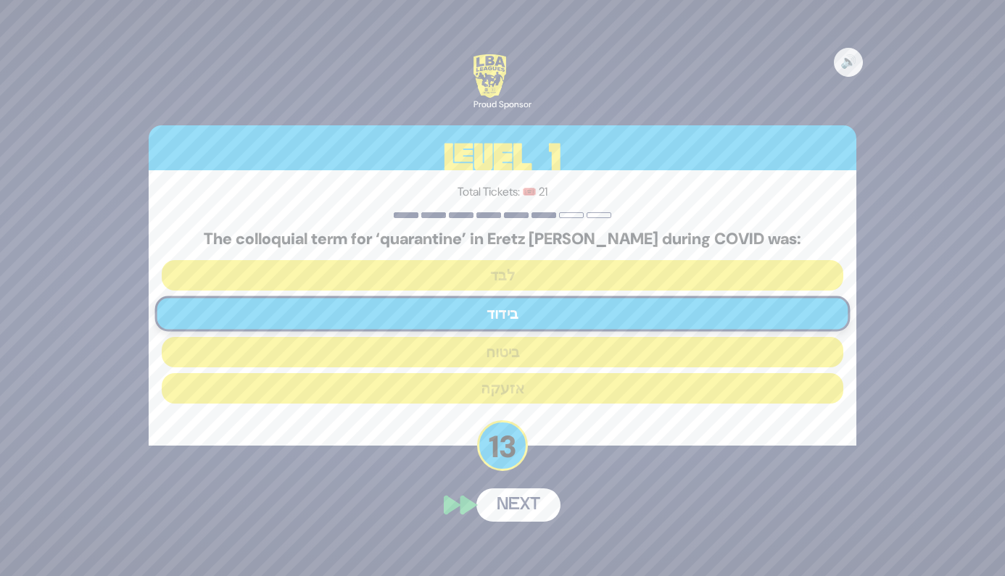
click at [534, 513] on button "Next" at bounding box center [518, 505] width 84 height 33
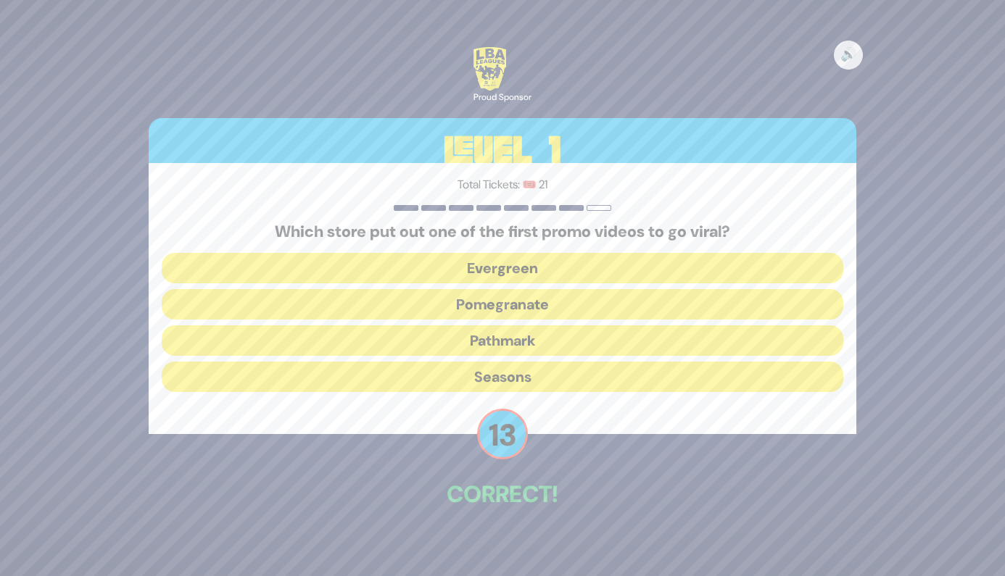
click at [464, 315] on button "Pomegranate" at bounding box center [503, 304] width 682 height 30
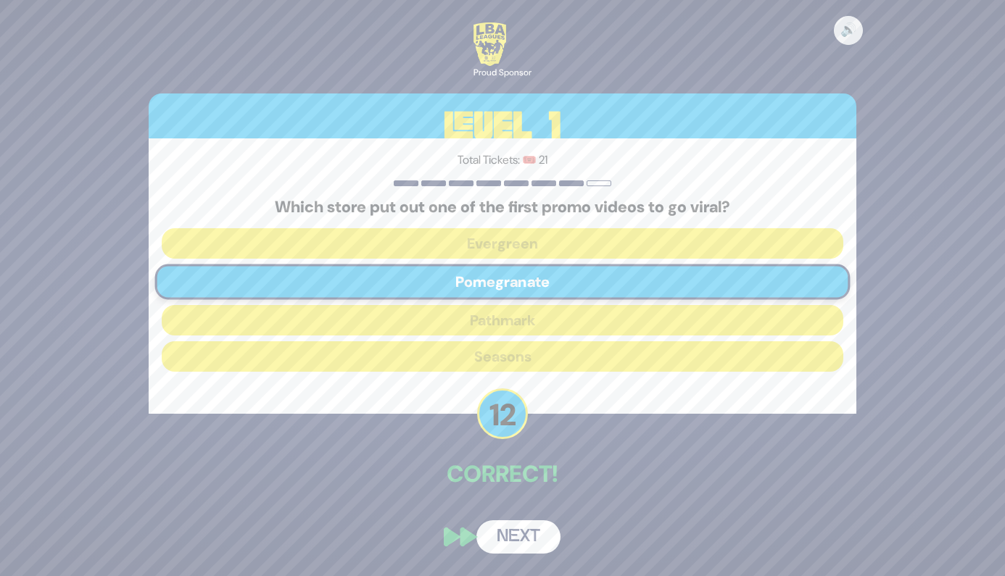
click at [531, 531] on button "Next" at bounding box center [518, 537] width 84 height 33
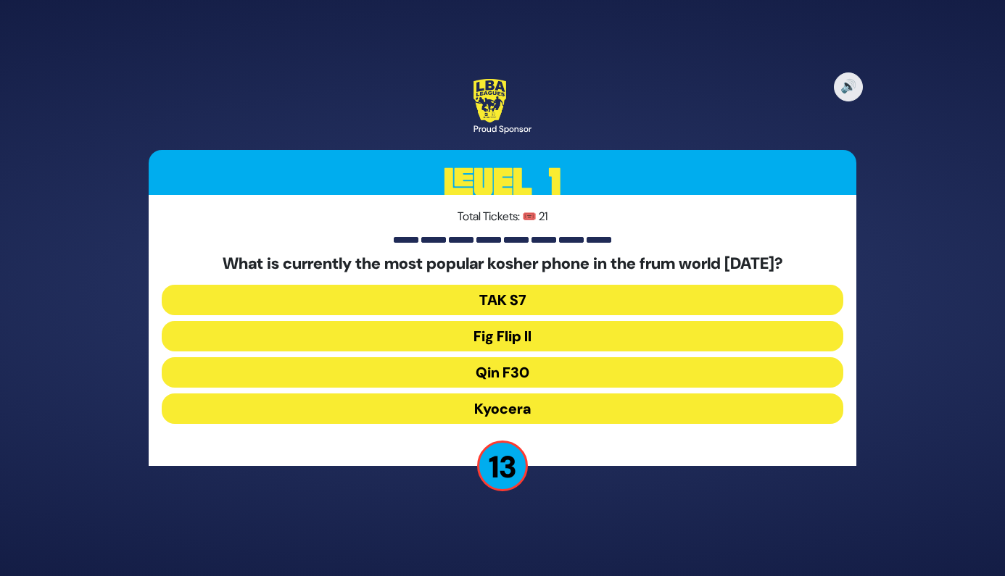
click at [505, 333] on button "Fig Flip II" at bounding box center [503, 336] width 682 height 30
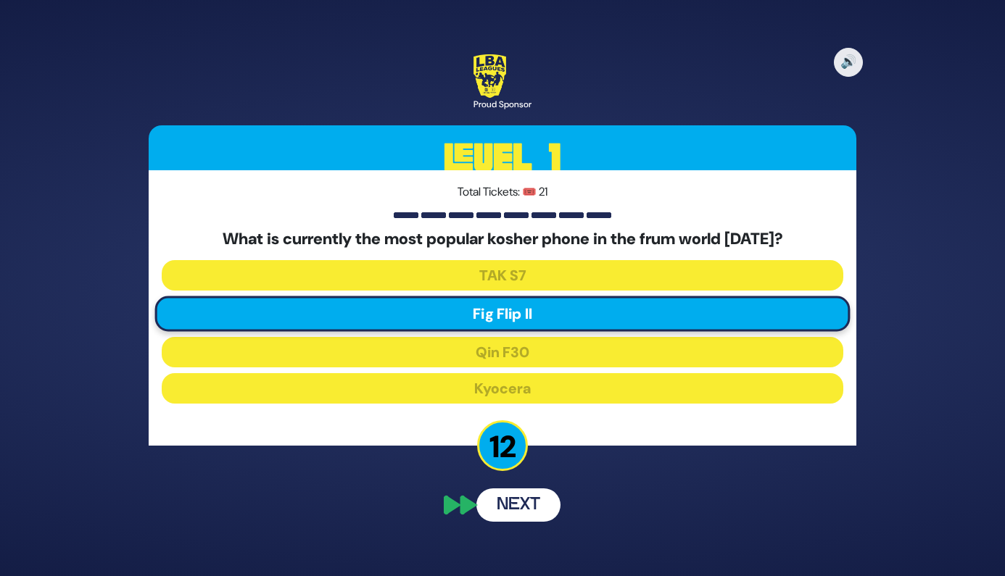
click at [532, 509] on button "Next" at bounding box center [518, 505] width 84 height 33
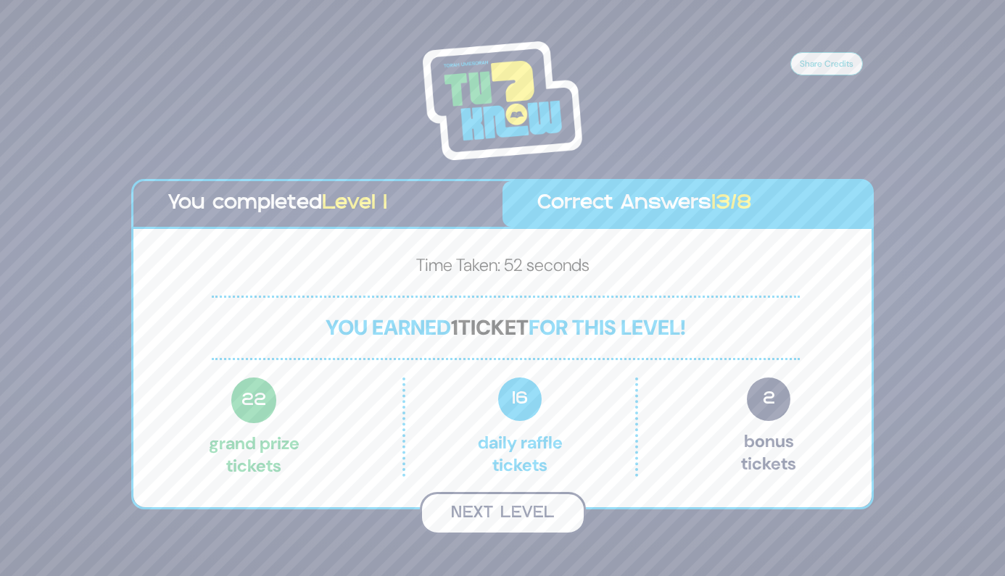
click at [542, 518] on button "Next Level" at bounding box center [503, 513] width 166 height 43
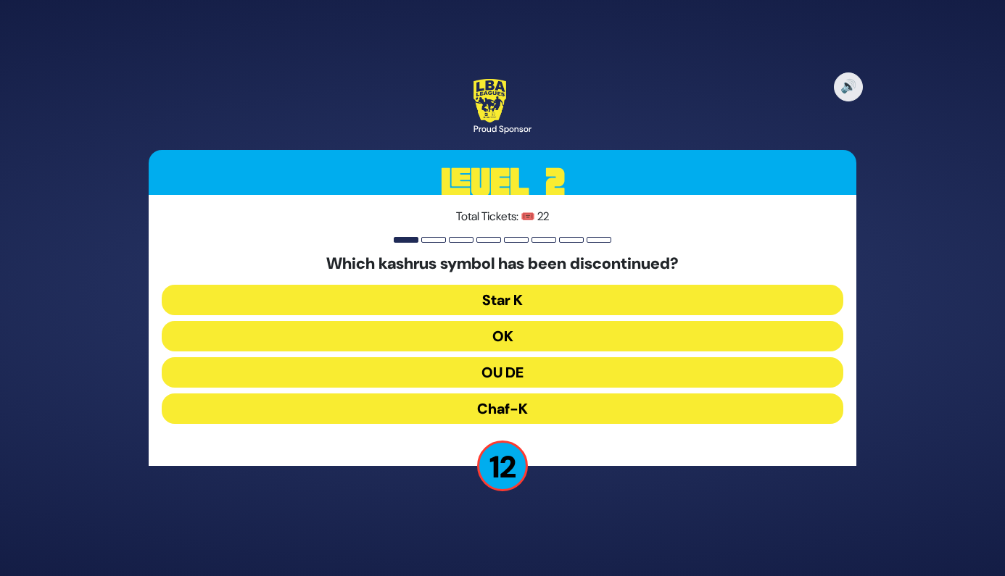
click at [494, 368] on button "OU DE" at bounding box center [503, 372] width 682 height 30
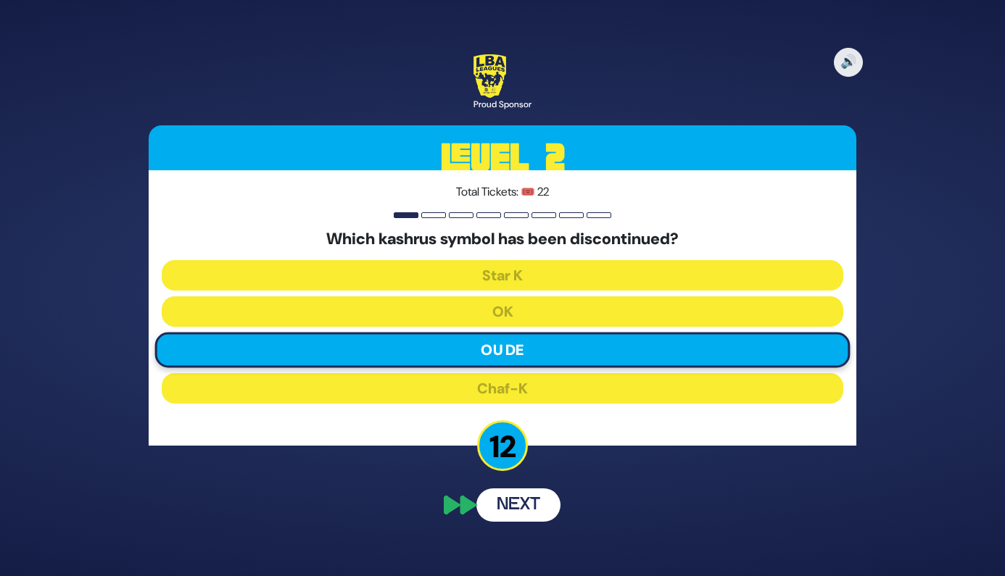
click at [523, 507] on button "Next" at bounding box center [518, 505] width 84 height 33
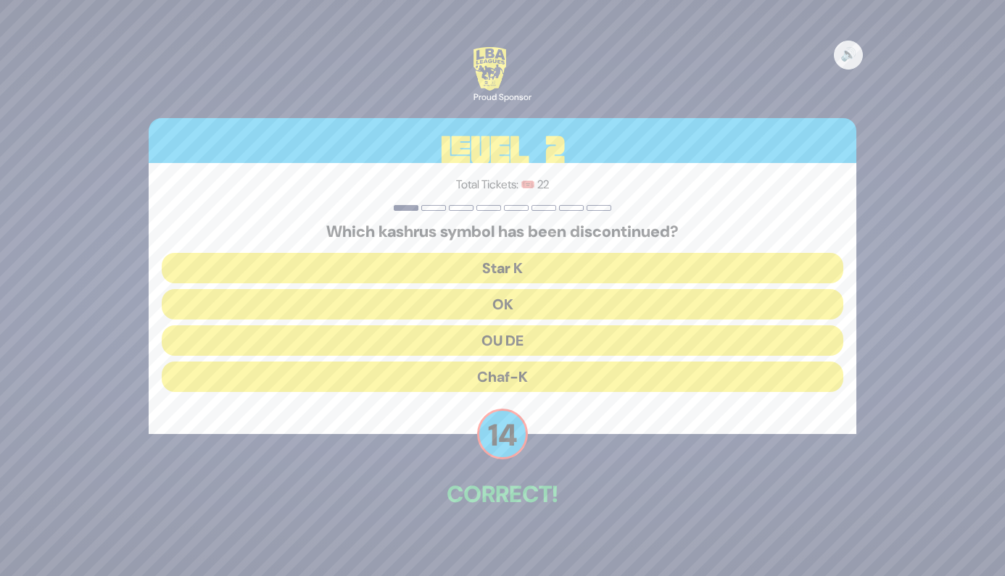
click at [521, 342] on button "OU DE" at bounding box center [503, 341] width 682 height 30
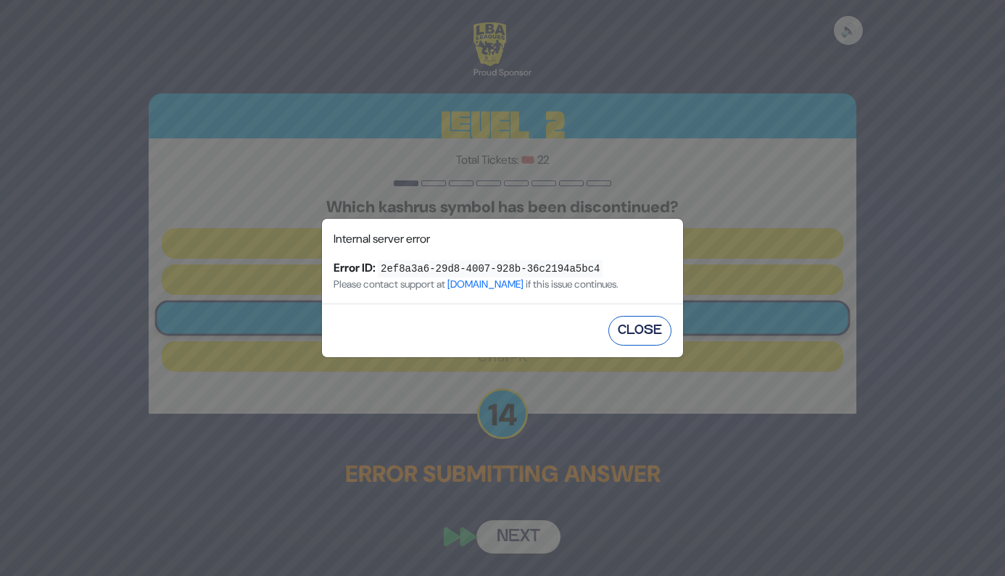
click at [648, 336] on button "Close" at bounding box center [639, 331] width 63 height 30
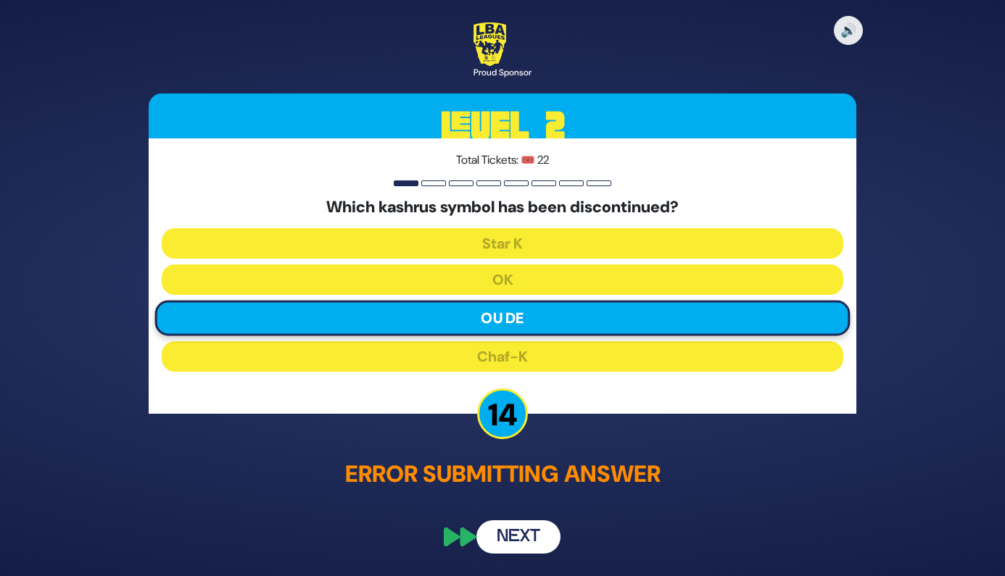
click at [526, 543] on button "Next" at bounding box center [518, 537] width 84 height 33
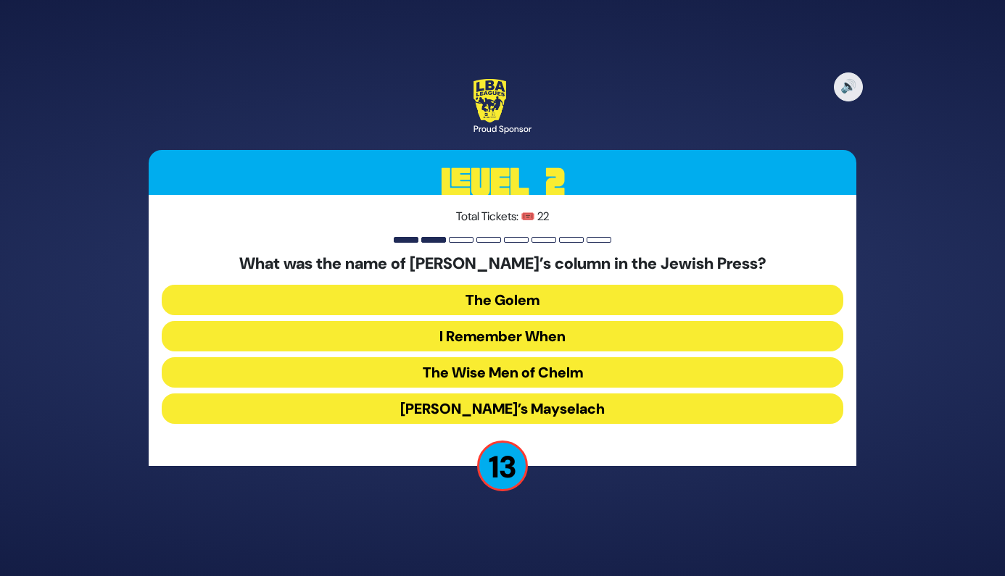
click at [571, 336] on button "I Remember When" at bounding box center [503, 336] width 682 height 30
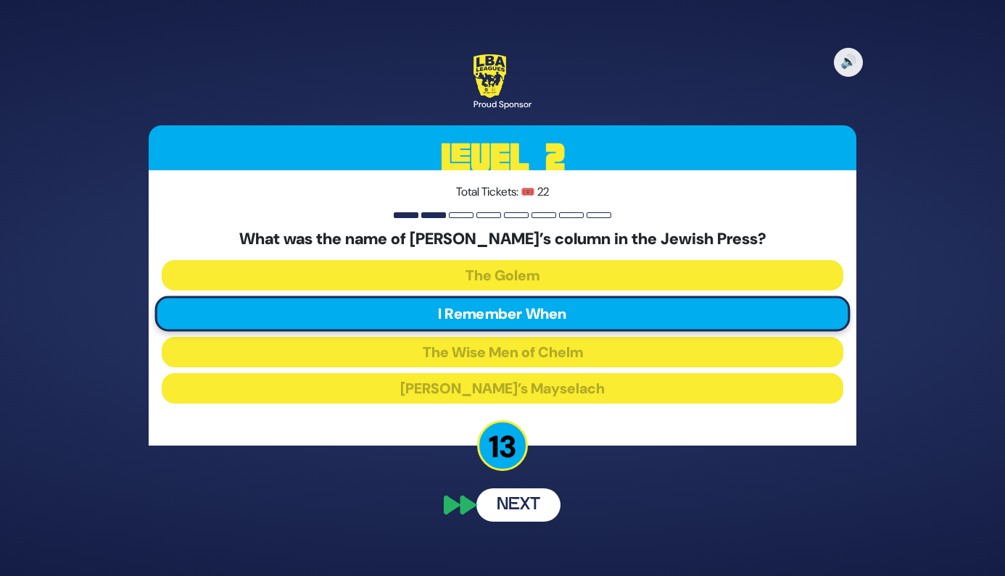
click at [531, 500] on button "Next" at bounding box center [518, 505] width 84 height 33
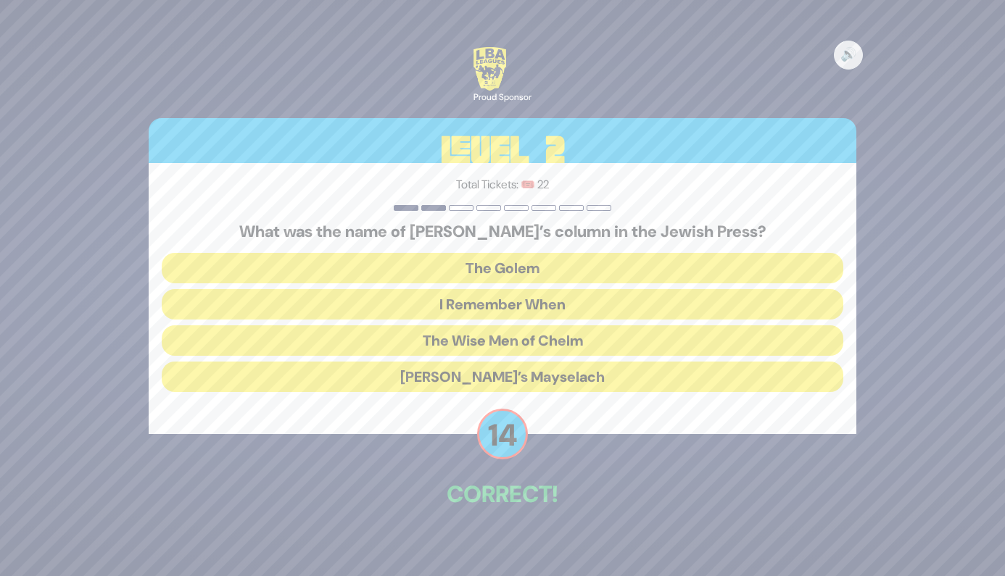
click at [514, 297] on button "I Remember When" at bounding box center [503, 304] width 682 height 30
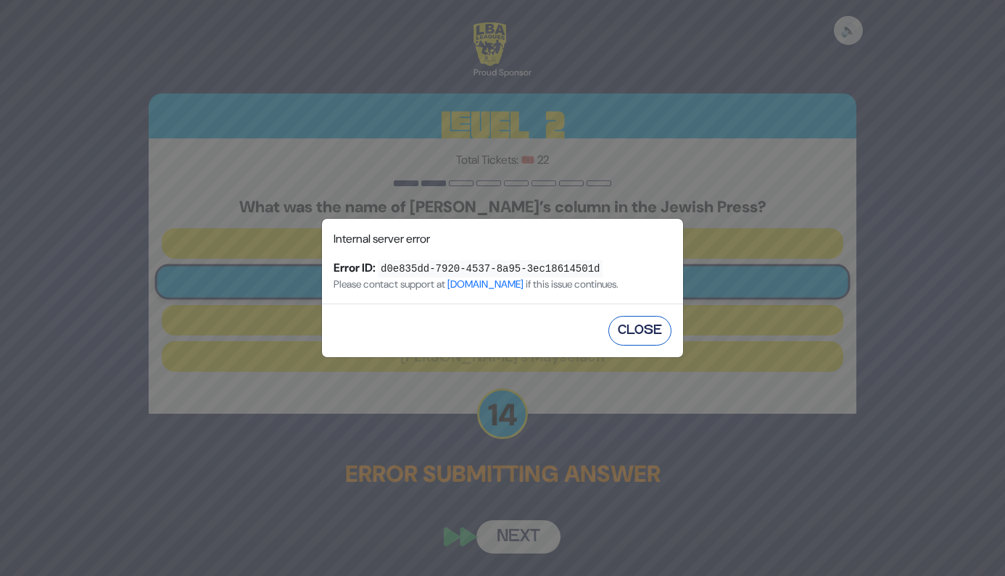
click at [637, 323] on button "Close" at bounding box center [639, 331] width 63 height 30
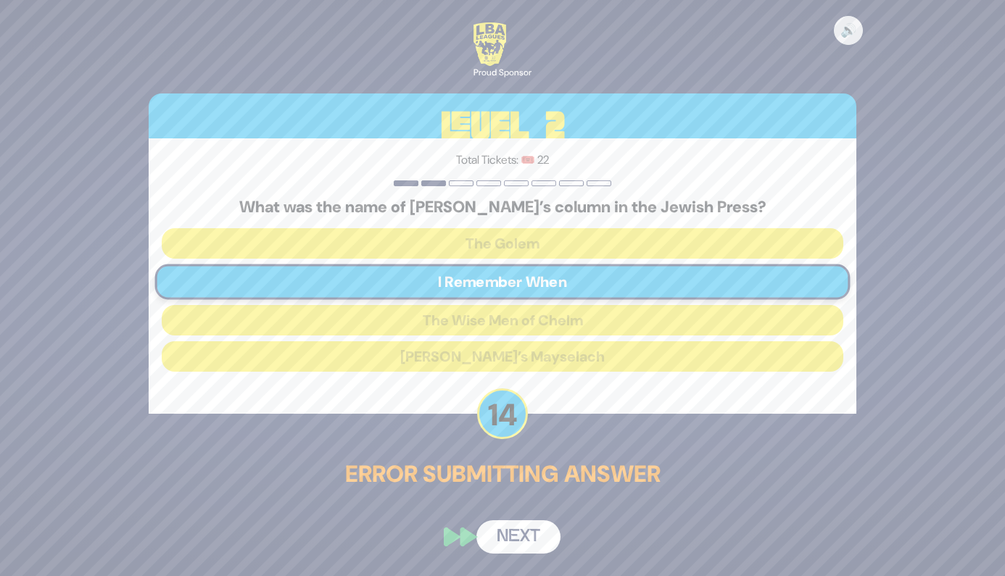
click at [522, 534] on button "Next" at bounding box center [518, 537] width 84 height 33
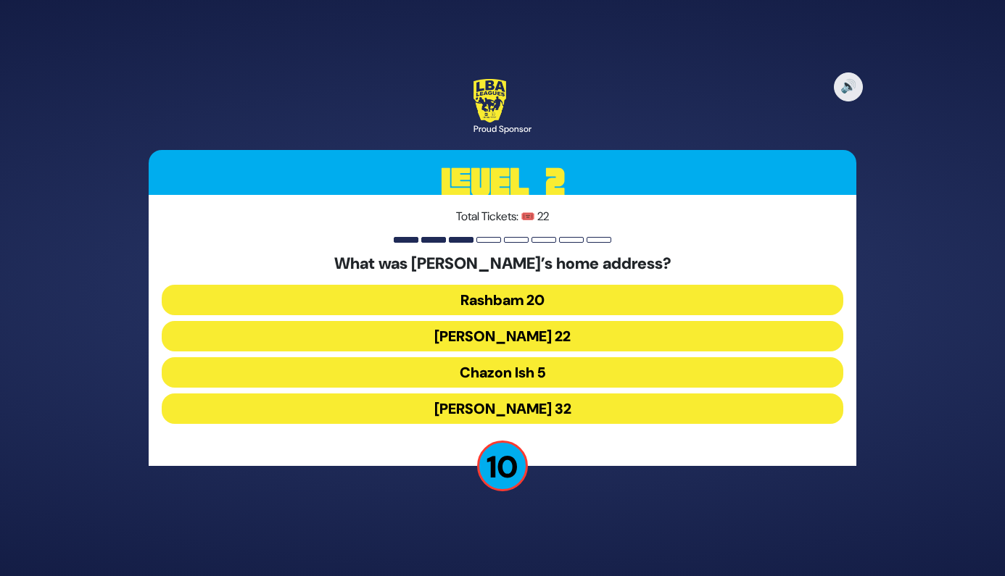
click at [440, 368] on button "Chazon Ish 5" at bounding box center [503, 372] width 682 height 30
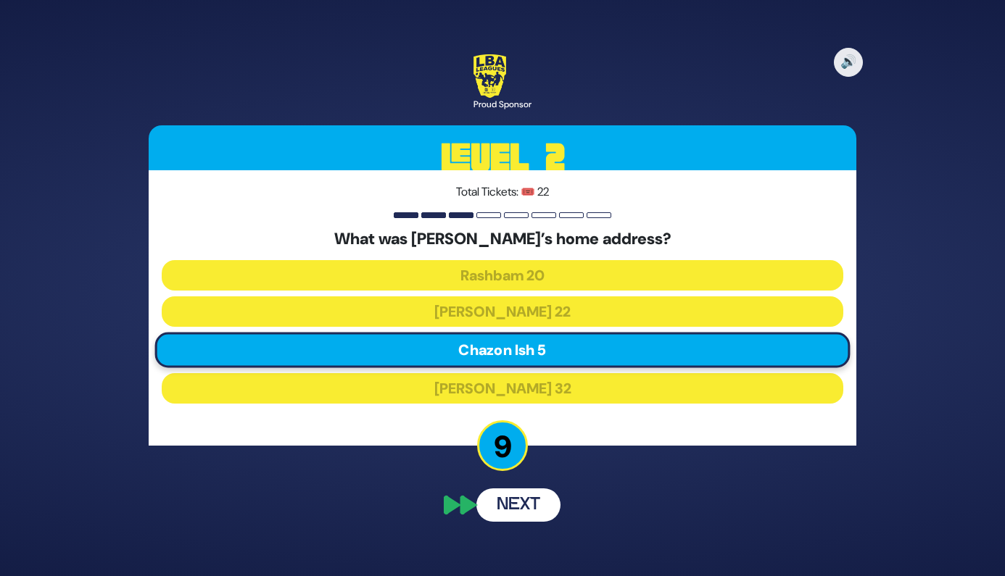
click at [515, 498] on button "Next" at bounding box center [518, 505] width 84 height 33
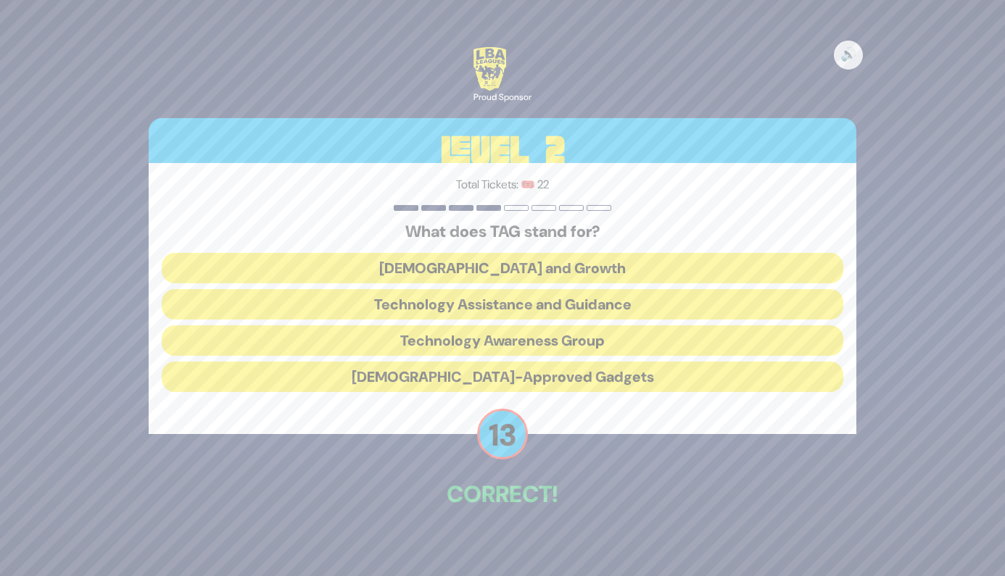
click at [531, 336] on button "Technology Awareness Group" at bounding box center [503, 341] width 682 height 30
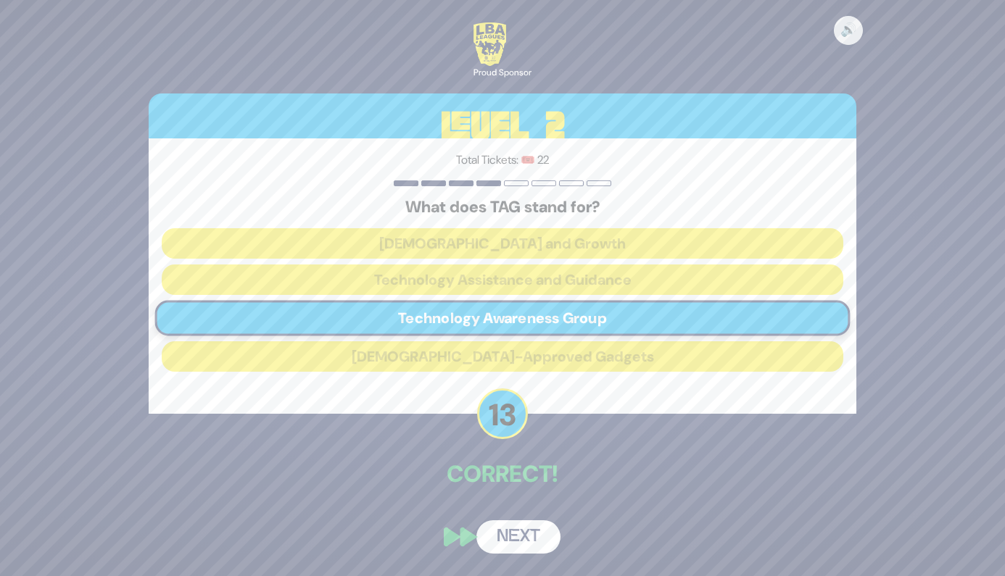
click at [530, 541] on button "Next" at bounding box center [518, 537] width 84 height 33
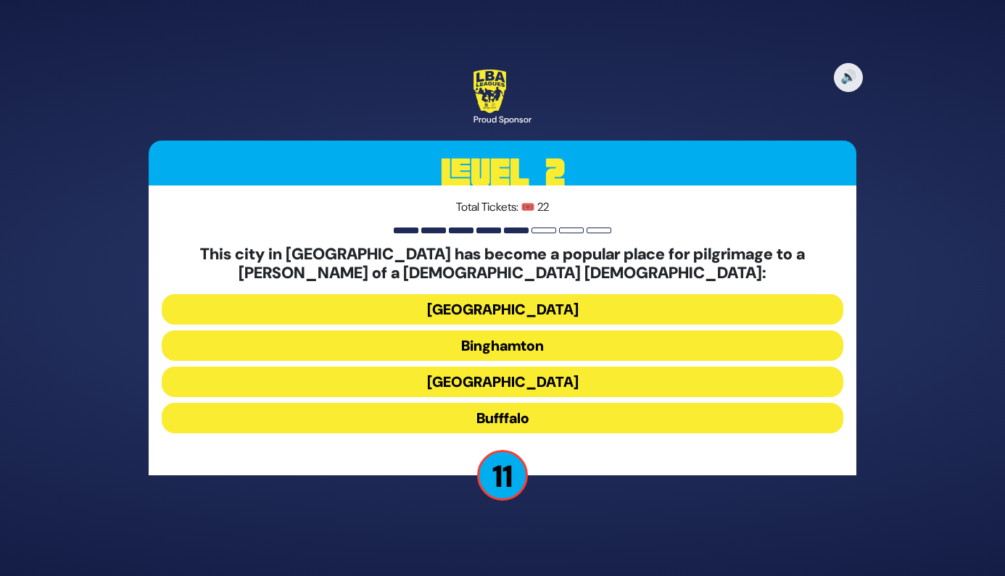
click at [381, 420] on button "Bufffalo" at bounding box center [503, 418] width 682 height 30
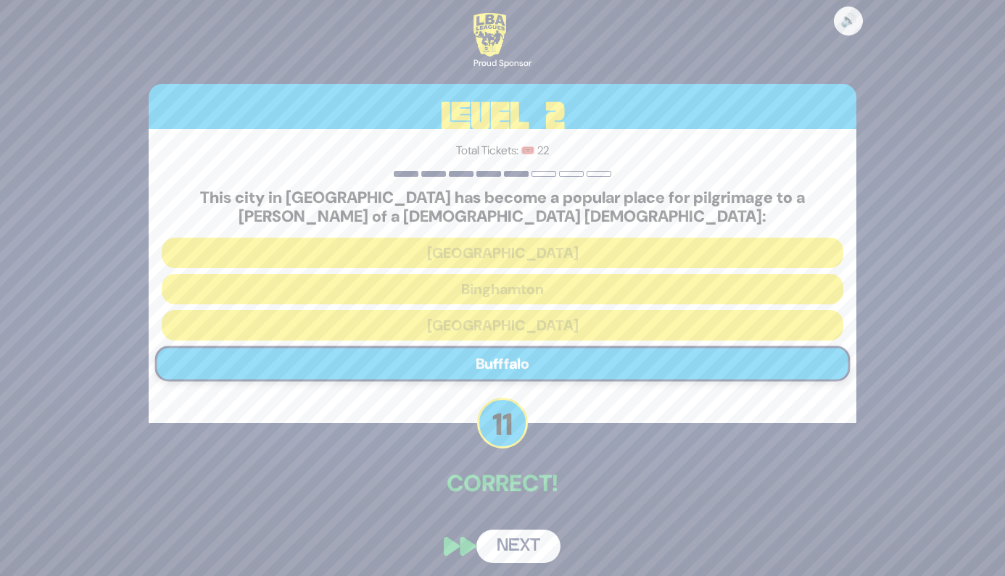
click at [510, 518] on div "🔊 Proud Sponsor Level 2 Total Tickets: 🎟️ 22 This city in Upstate NY has become…" at bounding box center [502, 289] width 742 height 586
click at [393, 483] on p "Correct!" at bounding box center [503, 483] width 708 height 35
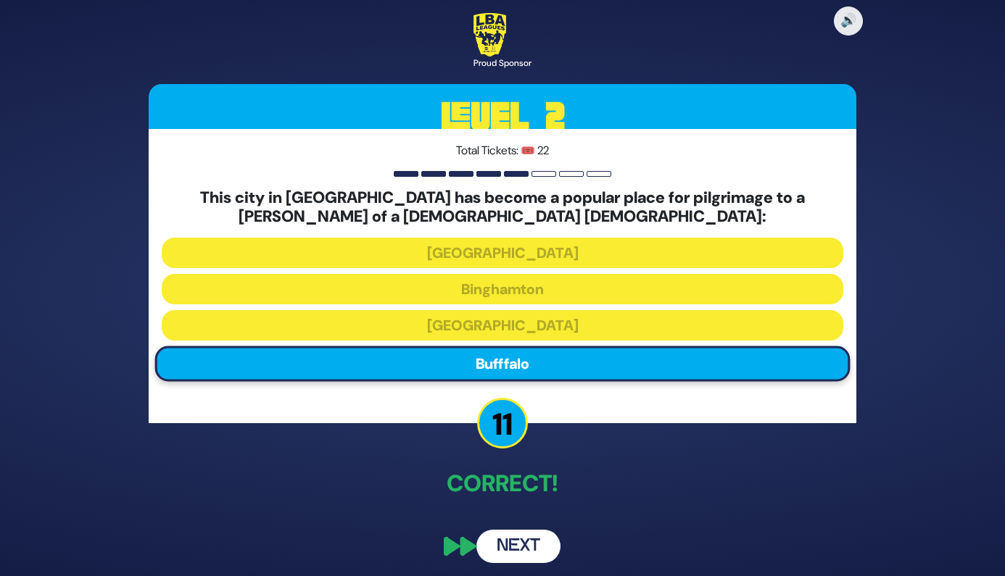
click at [508, 542] on button "Next" at bounding box center [518, 546] width 84 height 33
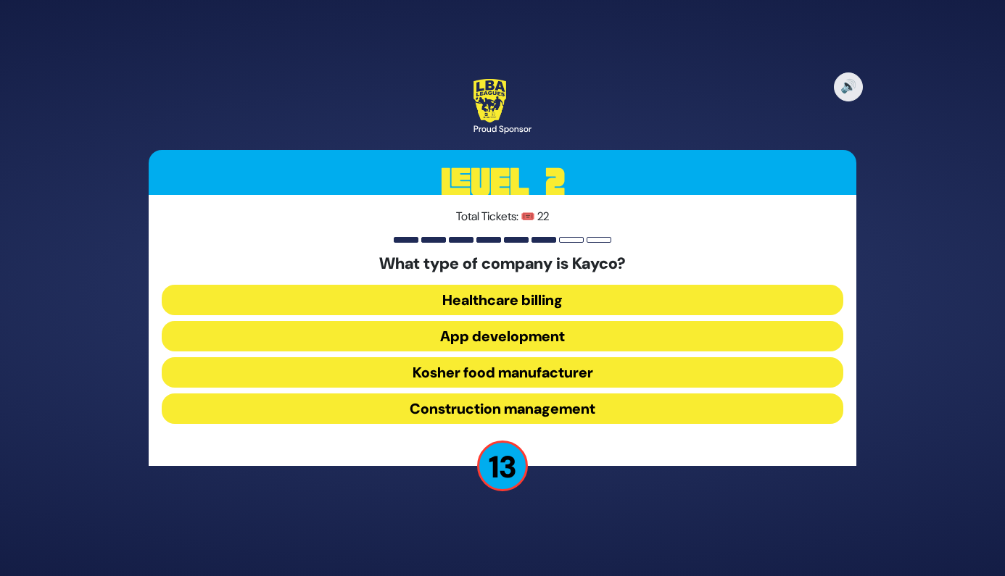
click at [379, 372] on button "Kosher food manufacturer" at bounding box center [503, 372] width 682 height 30
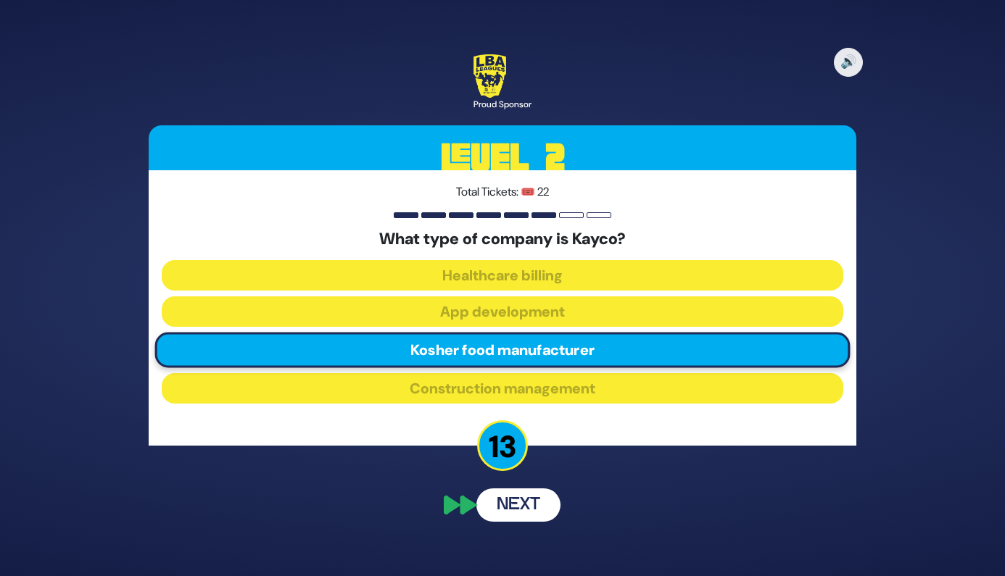
click at [513, 493] on button "Next" at bounding box center [518, 505] width 84 height 33
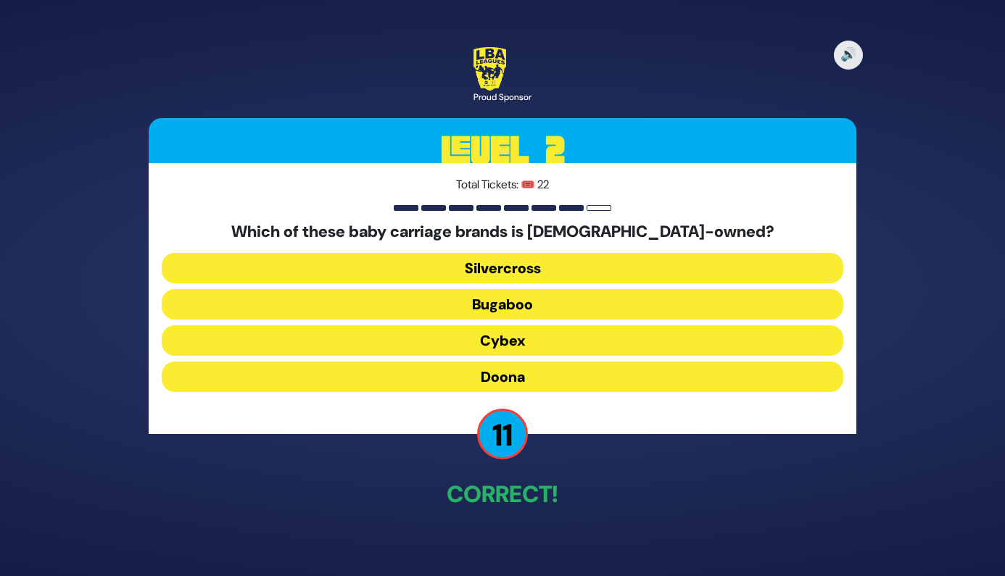
click at [459, 339] on button "Cybex" at bounding box center [503, 341] width 682 height 30
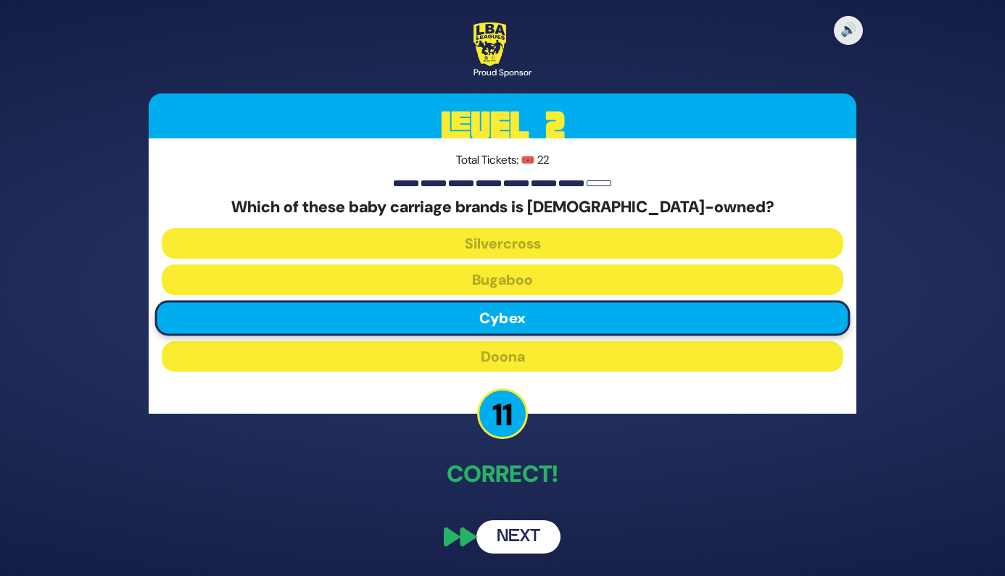
click at [521, 536] on button "Next" at bounding box center [518, 537] width 84 height 33
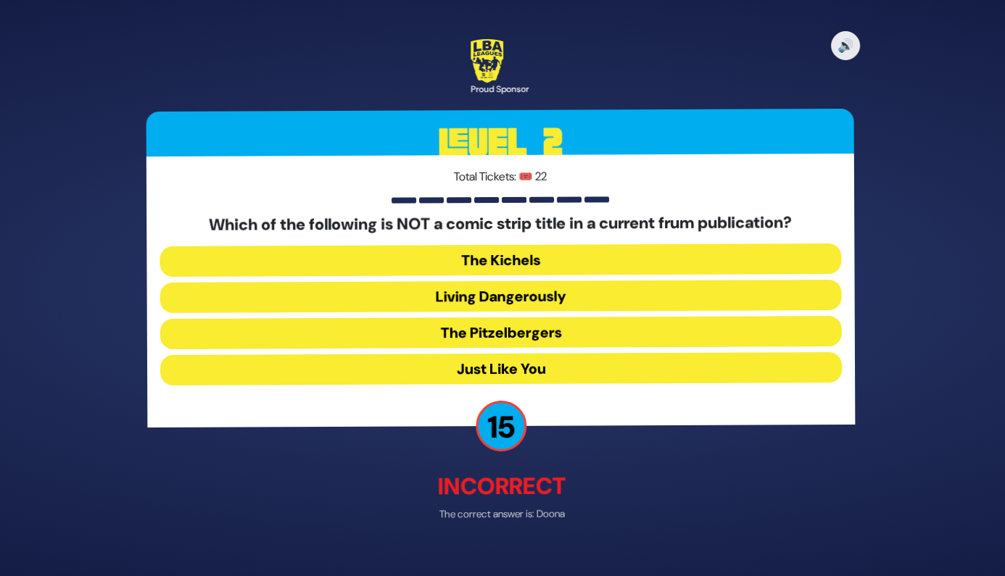
click at [399, 425] on div "Total Tickets: 🎟️ 22 Which of the following is NOT a comic strip title in a cur…" at bounding box center [503, 290] width 708 height 271
click at [565, 305] on button "Living Dangerously" at bounding box center [503, 297] width 682 height 30
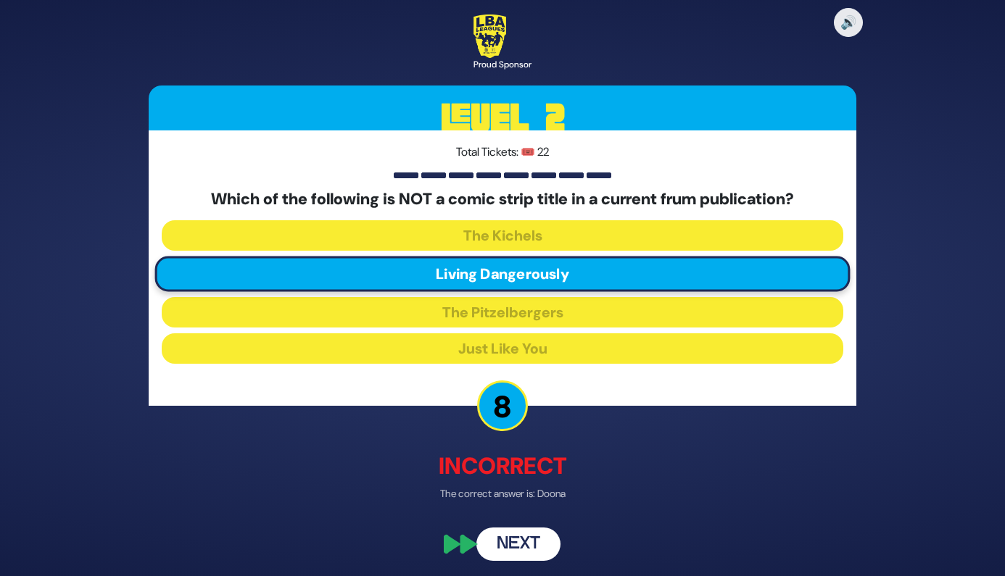
click at [534, 554] on button "Next" at bounding box center [518, 545] width 84 height 33
click at [529, 529] on button "Next" at bounding box center [518, 545] width 84 height 33
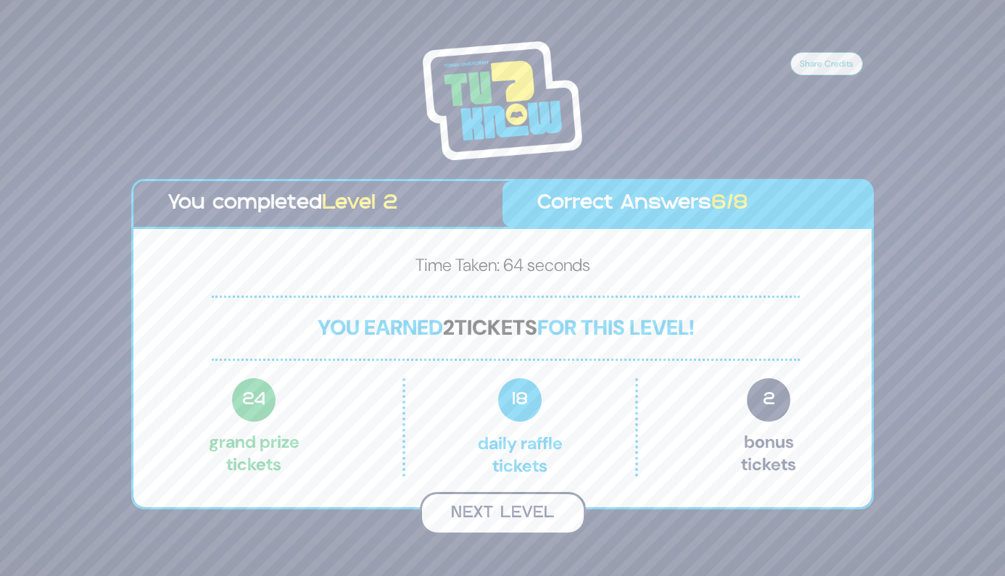
click at [517, 515] on button "Next Level" at bounding box center [503, 513] width 166 height 43
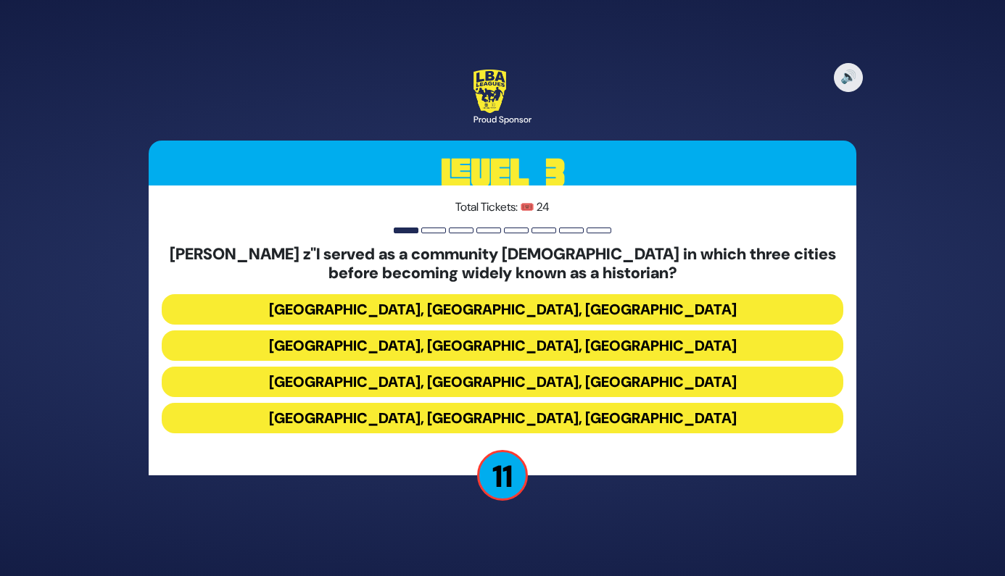
click at [513, 309] on button "Miami, Chicago, Monsey" at bounding box center [503, 309] width 682 height 30
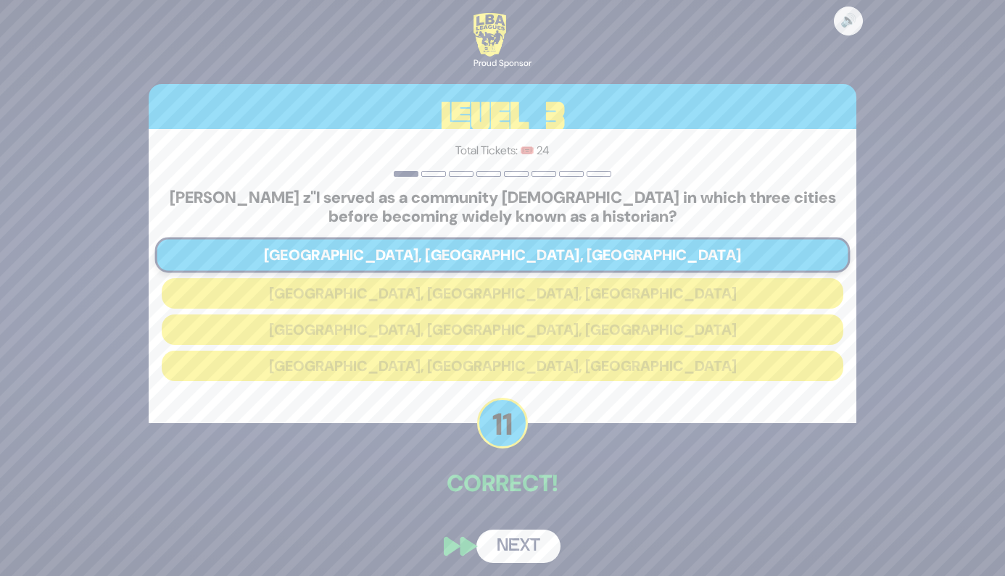
click at [526, 523] on div "🔊 Proud Sponsor Level 3 Total Tickets: 🎟️ 24 Rabbi Berel Wein z"l served as a c…" at bounding box center [502, 289] width 742 height 586
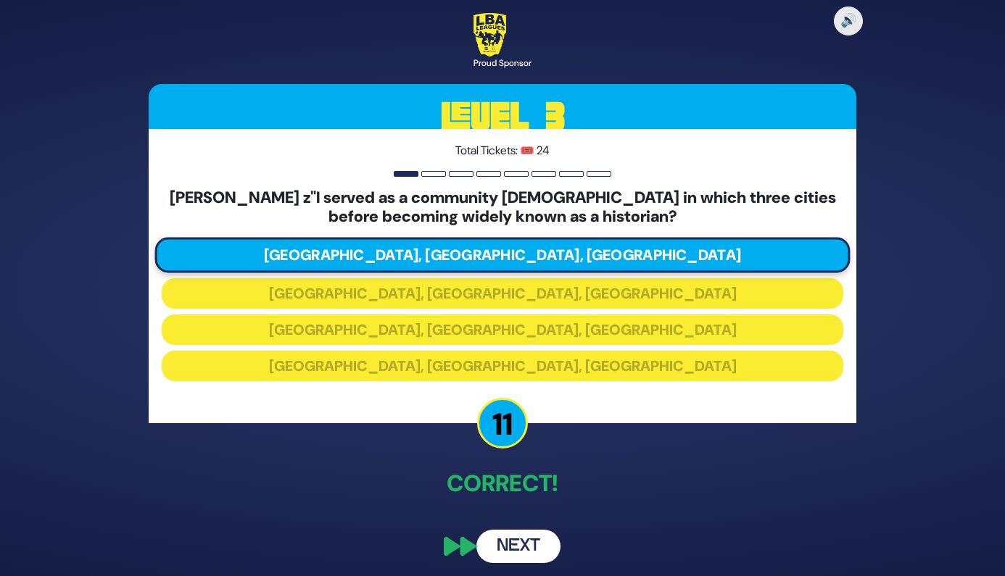
click at [526, 551] on button "Next" at bounding box center [518, 546] width 84 height 33
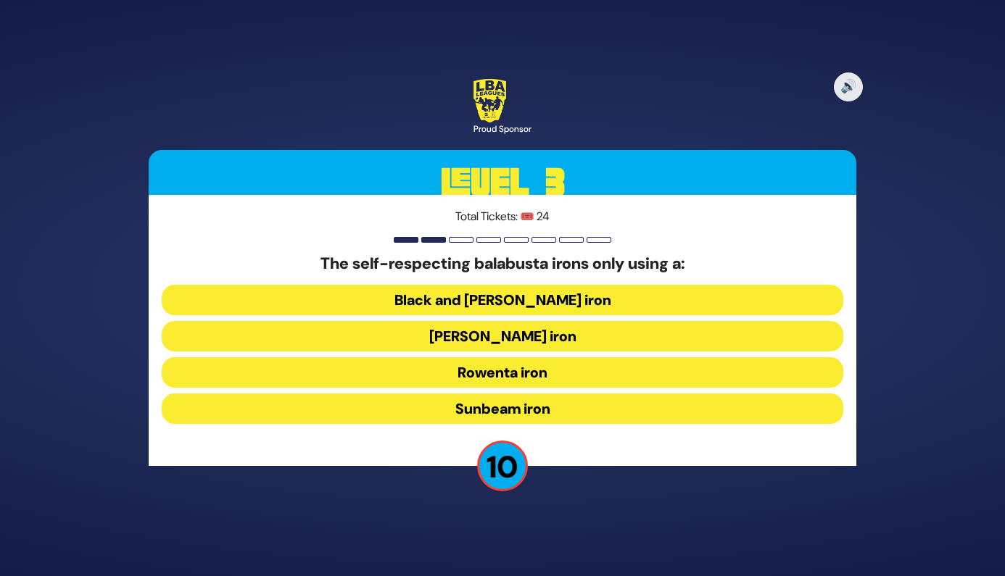
click at [500, 399] on button "Sunbeam iron" at bounding box center [503, 409] width 682 height 30
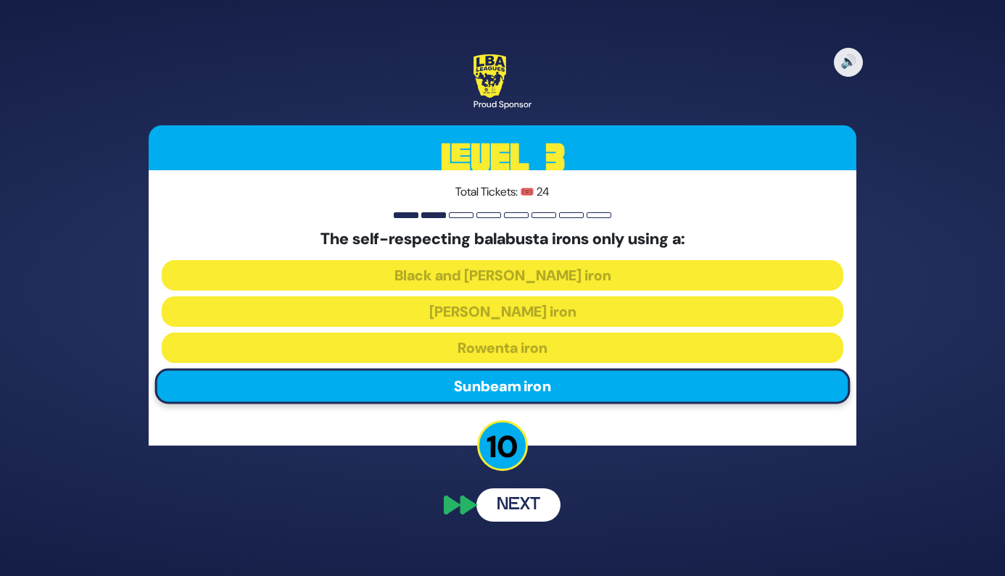
click at [535, 496] on button "Next" at bounding box center [518, 505] width 84 height 33
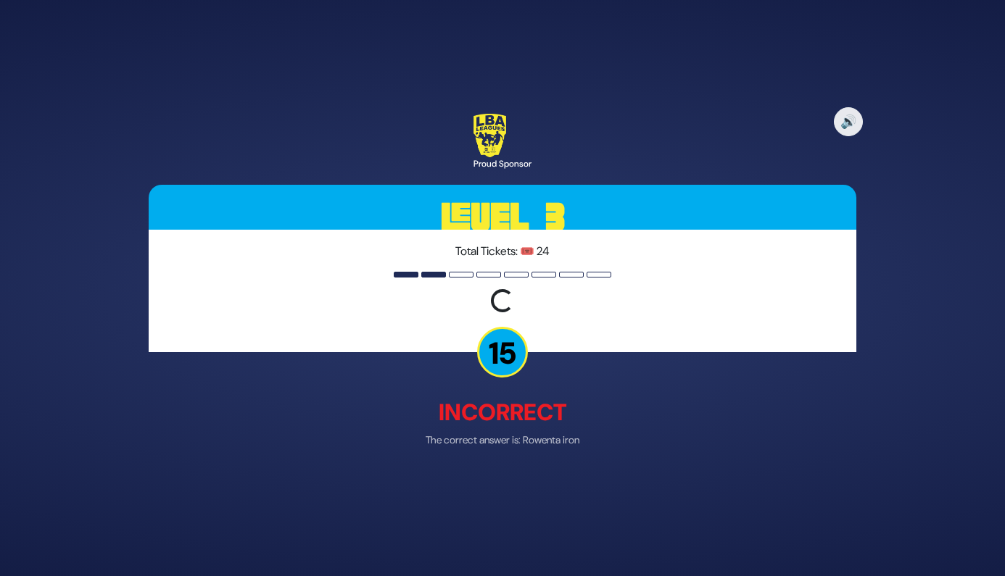
click at [364, 375] on div "🔊 Proud Sponsor Level 3 Total Tickets: 🎟️ 24 Loading question... 15 Incorrect T…" at bounding box center [502, 288] width 742 height 384
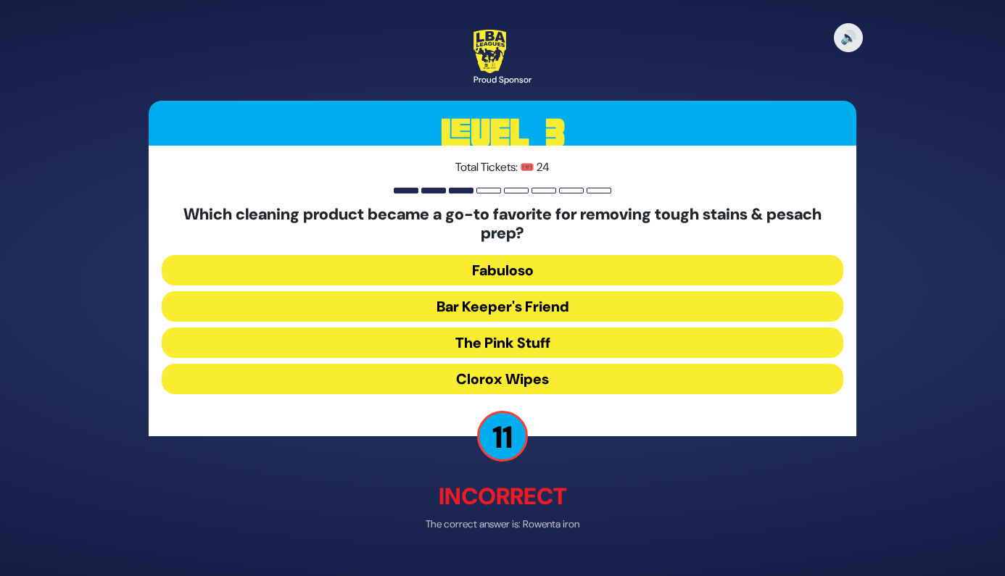
click at [389, 344] on button "The Pink Stuff" at bounding box center [503, 343] width 682 height 30
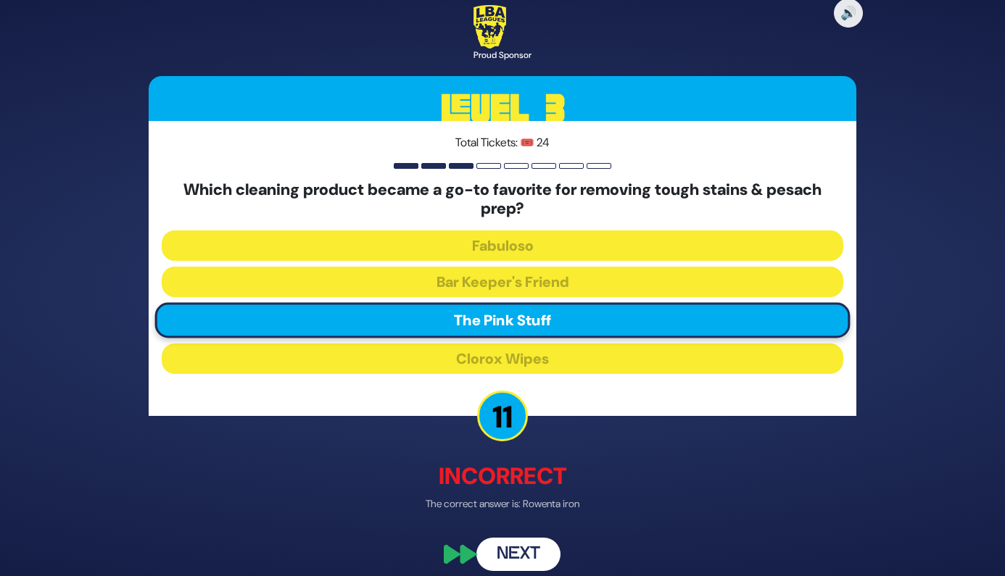
click at [526, 554] on button "Next" at bounding box center [518, 554] width 84 height 33
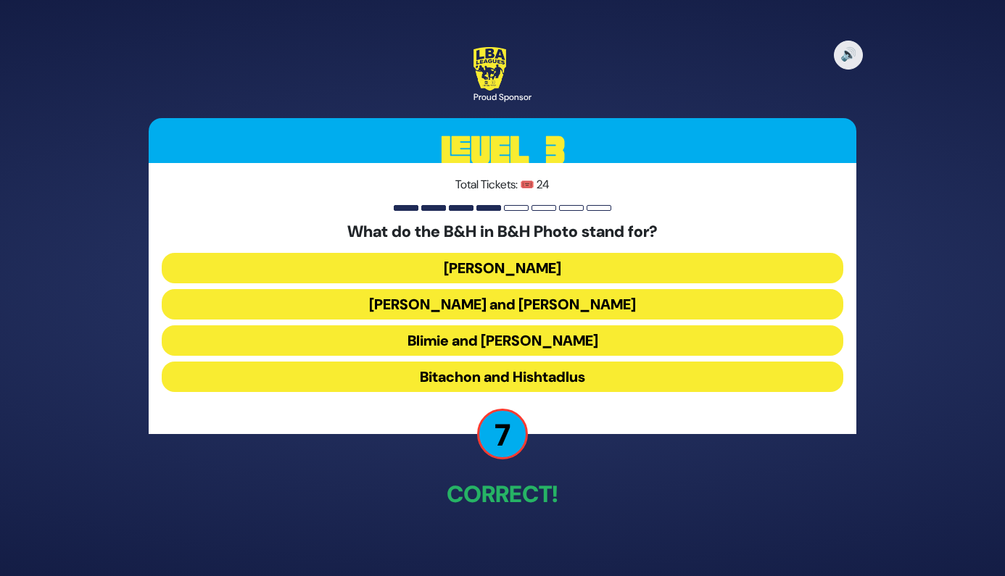
click at [439, 378] on button "Bitachon and Hishtadlus" at bounding box center [503, 377] width 682 height 30
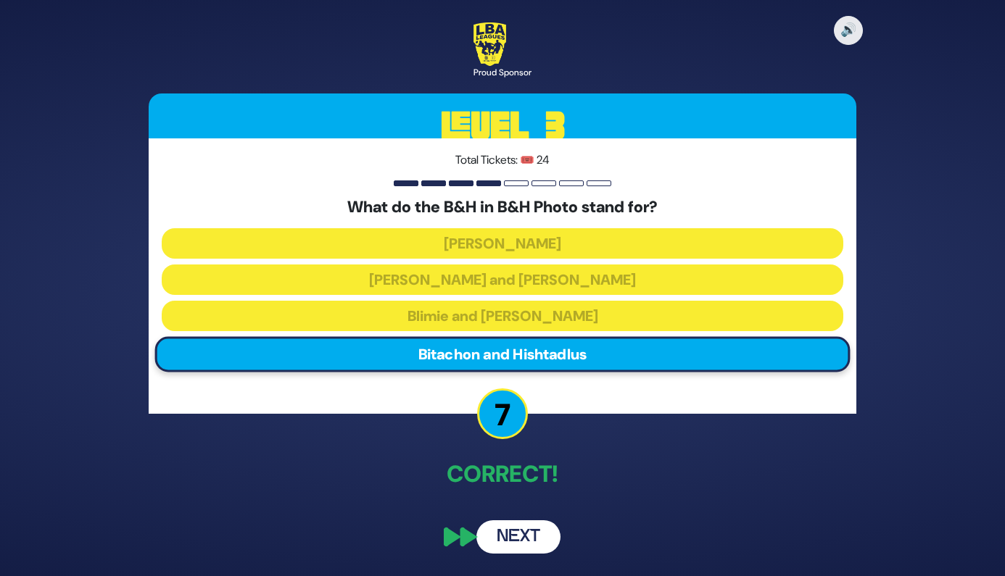
click at [515, 538] on button "Next" at bounding box center [518, 537] width 84 height 33
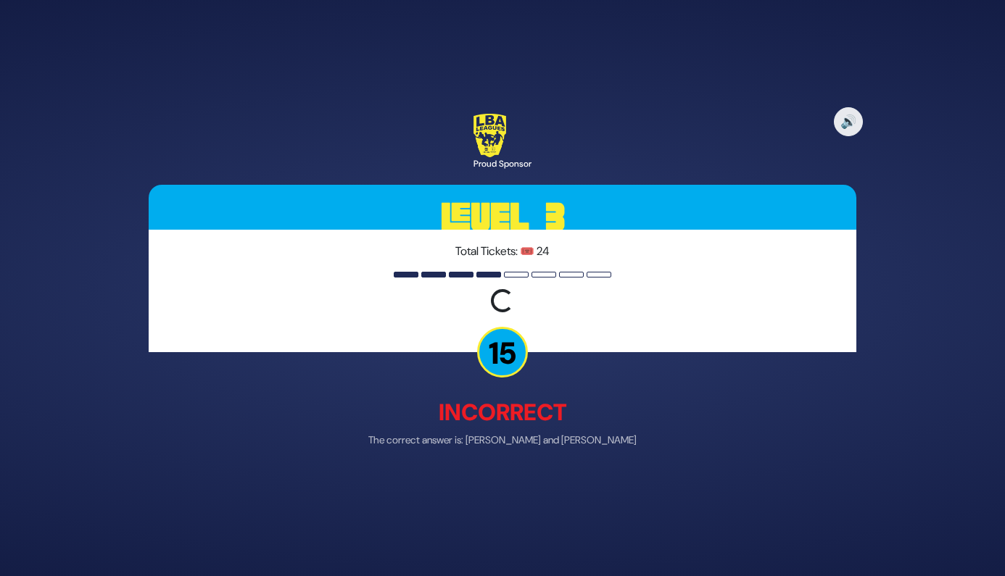
click at [379, 421] on div "🔊 Proud Sponsor Level 3 Total Tickets: 🎟️ 24 Loading question... 15 Incorrect T…" at bounding box center [502, 288] width 742 height 384
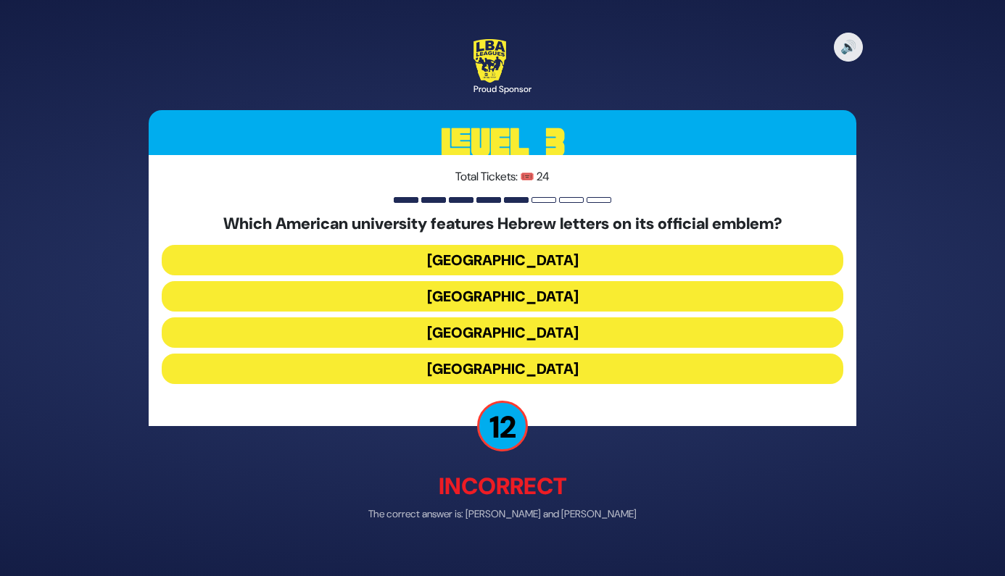
click at [485, 259] on button "Harvard University" at bounding box center [503, 261] width 682 height 30
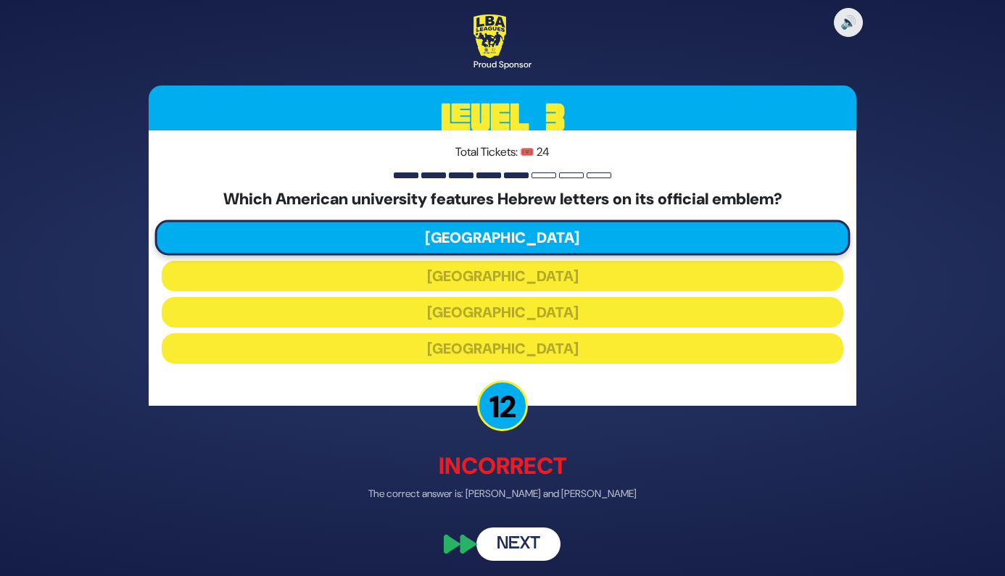
click at [516, 548] on button "Next" at bounding box center [518, 545] width 84 height 33
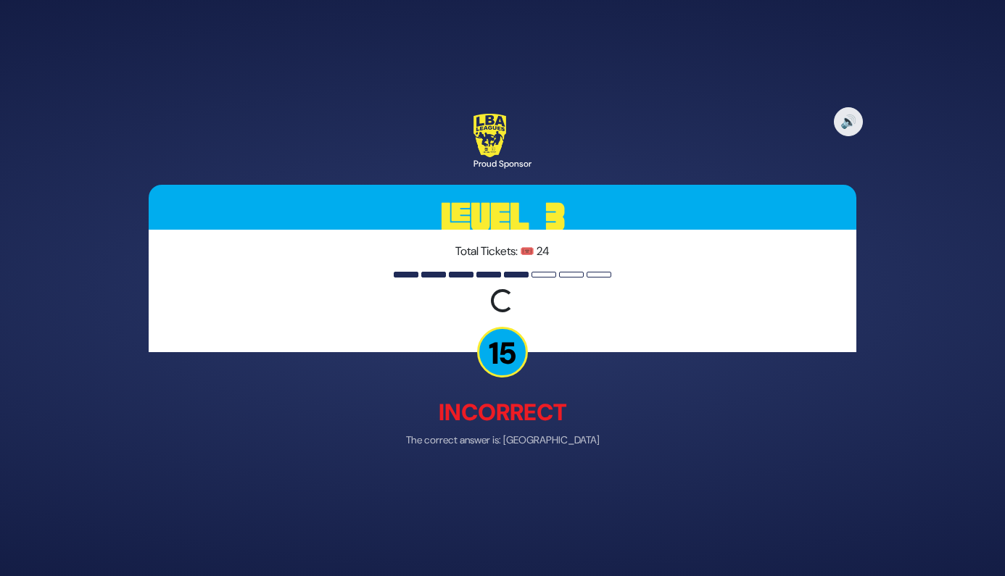
click at [362, 434] on p "The correct answer is: Yale University" at bounding box center [503, 440] width 708 height 15
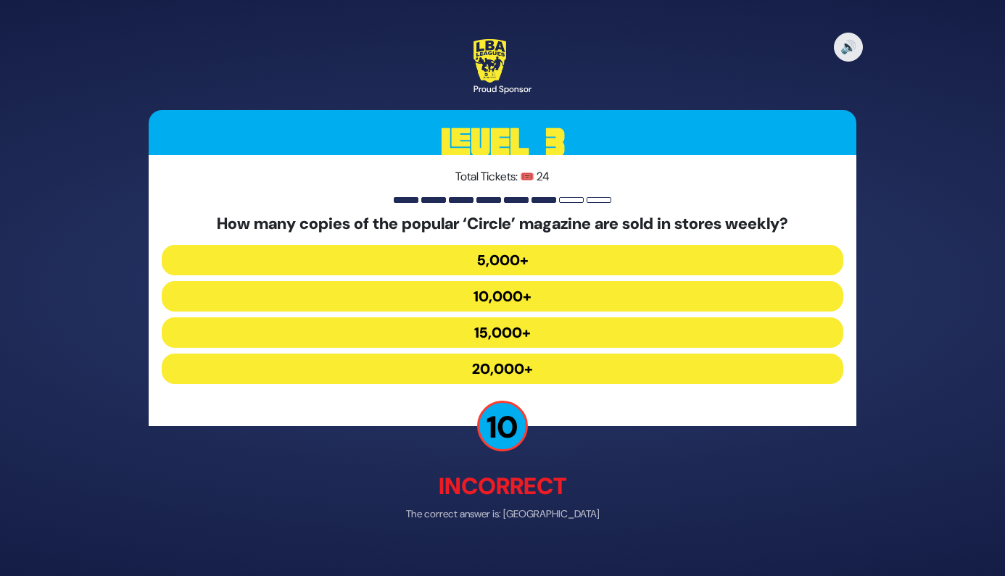
click at [499, 364] on button "20,000+" at bounding box center [503, 370] width 682 height 30
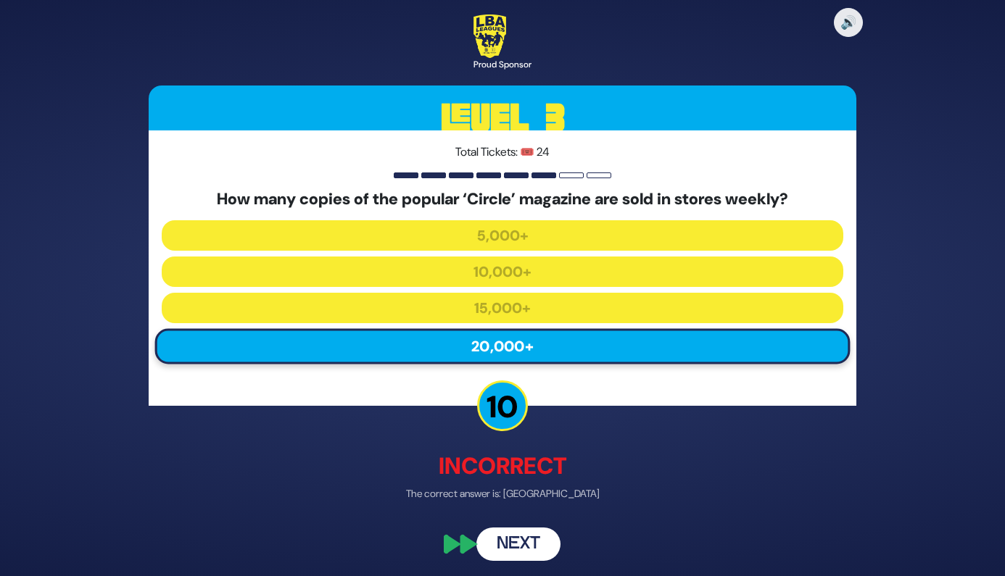
click at [529, 539] on button "Next" at bounding box center [518, 545] width 84 height 33
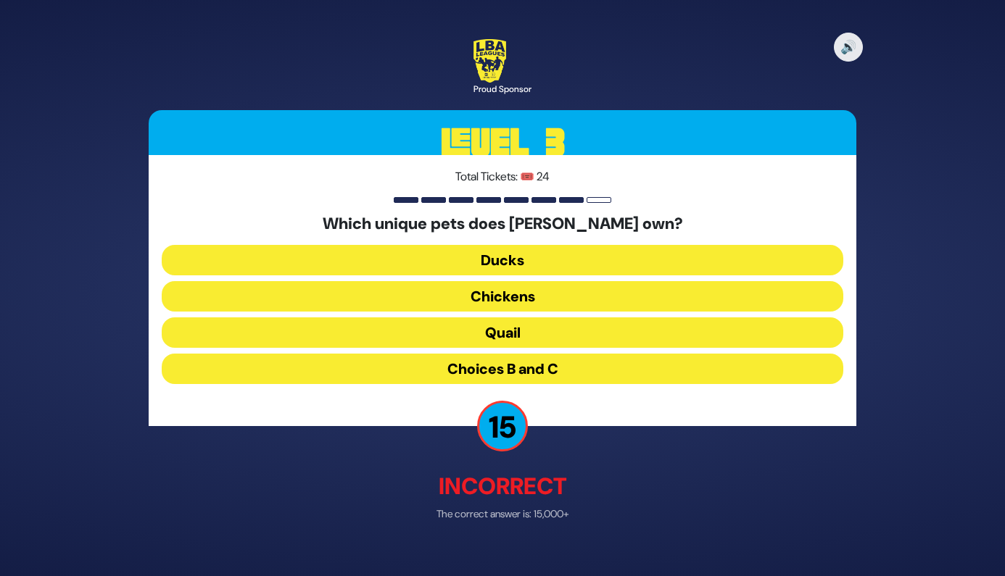
click at [391, 415] on div "Total Tickets: 🎟️ 24 Which unique pets does Mordechai Schmutter own? Ducks Chic…" at bounding box center [503, 290] width 708 height 271
click at [482, 331] on button "Quail" at bounding box center [503, 333] width 682 height 30
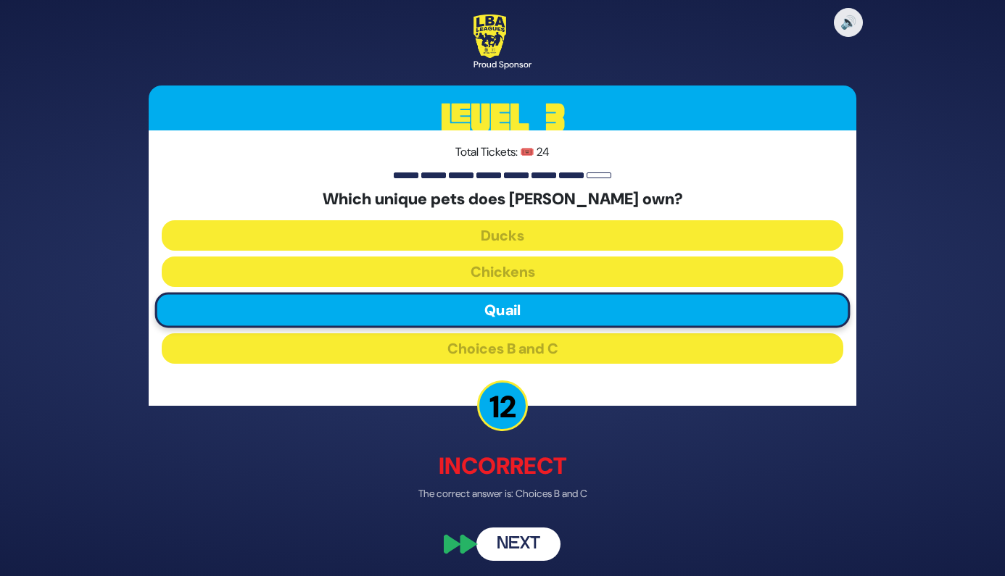
click at [516, 540] on button "Next" at bounding box center [518, 545] width 84 height 33
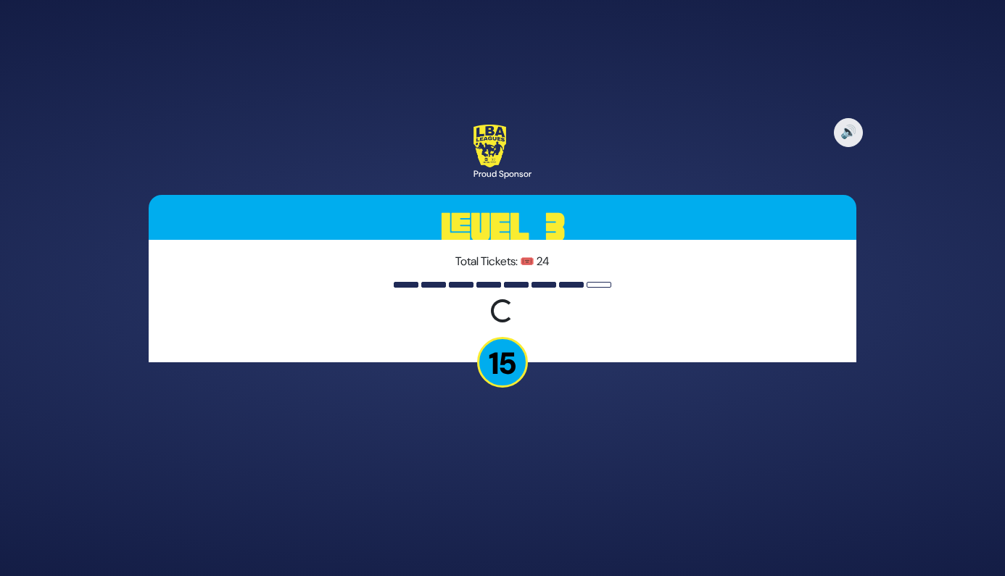
click at [365, 423] on div "🔊 Proud Sponsor Level 3 Total Tickets: 🎟️ 24 Loading question... 15" at bounding box center [502, 288] width 742 height 363
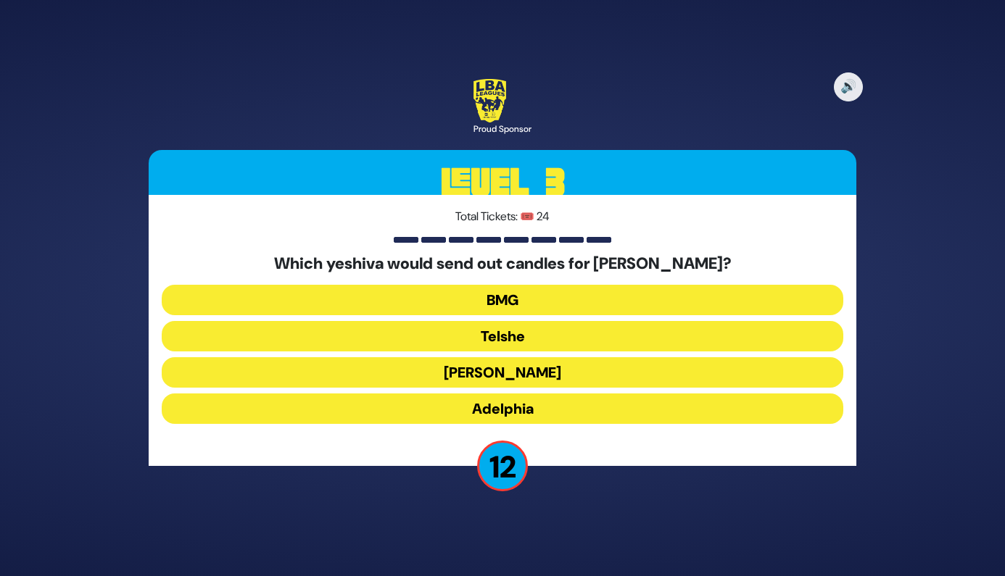
click at [429, 307] on button "BMG" at bounding box center [503, 300] width 682 height 30
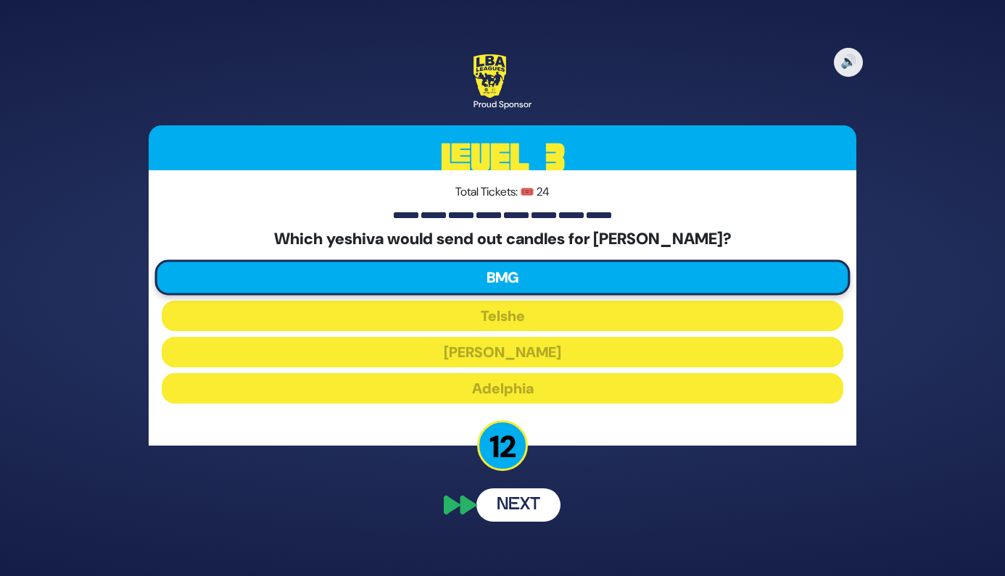
click at [526, 510] on button "Next" at bounding box center [518, 505] width 84 height 33
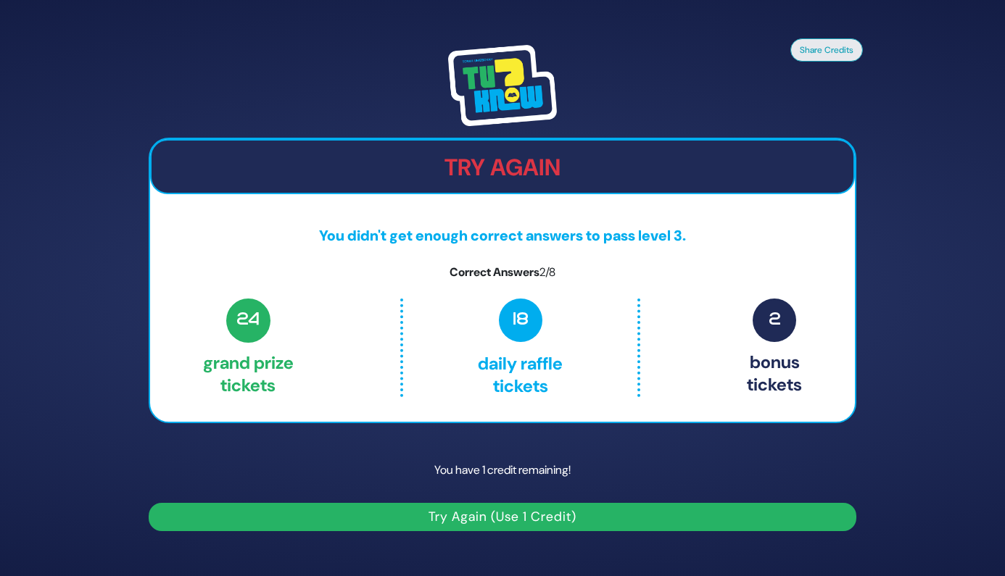
click at [486, 524] on button "Try Again (Use 1 Credit)" at bounding box center [503, 517] width 708 height 28
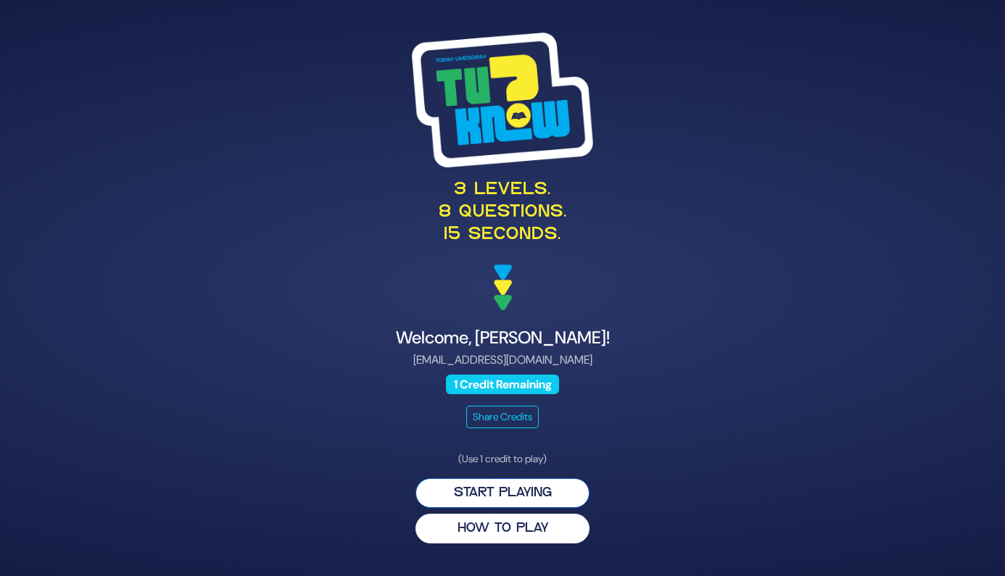
click at [500, 486] on button "Start Playing" at bounding box center [502, 494] width 174 height 30
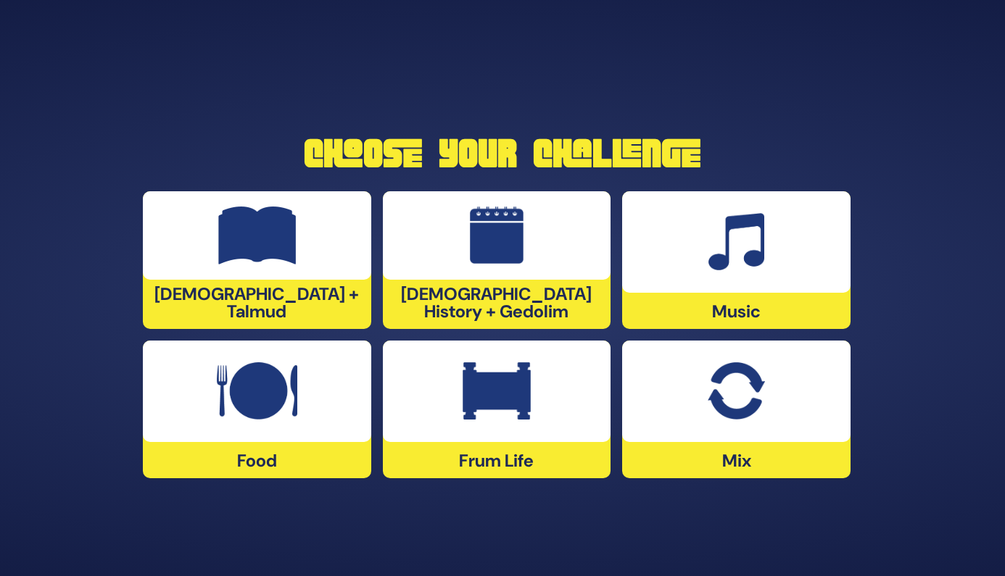
click at [687, 391] on div at bounding box center [736, 392] width 228 height 102
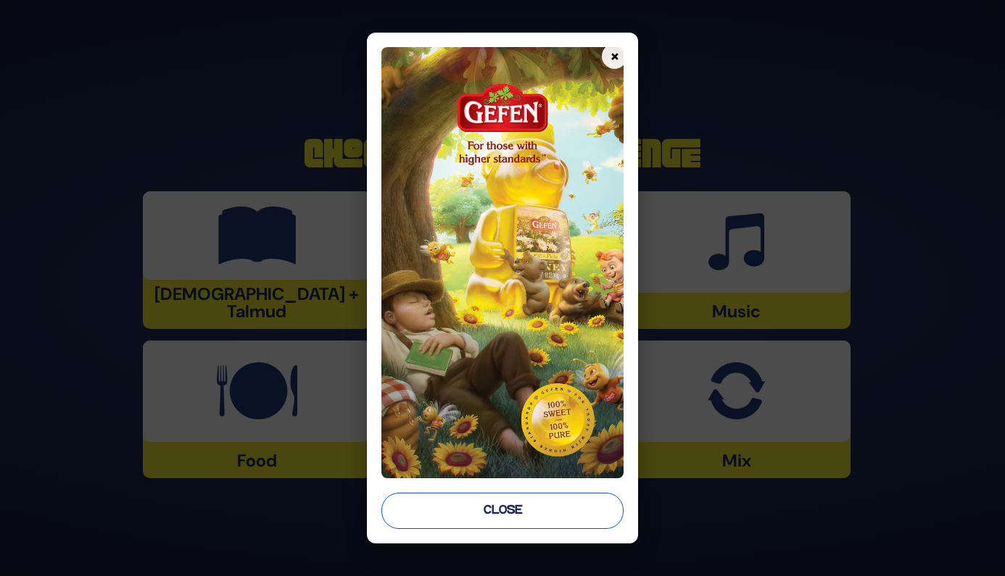
click at [512, 523] on button "Close" at bounding box center [502, 511] width 243 height 36
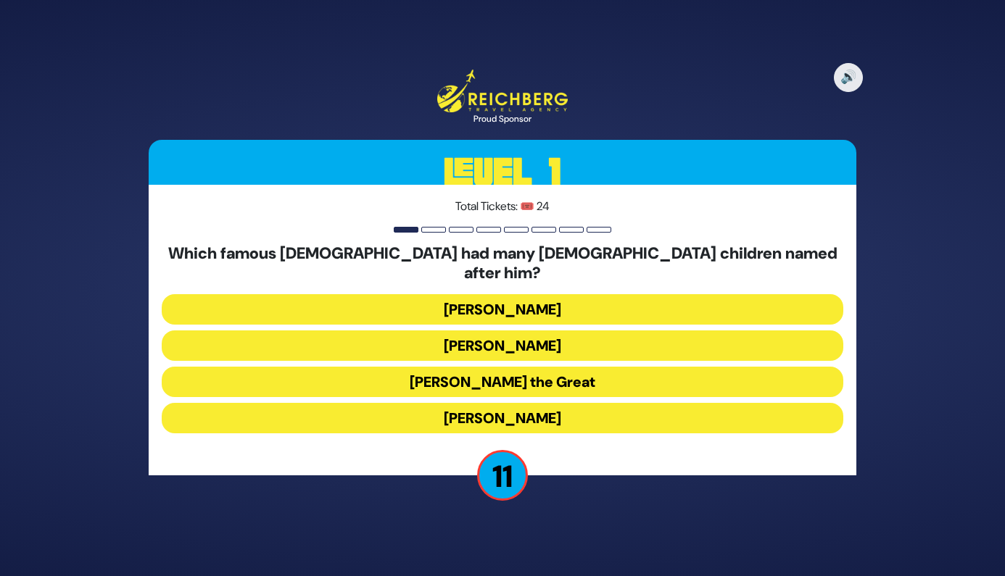
click at [575, 373] on button "[PERSON_NAME] the Great" at bounding box center [503, 382] width 682 height 30
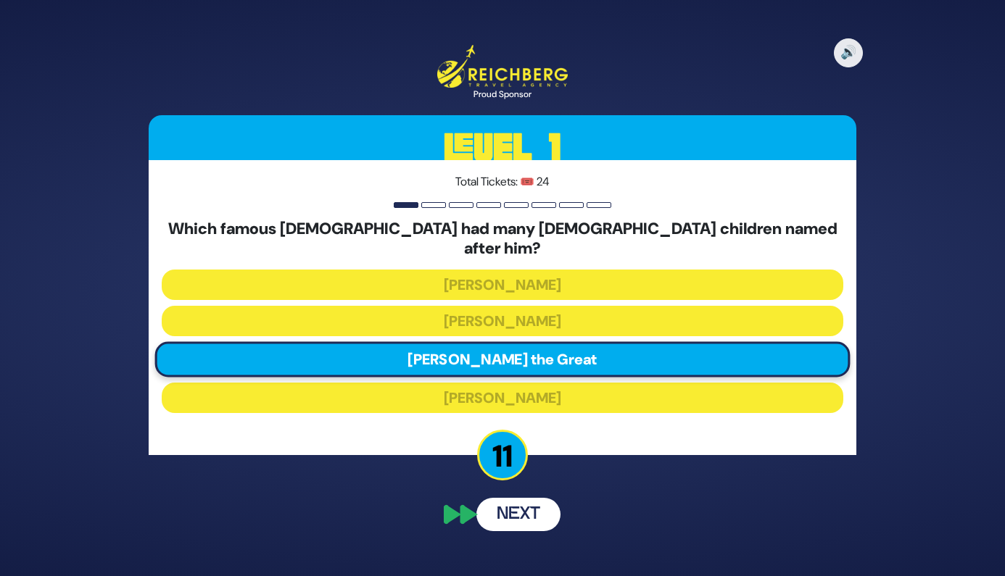
click at [525, 503] on button "Next" at bounding box center [518, 514] width 84 height 33
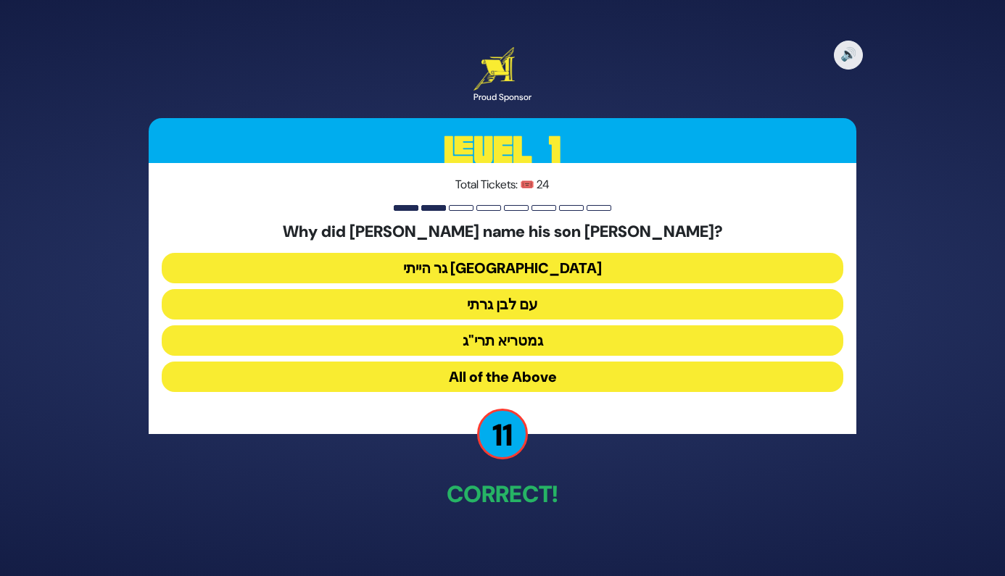
click at [476, 273] on button "גר הייתי [GEOGRAPHIC_DATA]" at bounding box center [503, 268] width 682 height 30
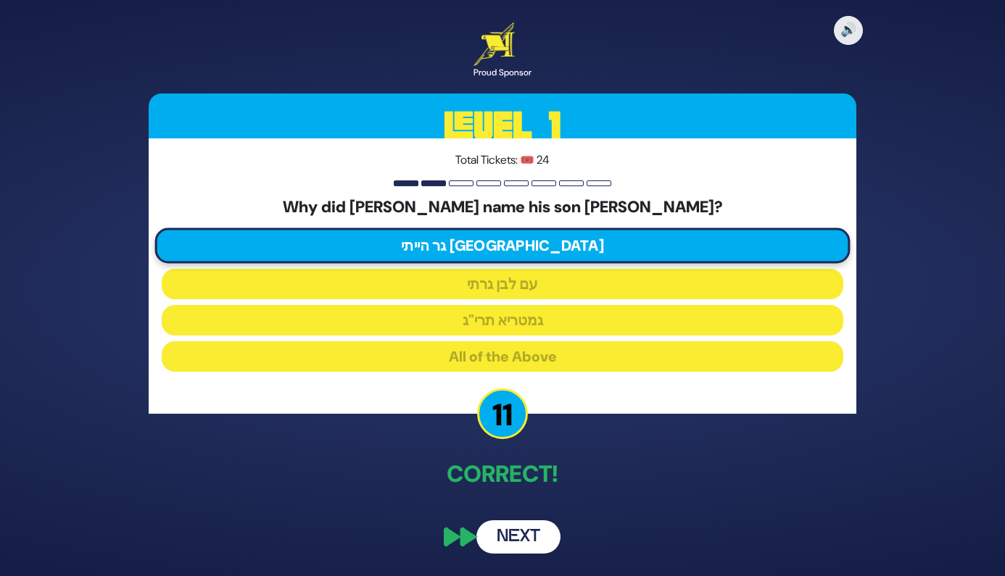
click at [525, 537] on button "Next" at bounding box center [518, 537] width 84 height 33
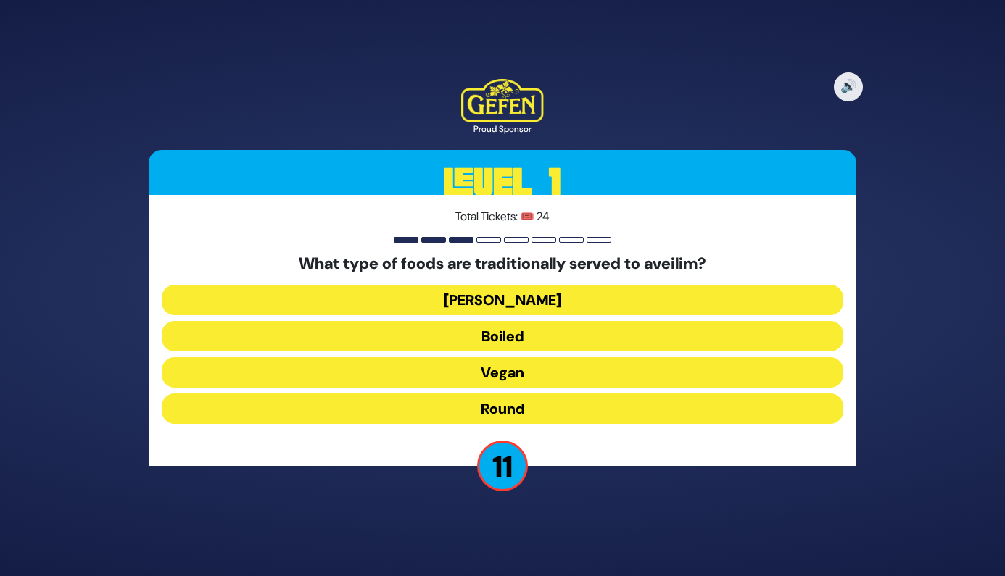
click at [471, 407] on button "Round" at bounding box center [503, 409] width 682 height 30
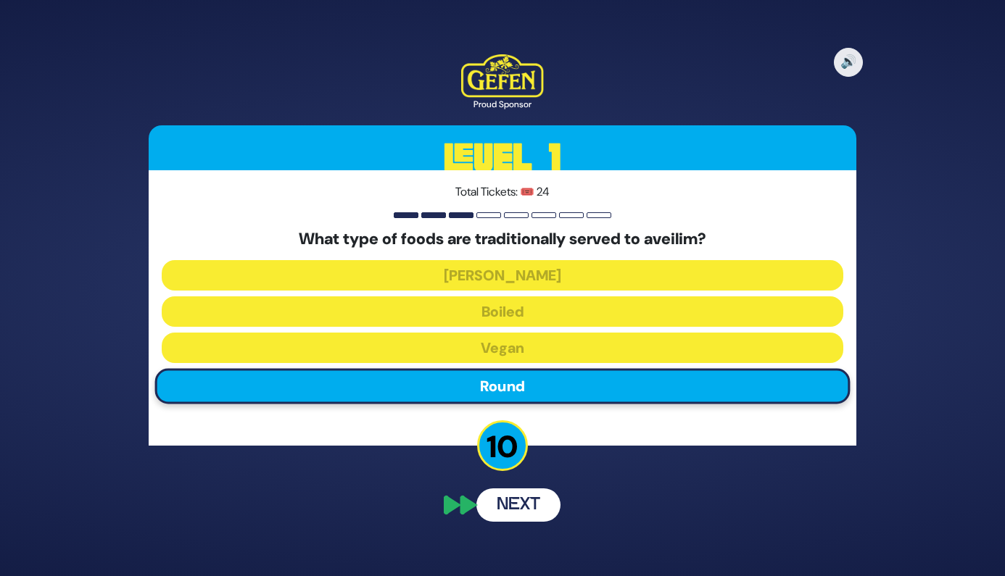
click at [529, 501] on button "Next" at bounding box center [518, 505] width 84 height 33
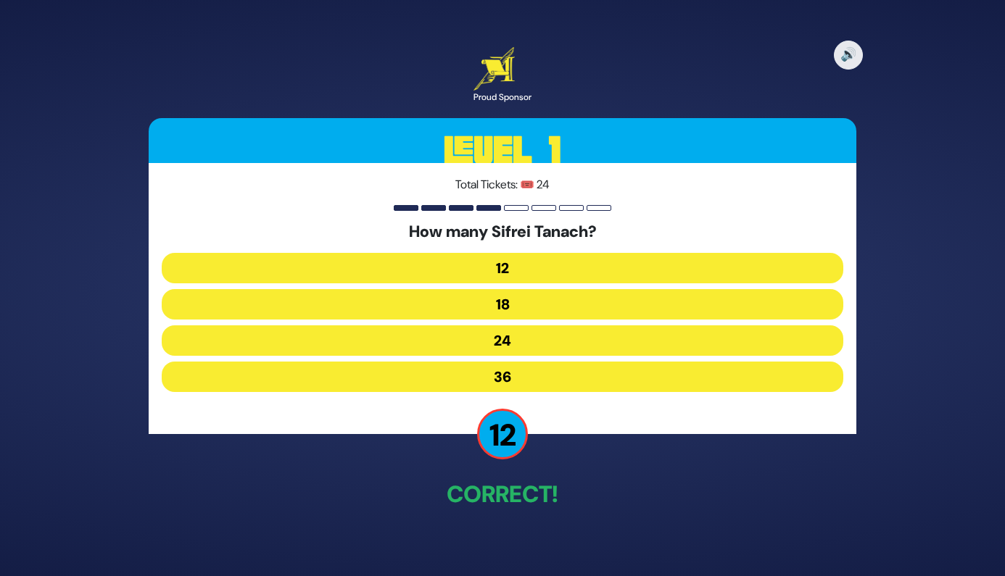
click at [529, 349] on button "24" at bounding box center [503, 341] width 682 height 30
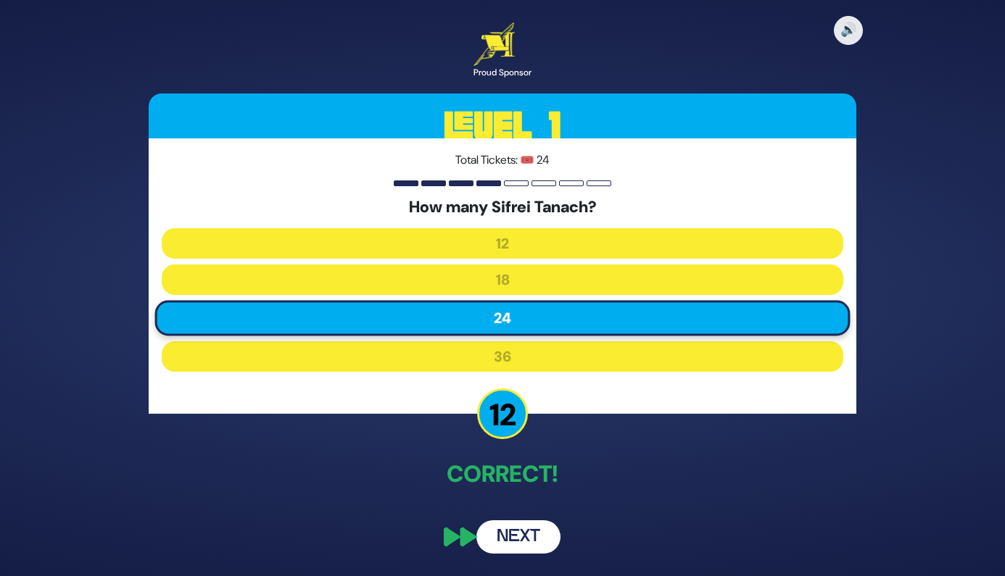
click at [521, 527] on button "Next" at bounding box center [518, 537] width 84 height 33
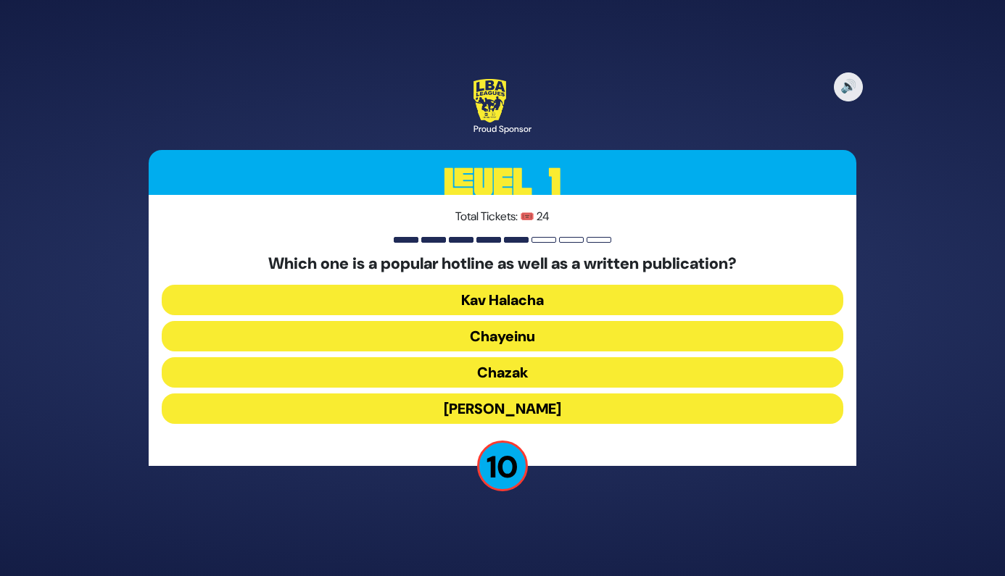
click at [494, 373] on button "Chazak" at bounding box center [503, 372] width 682 height 30
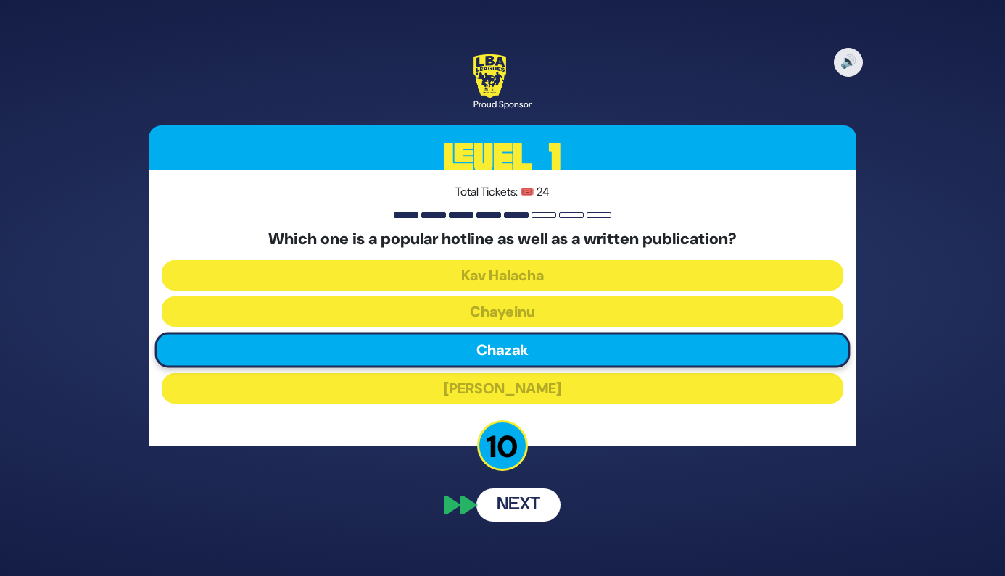
click at [542, 510] on button "Next" at bounding box center [518, 505] width 84 height 33
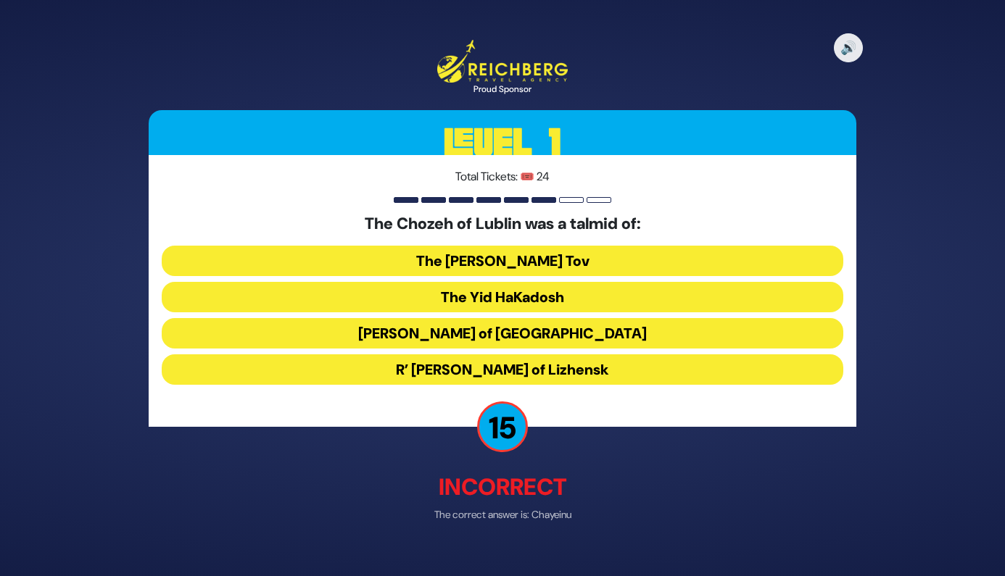
click at [374, 455] on div "🔊 Proud Sponsor Level 1 Total Tickets: 🎟️ 24 The Chozeh of Lublin was a talmid …" at bounding box center [502, 288] width 742 height 532
click at [526, 302] on button "The Yid HaKadosh" at bounding box center [503, 296] width 682 height 30
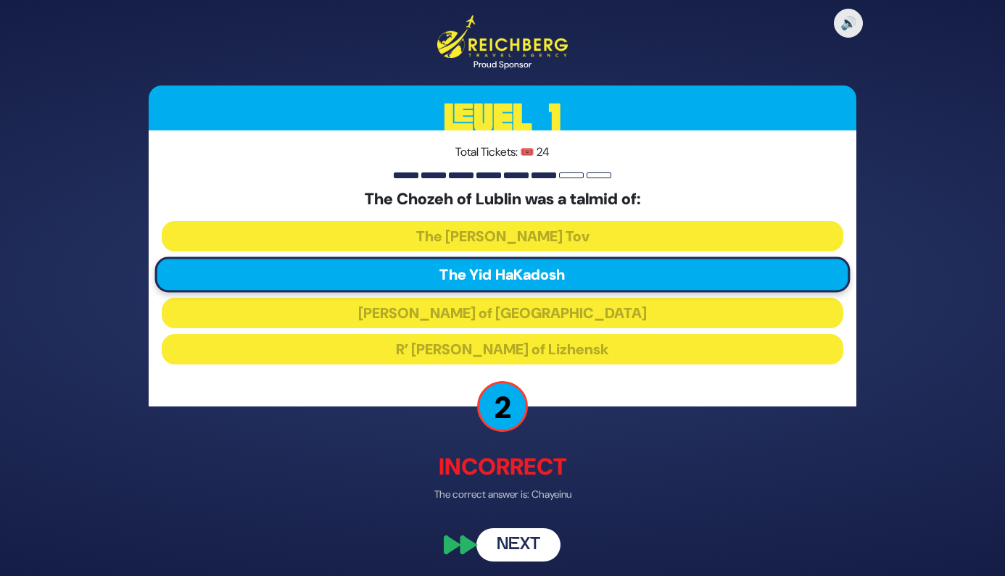
click at [518, 558] on button "Next" at bounding box center [518, 544] width 84 height 33
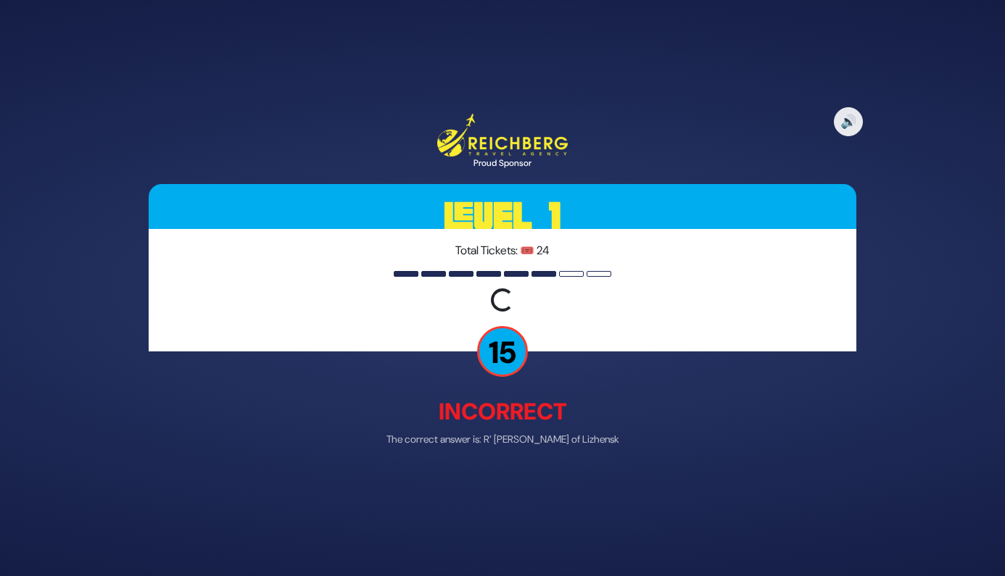
click at [354, 426] on div "🔊 Proud Sponsor Level 1 Total Tickets: 🎟️ 24 Loading question... 15 Incorrect T…" at bounding box center [502, 287] width 742 height 383
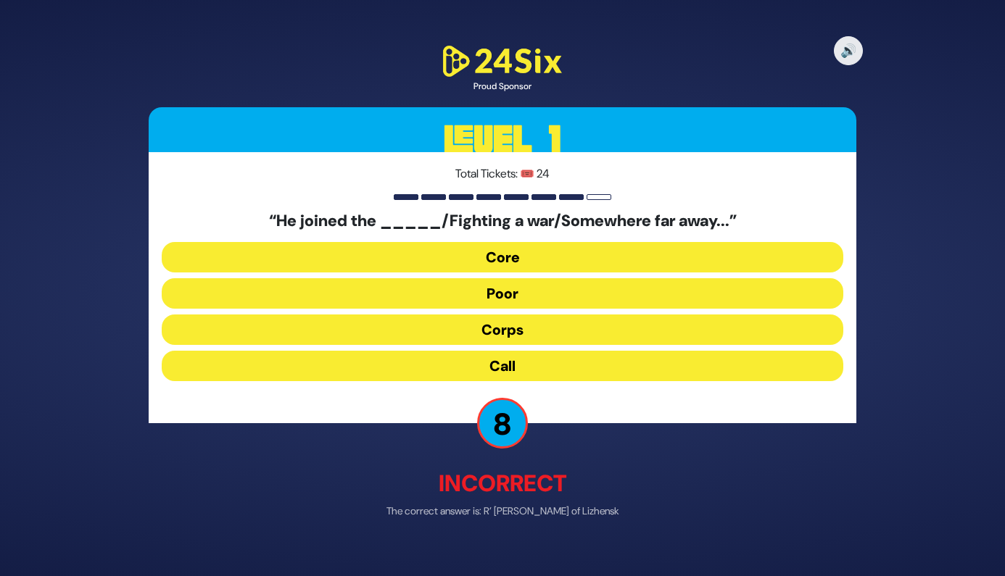
click at [505, 254] on button "Core" at bounding box center [503, 257] width 682 height 30
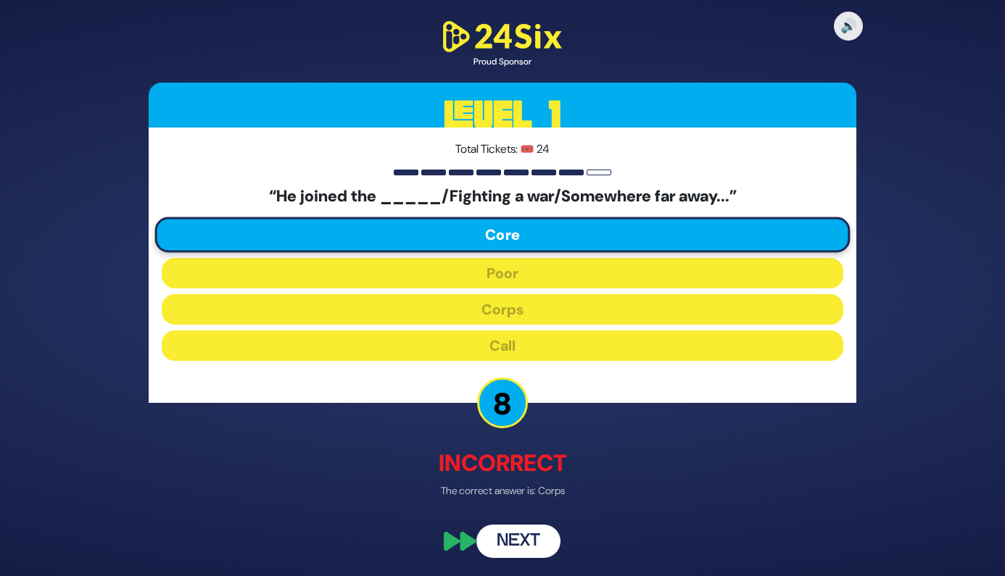
click at [508, 527] on button "Next" at bounding box center [518, 541] width 84 height 33
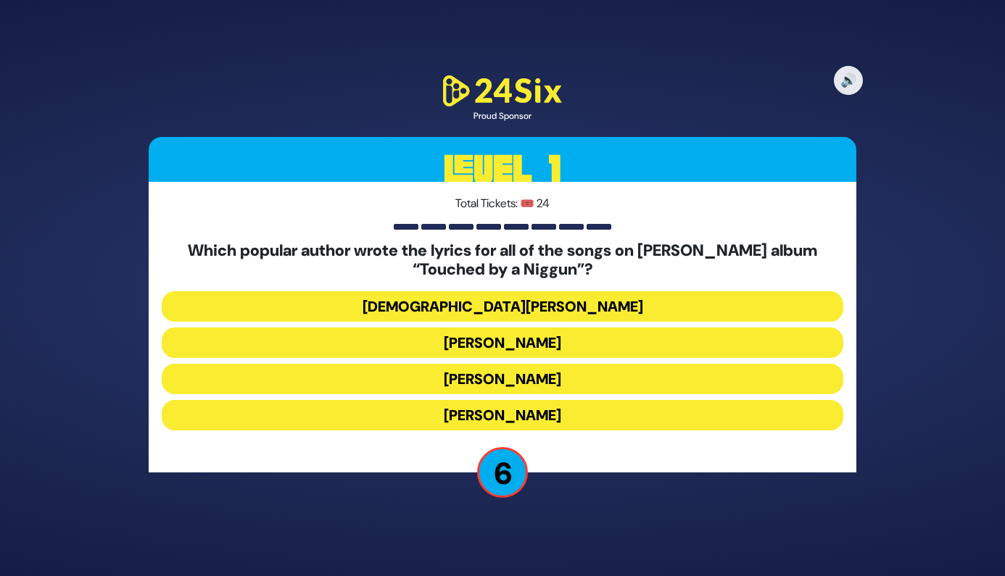
click at [540, 415] on button "[PERSON_NAME]" at bounding box center [503, 415] width 682 height 30
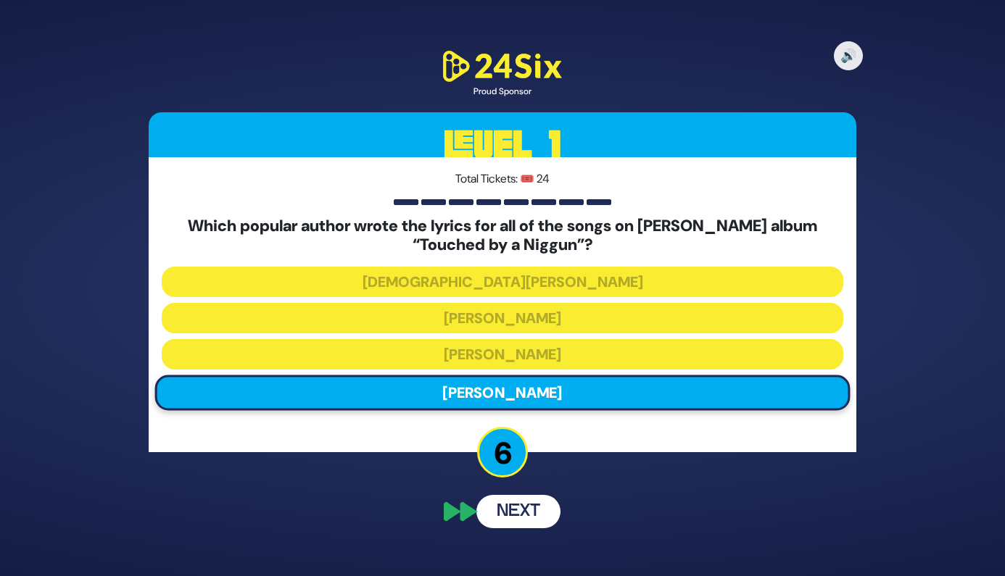
click at [528, 507] on button "Next" at bounding box center [518, 511] width 84 height 33
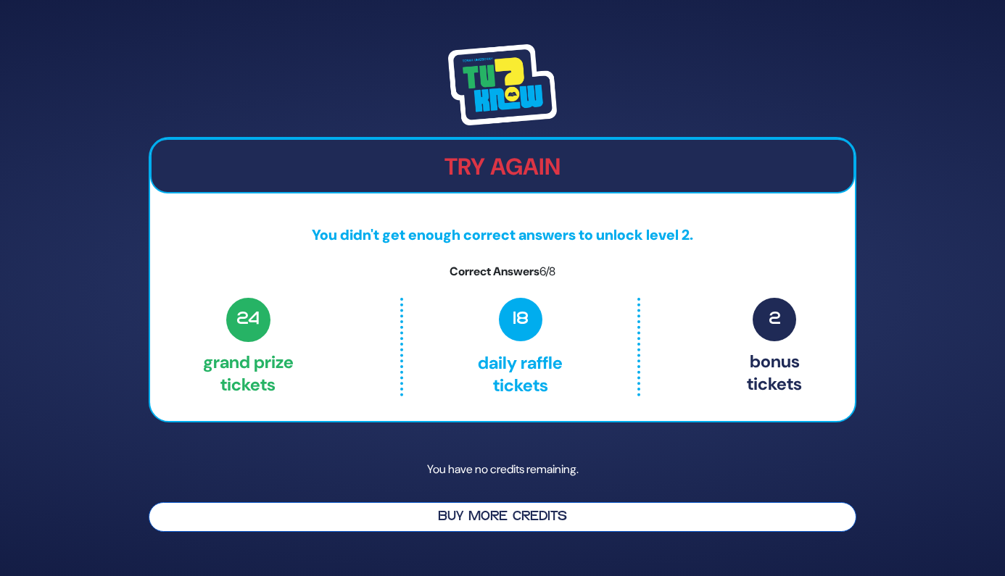
click at [454, 515] on button "Buy More Credits" at bounding box center [503, 517] width 708 height 30
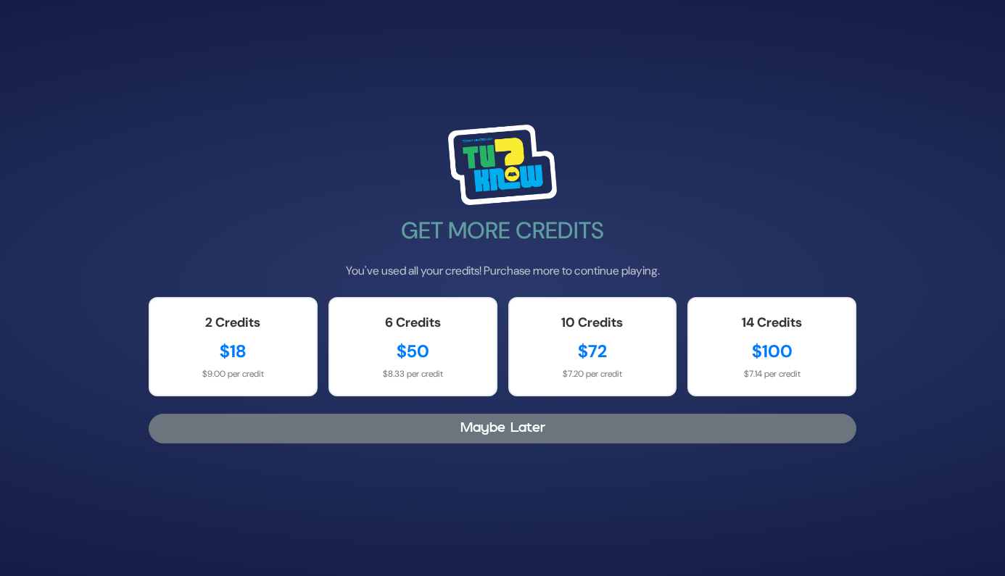
click at [466, 431] on button "Maybe Later" at bounding box center [503, 429] width 708 height 30
